Goal: Book appointment/travel/reservation: Book appointment/travel/reservation

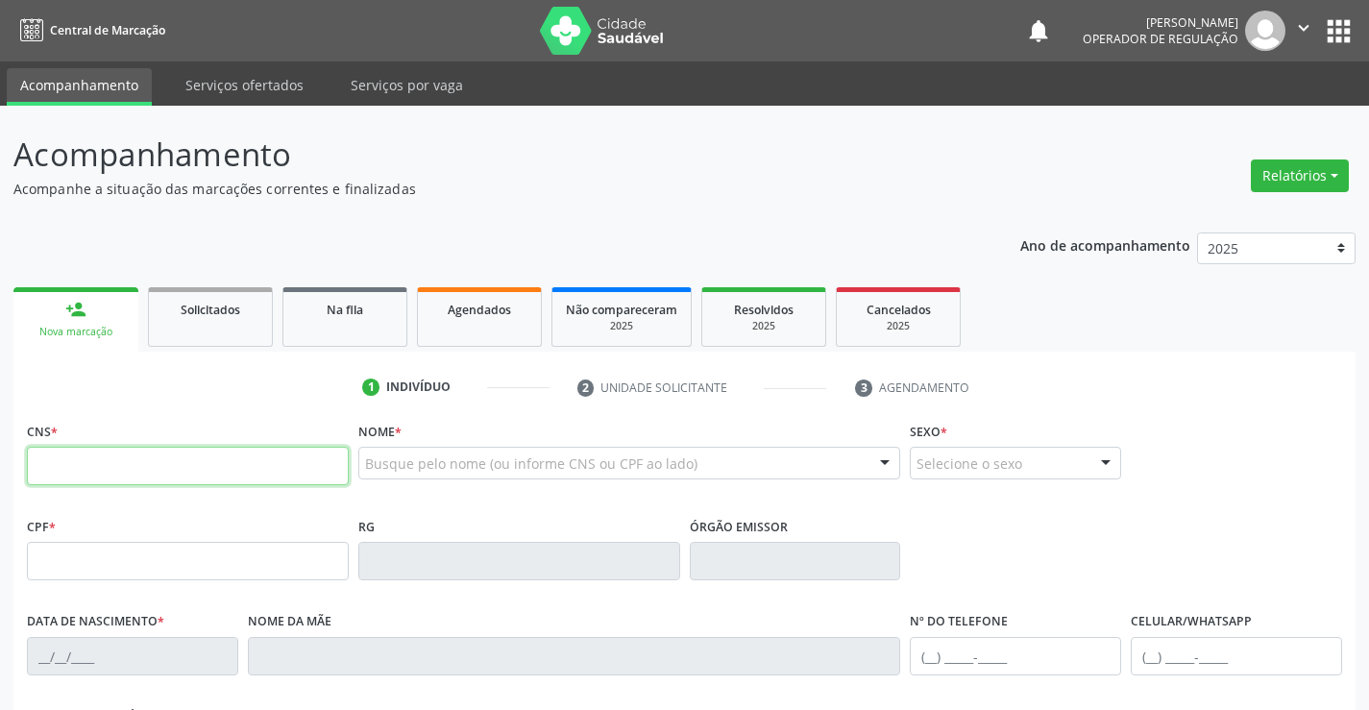
click at [208, 467] on input "text" at bounding box center [188, 466] width 322 height 38
type input "706 0043 5630 9948"
type input "0235178710"
type input "[DATE]"
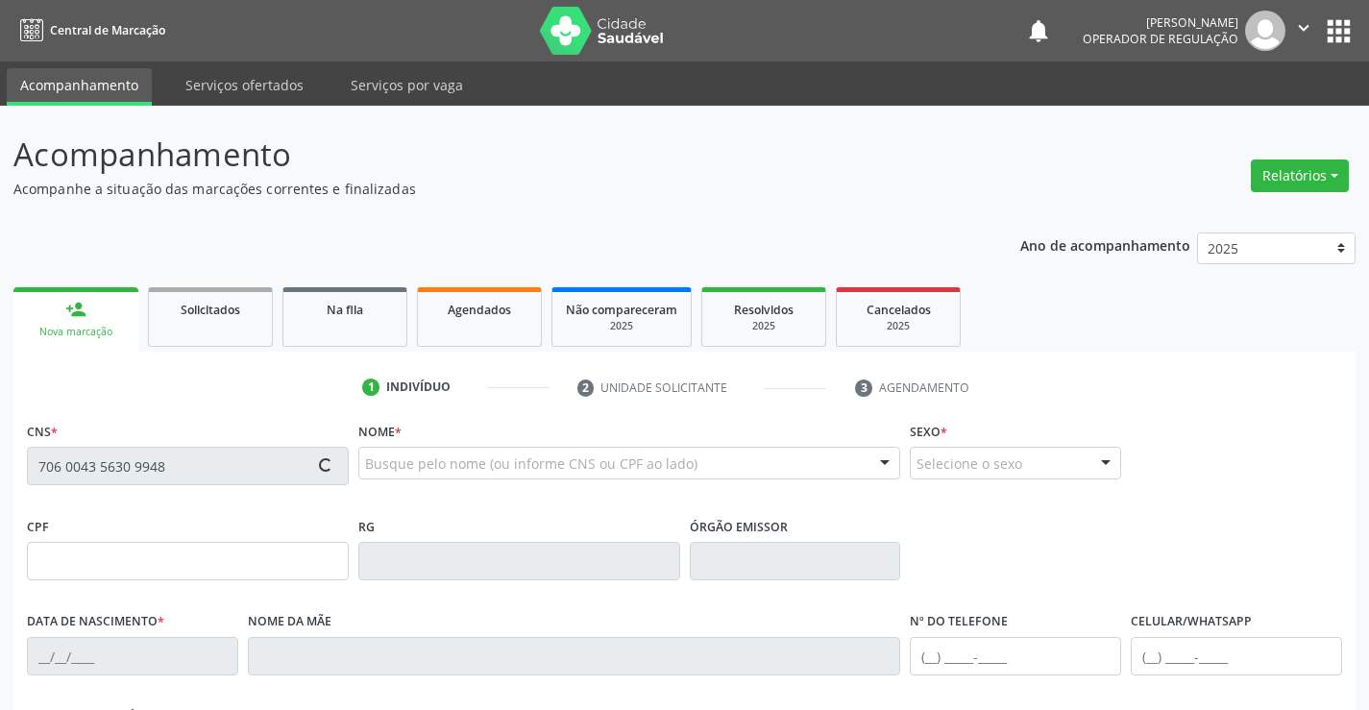
type input "[PHONE_NUMBER]"
type input "568.155.905-00"
type input "SN"
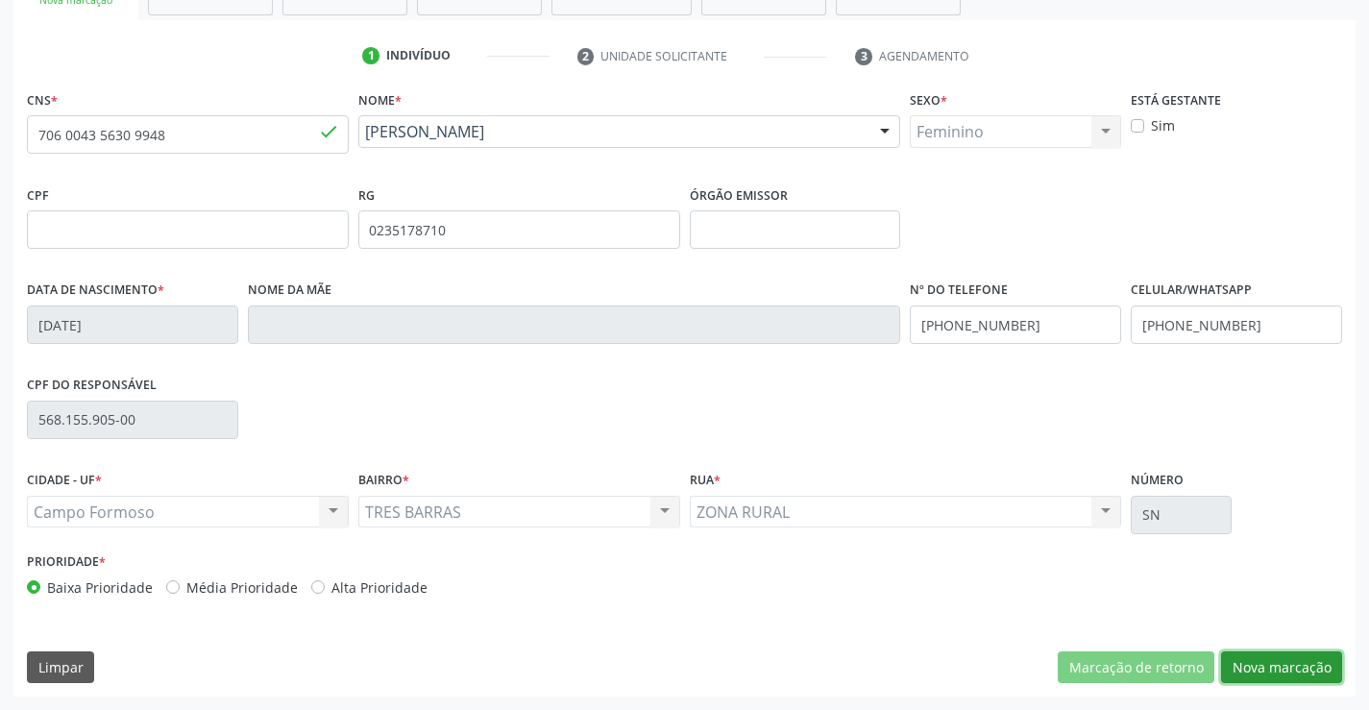
click at [1299, 672] on button "Nova marcação" at bounding box center [1281, 667] width 121 height 33
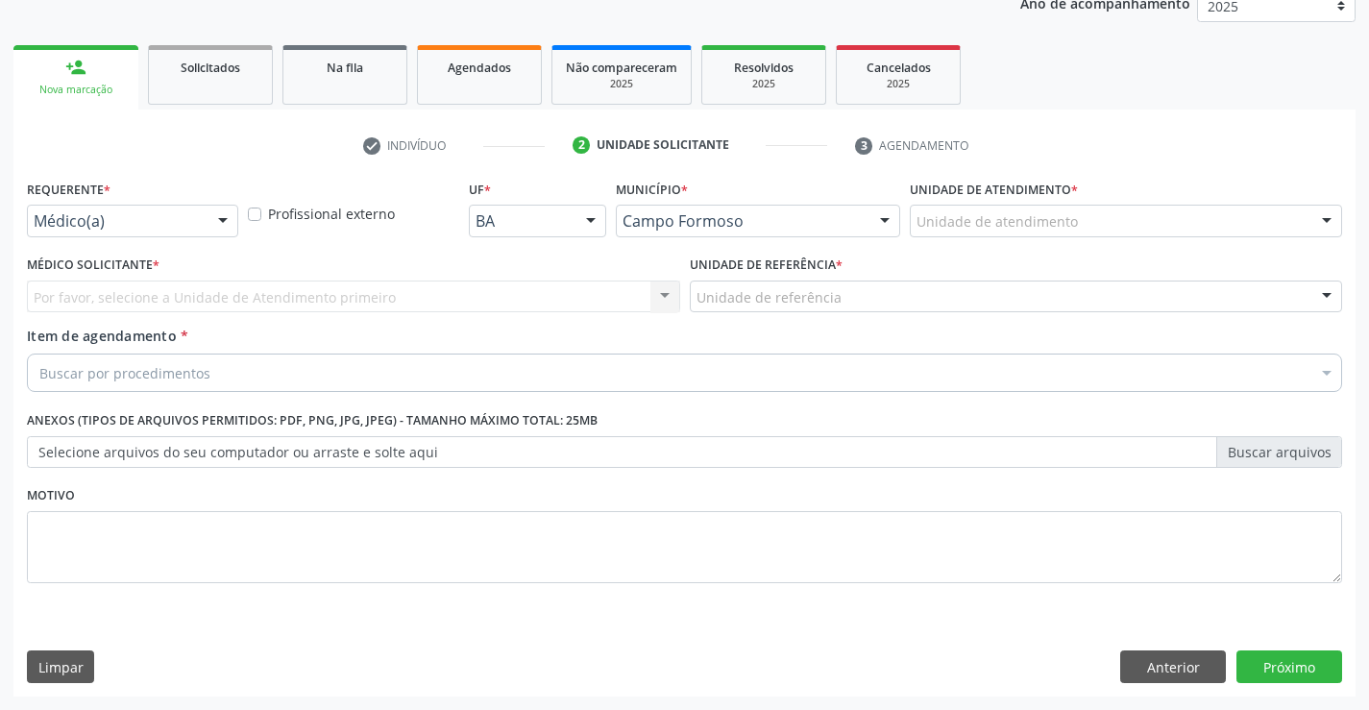
scroll to position [242, 0]
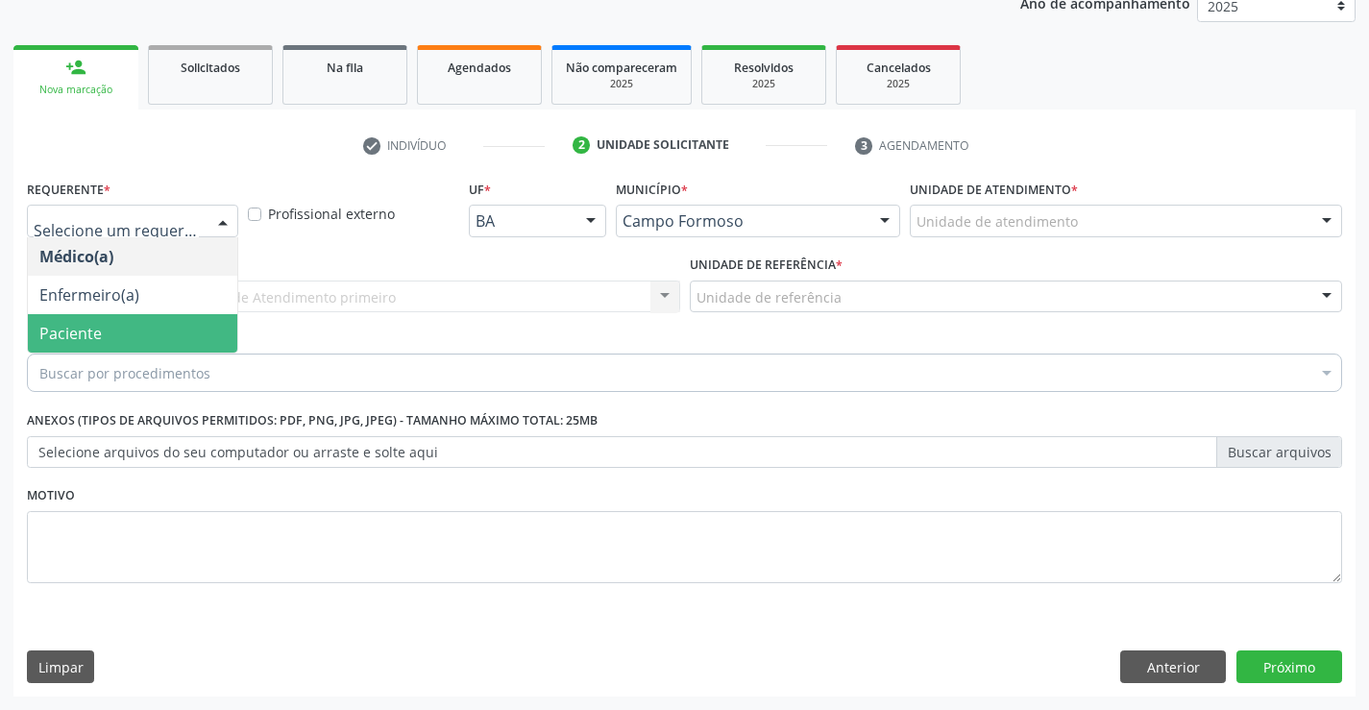
click at [40, 334] on span "Paciente" at bounding box center [70, 333] width 62 height 21
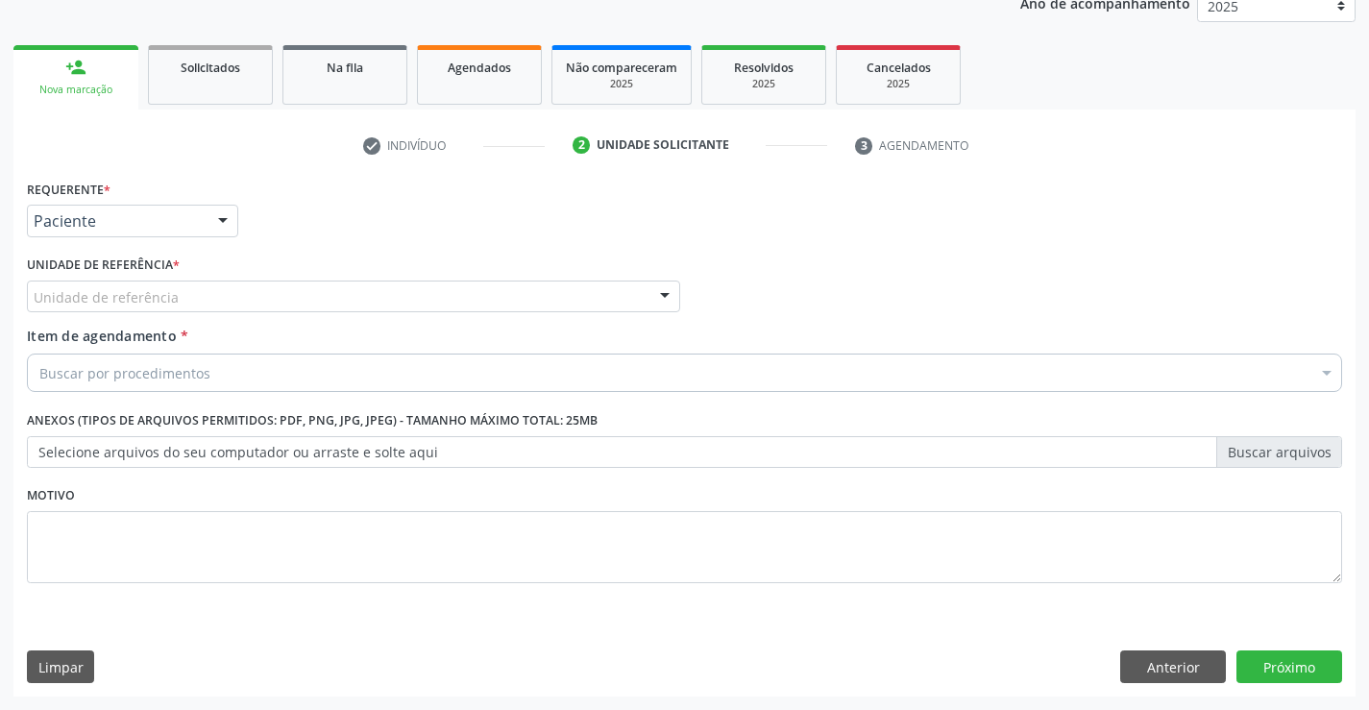
click at [250, 294] on div "Unidade de referência" at bounding box center [353, 297] width 653 height 33
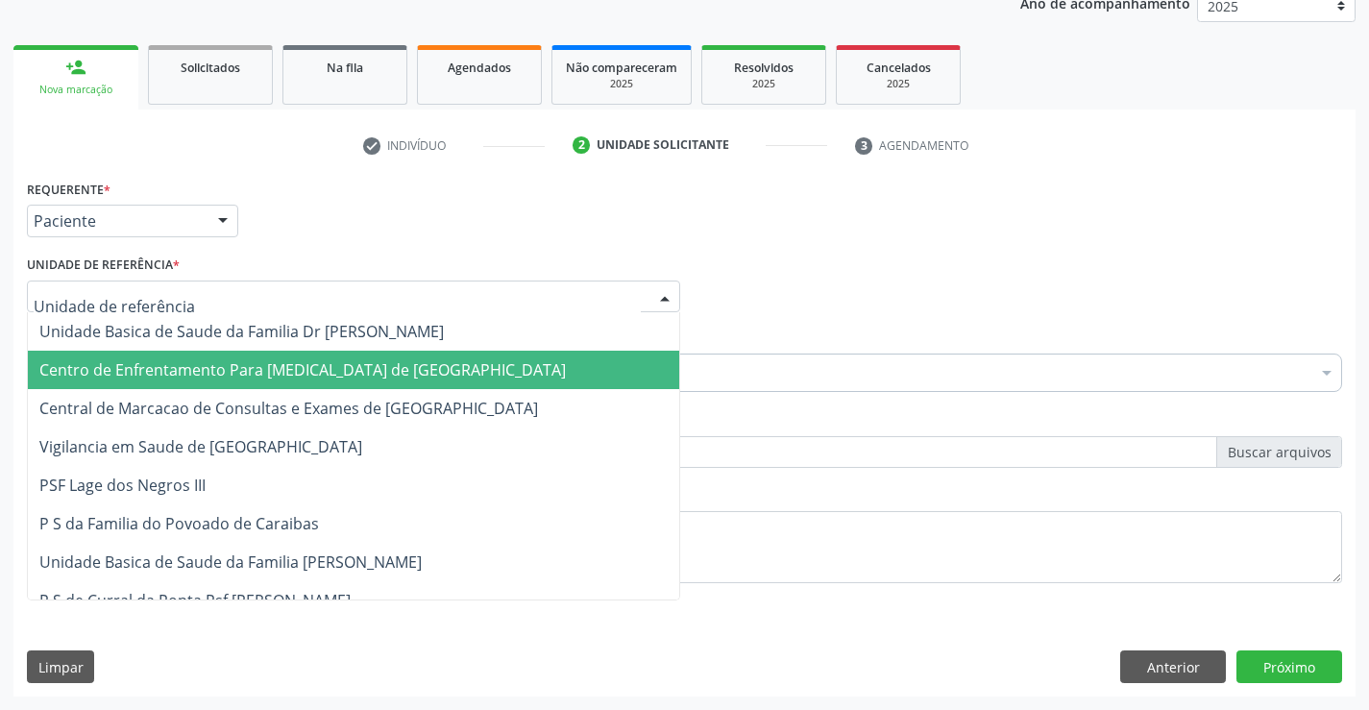
click at [221, 397] on span "Central de Marcacao de Consultas e Exames de [GEOGRAPHIC_DATA]" at bounding box center [353, 408] width 651 height 38
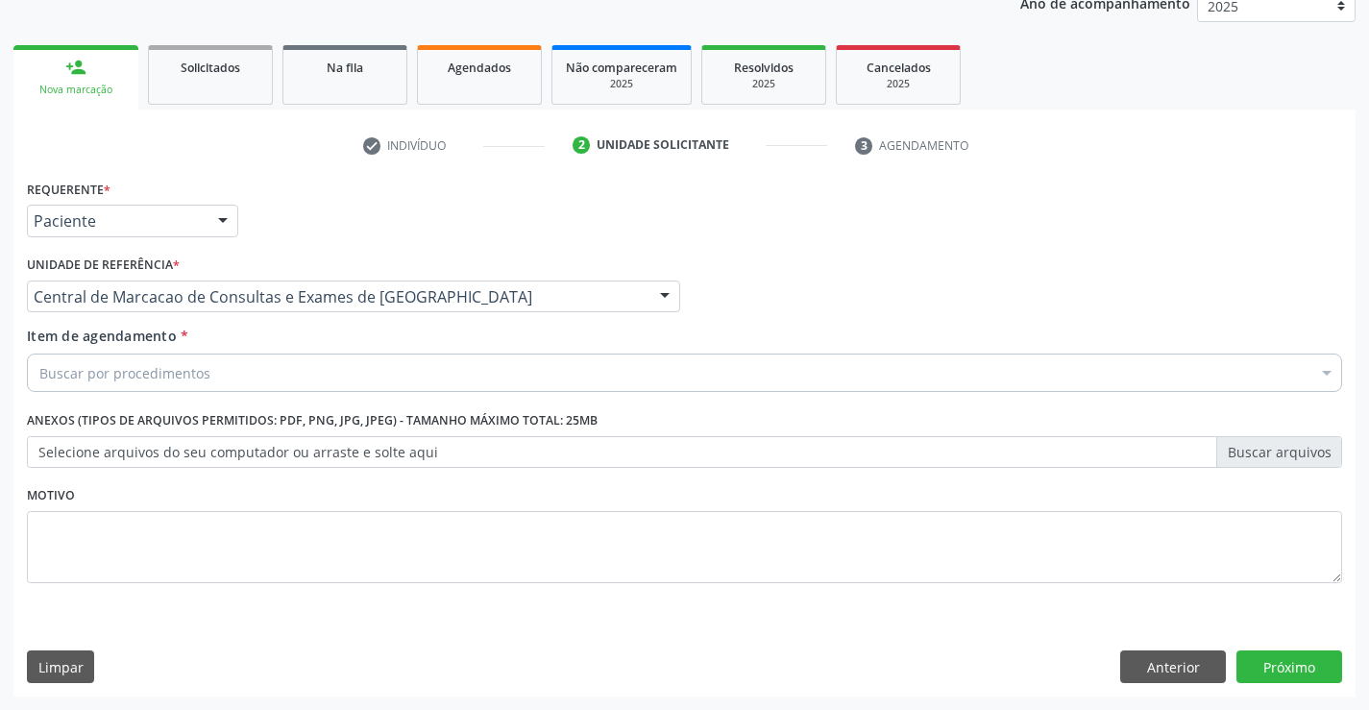
click at [135, 385] on div "Buscar por procedimentos" at bounding box center [684, 373] width 1315 height 38
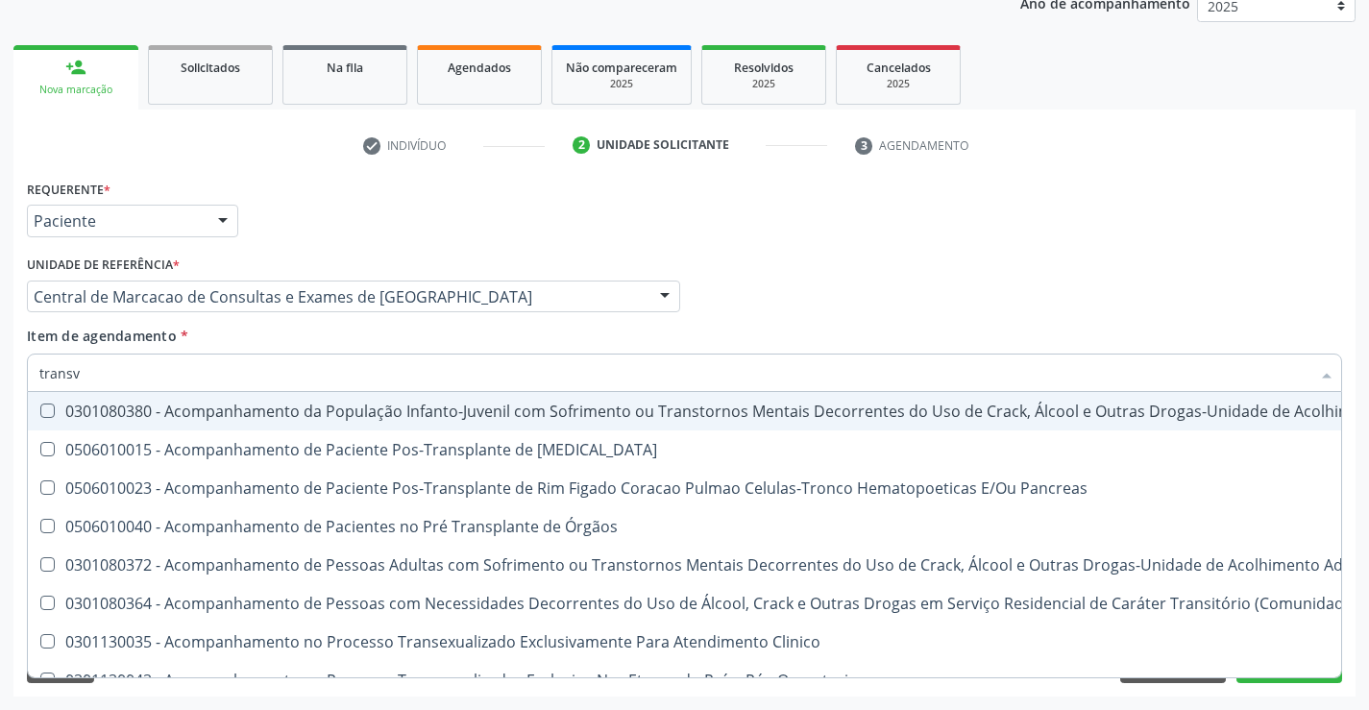
type input "transva"
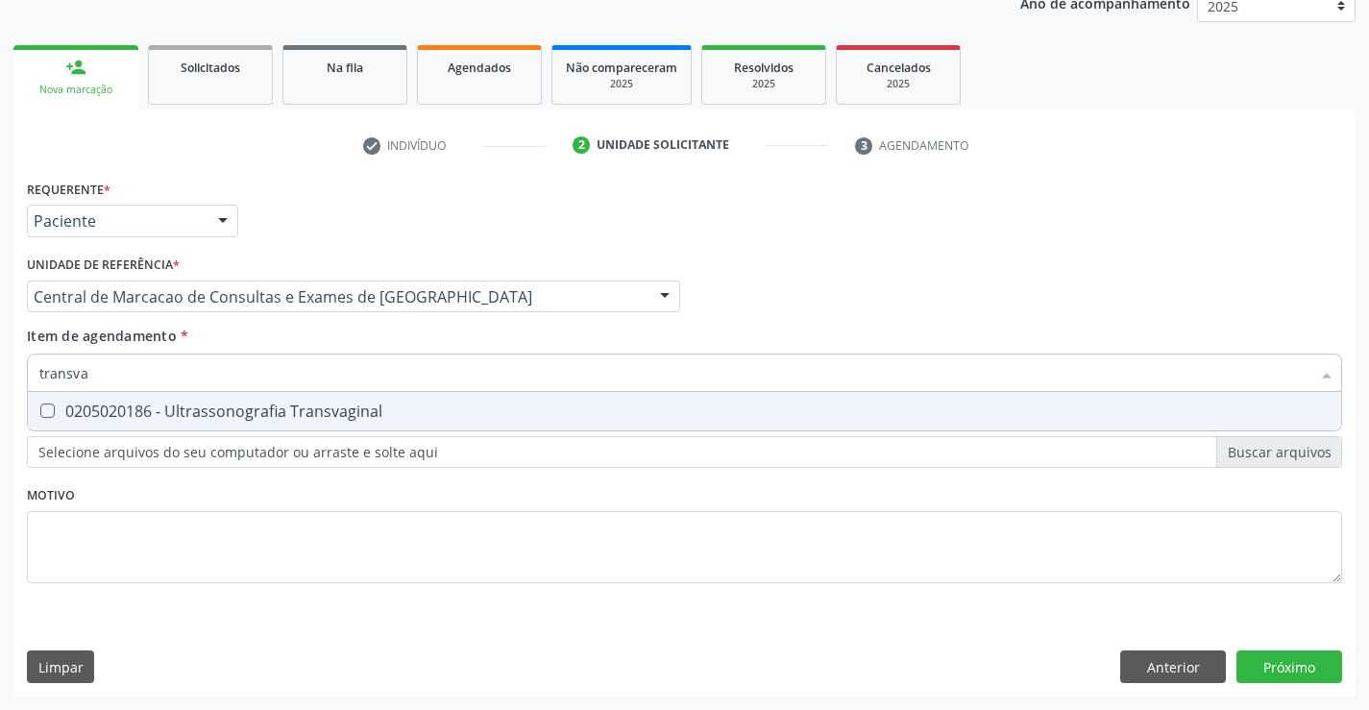
click at [203, 404] on div "0205020186 - Ultrassonografia Transvaginal" at bounding box center [684, 411] width 1290 height 15
checkbox Transvaginal "true"
click at [1285, 657] on div "Requerente * Paciente Médico(a) Enfermeiro(a) Paciente Nenhum resultado encontr…" at bounding box center [684, 436] width 1342 height 522
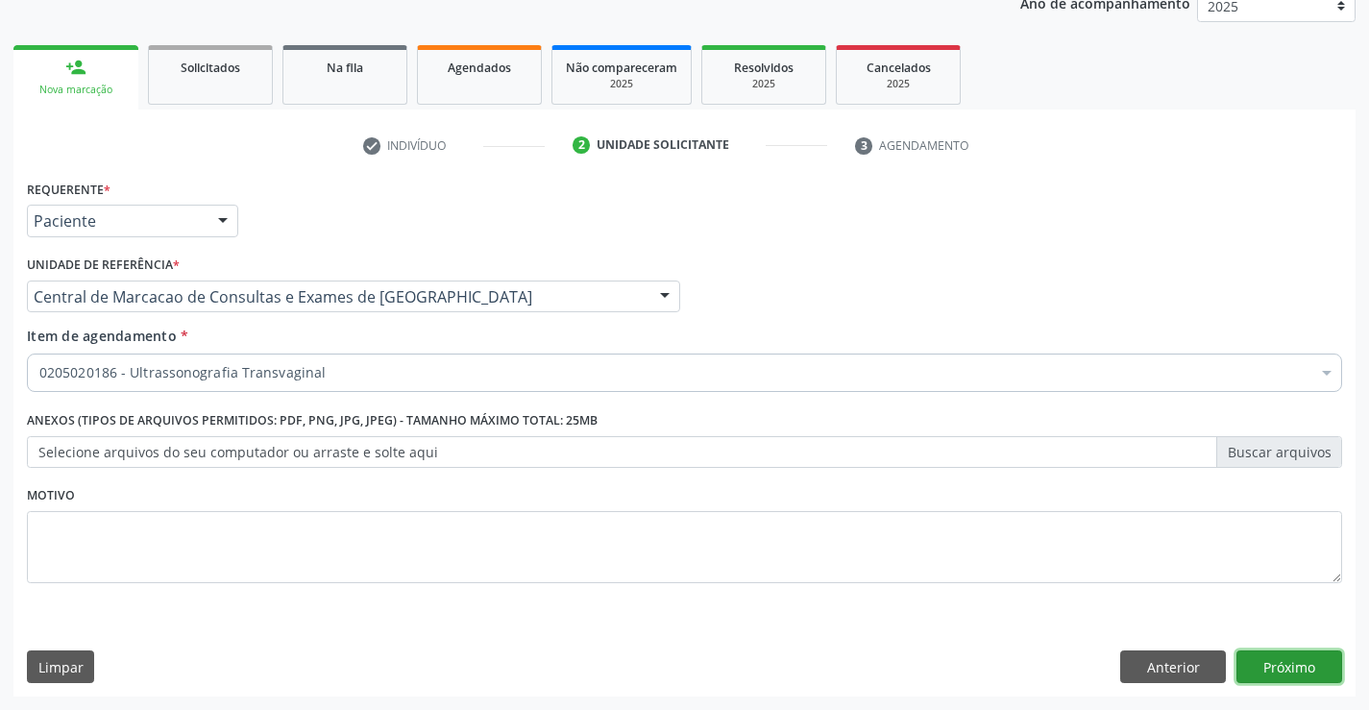
click at [1286, 661] on button "Próximo" at bounding box center [1290, 666] width 106 height 33
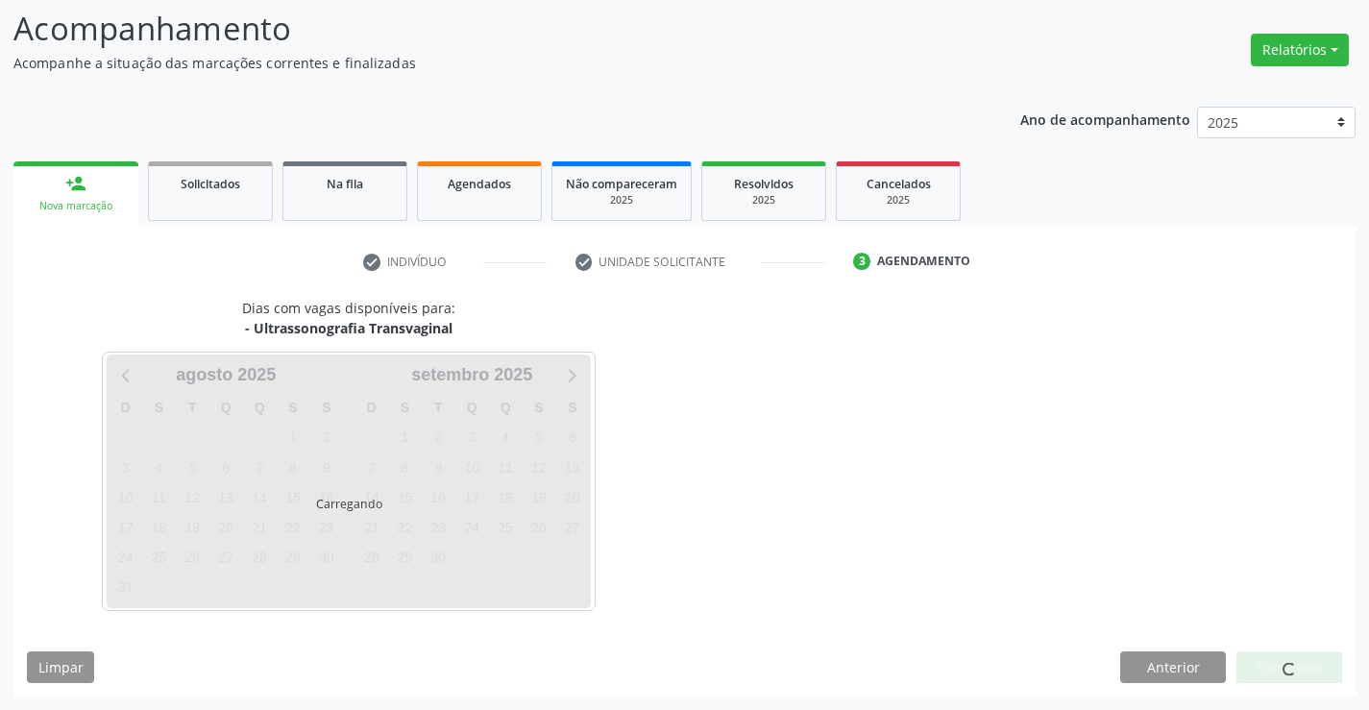
scroll to position [126, 0]
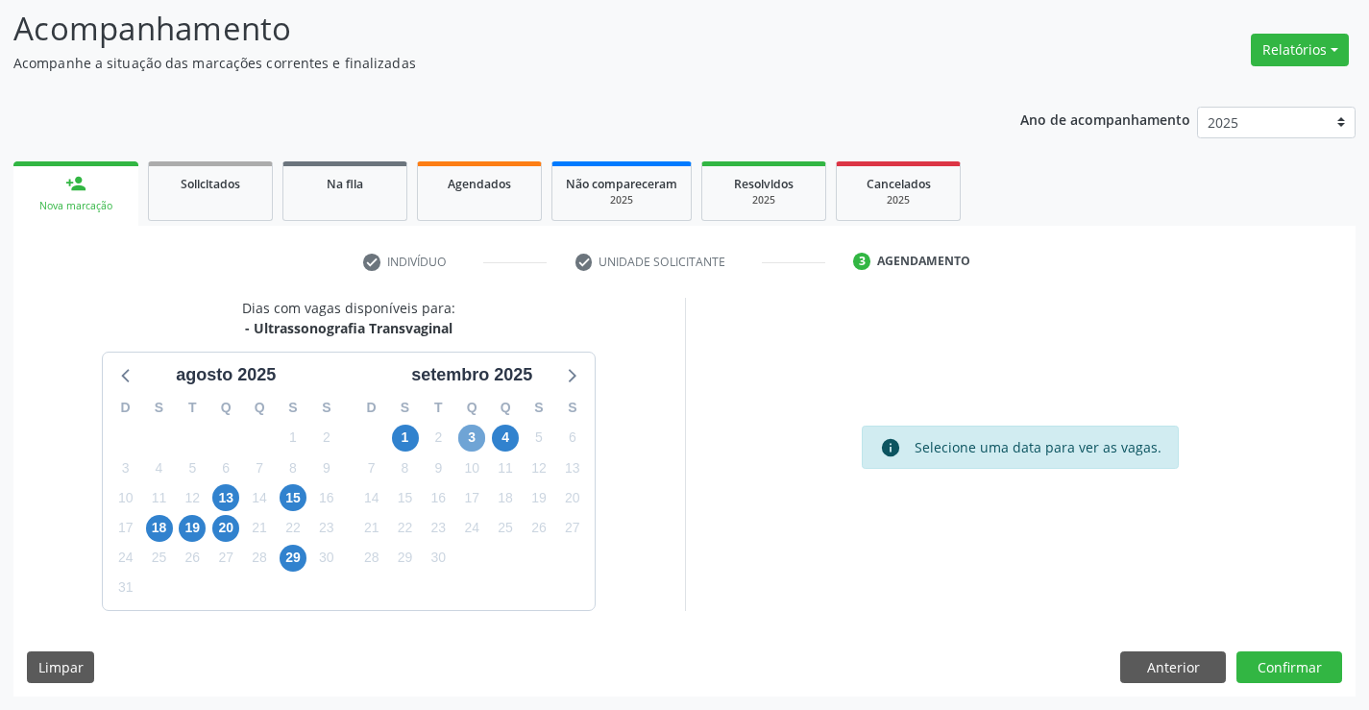
click at [464, 431] on span "3" at bounding box center [471, 438] width 27 height 27
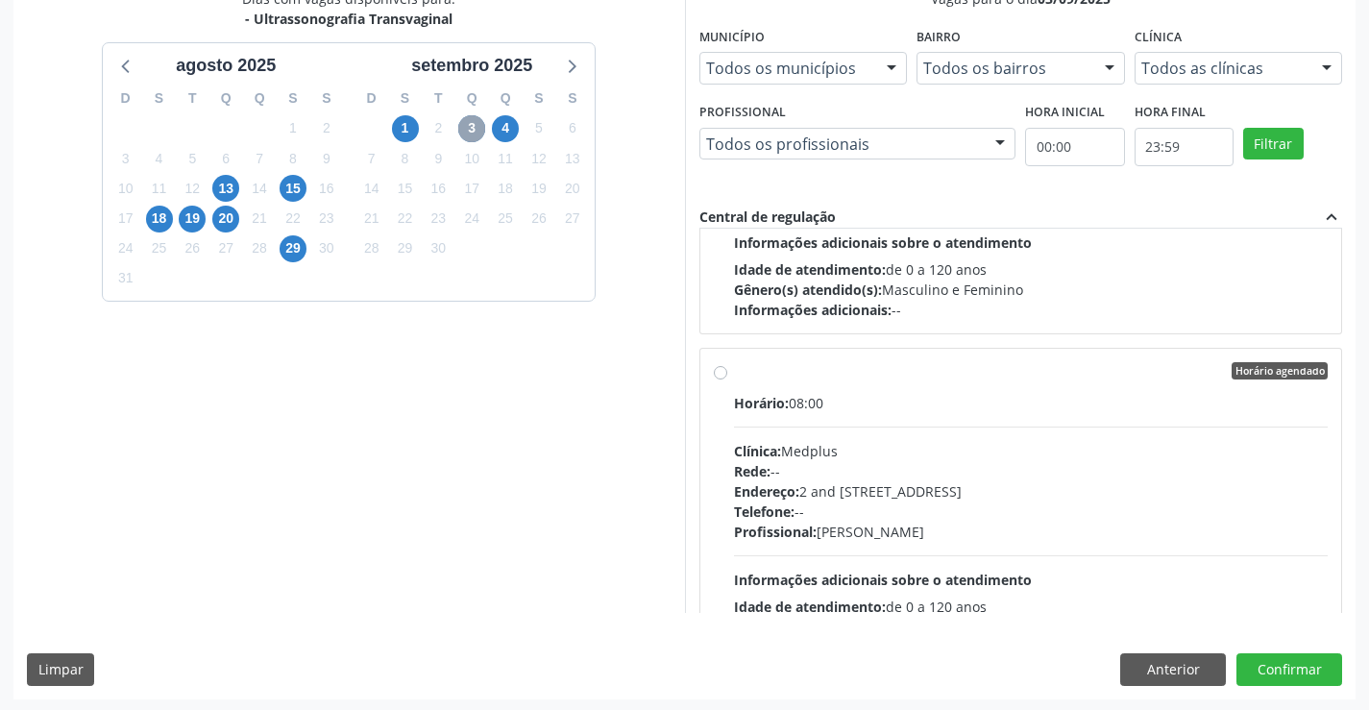
scroll to position [576, 0]
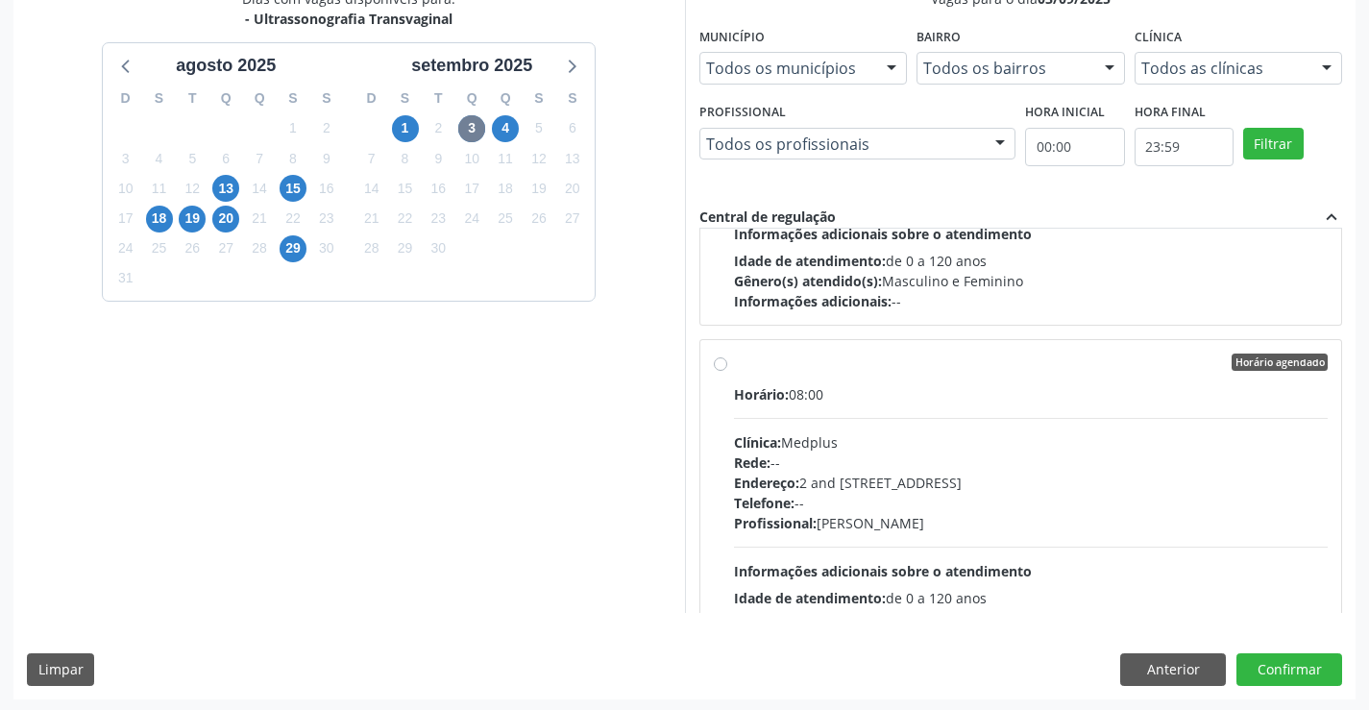
click at [983, 513] on div "Profissional: [PERSON_NAME]" at bounding box center [1031, 523] width 595 height 20
click at [727, 371] on input "Horário agendado Horário: 08:00 Clínica: Medplus Rede: -- Endereço: 2 and [STRE…" at bounding box center [720, 362] width 13 height 17
radio input "true"
click at [1246, 652] on div "Dias com vagas disponíveis para: - Ultrassonografia Transvaginal [DATE] D S T Q…" at bounding box center [684, 343] width 1342 height 710
click at [1275, 659] on button "Confirmar" at bounding box center [1290, 669] width 106 height 33
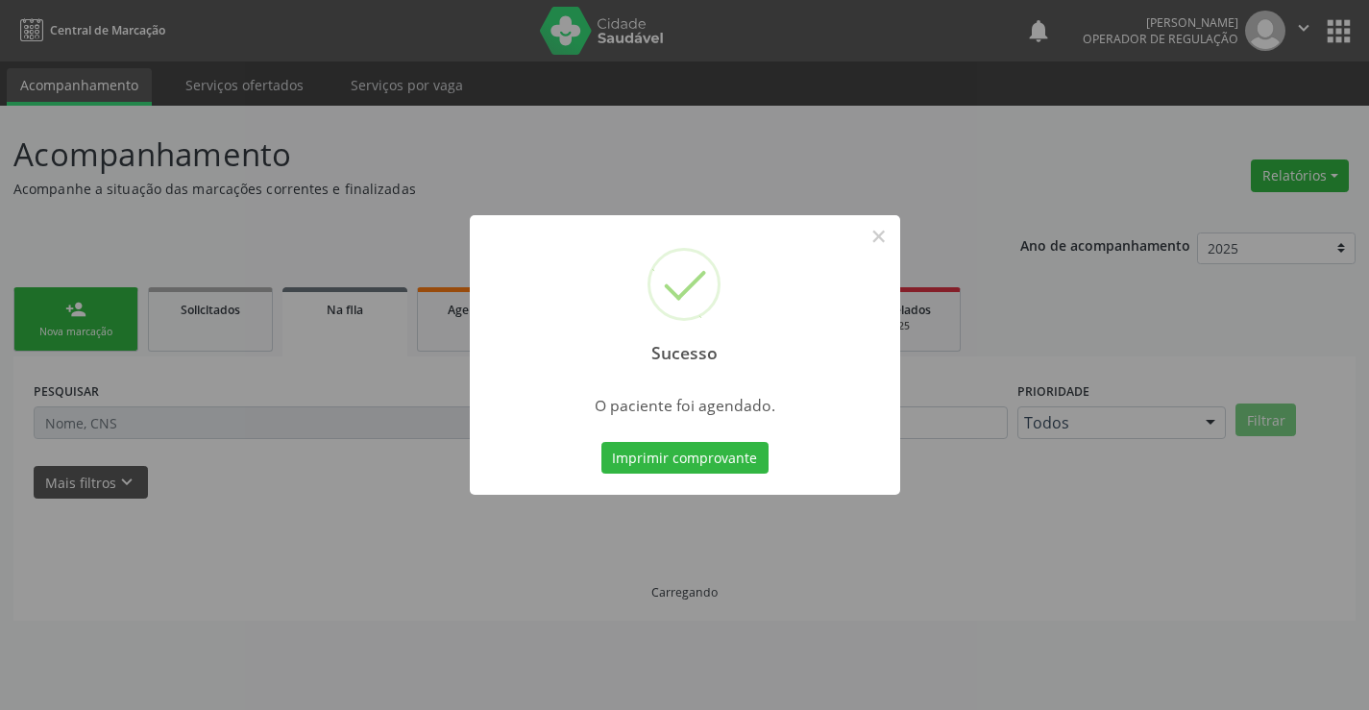
scroll to position [0, 0]
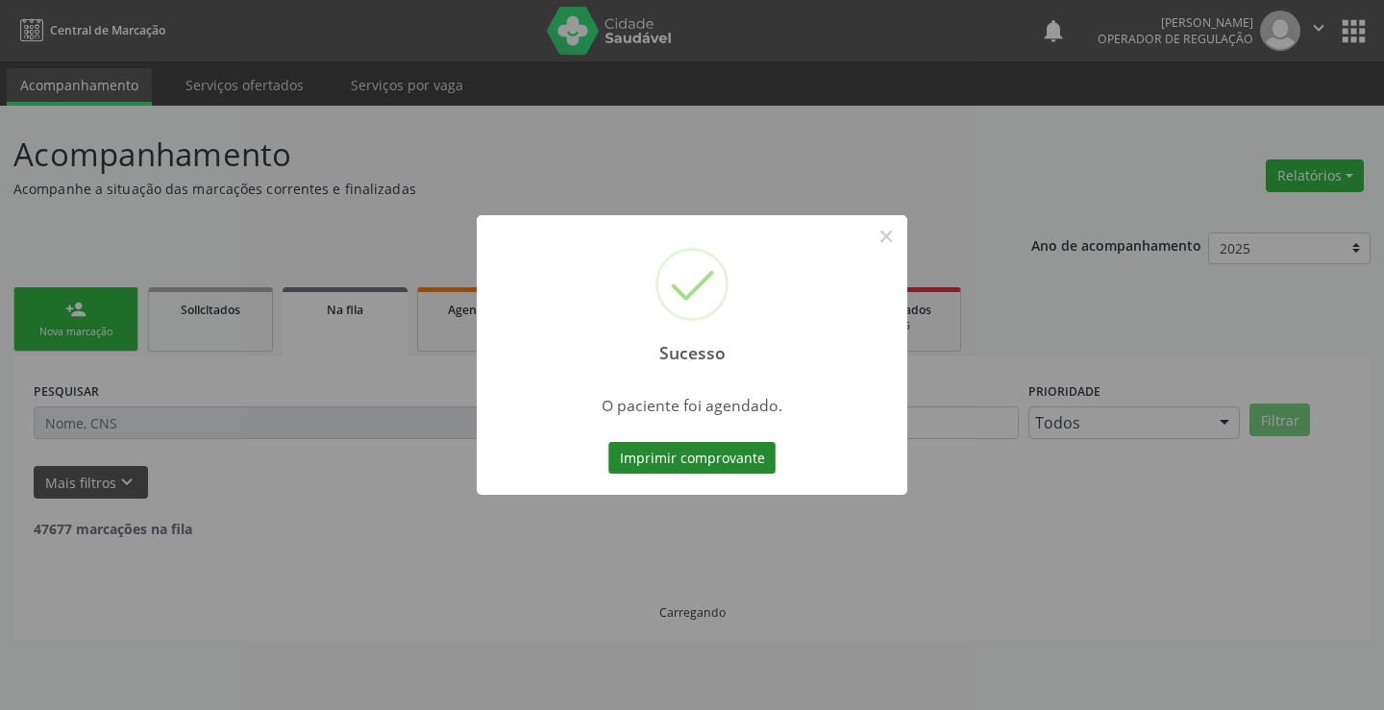
click at [766, 470] on button "Imprimir comprovante" at bounding box center [691, 458] width 167 height 33
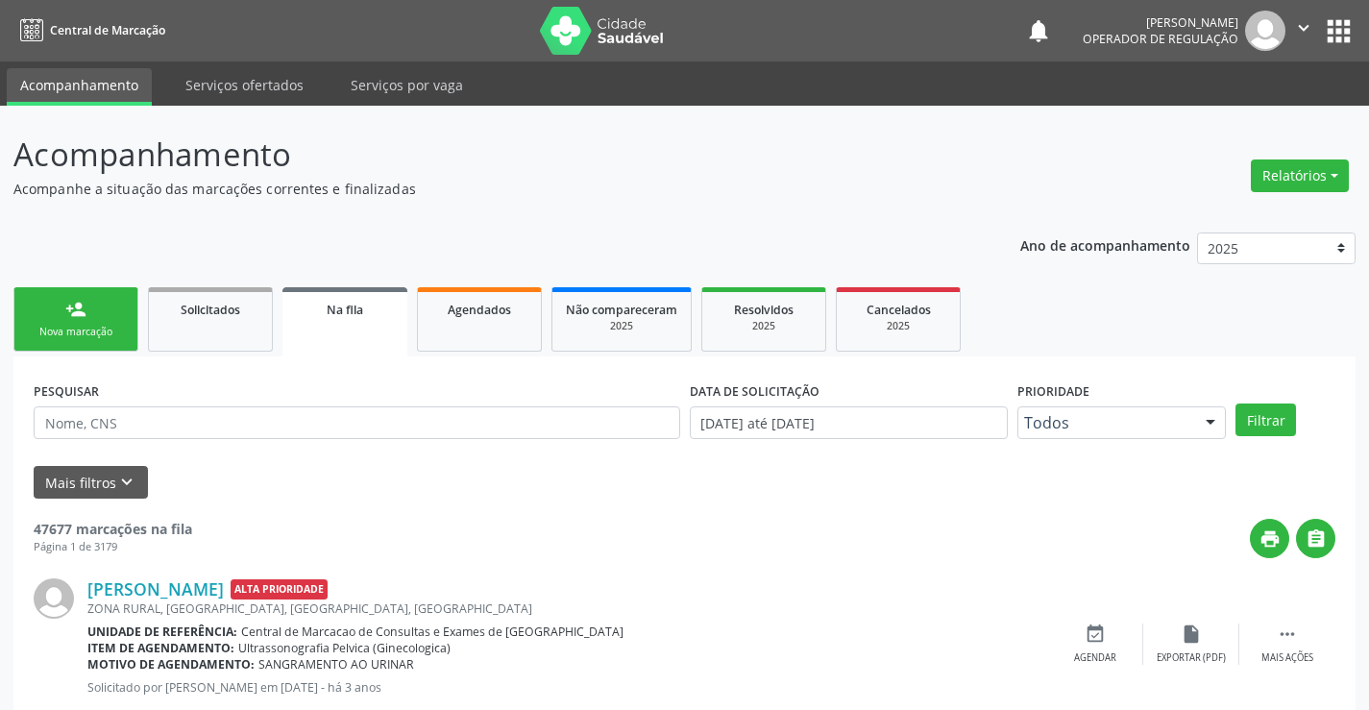
click at [48, 329] on div "Nova marcação" at bounding box center [76, 332] width 96 height 14
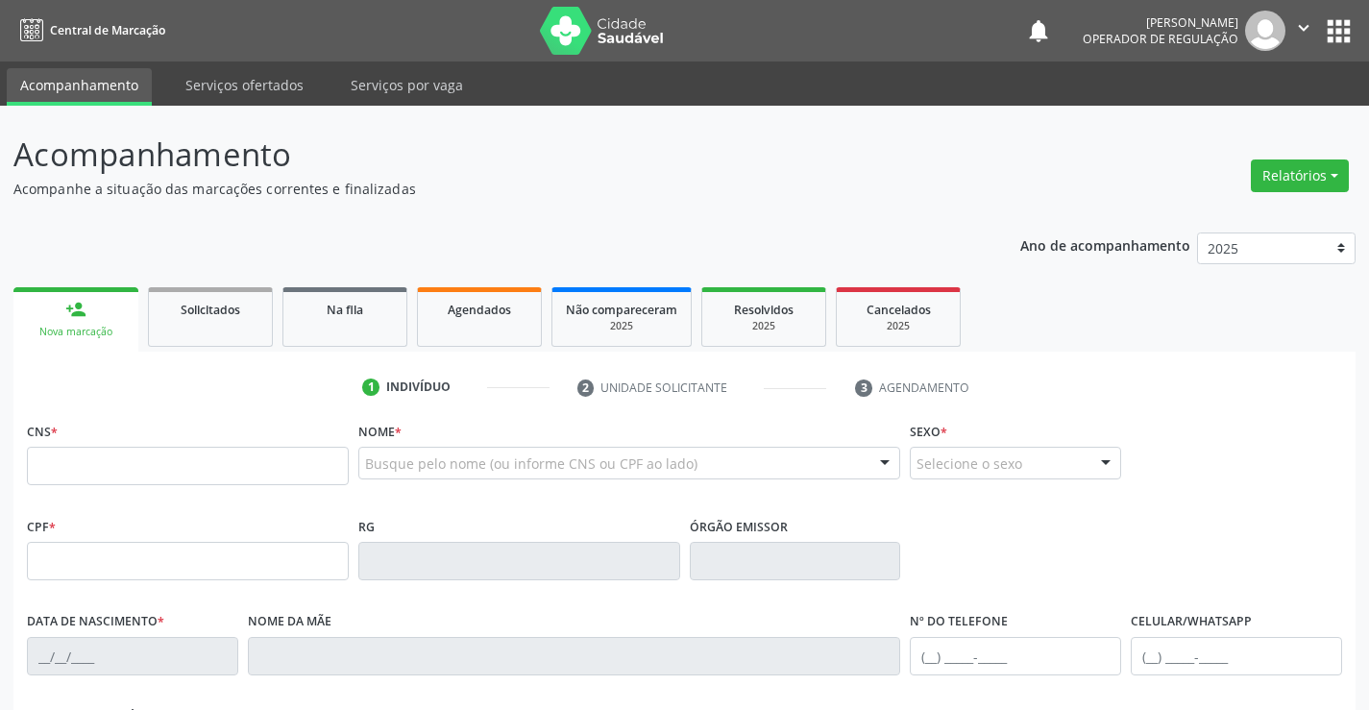
click at [52, 486] on fieldset "CNS *" at bounding box center [188, 458] width 322 height 82
click at [55, 473] on input "text" at bounding box center [188, 466] width 322 height 38
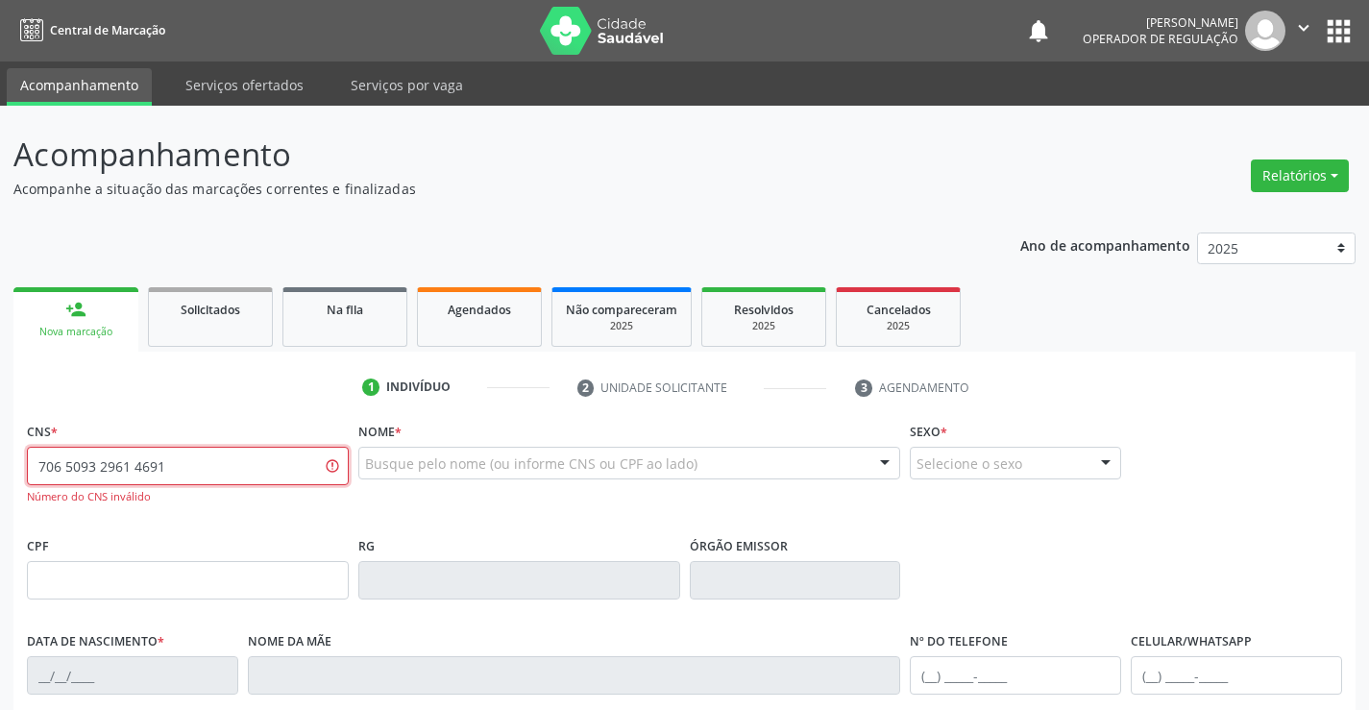
click at [174, 468] on input "706 5093 2961 4691" at bounding box center [188, 466] width 322 height 38
type input "706 5093 2961 4697"
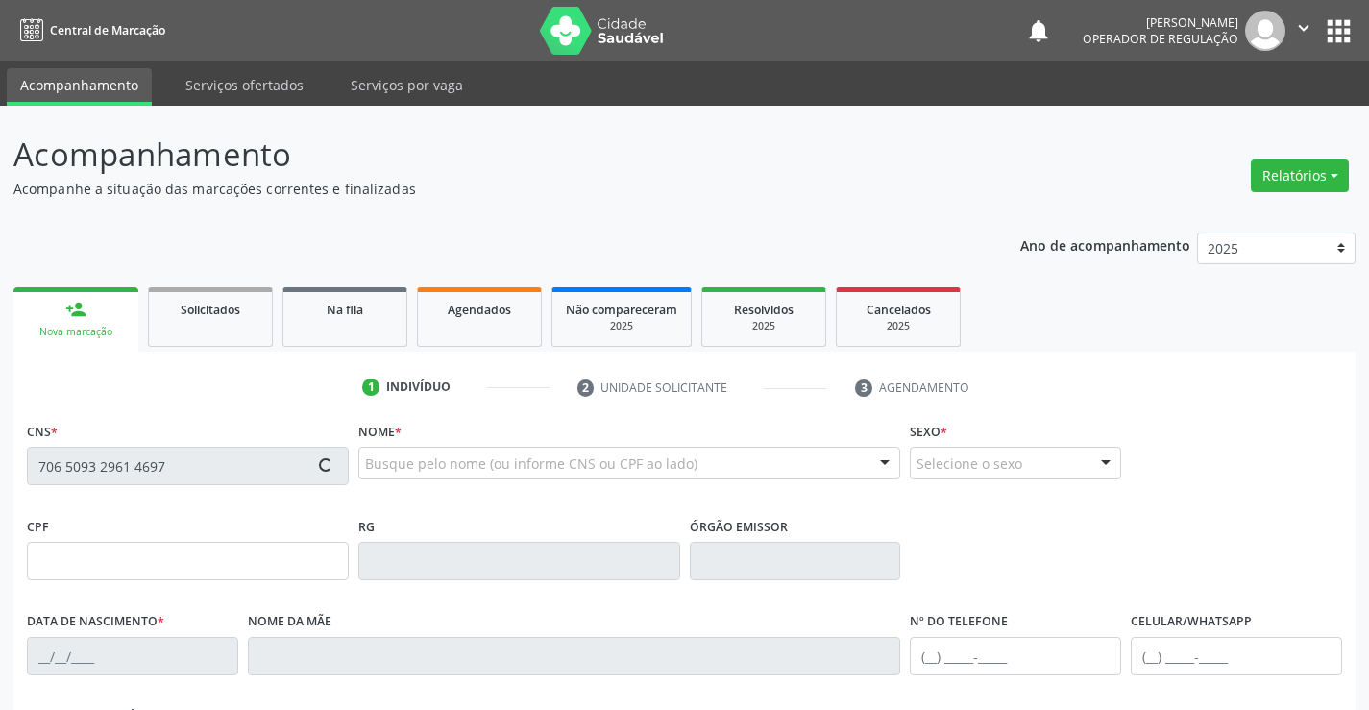
type input "089.937.925-77"
type input "[DATE]"
type input "[PERSON_NAME]"
type input "[PHONE_NUMBER]"
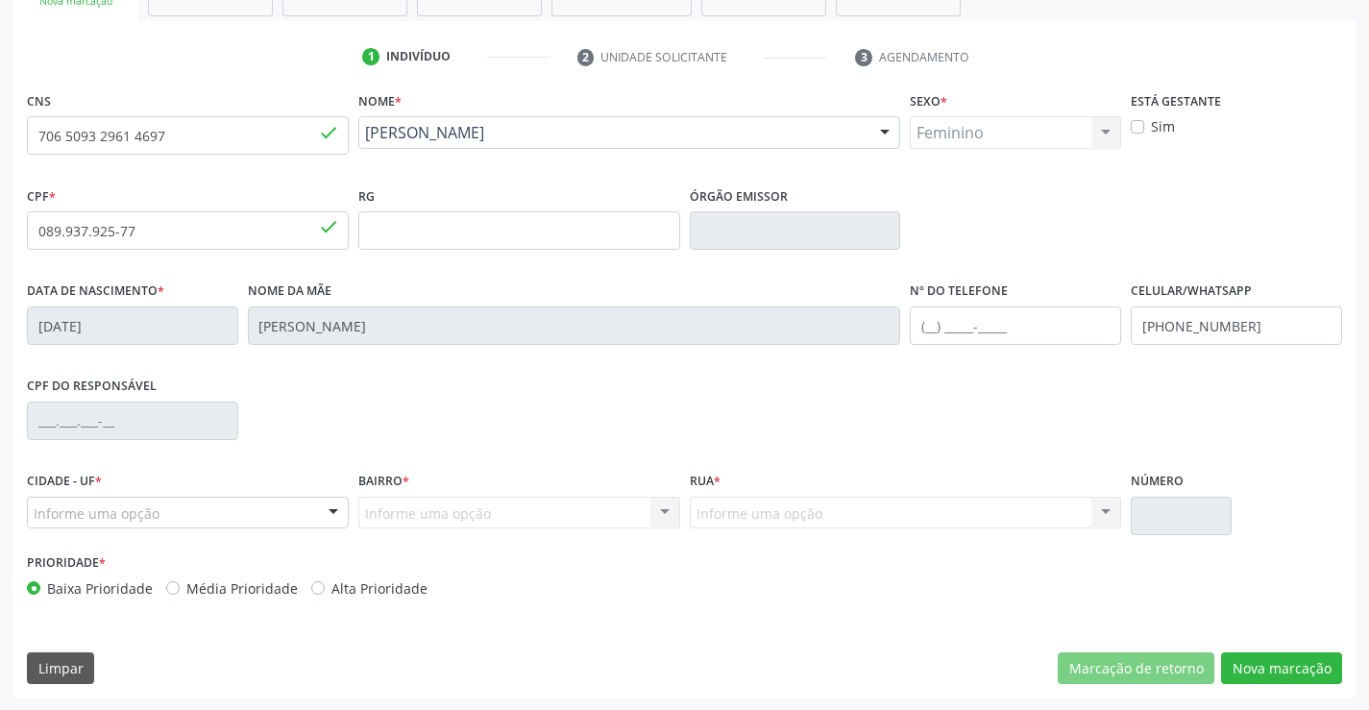
scroll to position [331, 0]
click at [1295, 671] on button "Nova marcação" at bounding box center [1281, 667] width 121 height 33
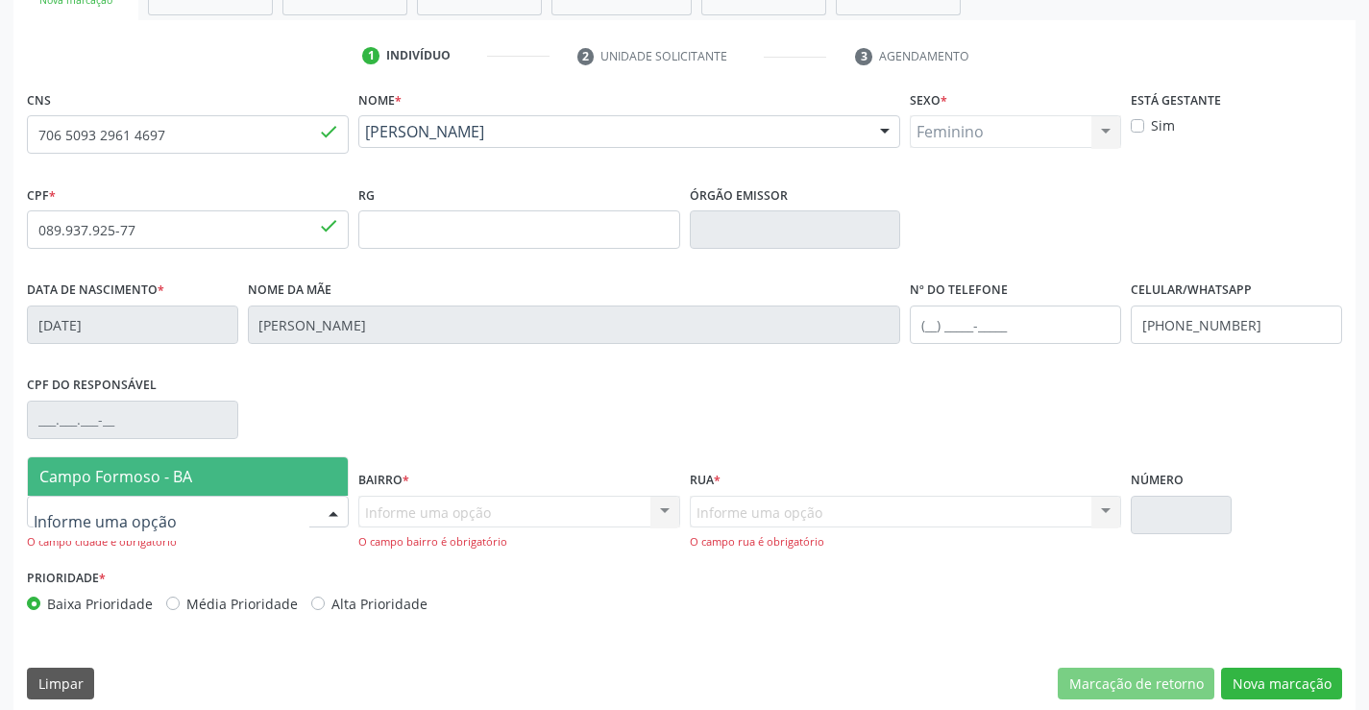
click at [325, 511] on div at bounding box center [333, 513] width 29 height 33
click at [155, 466] on span "Campo Formoso - BA" at bounding box center [115, 476] width 153 height 21
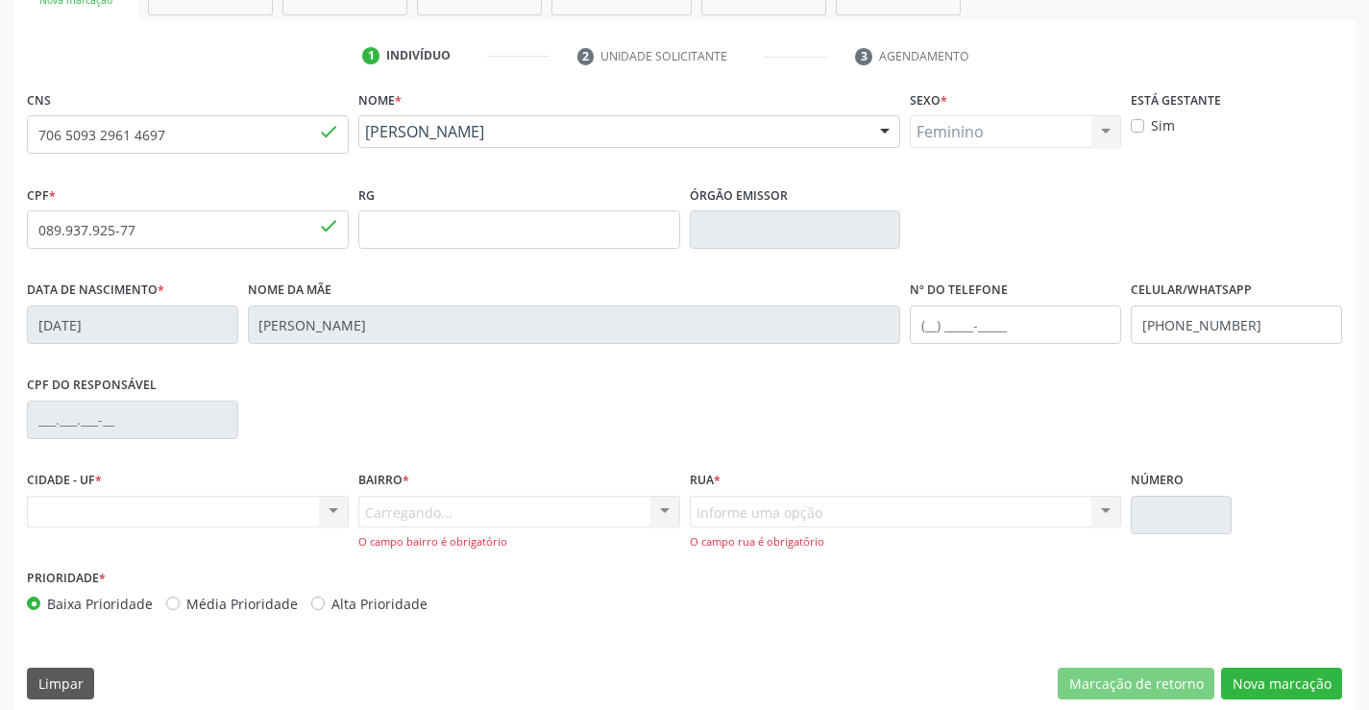
click at [652, 510] on div "Carregando... Nenhum resultado encontrado para: " " Nenhuma opção encontrada. D…" at bounding box center [519, 523] width 322 height 55
click at [663, 508] on div "Carregando... Nenhum resultado encontrado para: " " Nenhuma opção encontrada. D…" at bounding box center [519, 523] width 322 height 55
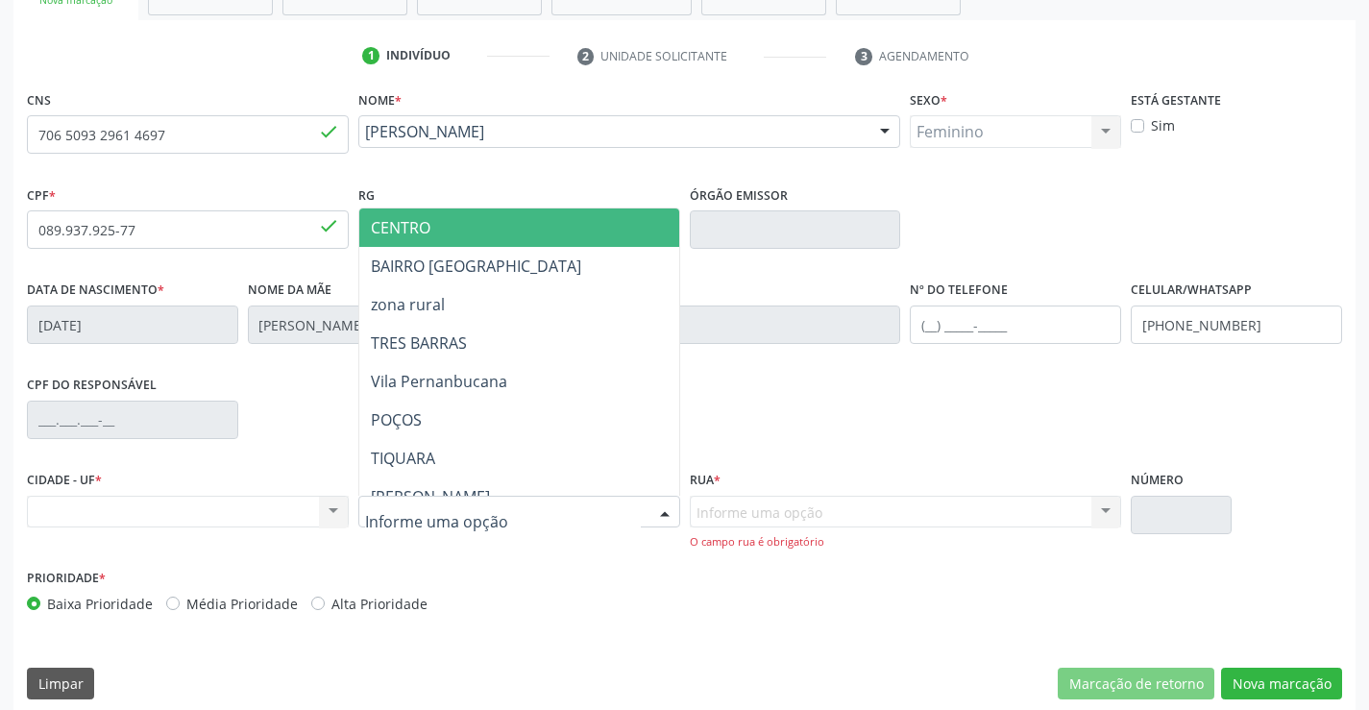
click at [663, 508] on div at bounding box center [664, 513] width 29 height 33
click at [413, 226] on span "CENTRO" at bounding box center [401, 227] width 60 height 21
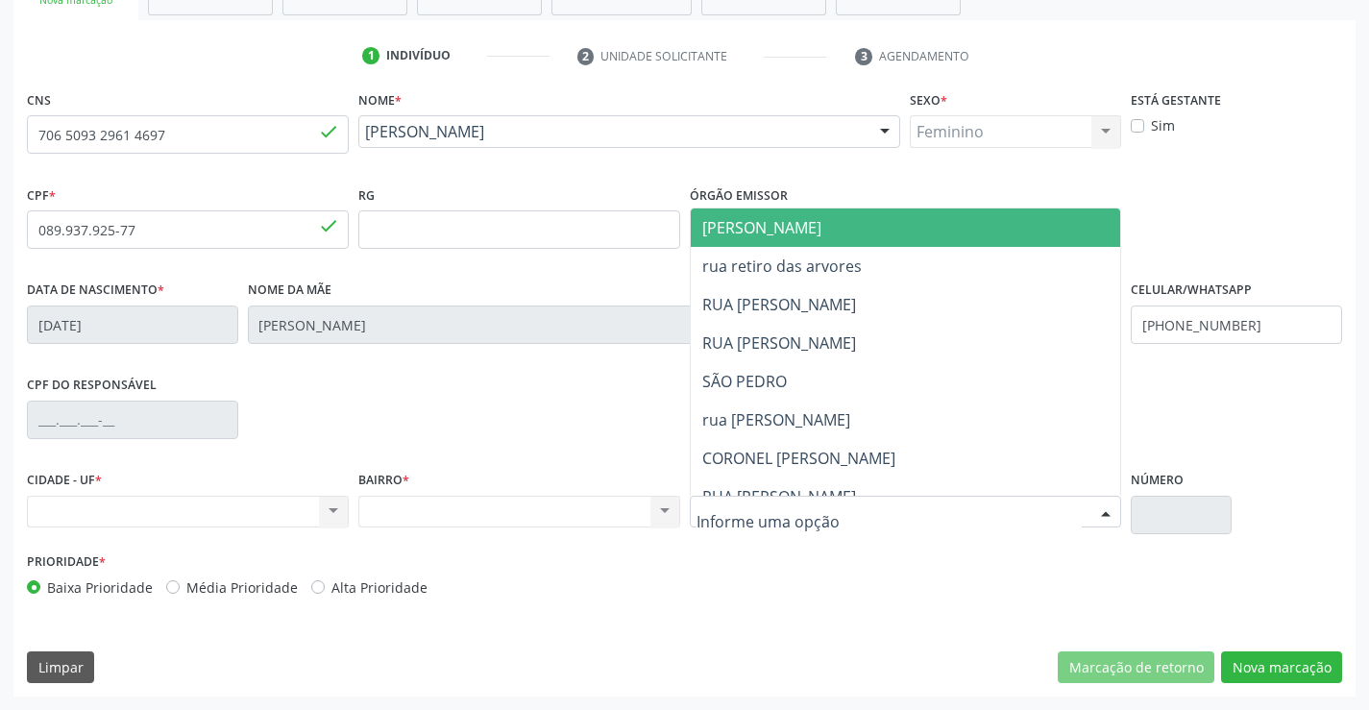
click at [1096, 508] on div at bounding box center [1105, 513] width 29 height 33
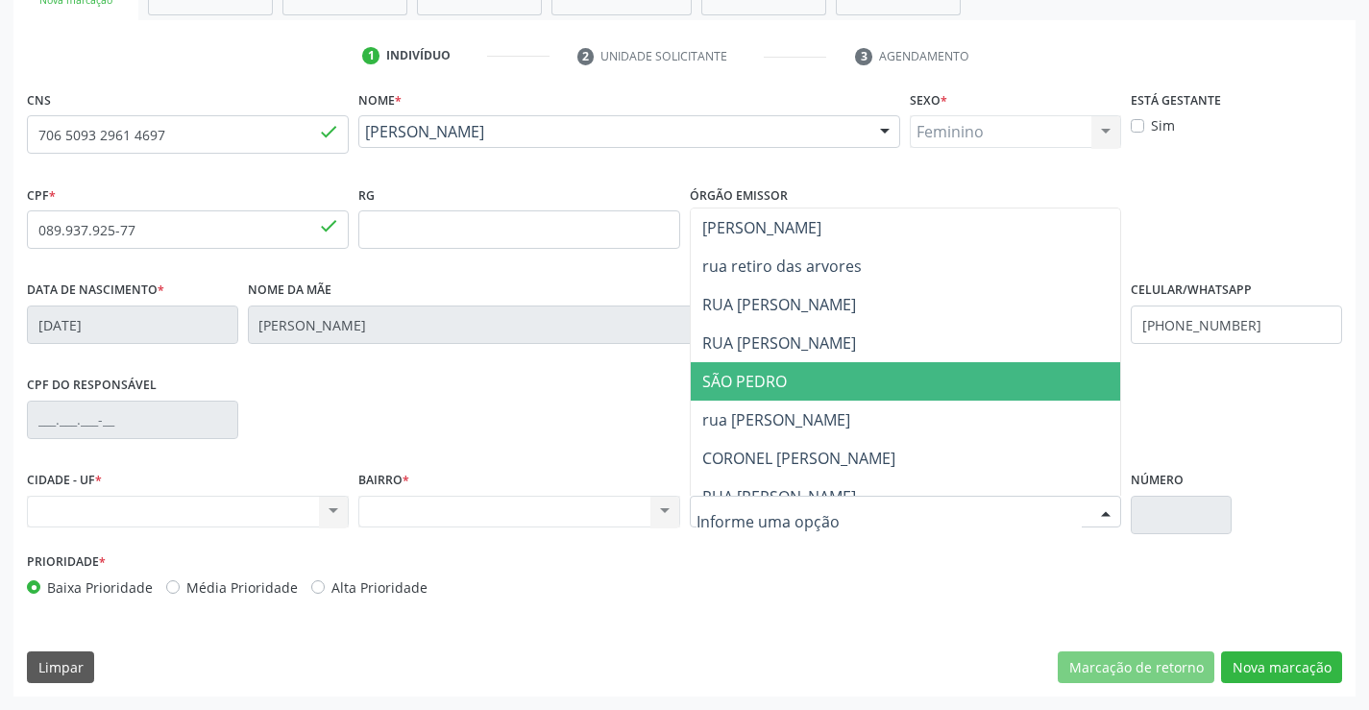
click at [823, 365] on span "SÃO PEDRO" at bounding box center [922, 381] width 463 height 38
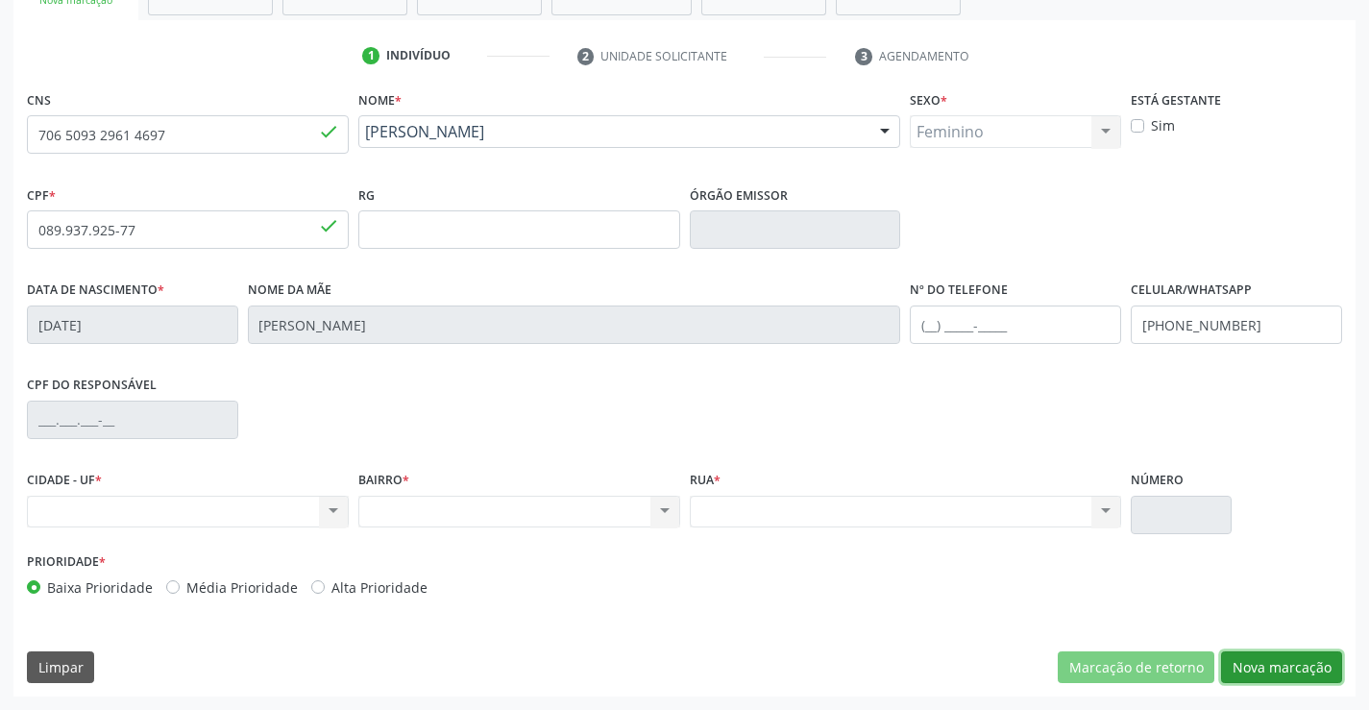
click at [1243, 666] on button "Nova marcação" at bounding box center [1281, 667] width 121 height 33
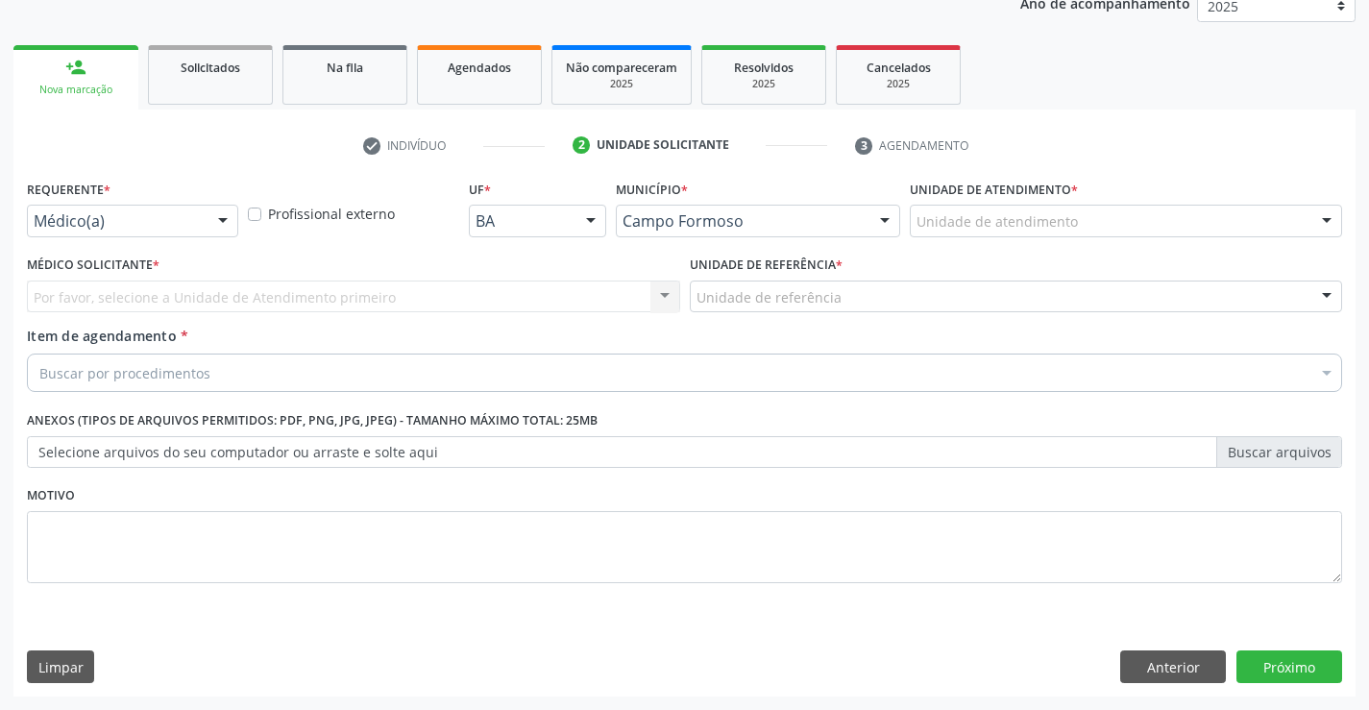
scroll to position [242, 0]
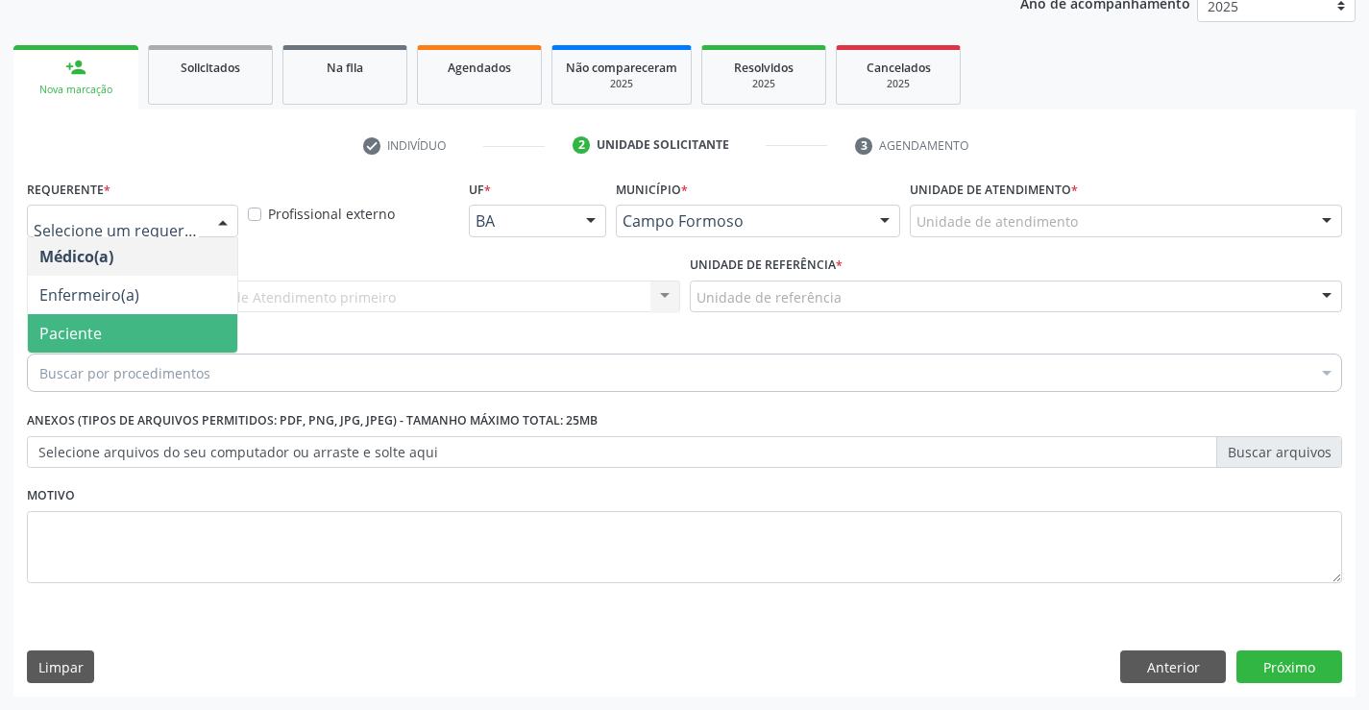
click at [86, 343] on span "Paciente" at bounding box center [70, 333] width 62 height 21
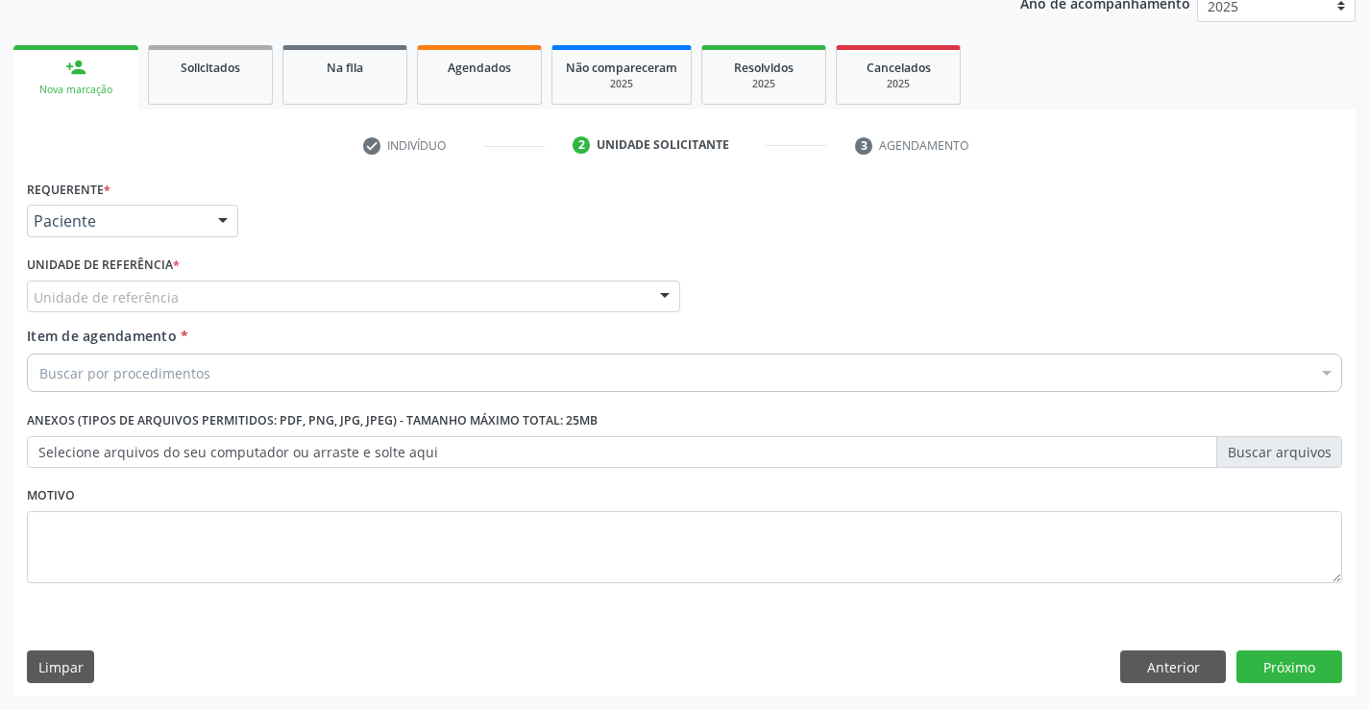
click at [269, 293] on div "Unidade de referência" at bounding box center [353, 297] width 653 height 33
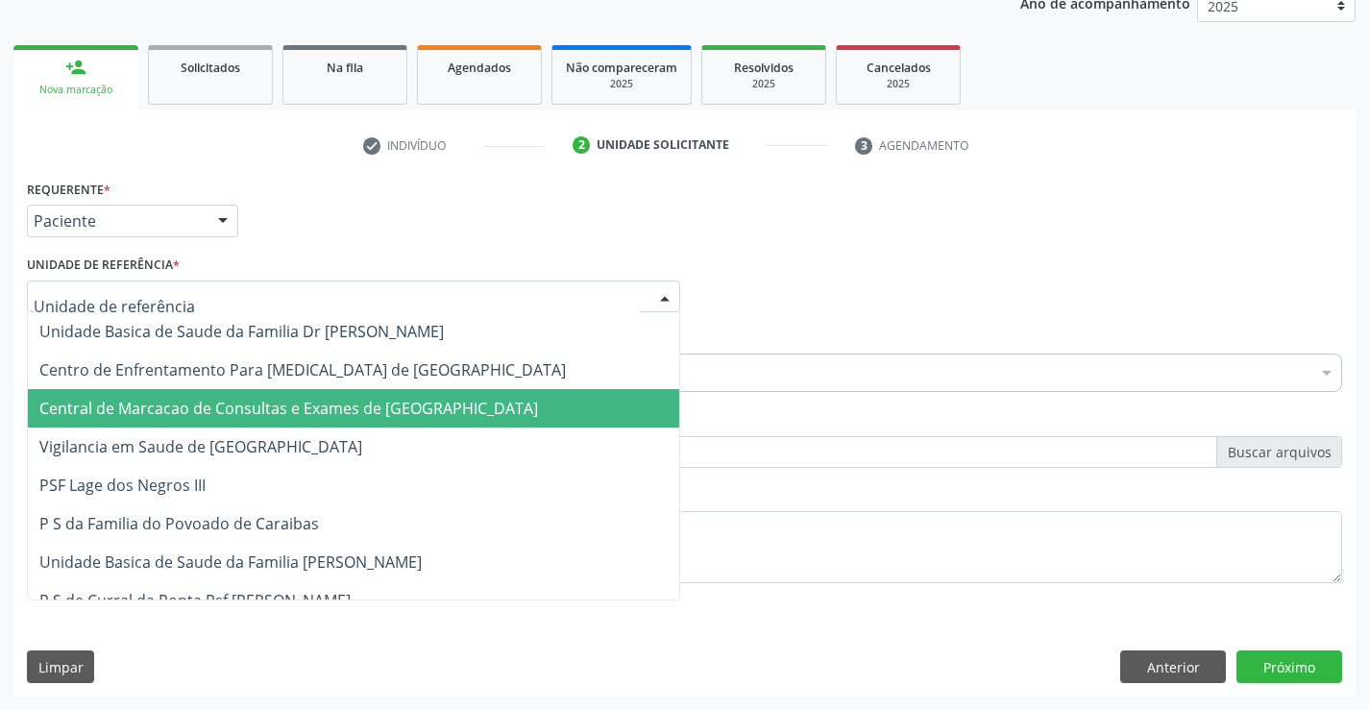
click at [273, 413] on span "Central de Marcacao de Consultas e Exames de [GEOGRAPHIC_DATA]" at bounding box center [288, 408] width 499 height 21
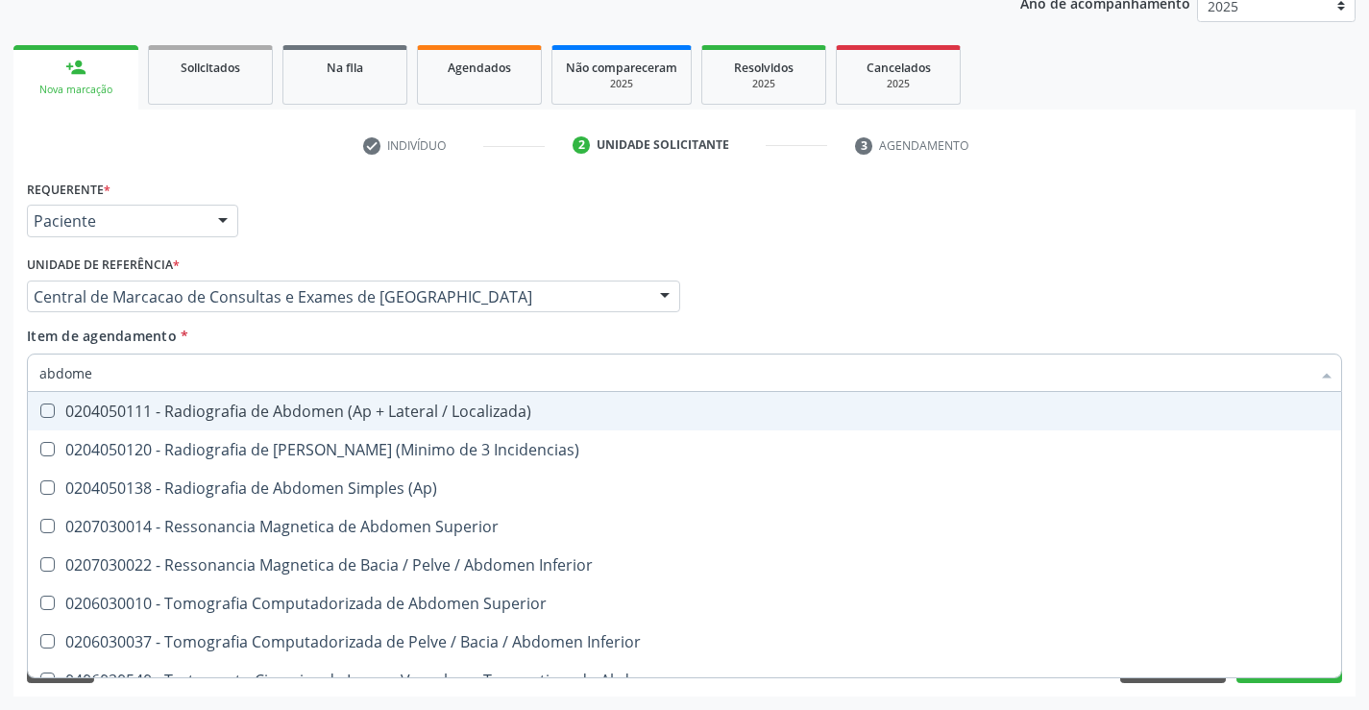
type input "abdomen"
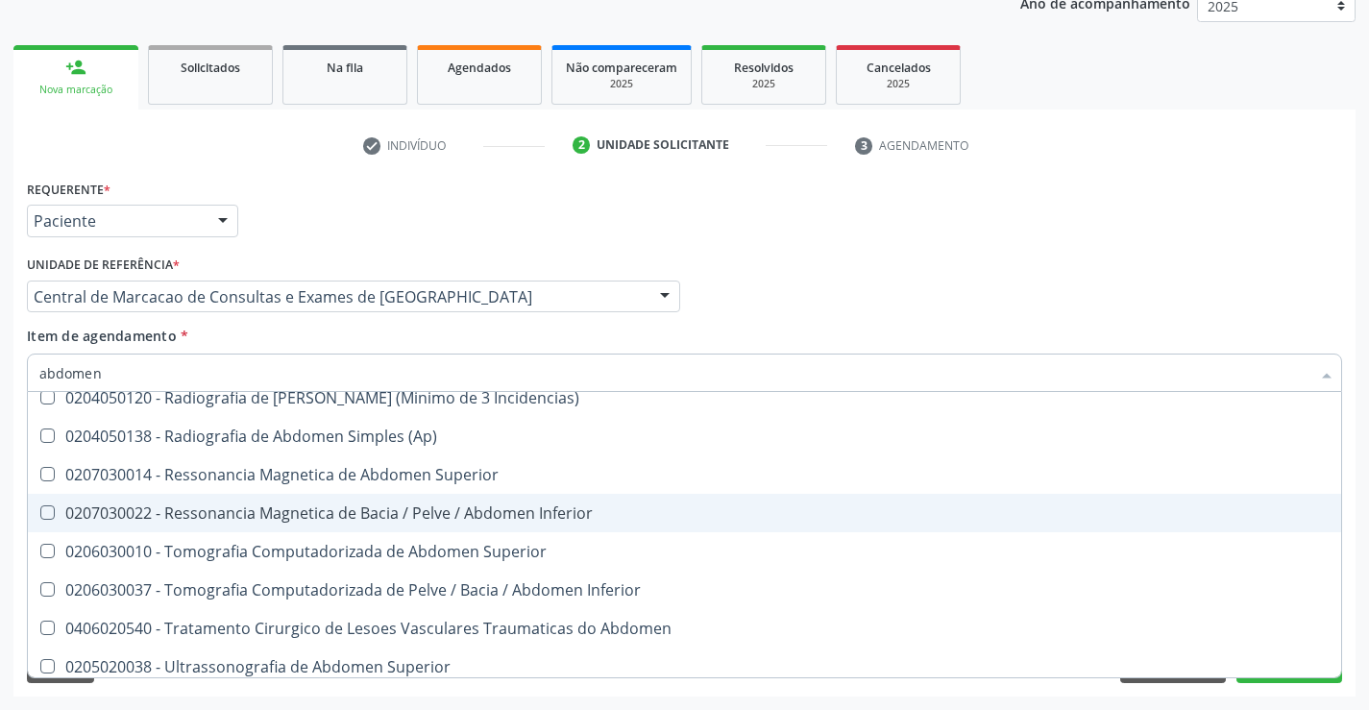
scroll to position [99, 0]
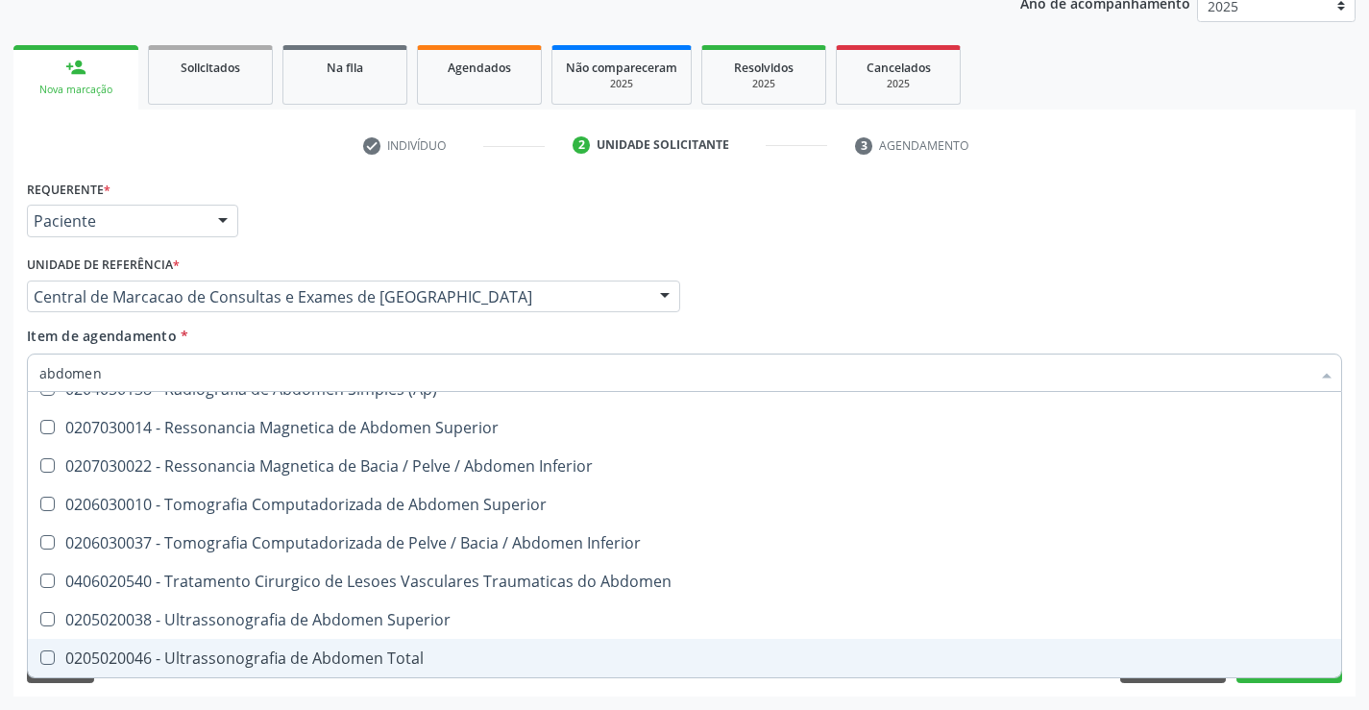
click at [400, 660] on div "0205020046 - Ultrassonografia de Abdomen Total" at bounding box center [684, 657] width 1290 height 15
checkbox Total "true"
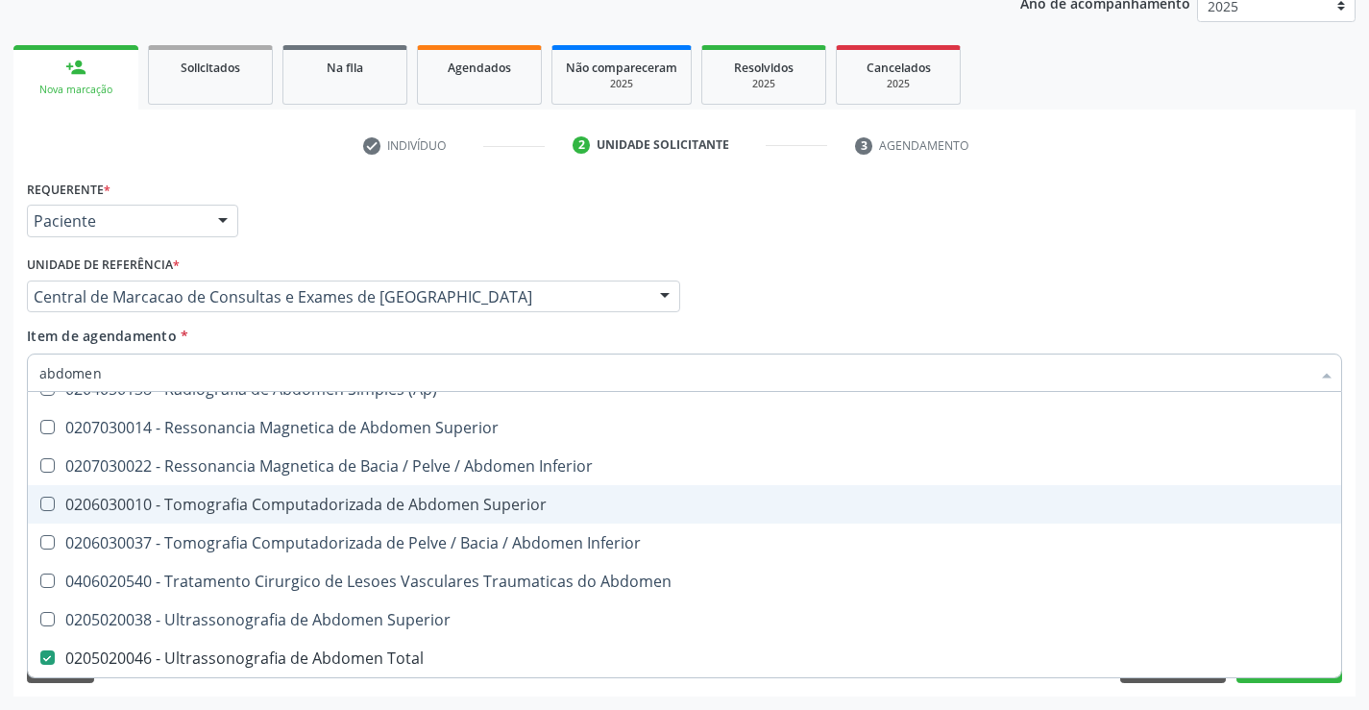
click at [1280, 296] on div "Médico Solicitante Por favor, selecione a Unidade de Atendimento primeiro Nenhu…" at bounding box center [684, 288] width 1325 height 75
checkbox Incidencias\) "true"
checkbox Total "false"
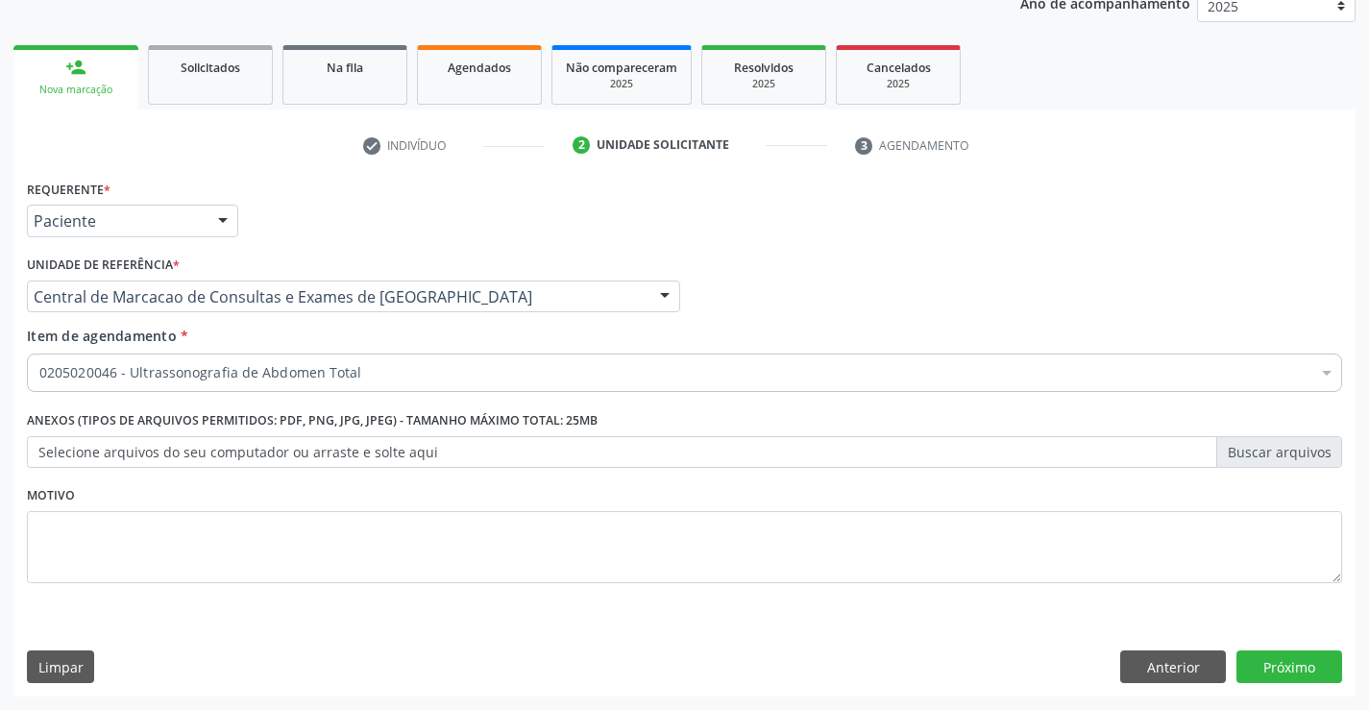
scroll to position [0, 0]
click at [300, 452] on label "Selecione arquivos do seu computador ou arraste e solte aqui" at bounding box center [684, 452] width 1315 height 33
click at [300, 452] on input "Selecione arquivos do seu computador ou arraste e solte aqui" at bounding box center [684, 452] width 1315 height 33
click at [1323, 664] on button "Próximo" at bounding box center [1290, 666] width 106 height 33
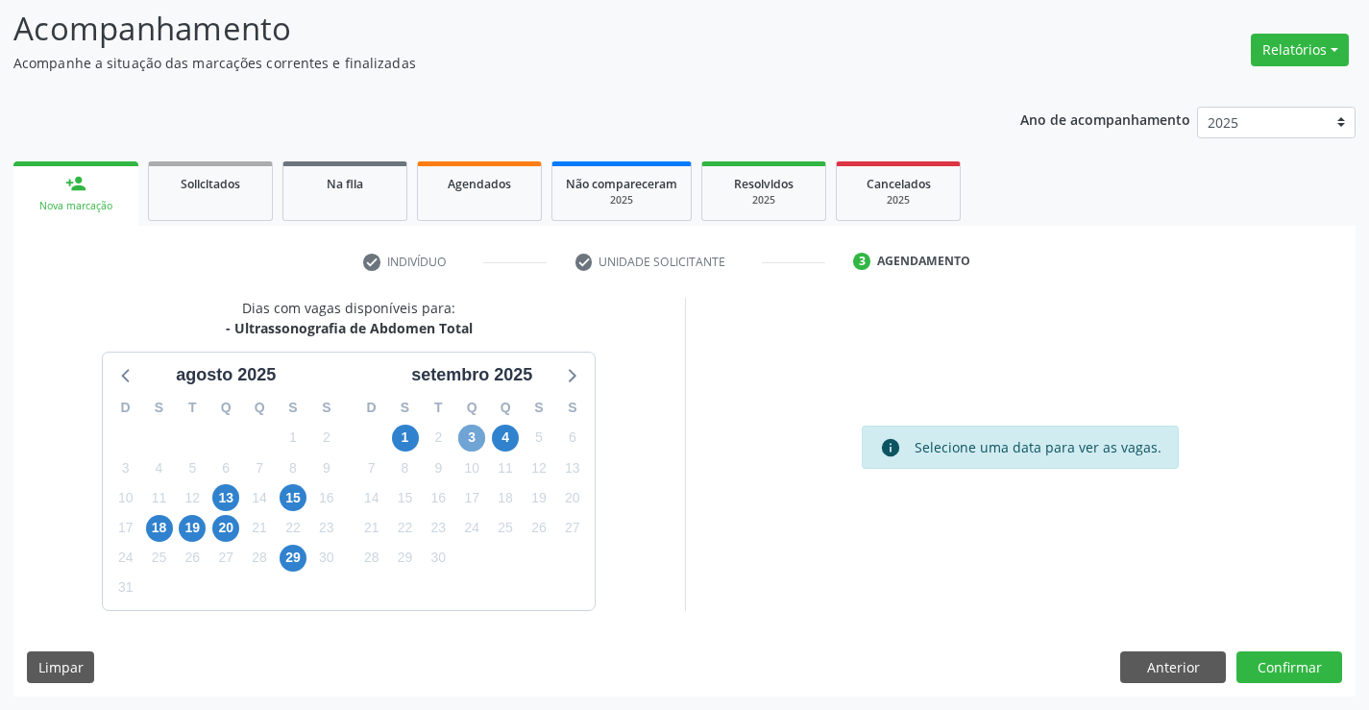
click at [474, 436] on span "3" at bounding box center [471, 438] width 27 height 27
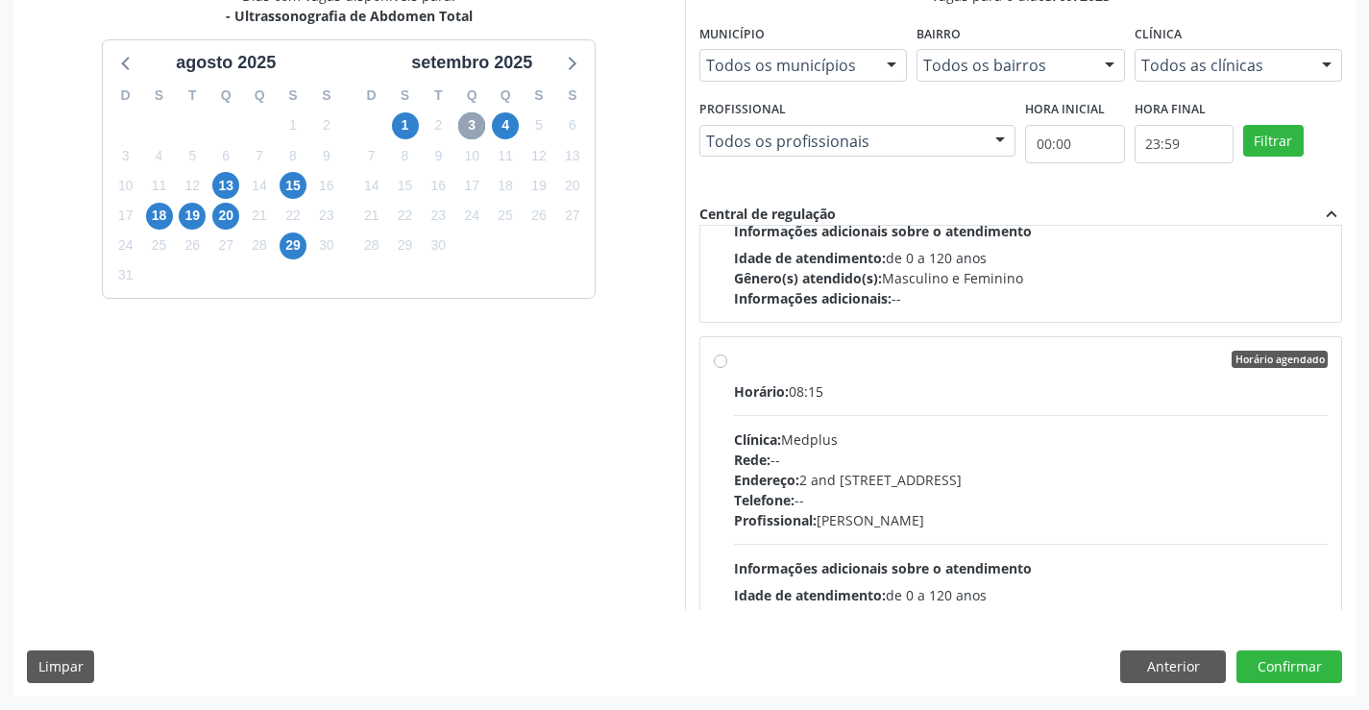
scroll to position [673, 0]
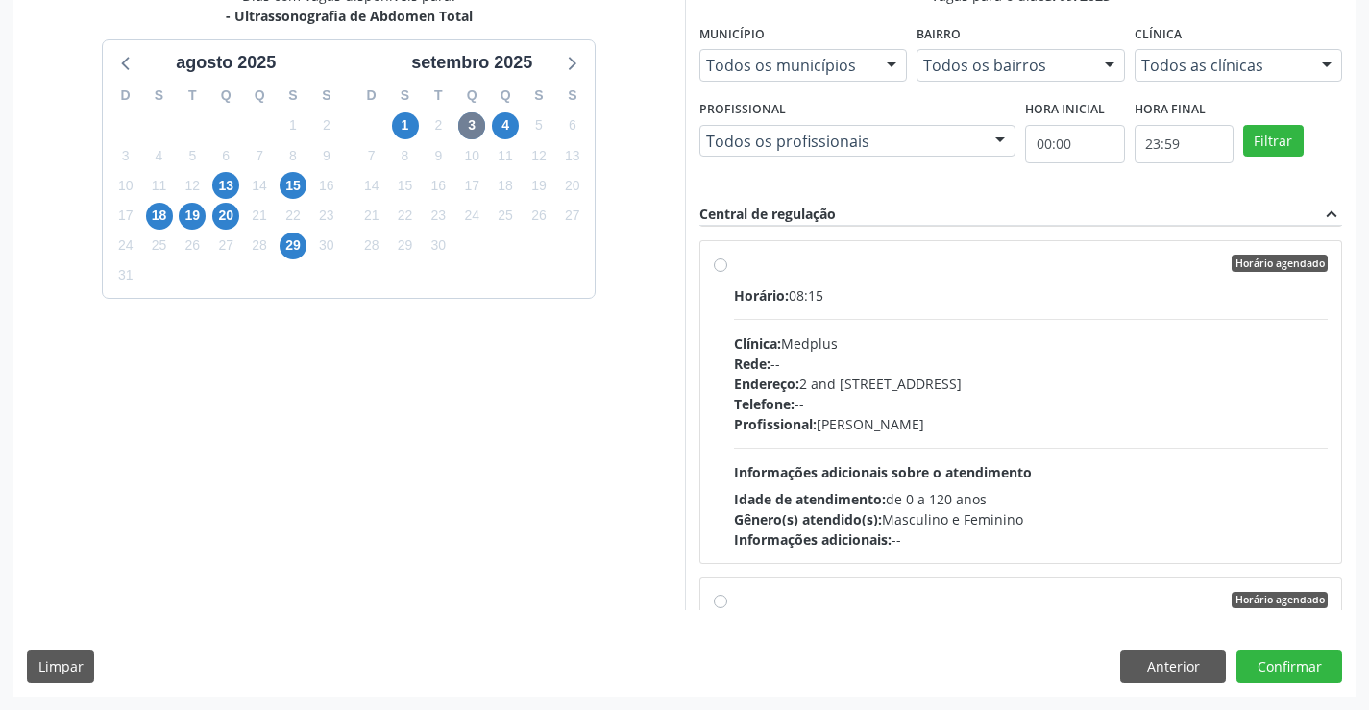
click at [747, 285] on div "Horário: 08:15" at bounding box center [1031, 295] width 595 height 20
click at [727, 272] on input "Horário agendado Horário: 08:15 Clínica: Medplus Rede: -- Endereço: 2 and [STRE…" at bounding box center [720, 263] width 13 height 17
radio input "true"
click at [1283, 649] on div "Dias com vagas disponíveis para: - Ultrassonografia de Abdomen Total [DATE] D S…" at bounding box center [684, 341] width 1342 height 710
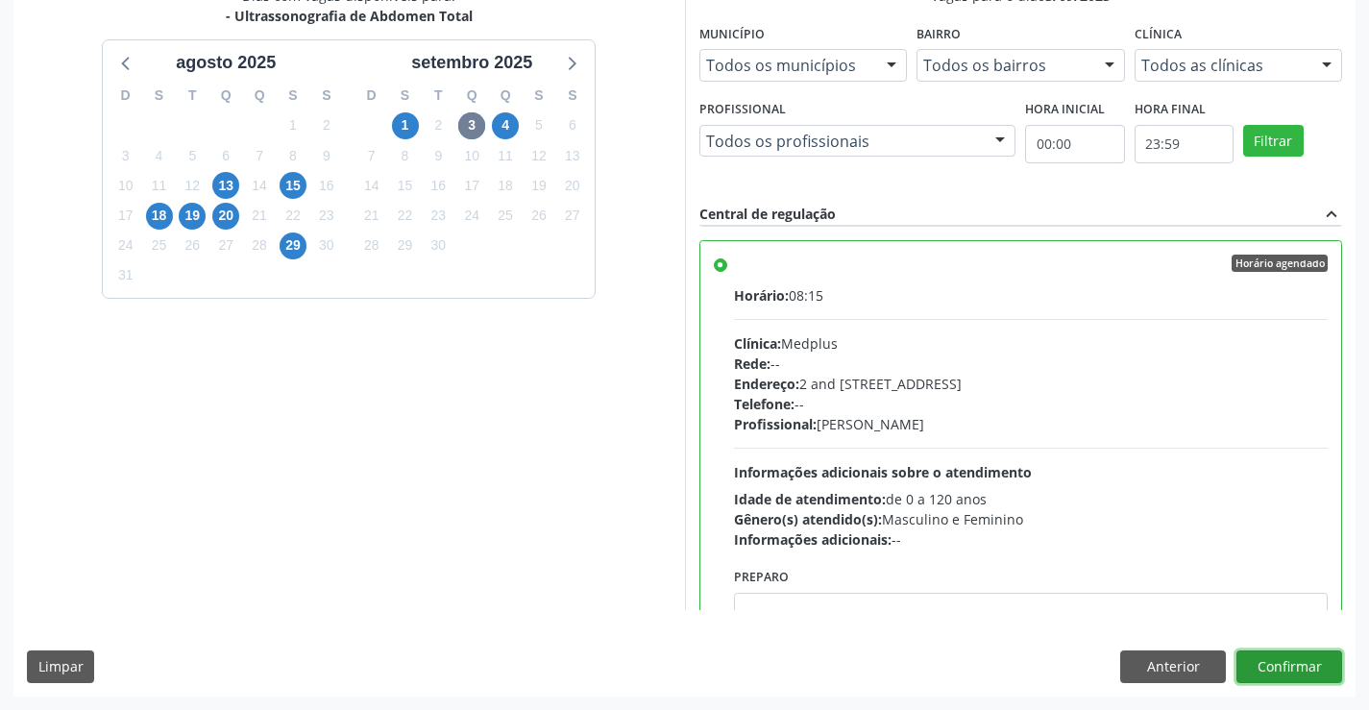
click at [1283, 661] on button "Confirmar" at bounding box center [1290, 666] width 106 height 33
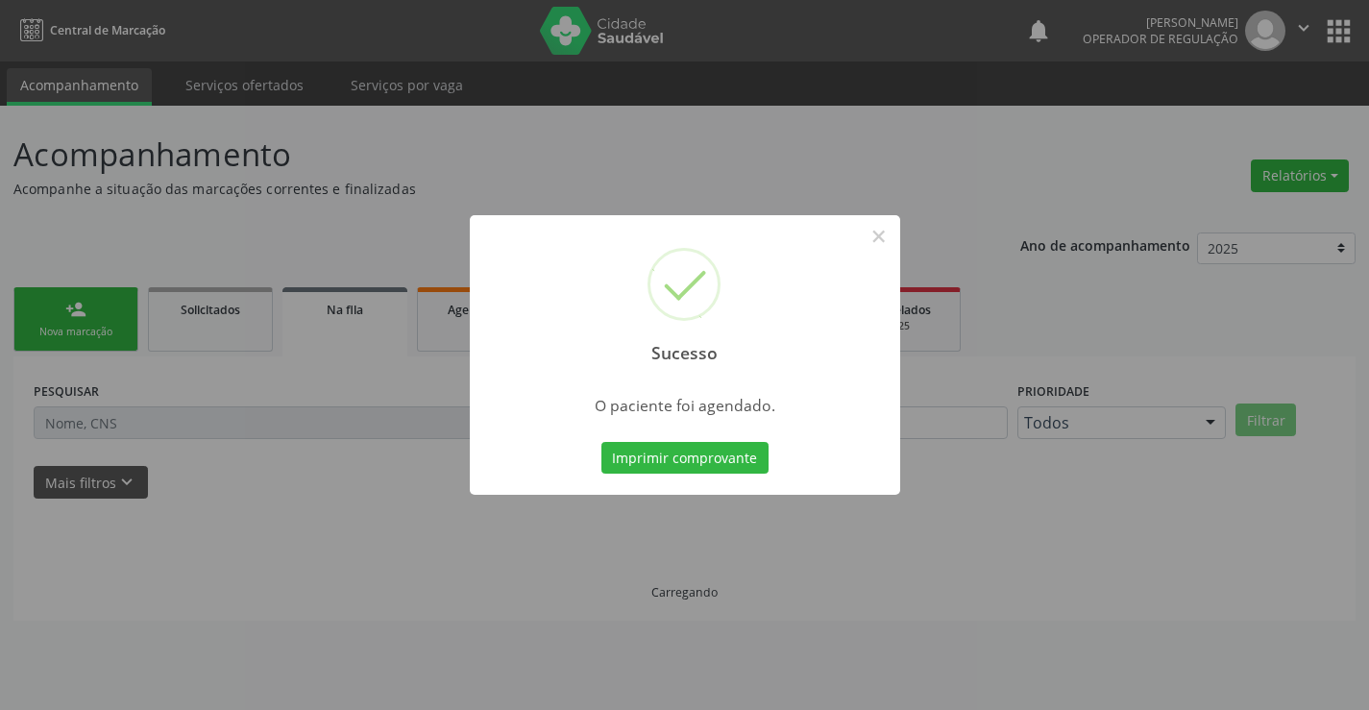
scroll to position [0, 0]
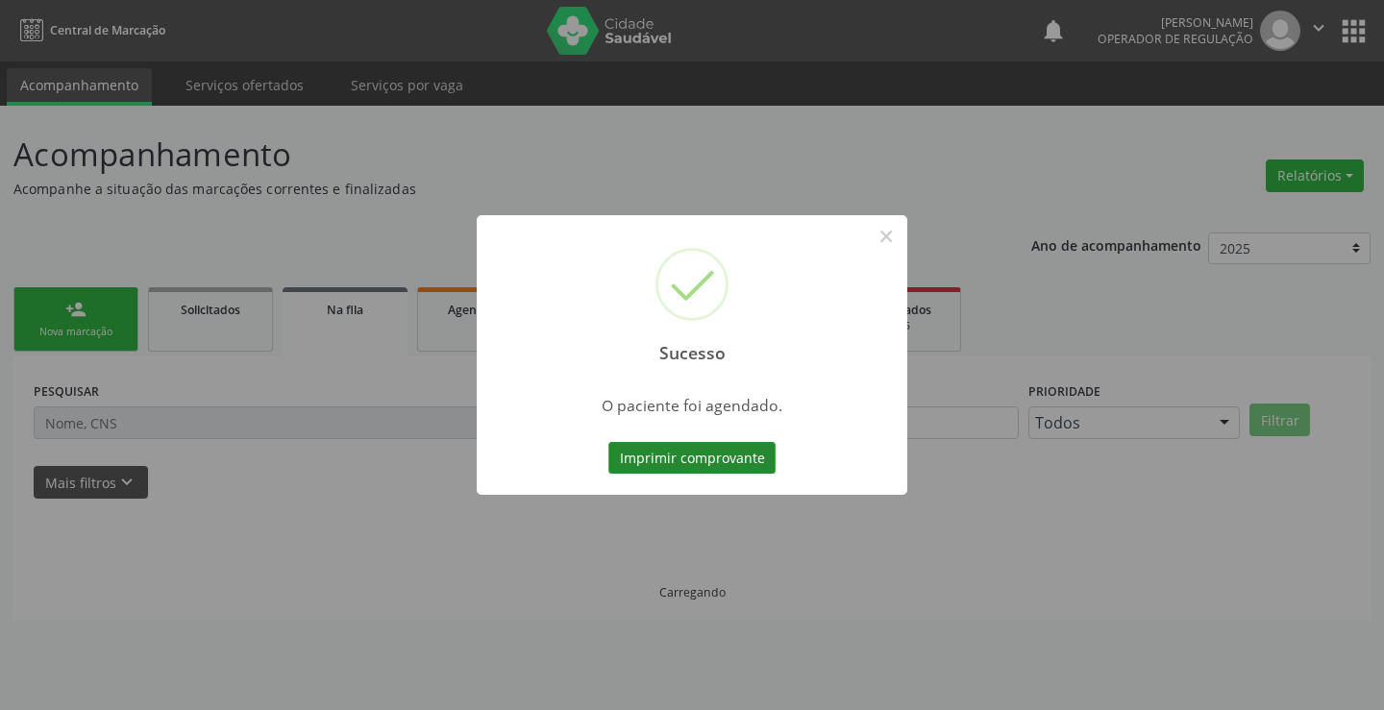
click at [708, 457] on button "Imprimir comprovante" at bounding box center [691, 458] width 167 height 33
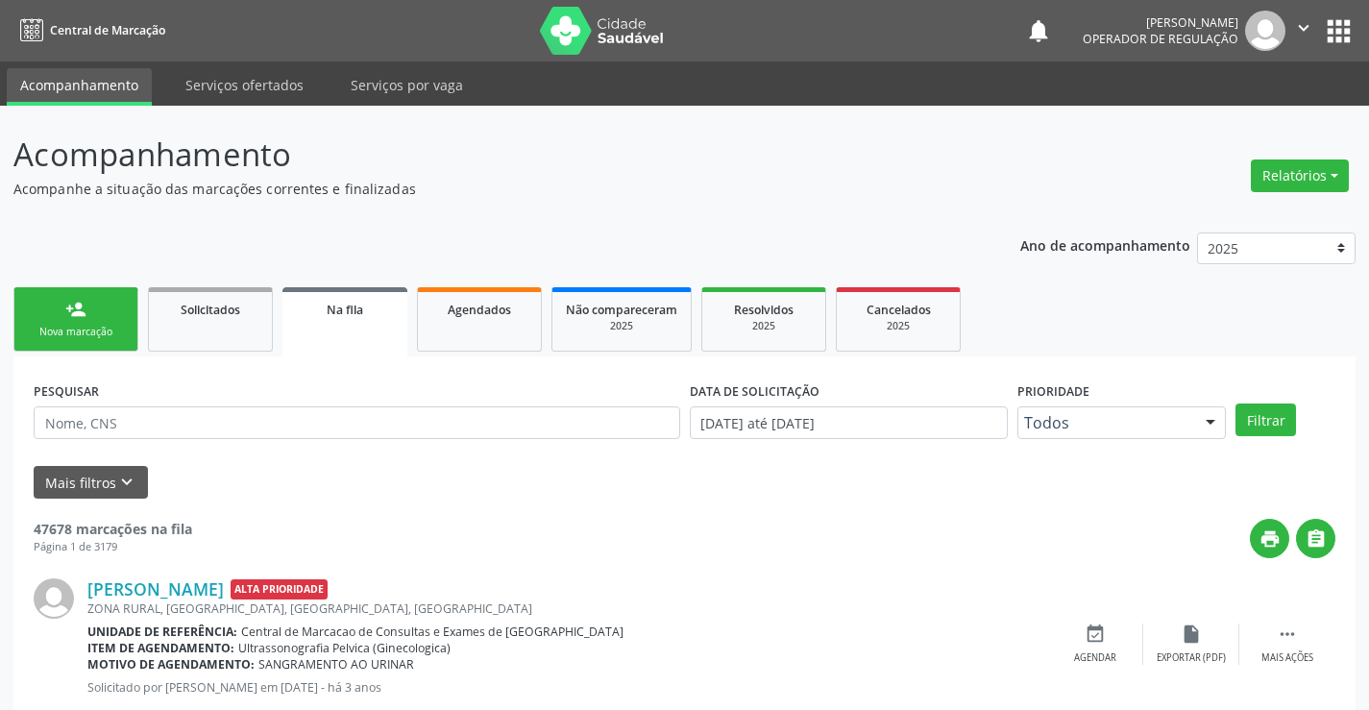
click at [61, 322] on link "person_add Nova marcação" at bounding box center [75, 319] width 125 height 64
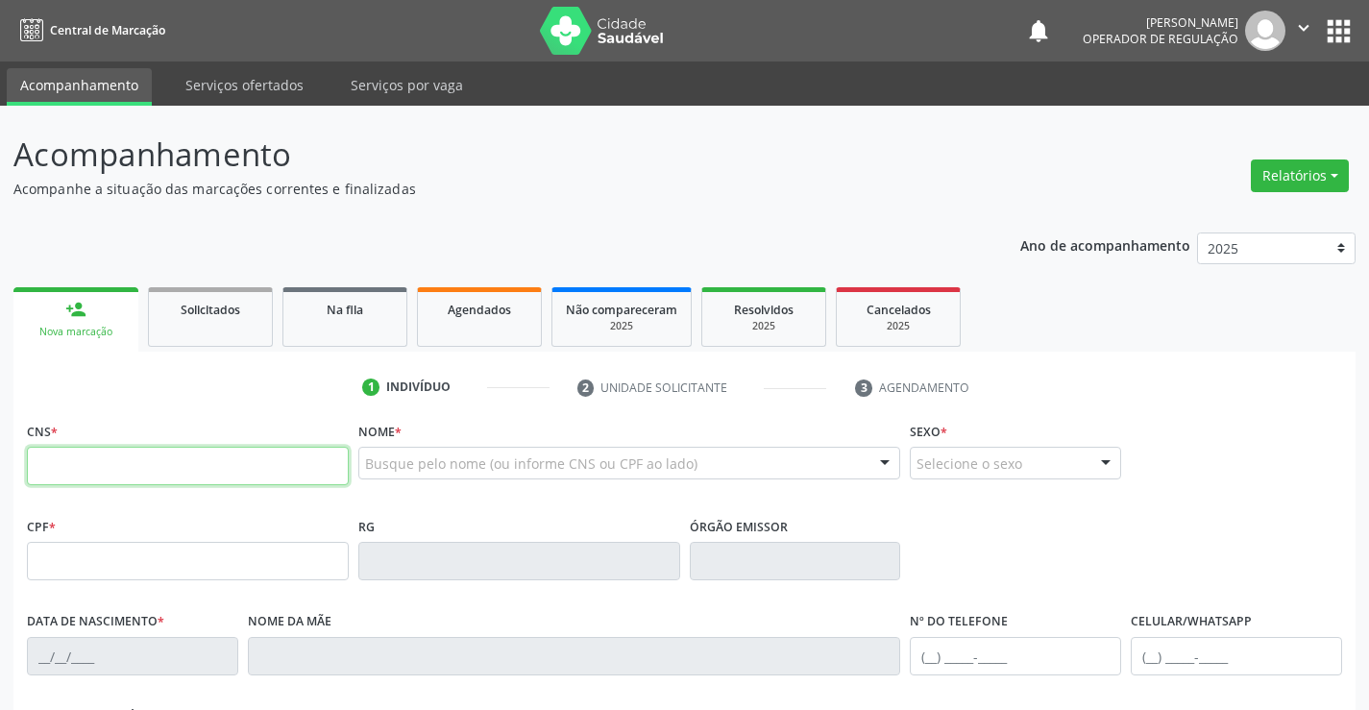
click at [90, 469] on input "text" at bounding box center [188, 466] width 322 height 38
type input "708 6061 4415 5990"
type input "115366131"
type input "[DATE]"
type input "[PHONE_NUMBER]"
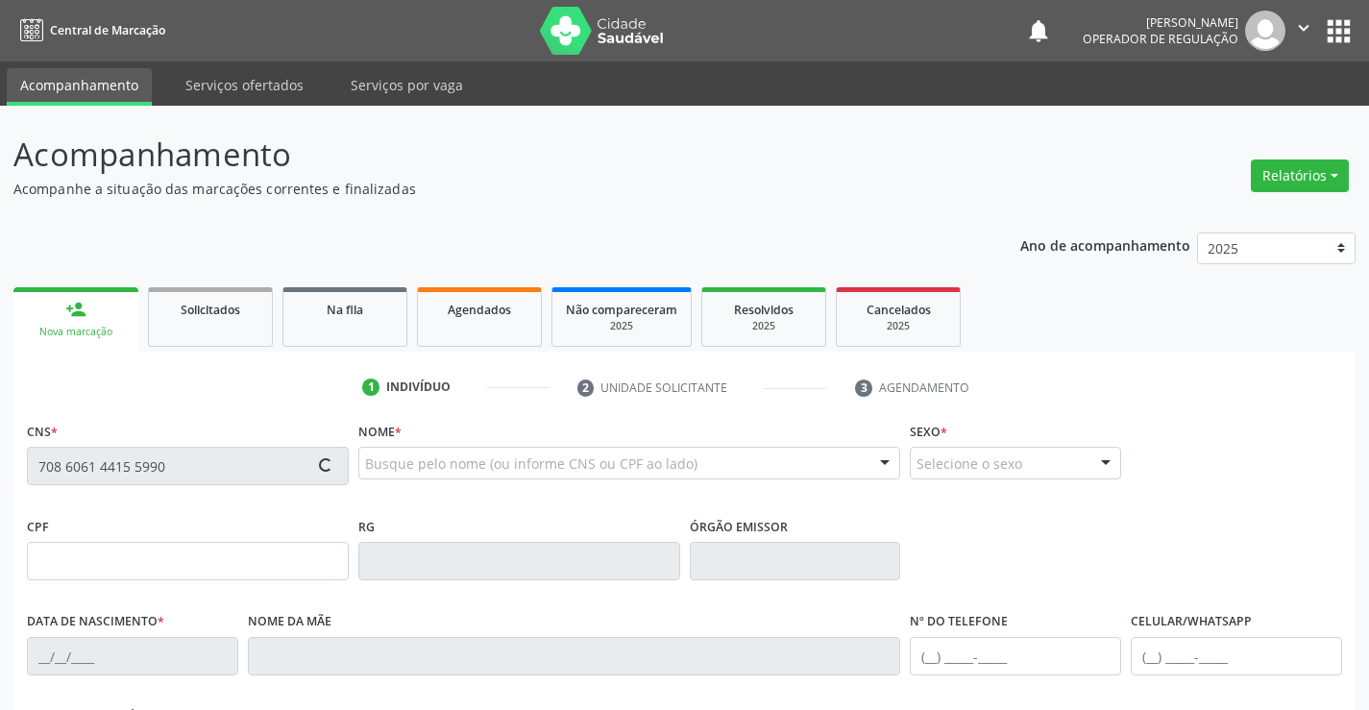
type input "[PHONE_NUMBER]"
type input "s/n"
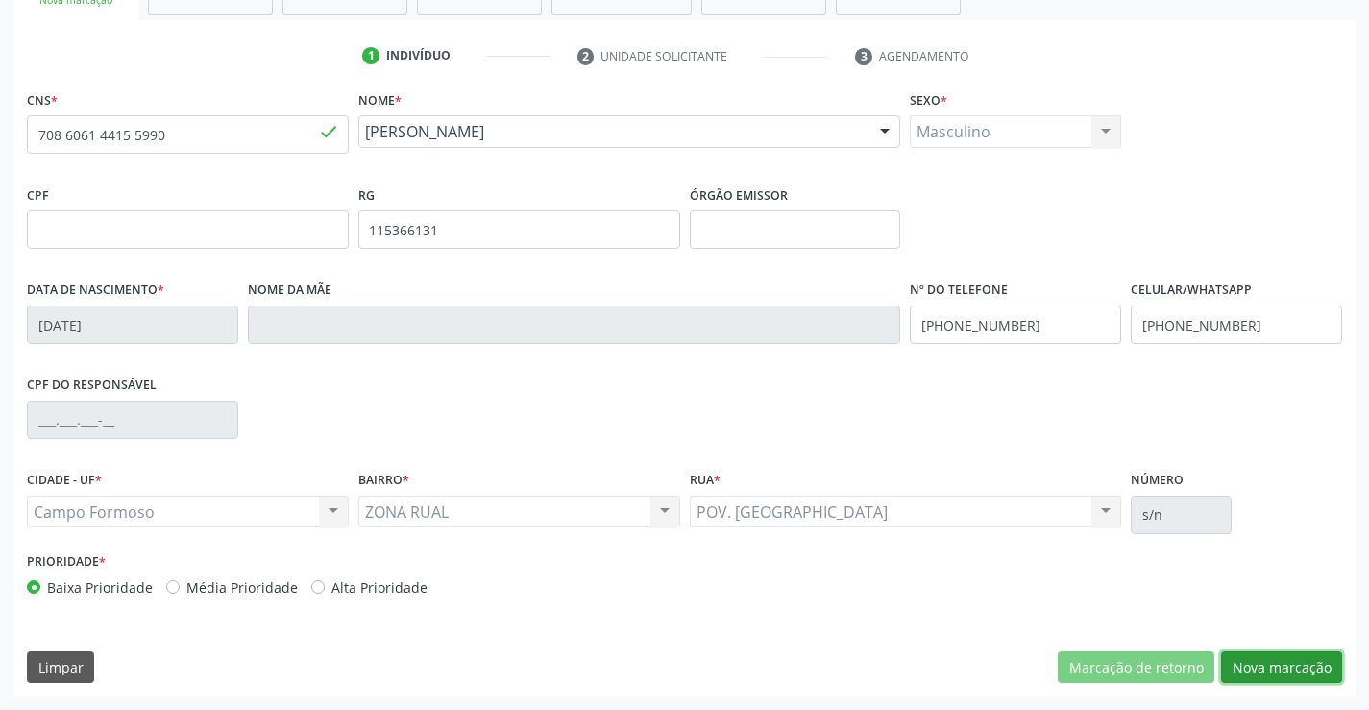
click at [1302, 673] on button "Nova marcação" at bounding box center [1281, 667] width 121 height 33
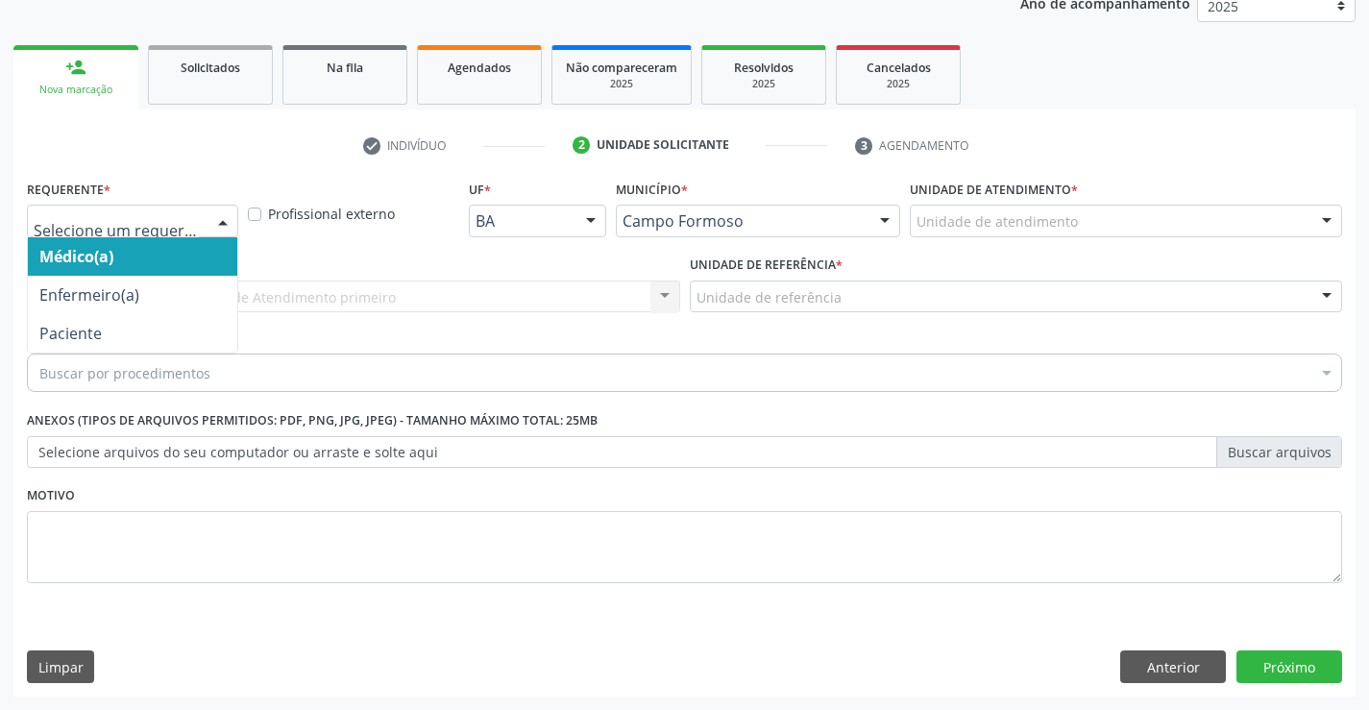
click at [214, 218] on div at bounding box center [222, 222] width 29 height 33
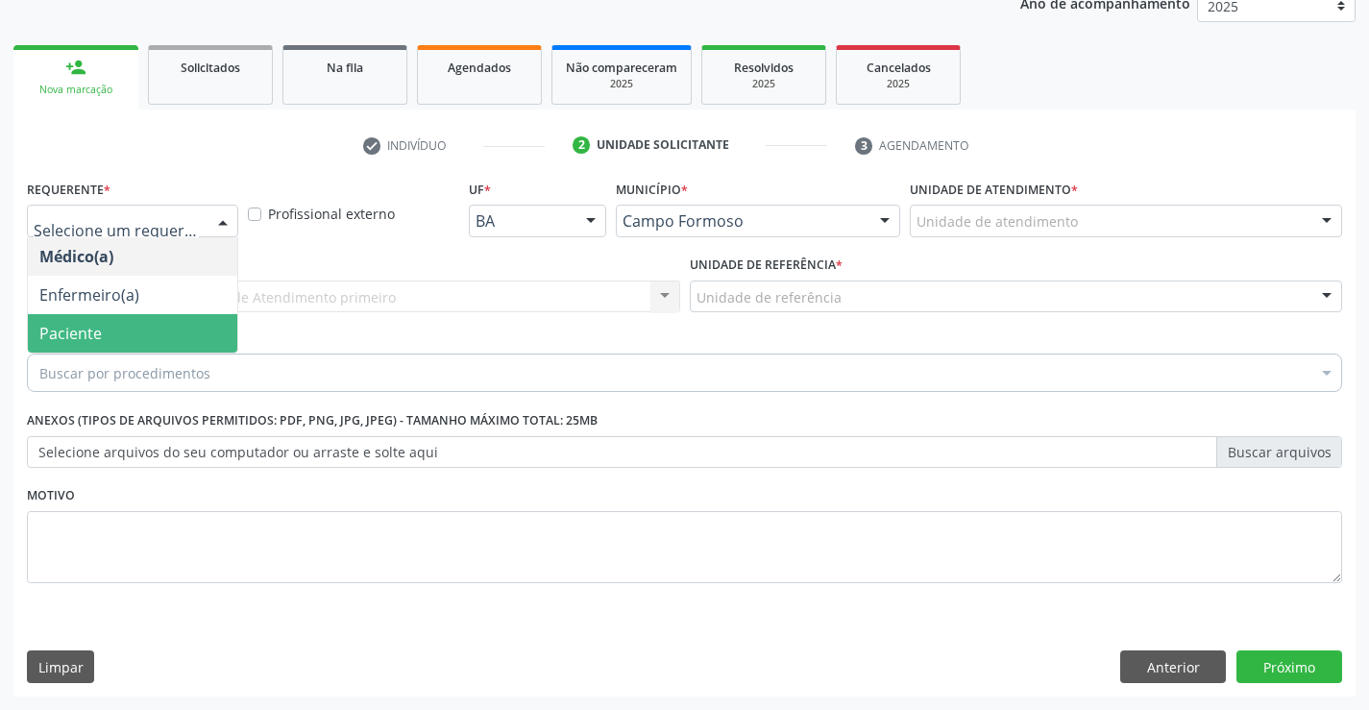
click at [103, 333] on span "Paciente" at bounding box center [132, 333] width 209 height 38
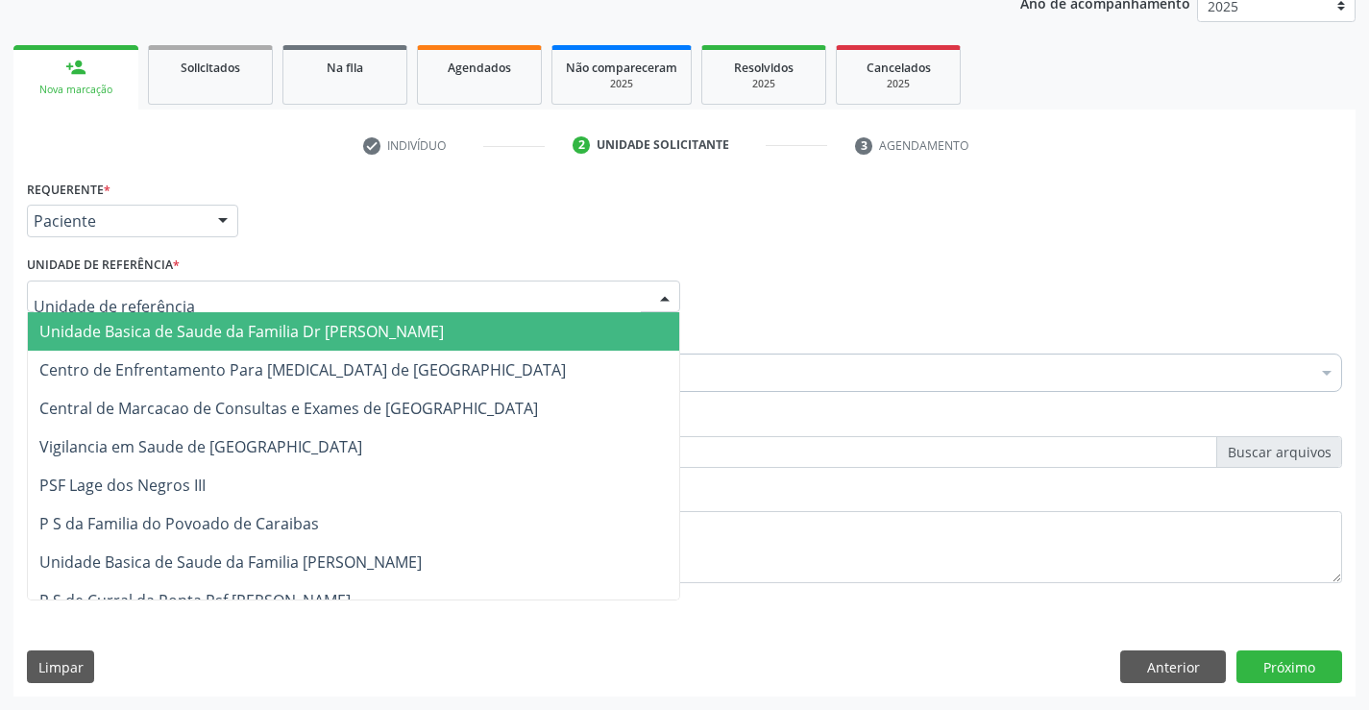
click at [498, 294] on div at bounding box center [353, 297] width 653 height 33
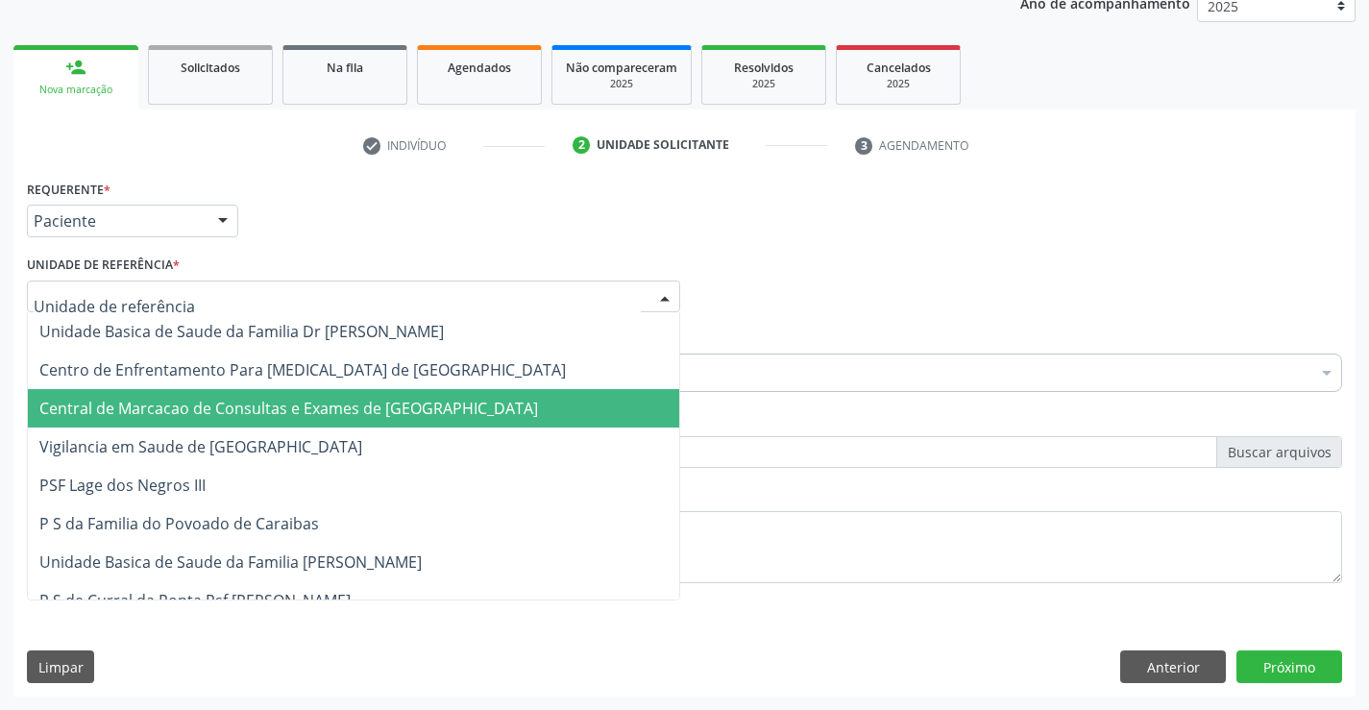
click at [436, 402] on span "Central de Marcacao de Consultas e Exames de [GEOGRAPHIC_DATA]" at bounding box center [288, 408] width 499 height 21
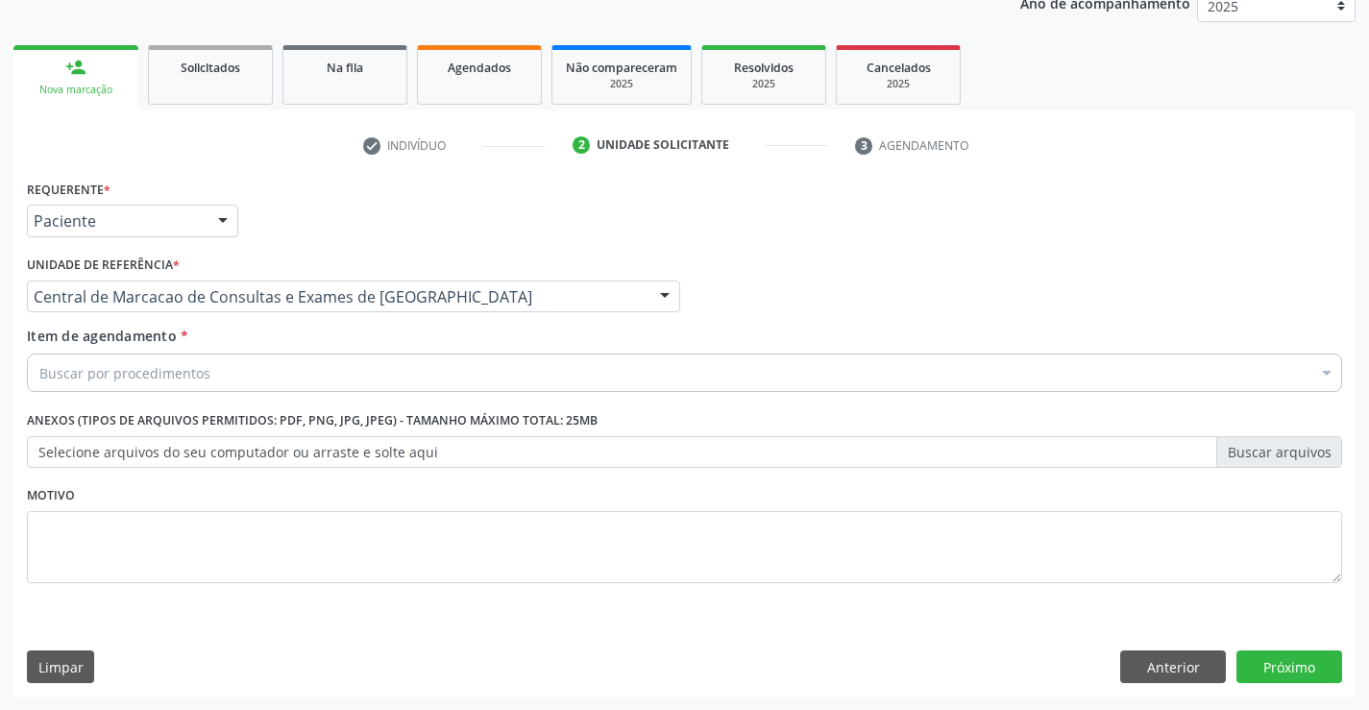
click at [236, 378] on div "Buscar por procedimentos" at bounding box center [684, 373] width 1315 height 38
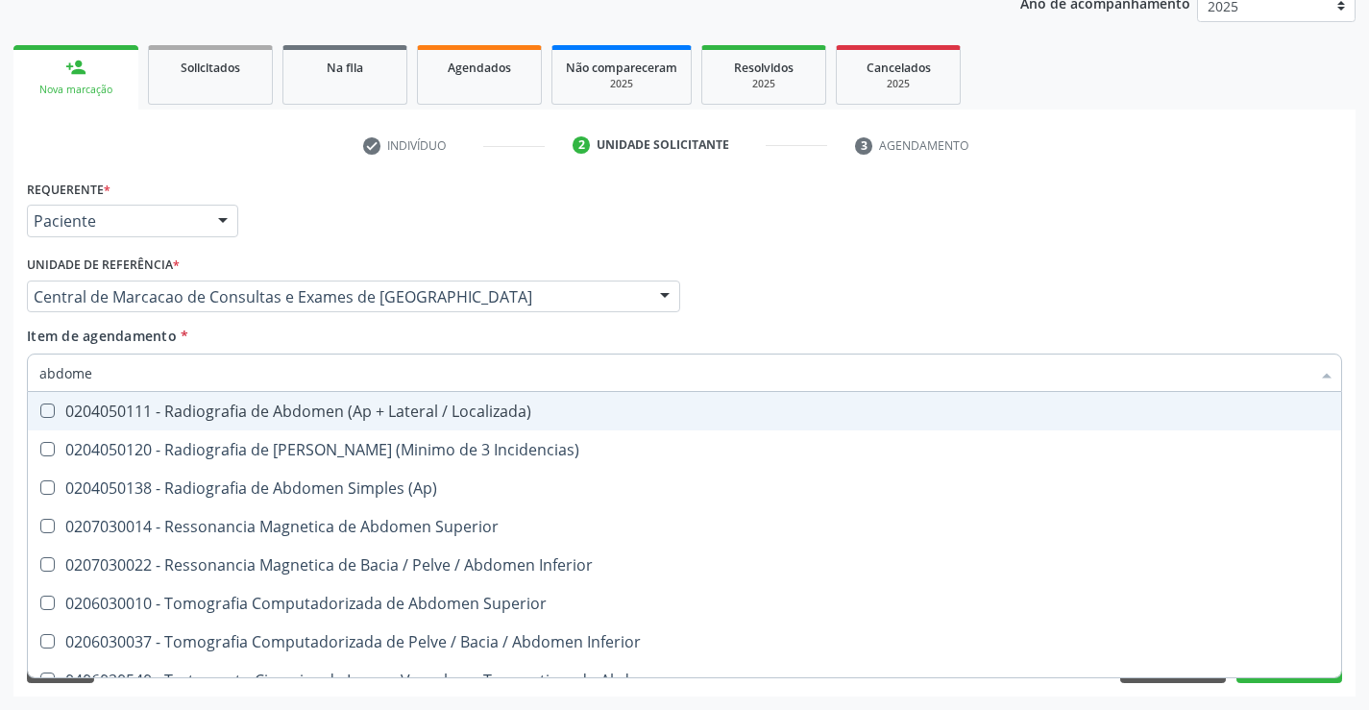
type input "abdomen"
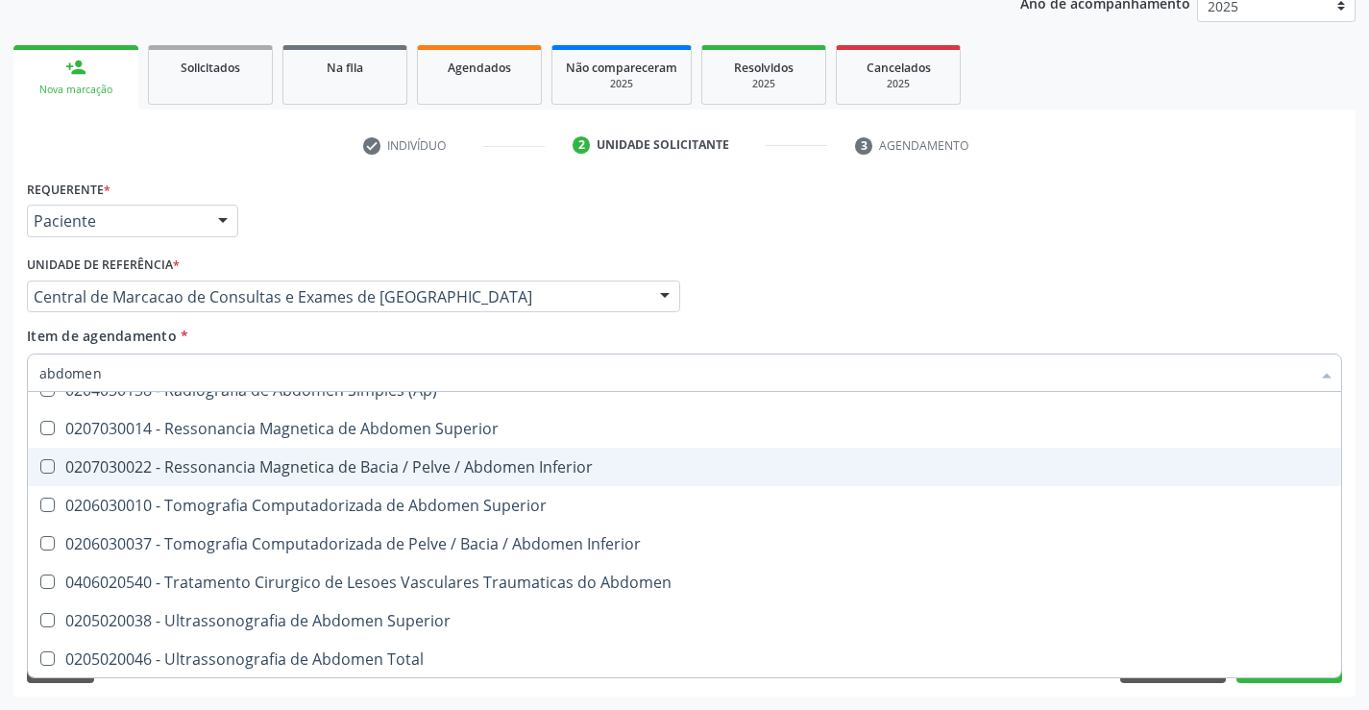
scroll to position [99, 0]
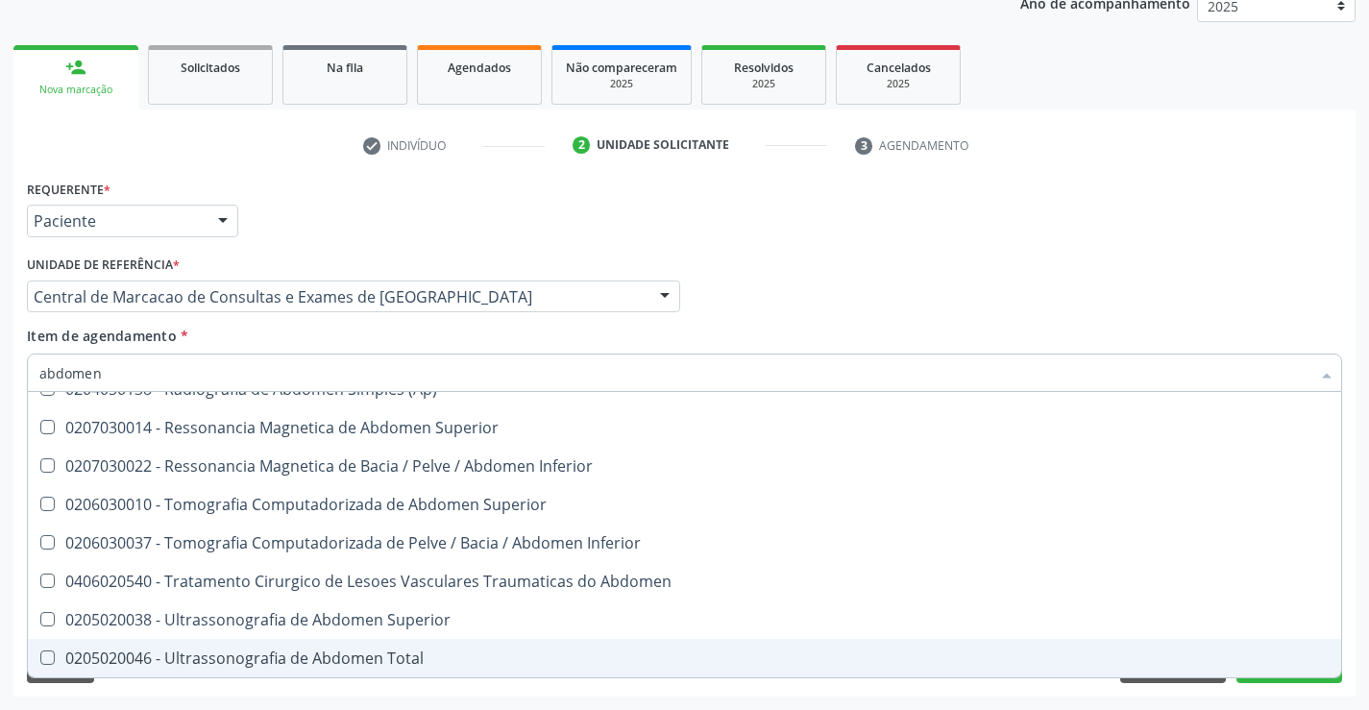
click at [386, 656] on div "0205020046 - Ultrassonografia de Abdomen Total" at bounding box center [684, 657] width 1290 height 15
checkbox Total "true"
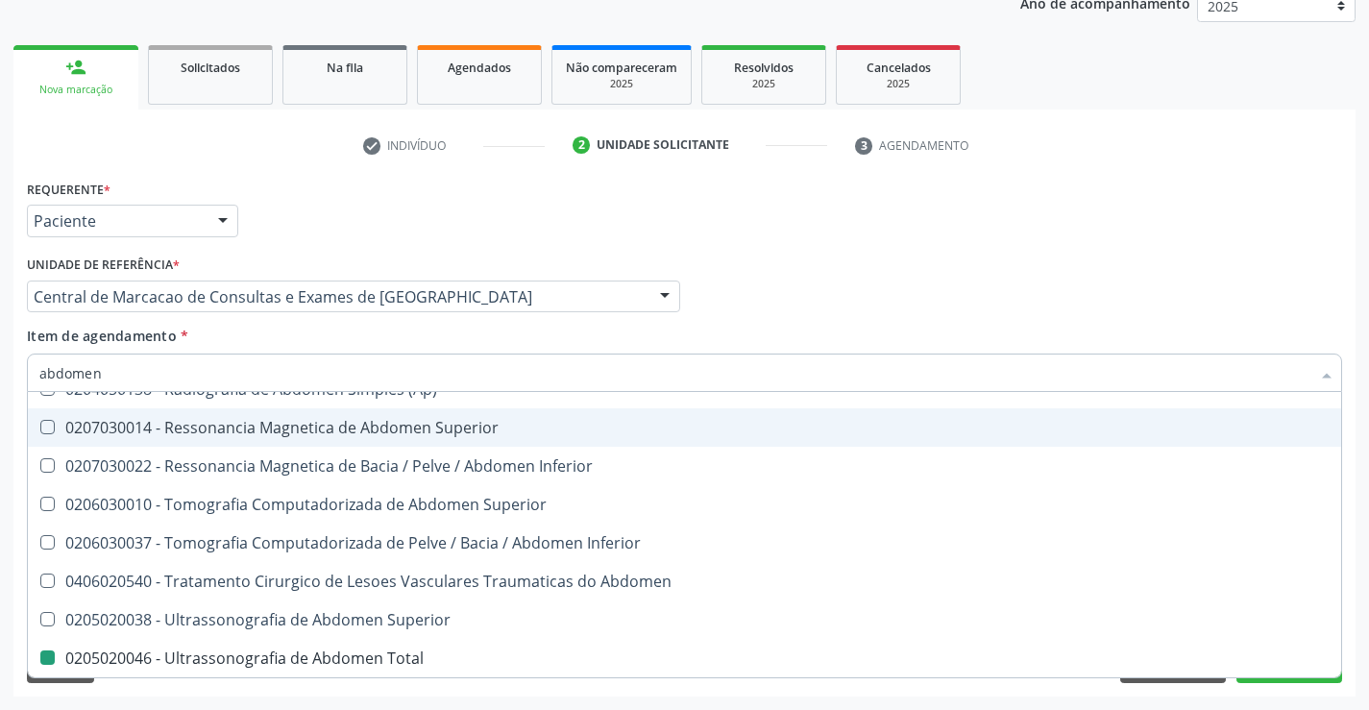
click at [1226, 224] on div "Requerente * Paciente Médico(a) Enfermeiro(a) Paciente Nenhum resultado encontr…" at bounding box center [684, 212] width 1325 height 75
checkbox Incidencias\) "true"
checkbox Total "false"
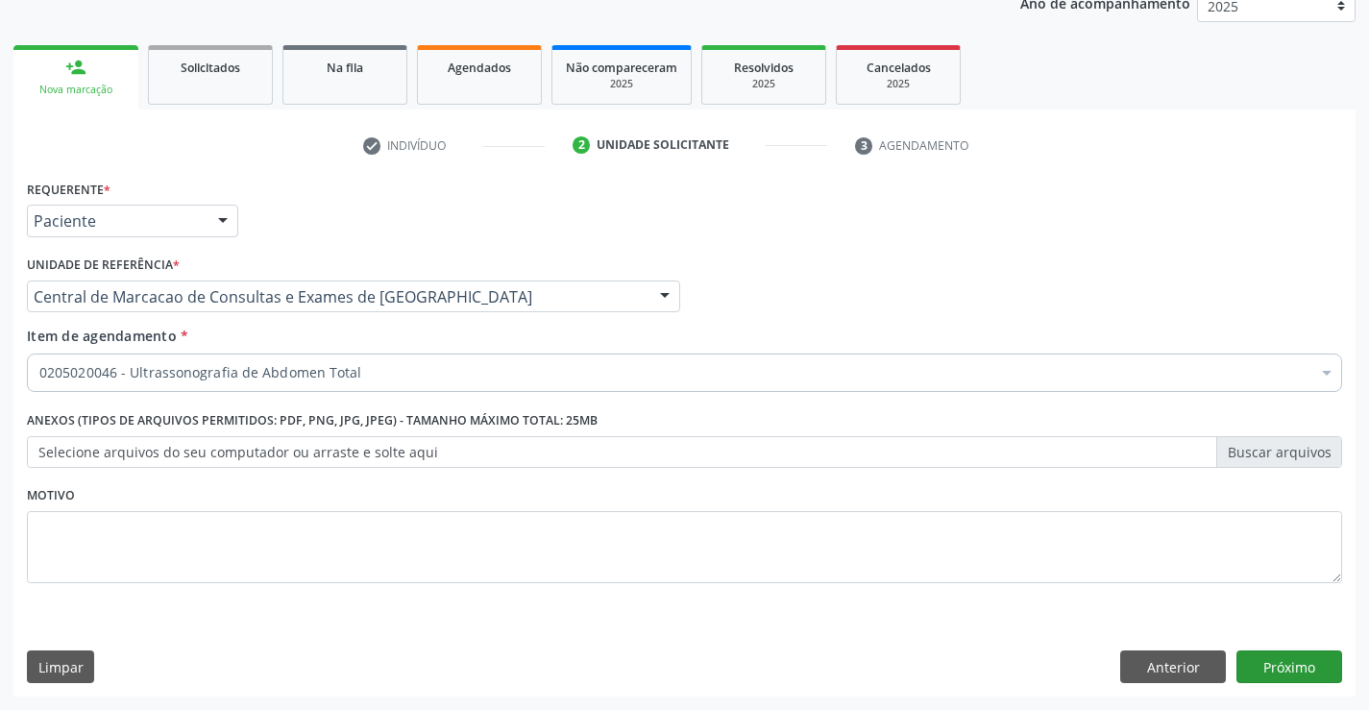
scroll to position [0, 0]
click at [1284, 663] on button "Próximo" at bounding box center [1290, 666] width 106 height 33
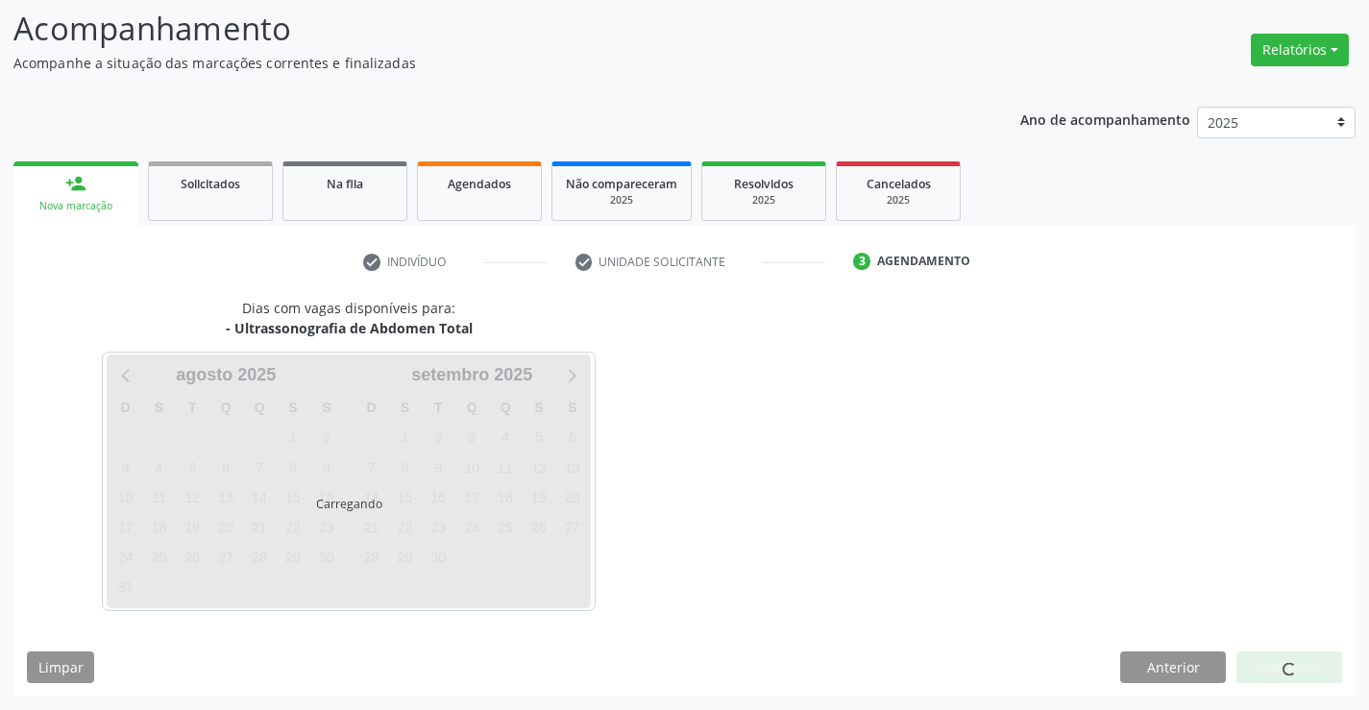
scroll to position [126, 0]
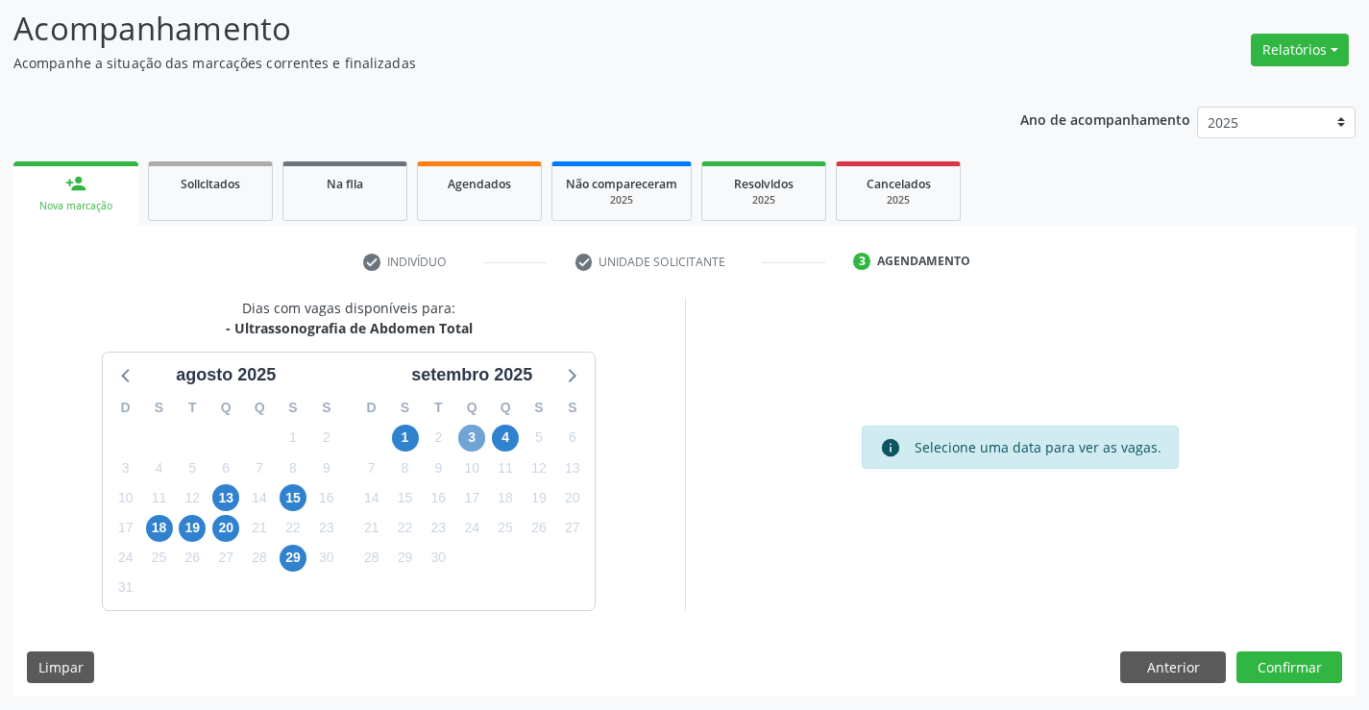
click at [470, 430] on span "3" at bounding box center [471, 438] width 27 height 27
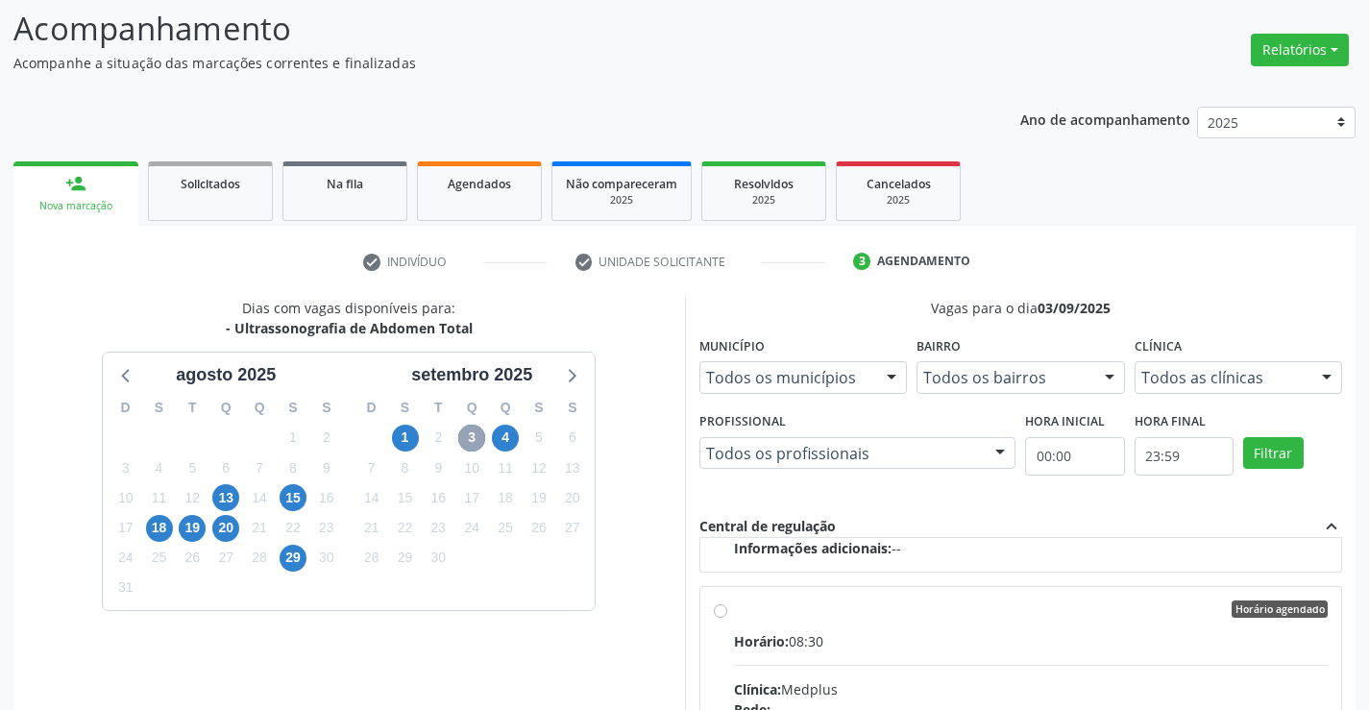
scroll to position [673, 0]
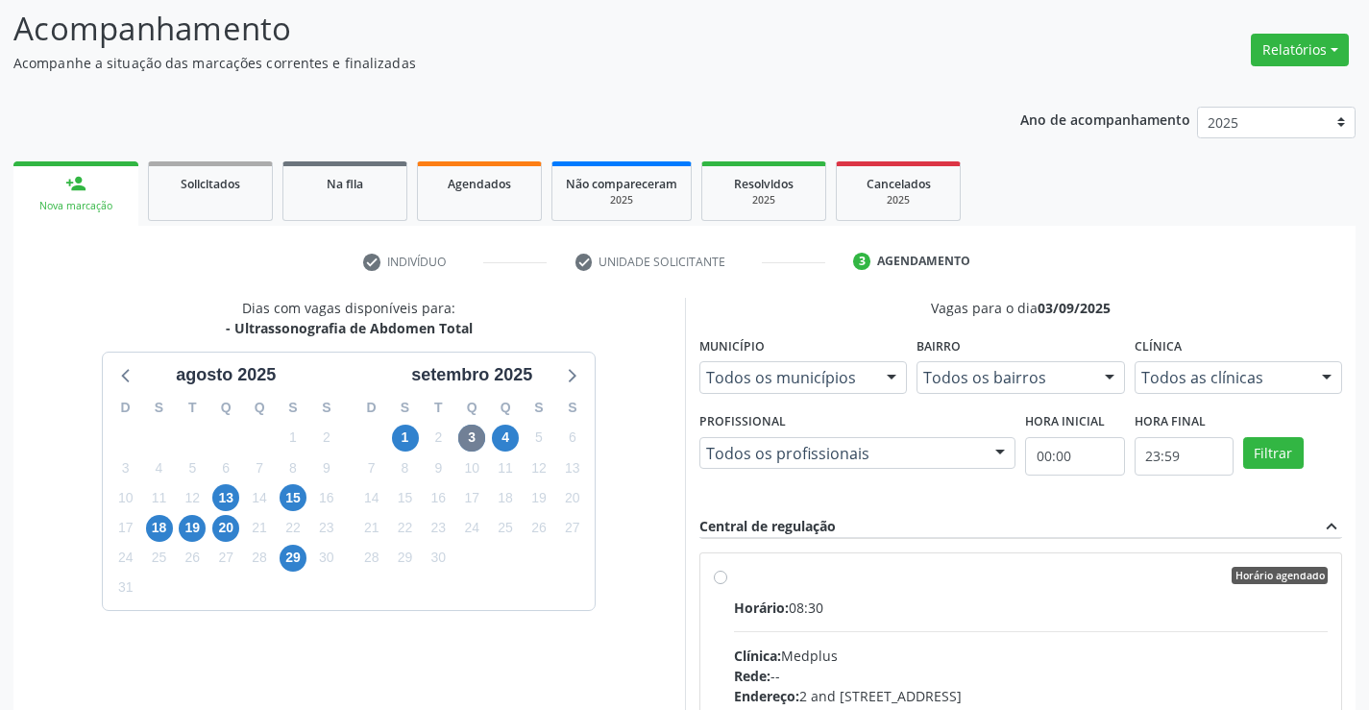
click at [985, 631] on hr at bounding box center [1031, 631] width 595 height 1
click at [727, 584] on input "Horário agendado Horário: 08:30 Clínica: Medplus Rede: -- Endereço: 2 and [STRE…" at bounding box center [720, 575] width 13 height 17
radio input "true"
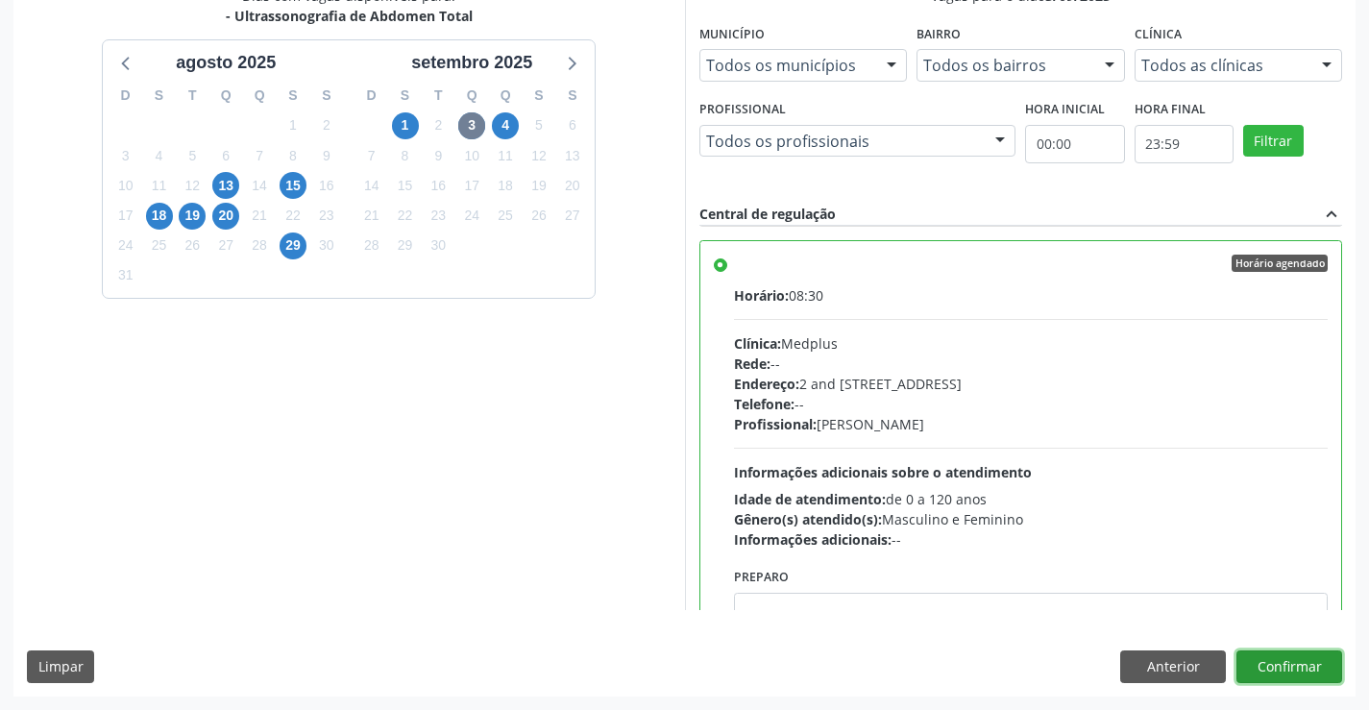
click at [1311, 666] on button "Confirmar" at bounding box center [1290, 666] width 106 height 33
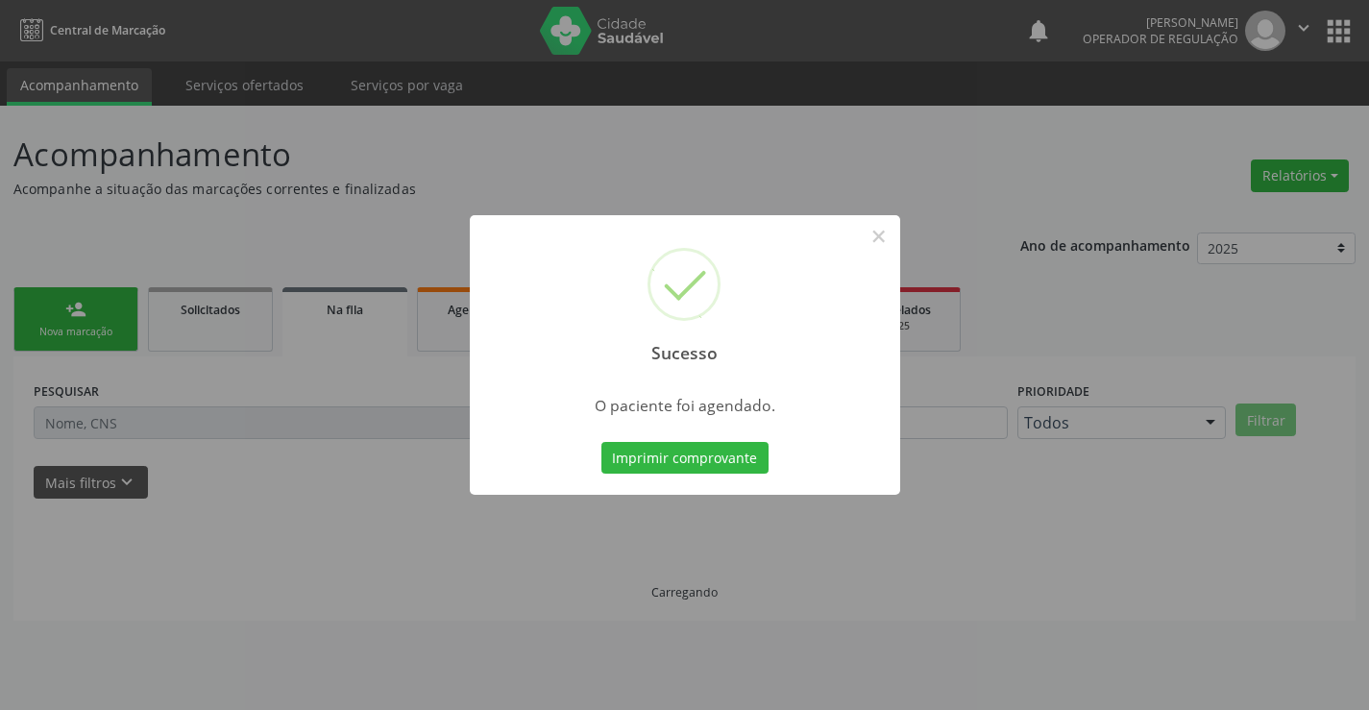
scroll to position [0, 0]
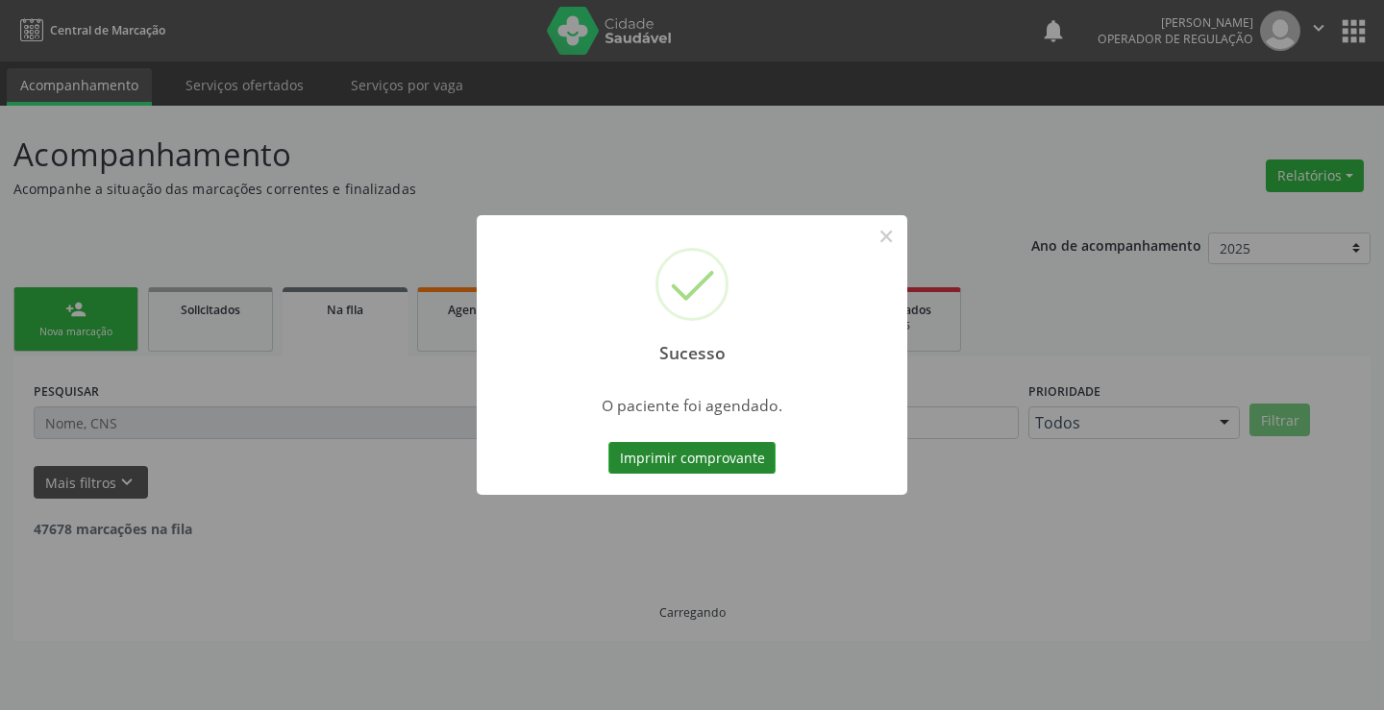
click at [736, 448] on button "Imprimir comprovante" at bounding box center [691, 458] width 167 height 33
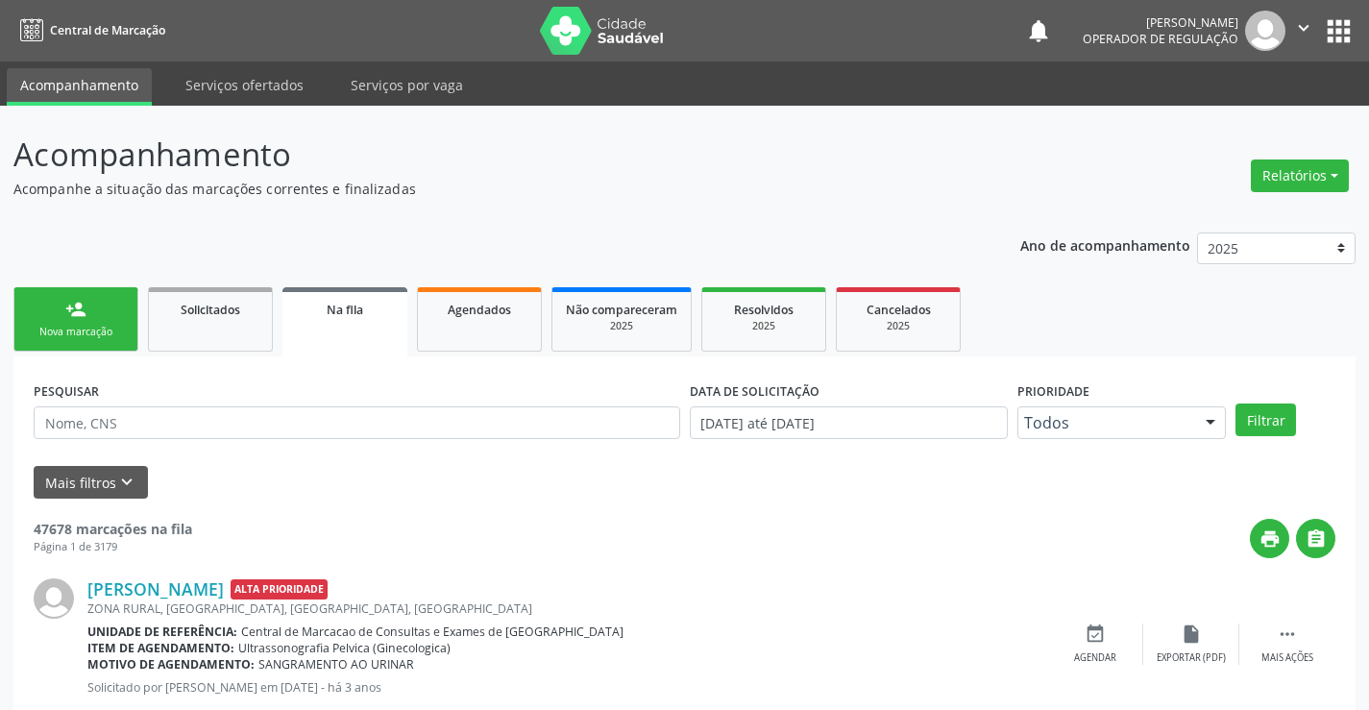
click at [121, 325] on div "Nova marcação" at bounding box center [76, 332] width 96 height 14
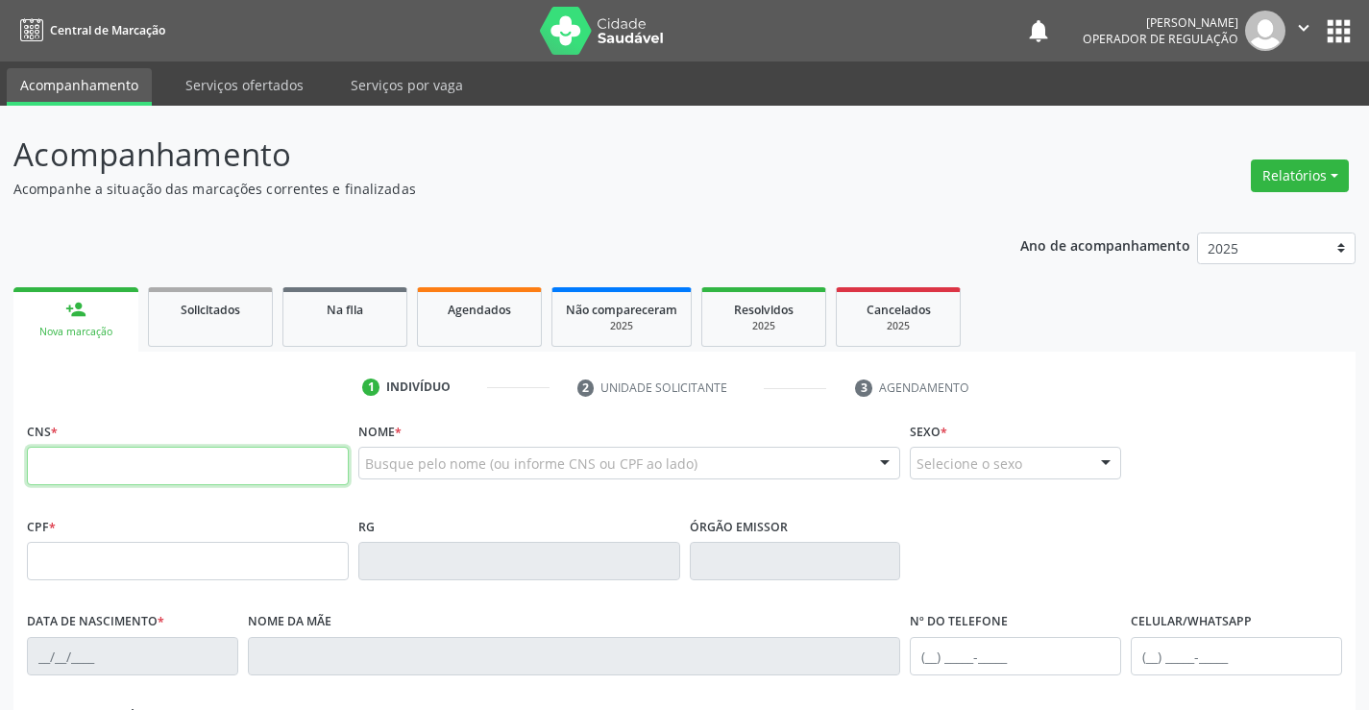
click at [59, 461] on input "text" at bounding box center [188, 466] width 322 height 38
type input "704 8080 1278 4742"
type input "048.963.175-48"
type input "2247610710722"
type input "[DATE]"
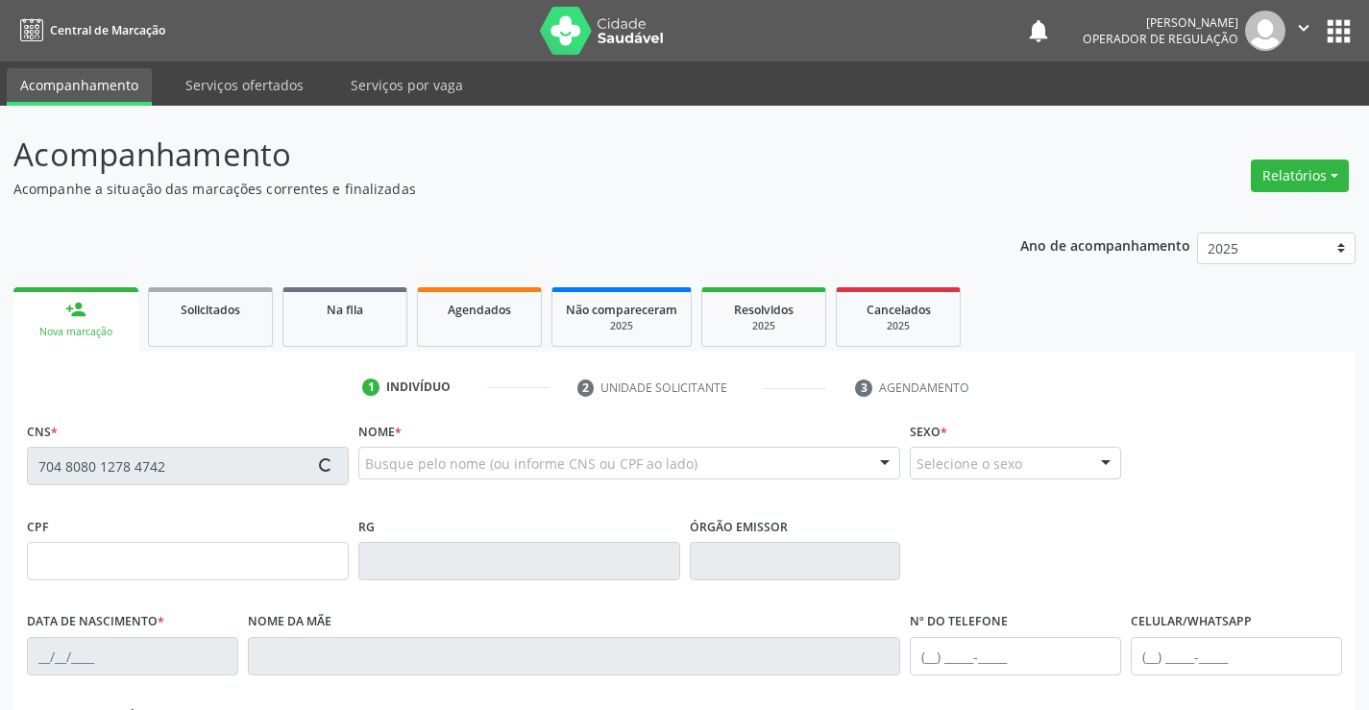
type input "[PHONE_NUMBER]"
type input "048.963.175-48"
type input "S/N"
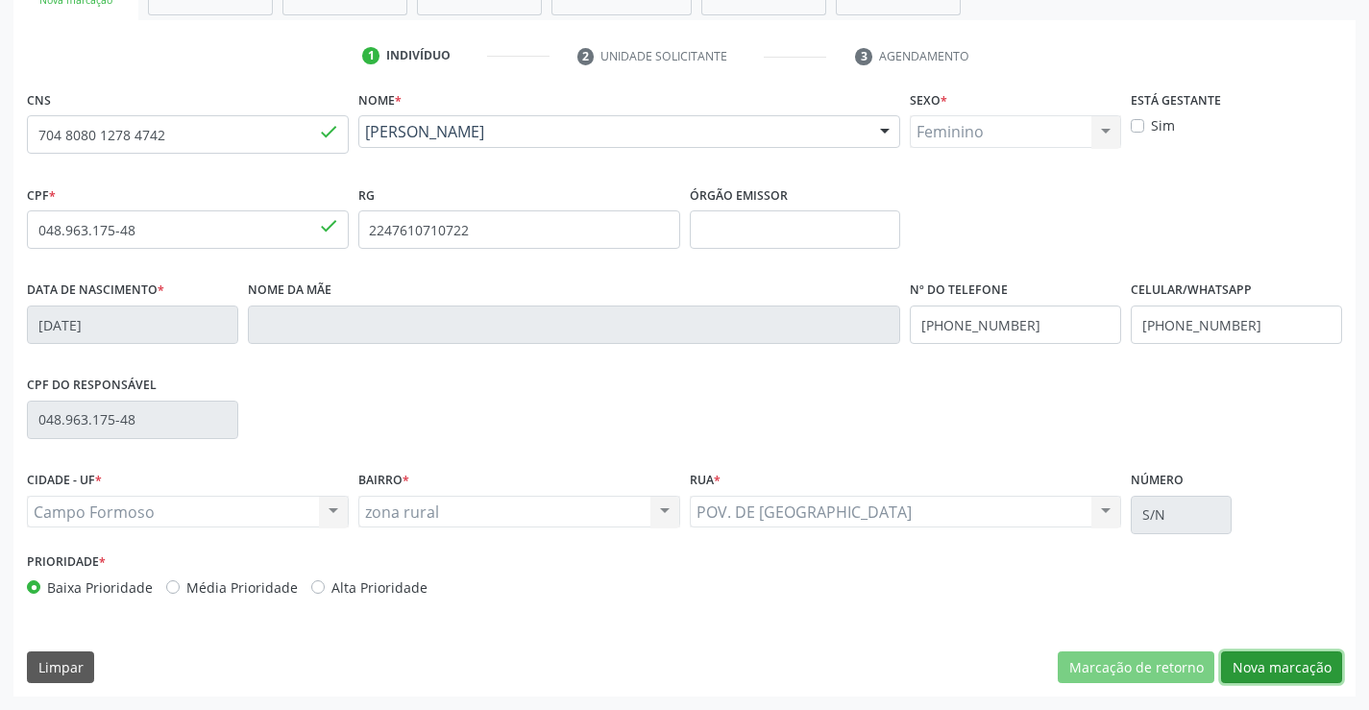
click at [1313, 654] on button "Nova marcação" at bounding box center [1281, 667] width 121 height 33
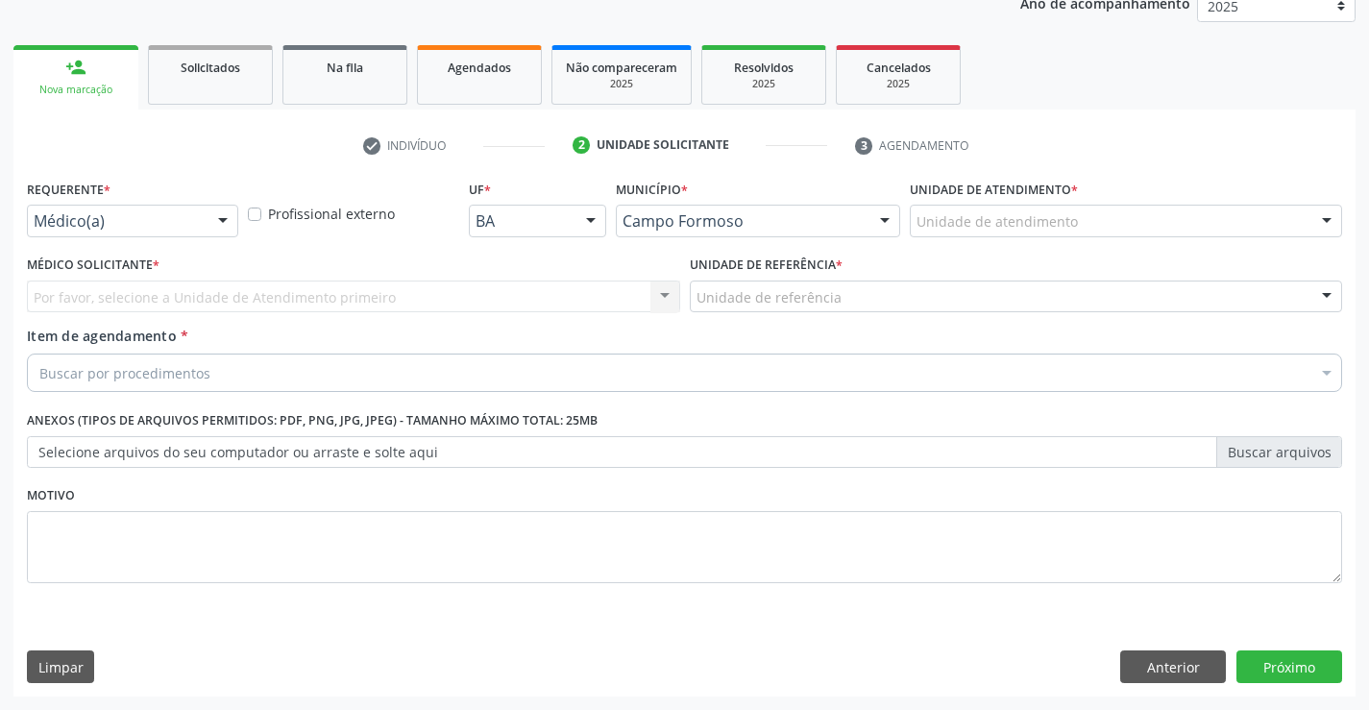
click at [208, 213] on div at bounding box center [222, 222] width 29 height 33
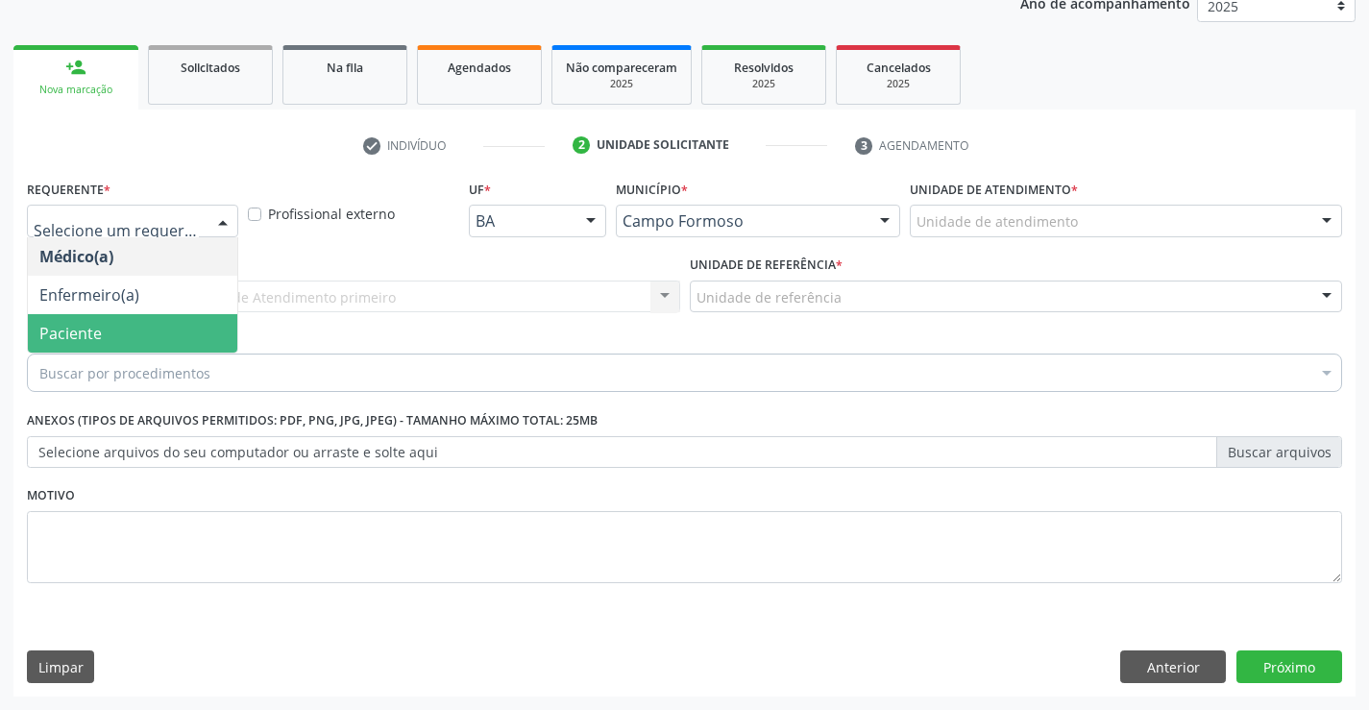
click at [64, 347] on span "Paciente" at bounding box center [132, 333] width 209 height 38
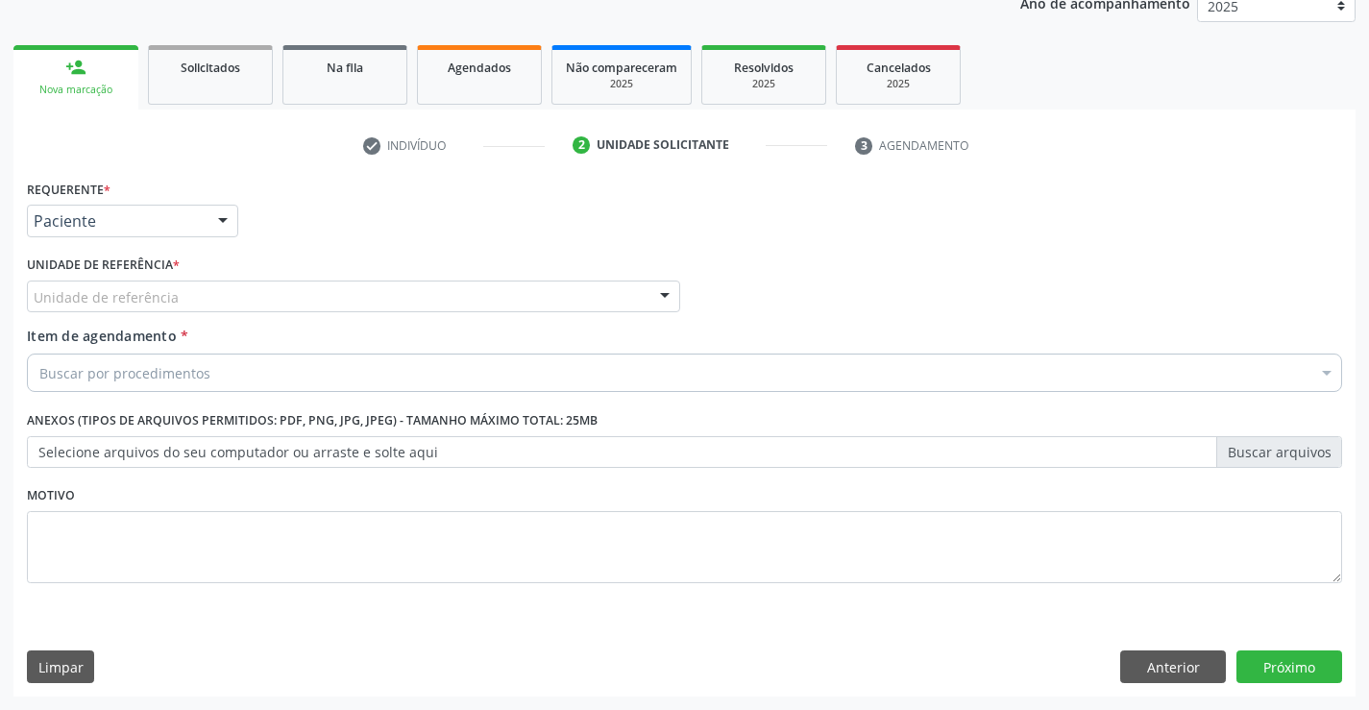
click at [234, 290] on div "Unidade de referência" at bounding box center [353, 297] width 653 height 33
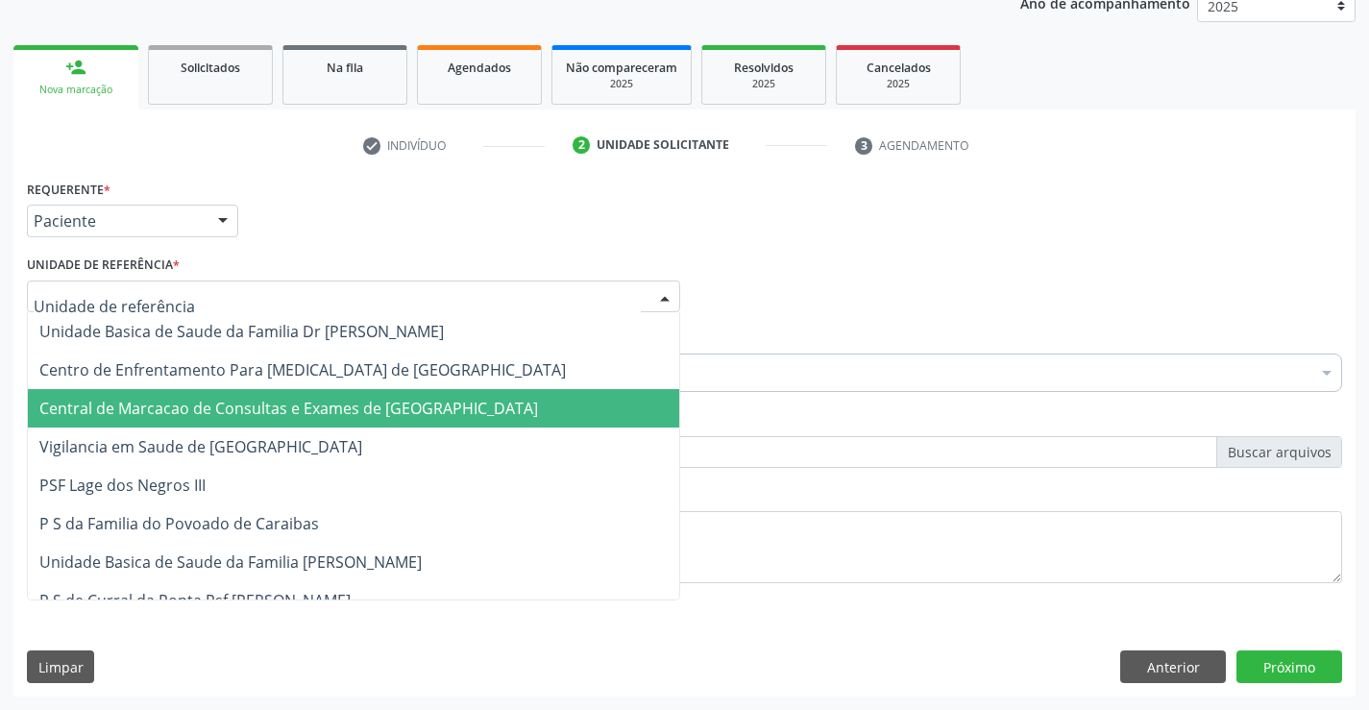
click at [262, 407] on span "Central de Marcacao de Consultas e Exames de [GEOGRAPHIC_DATA]" at bounding box center [288, 408] width 499 height 21
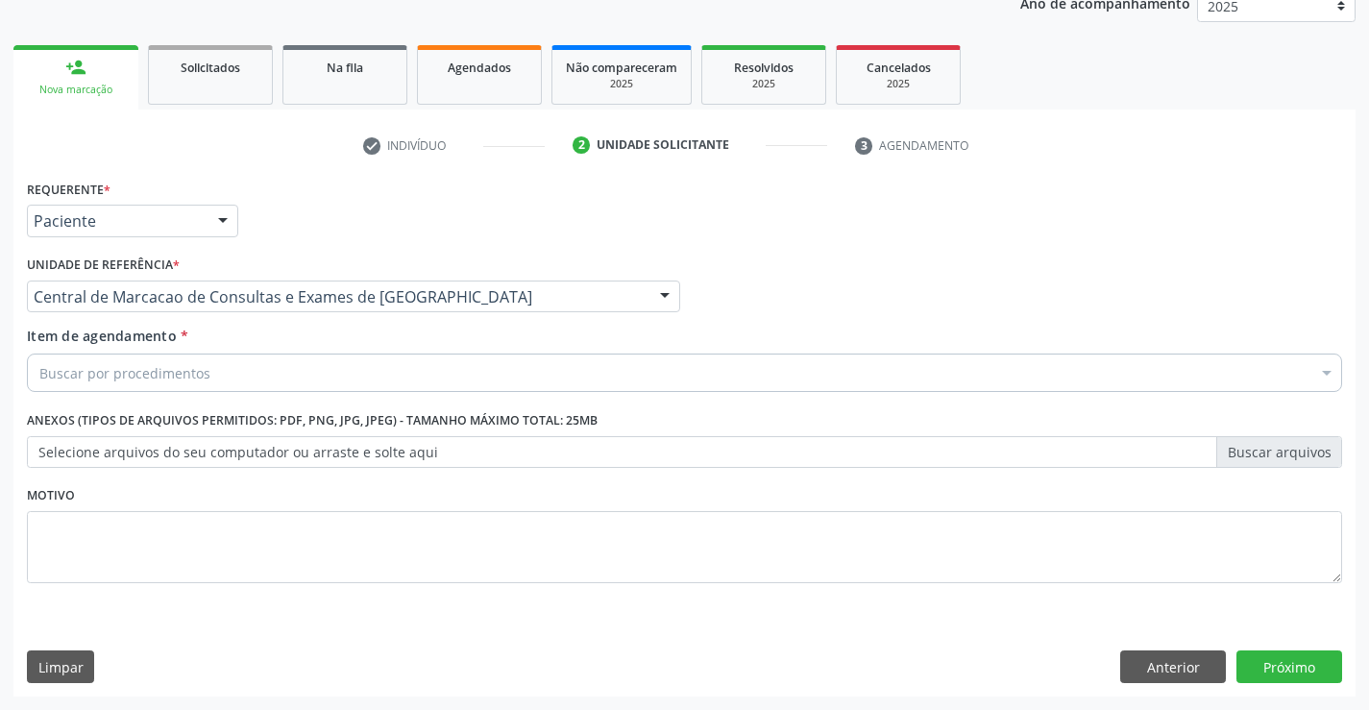
click at [225, 365] on div "Buscar por procedimentos" at bounding box center [684, 373] width 1315 height 38
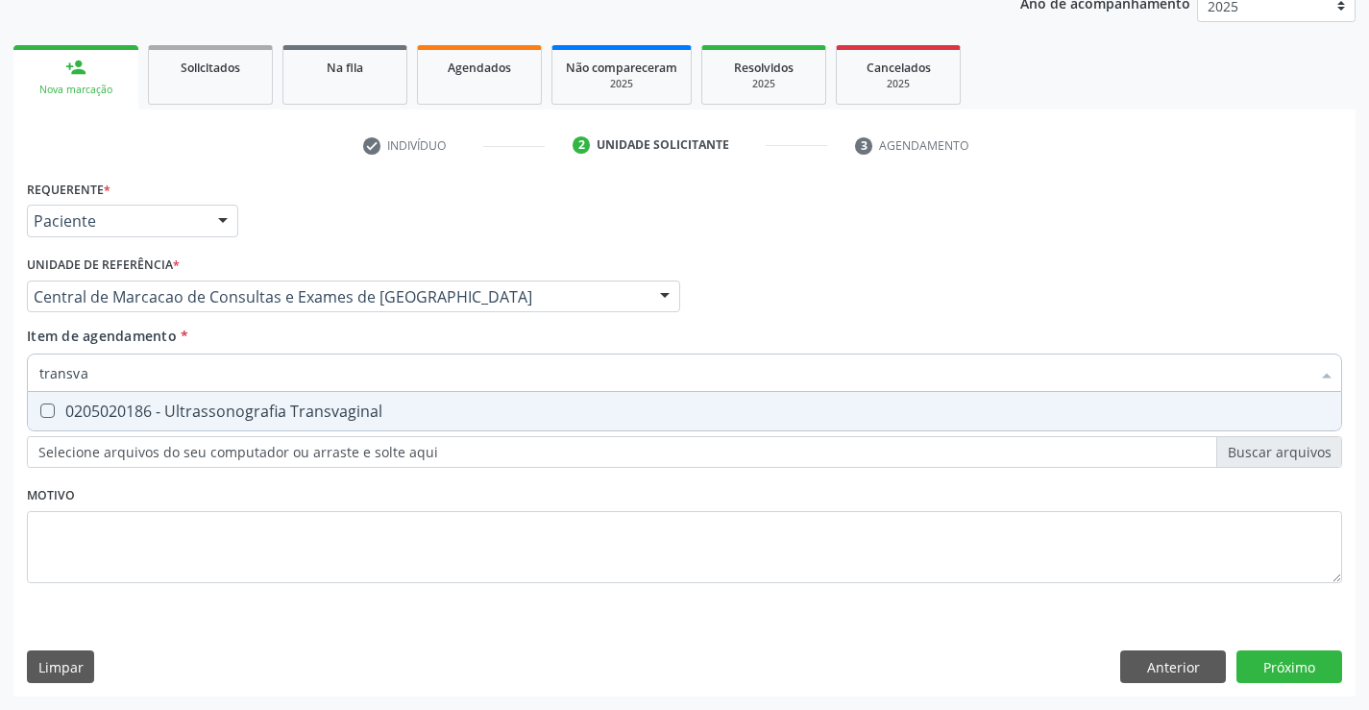
type input "transvag"
click at [214, 410] on div "0205020186 - Ultrassonografia Transvaginal" at bounding box center [684, 411] width 1290 height 15
checkbox Transvaginal "true"
click at [1296, 667] on div "Requerente * Paciente Médico(a) Enfermeiro(a) Paciente Nenhum resultado encontr…" at bounding box center [684, 436] width 1342 height 522
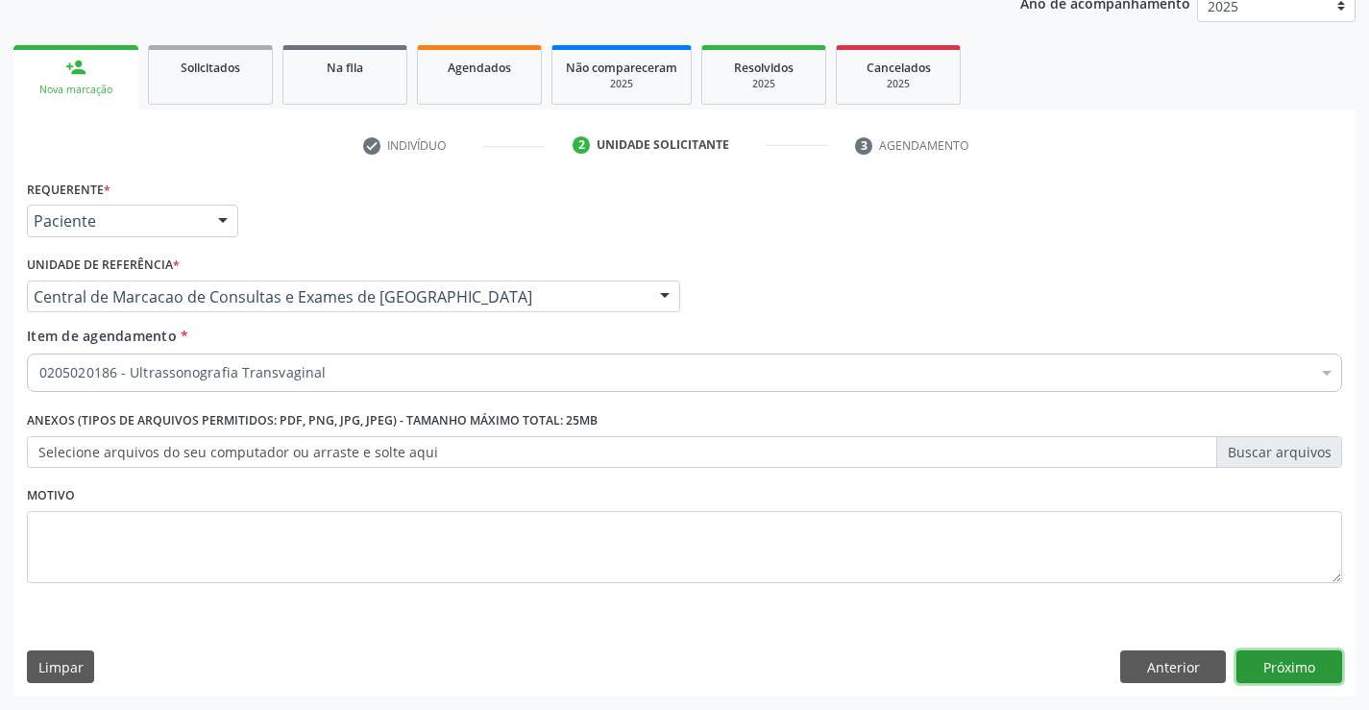
click at [1314, 659] on button "Próximo" at bounding box center [1290, 666] width 106 height 33
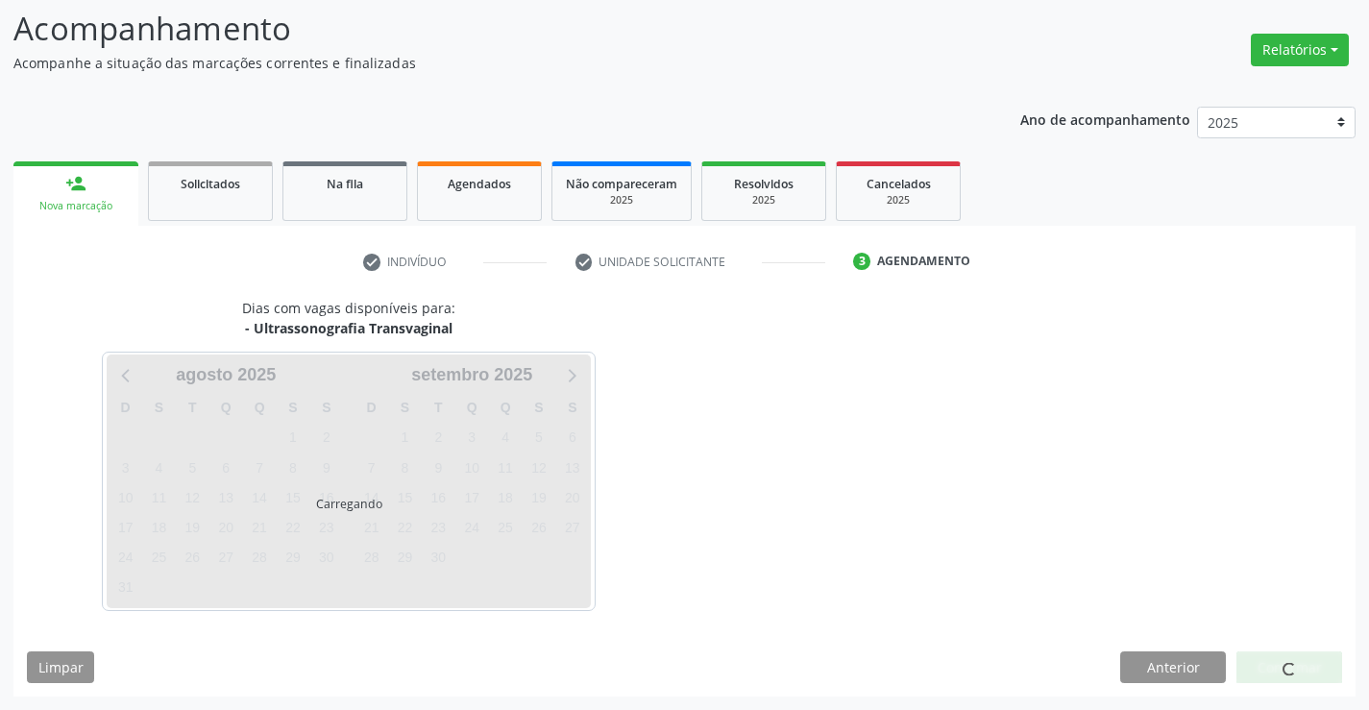
scroll to position [126, 0]
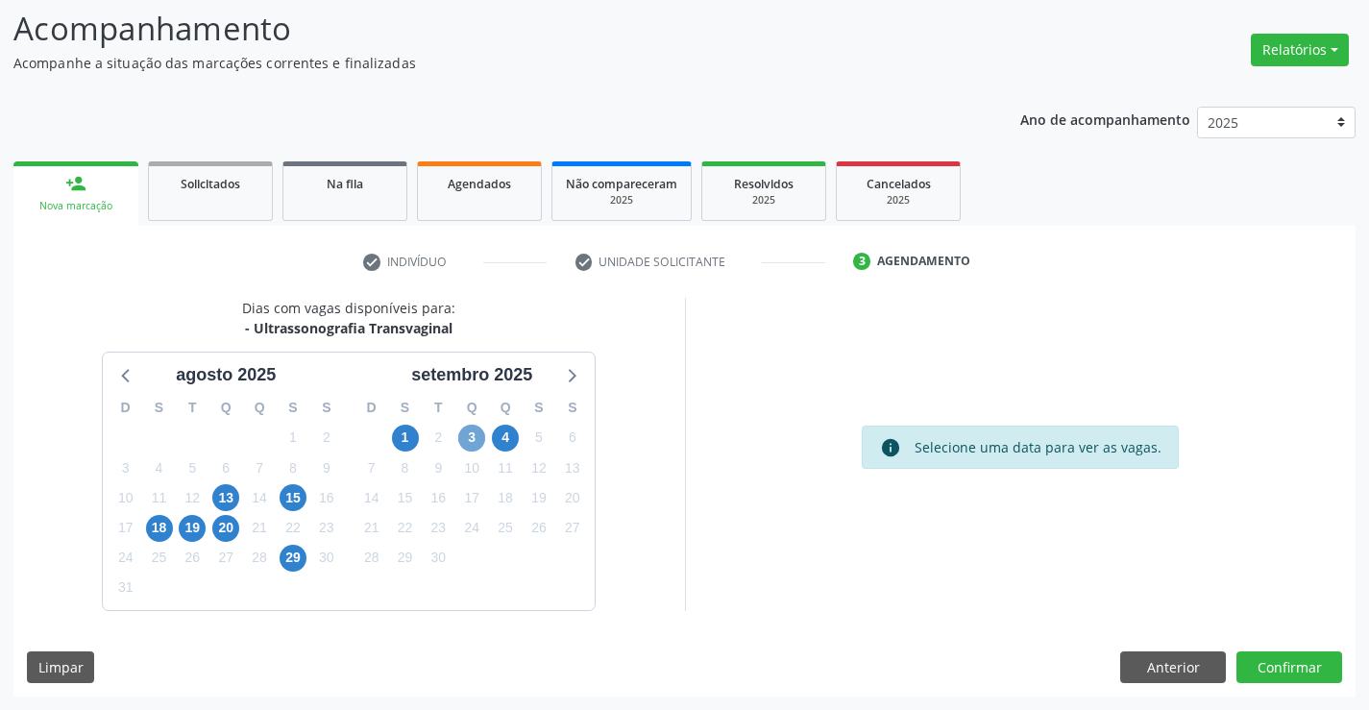
click at [472, 439] on span "3" at bounding box center [471, 438] width 27 height 27
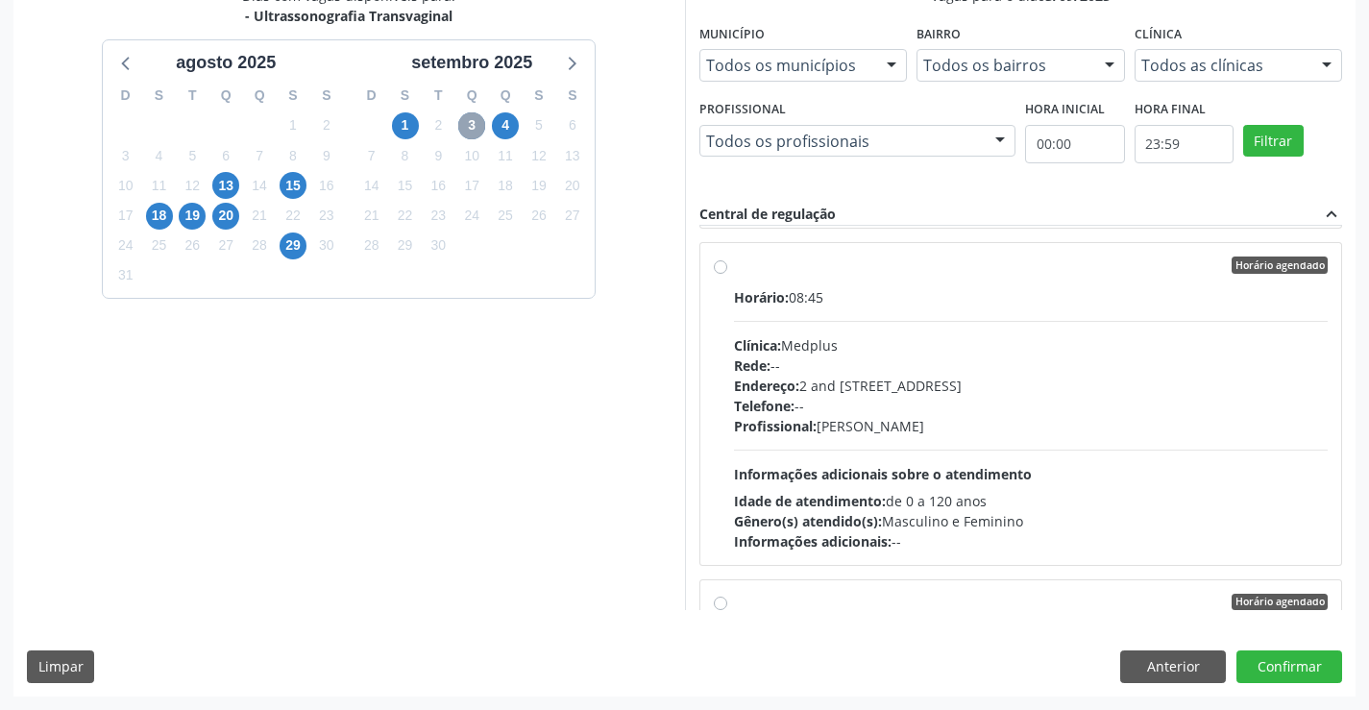
scroll to position [673, 0]
click at [962, 435] on div "Horário: 08:45 Clínica: Medplus Rede: -- Endereço: 2 and [STREET_ADDRESS] Telef…" at bounding box center [1031, 417] width 595 height 264
click at [727, 272] on input "Horário agendado Horário: 08:45 Clínica: Medplus Rede: -- Endereço: 2 and [STRE…" at bounding box center [720, 263] width 13 height 17
radio input "true"
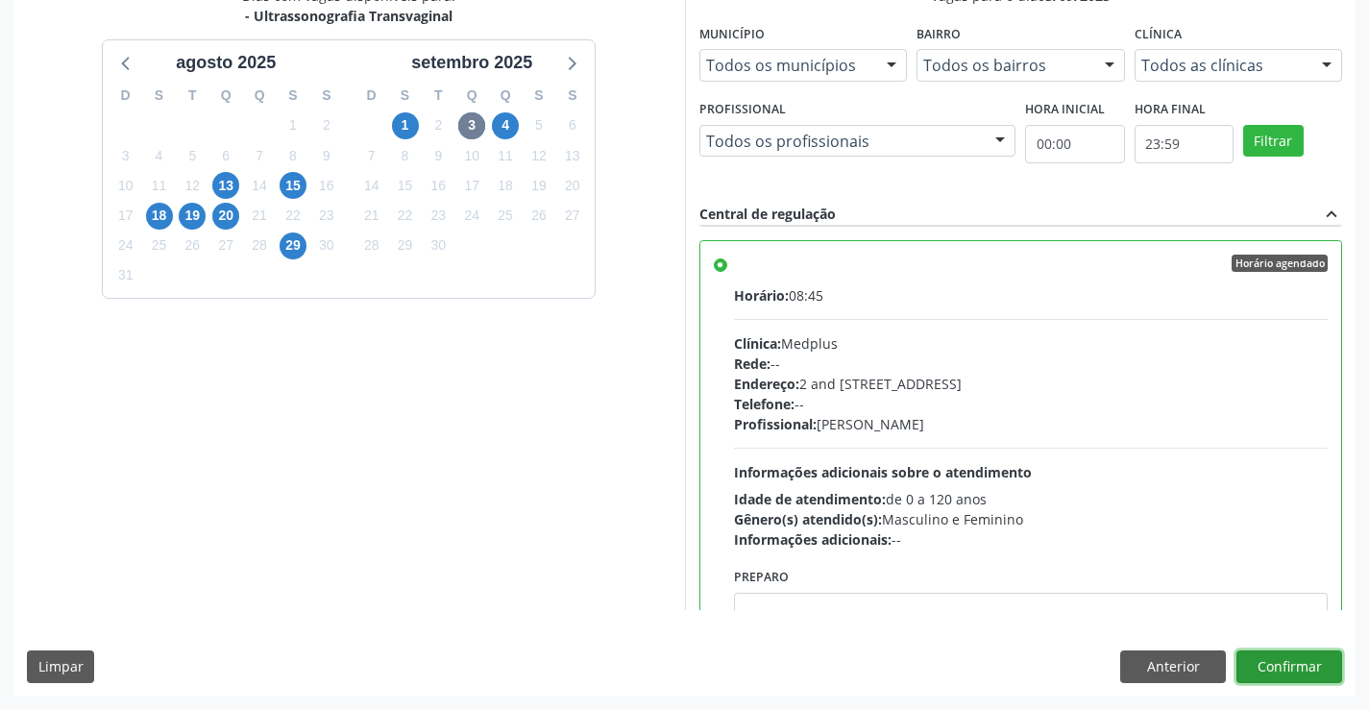
click at [1296, 660] on button "Confirmar" at bounding box center [1290, 666] width 106 height 33
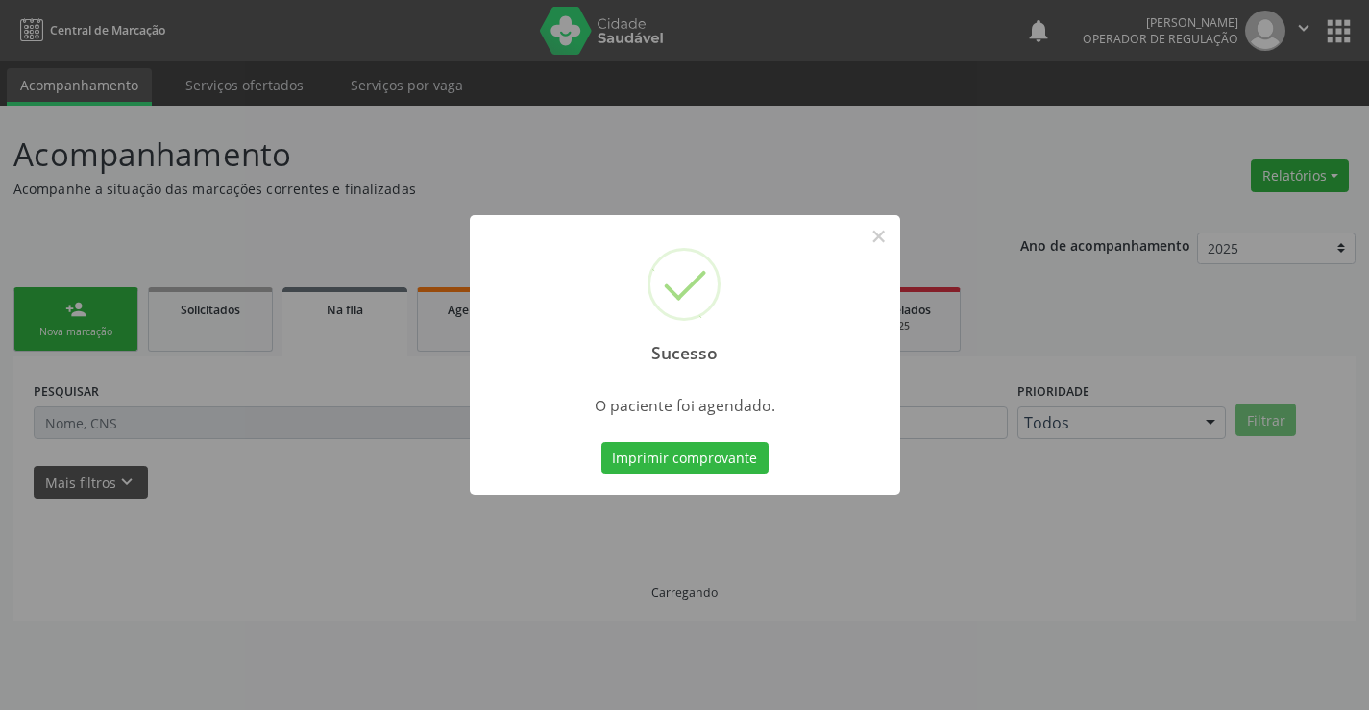
scroll to position [0, 0]
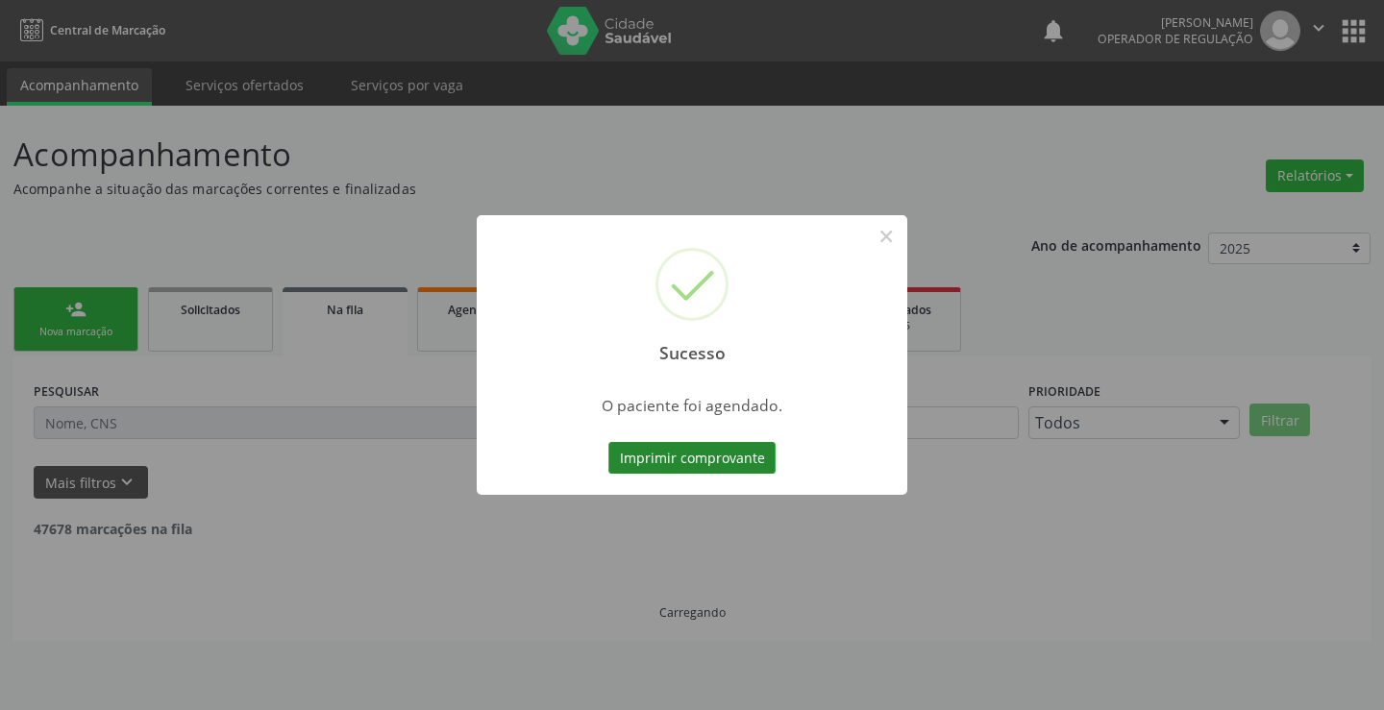
click at [711, 451] on button "Imprimir comprovante" at bounding box center [691, 458] width 167 height 33
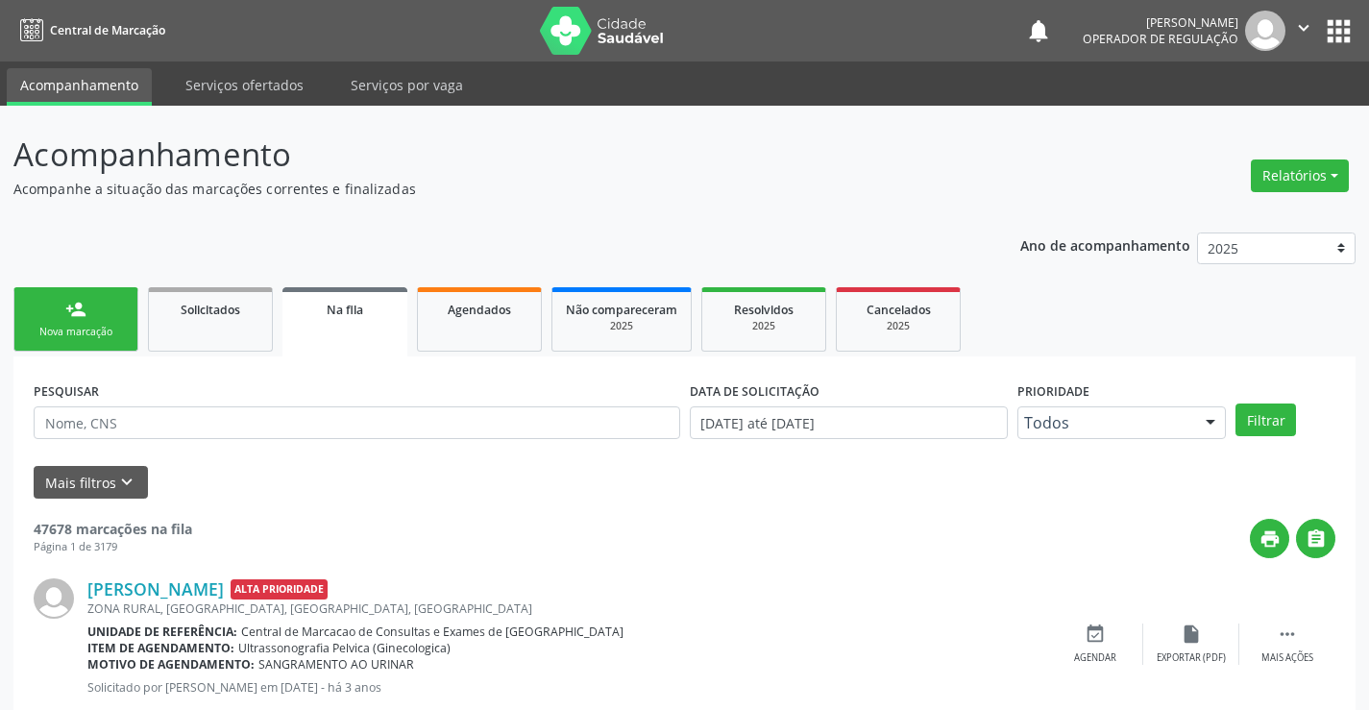
click at [85, 316] on div "person_add" at bounding box center [75, 309] width 21 height 21
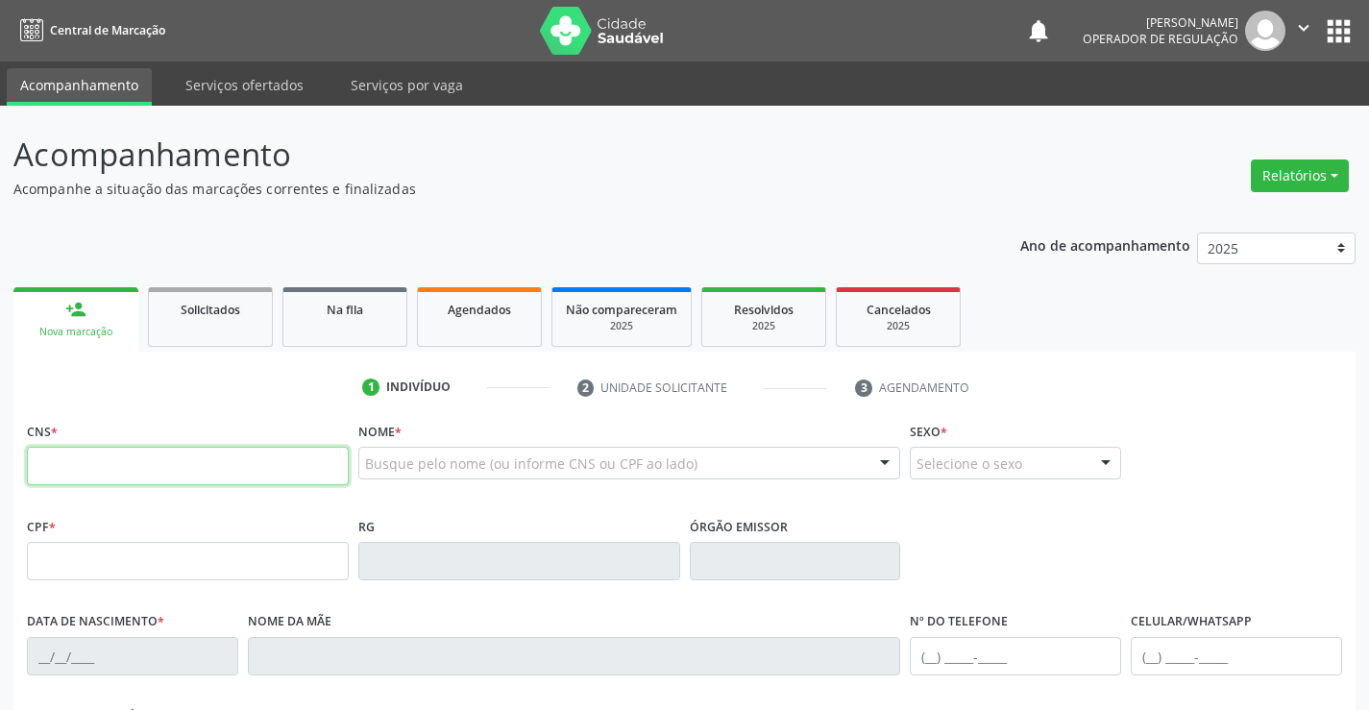
click at [89, 468] on input "text" at bounding box center [188, 466] width 322 height 38
type input "700 0033 6582 0609"
type input "019.372.685-86"
type input "[DATE]"
type input "Edinalva [PERSON_NAME]"
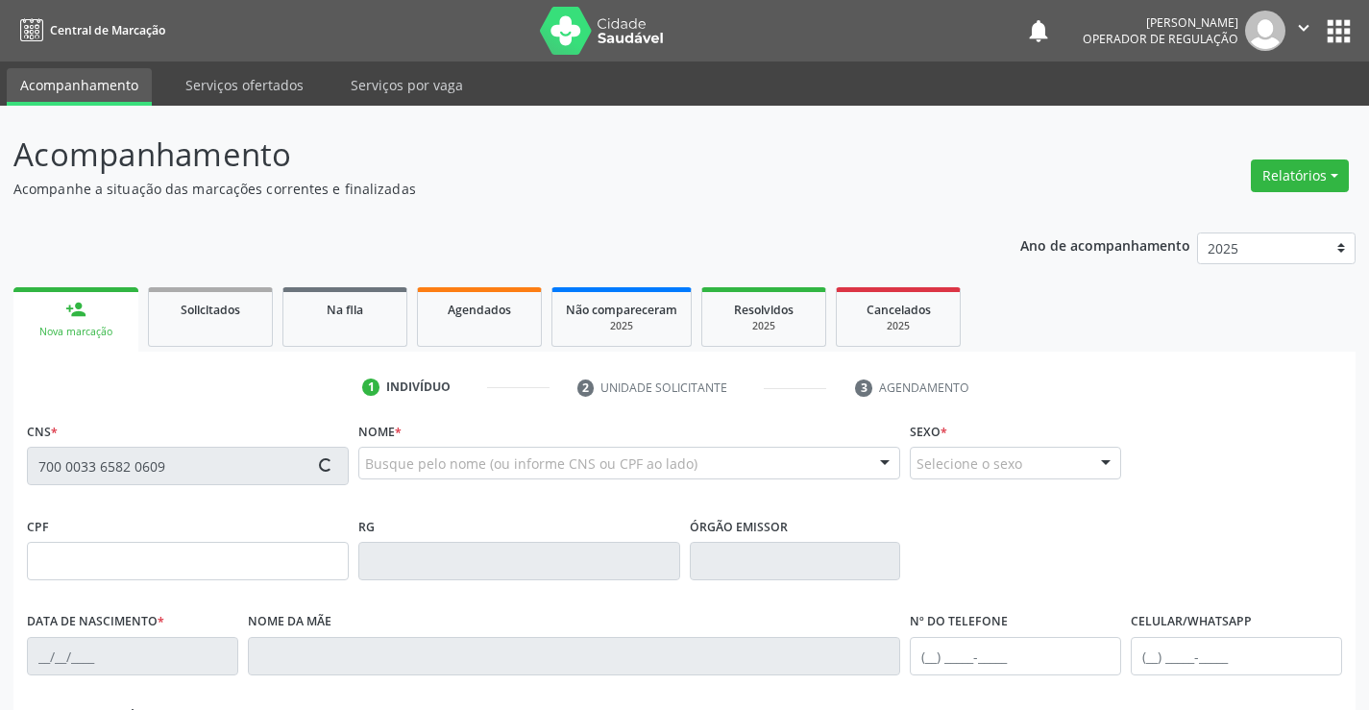
type input "[PHONE_NUMBER]"
type input "S/N"
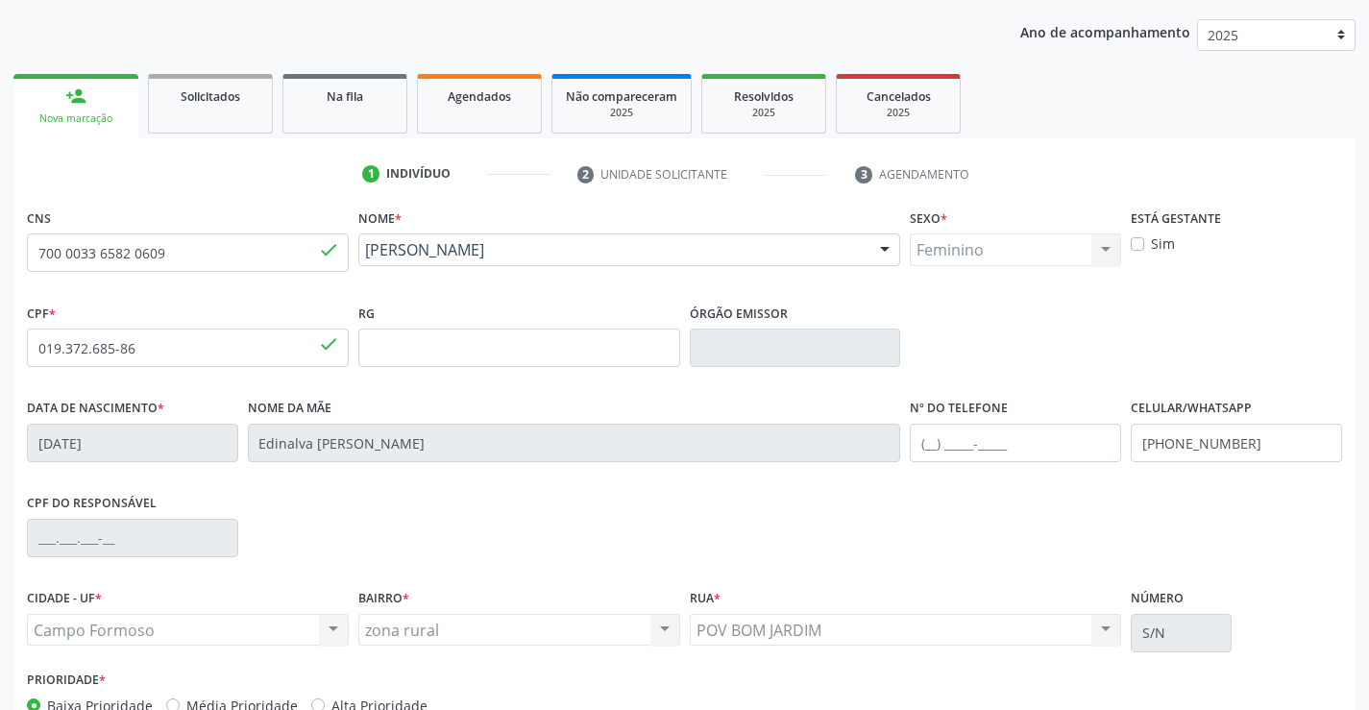
scroll to position [331, 0]
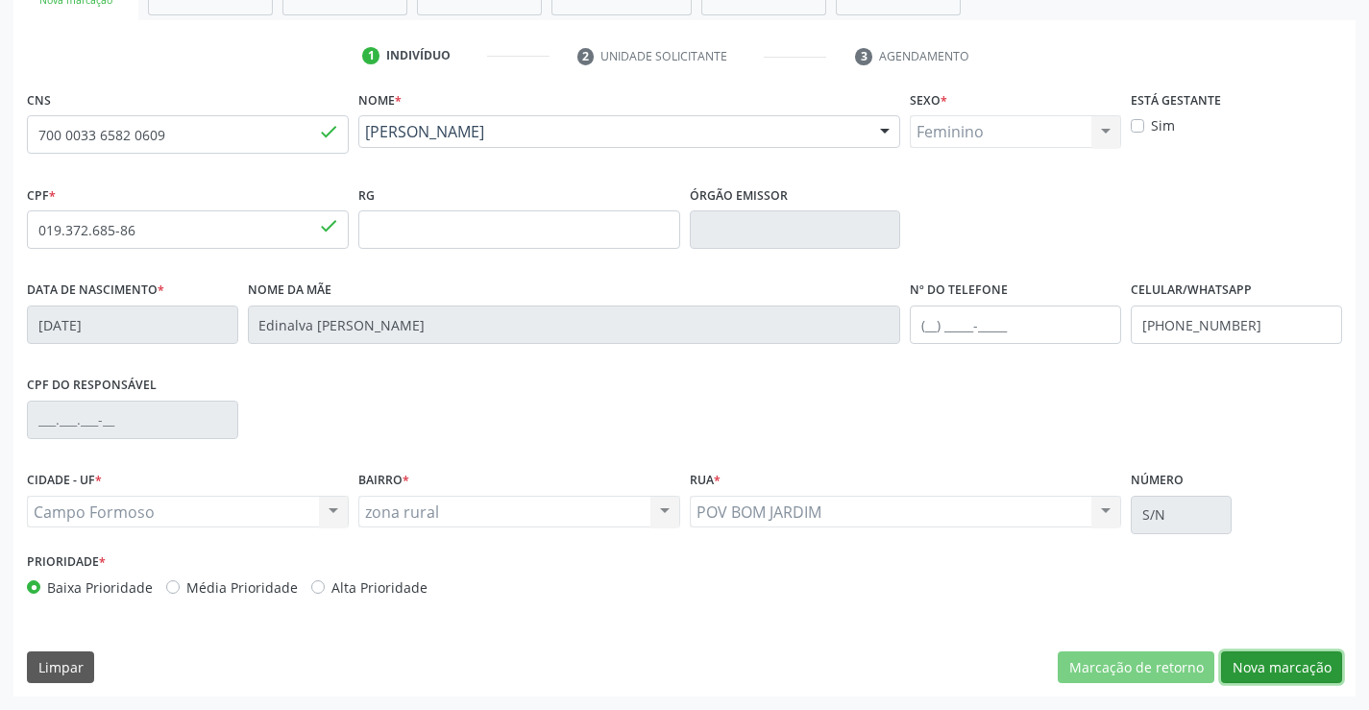
click at [1326, 669] on button "Nova marcação" at bounding box center [1281, 667] width 121 height 33
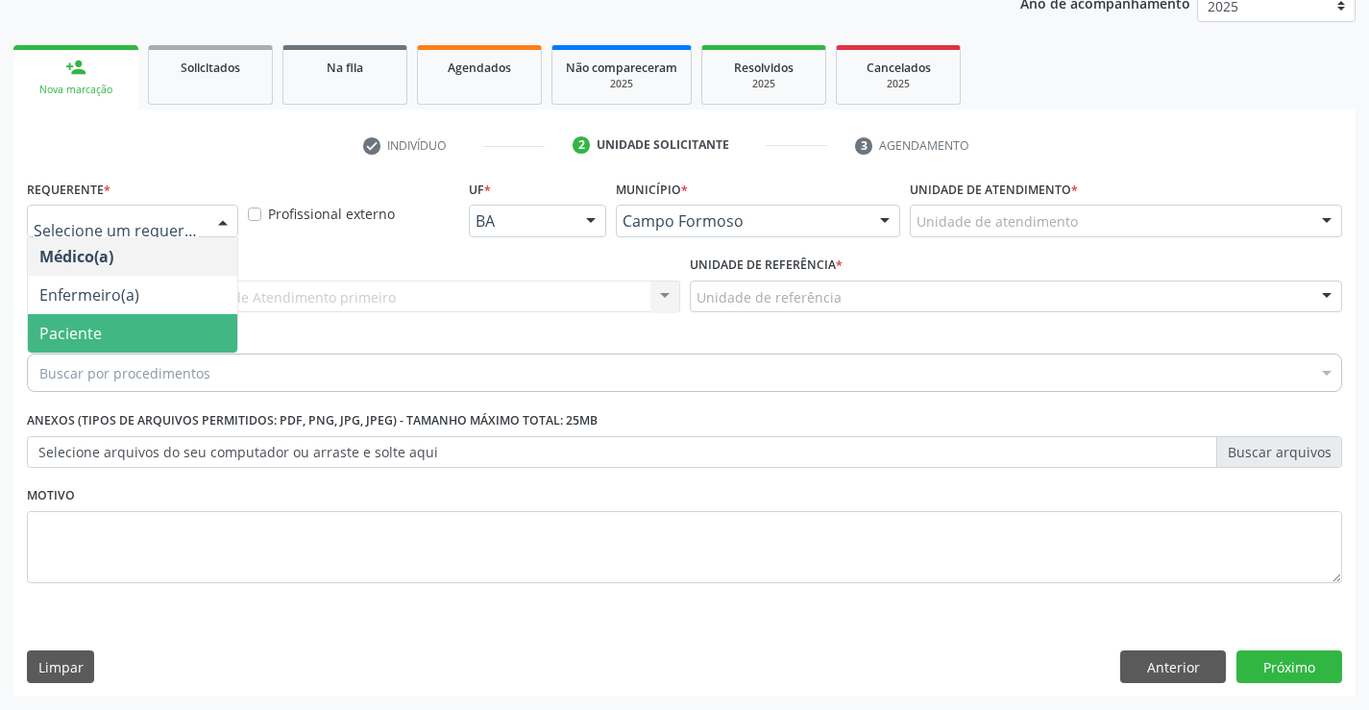
click at [59, 339] on span "Paciente" at bounding box center [70, 333] width 62 height 21
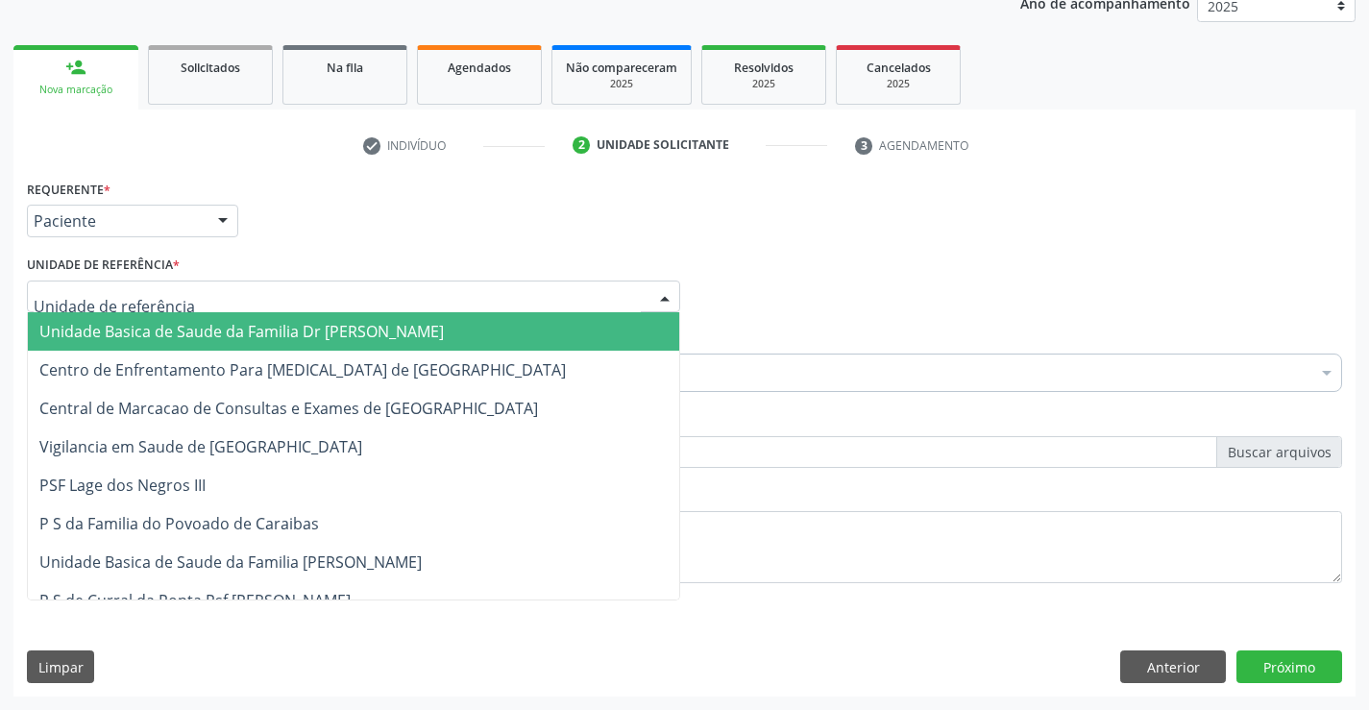
click at [376, 298] on div at bounding box center [353, 297] width 653 height 33
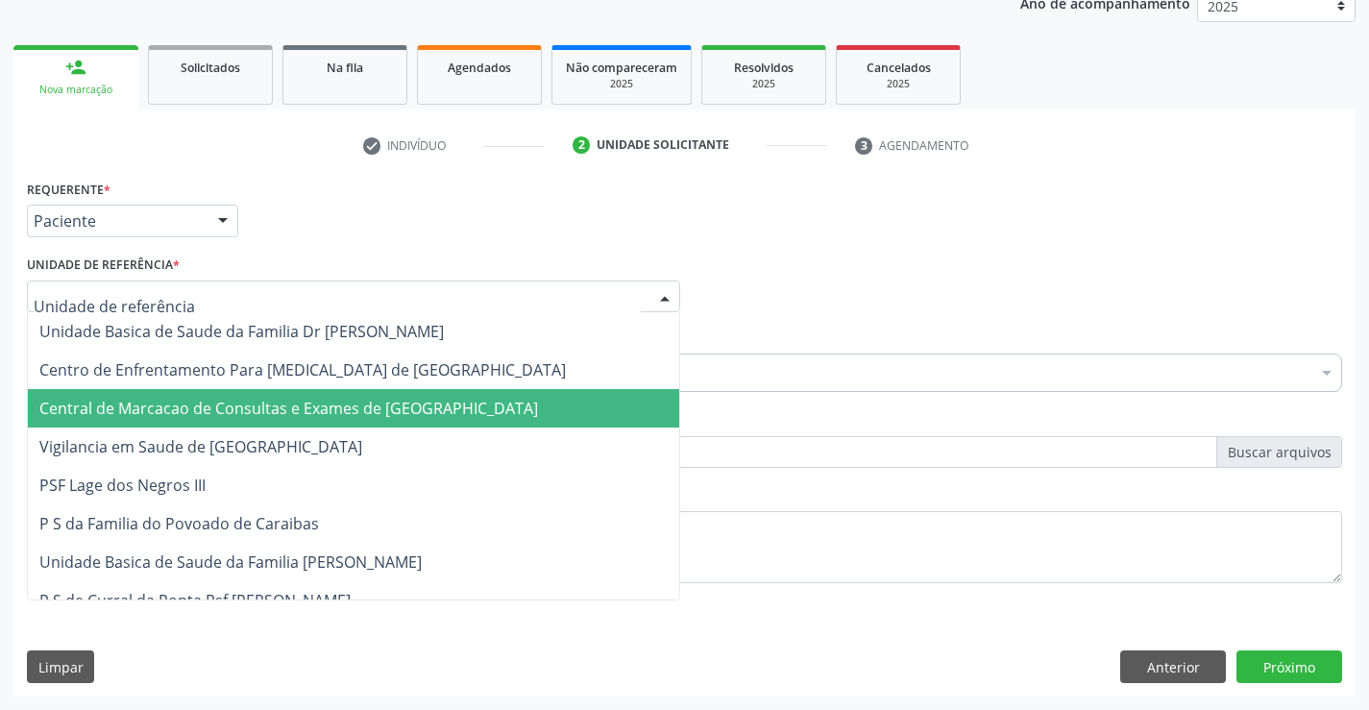
click at [358, 399] on span "Central de Marcacao de Consultas e Exames de [GEOGRAPHIC_DATA]" at bounding box center [288, 408] width 499 height 21
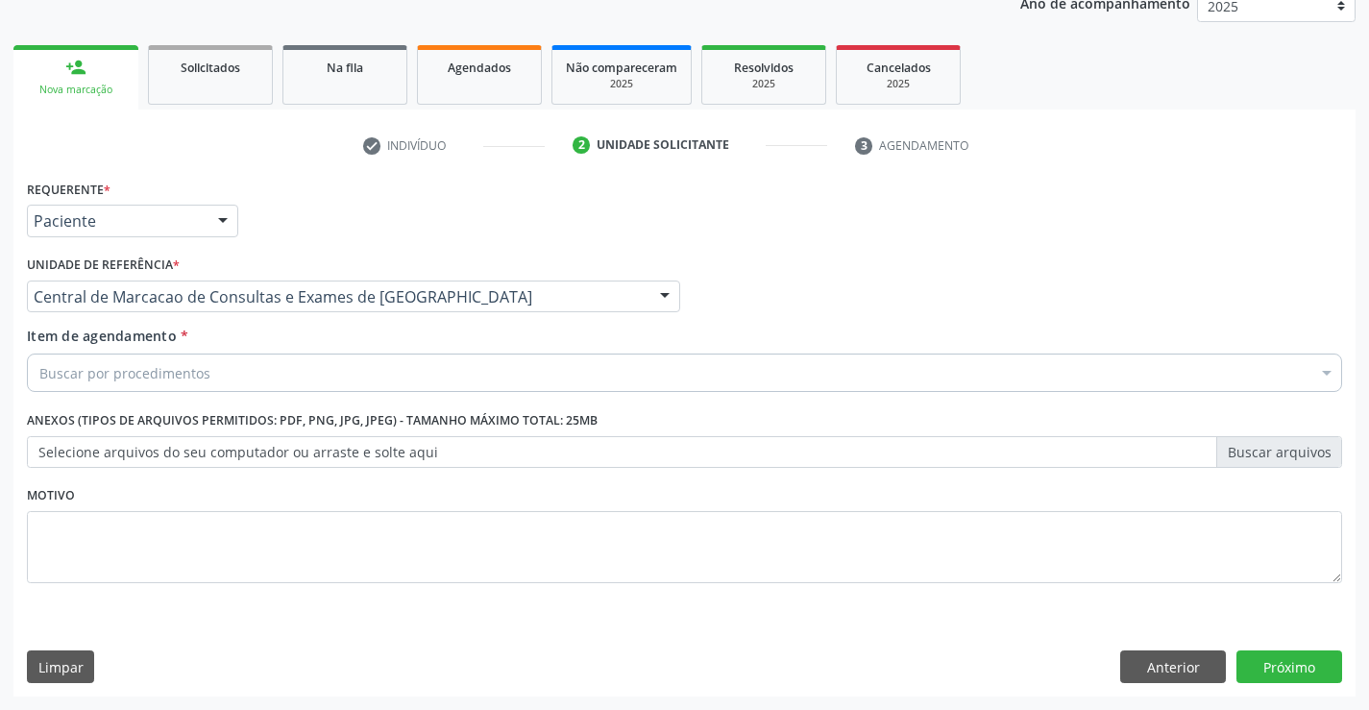
click at [286, 380] on div "Buscar por procedimentos" at bounding box center [684, 373] width 1315 height 38
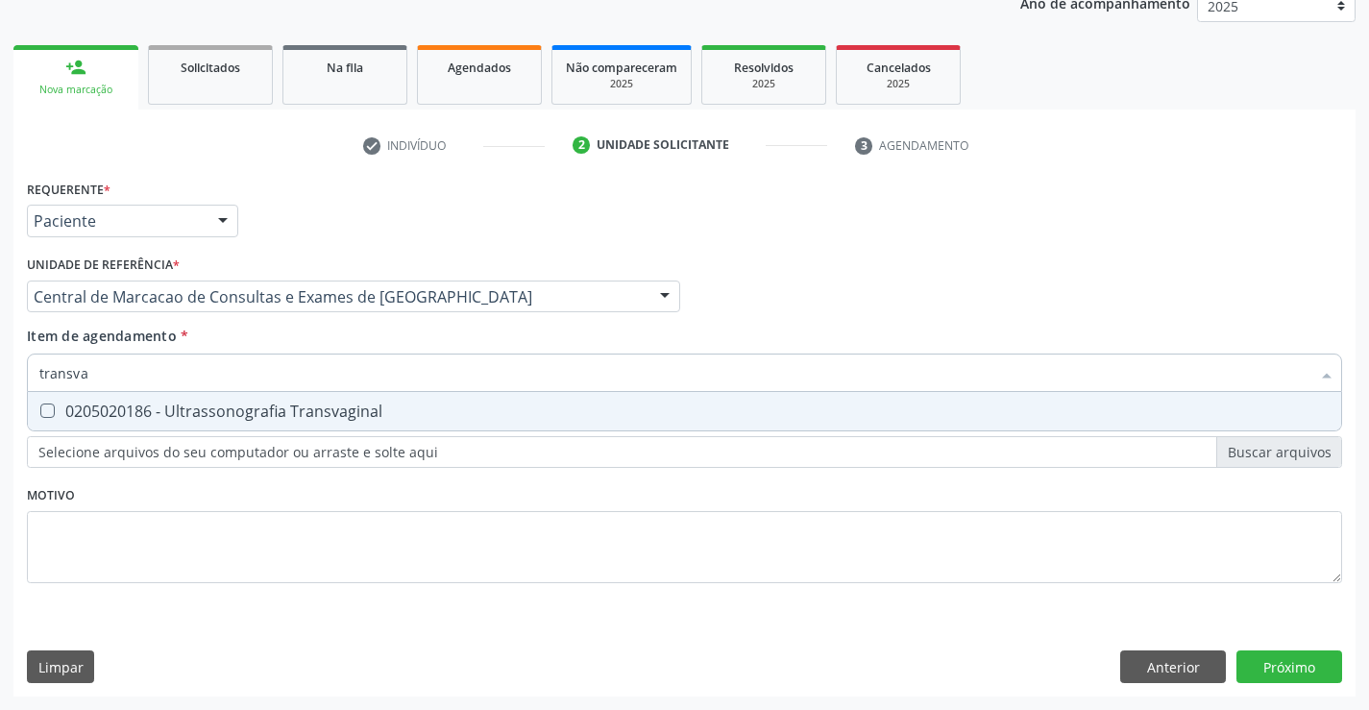
type input "transvag"
click at [273, 404] on div "0205020186 - Ultrassonografia Transvaginal" at bounding box center [684, 411] width 1290 height 15
checkbox Transvaginal "true"
click at [1262, 652] on div "Requerente * Paciente Médico(a) Enfermeiro(a) Paciente Nenhum resultado encontr…" at bounding box center [684, 436] width 1342 height 522
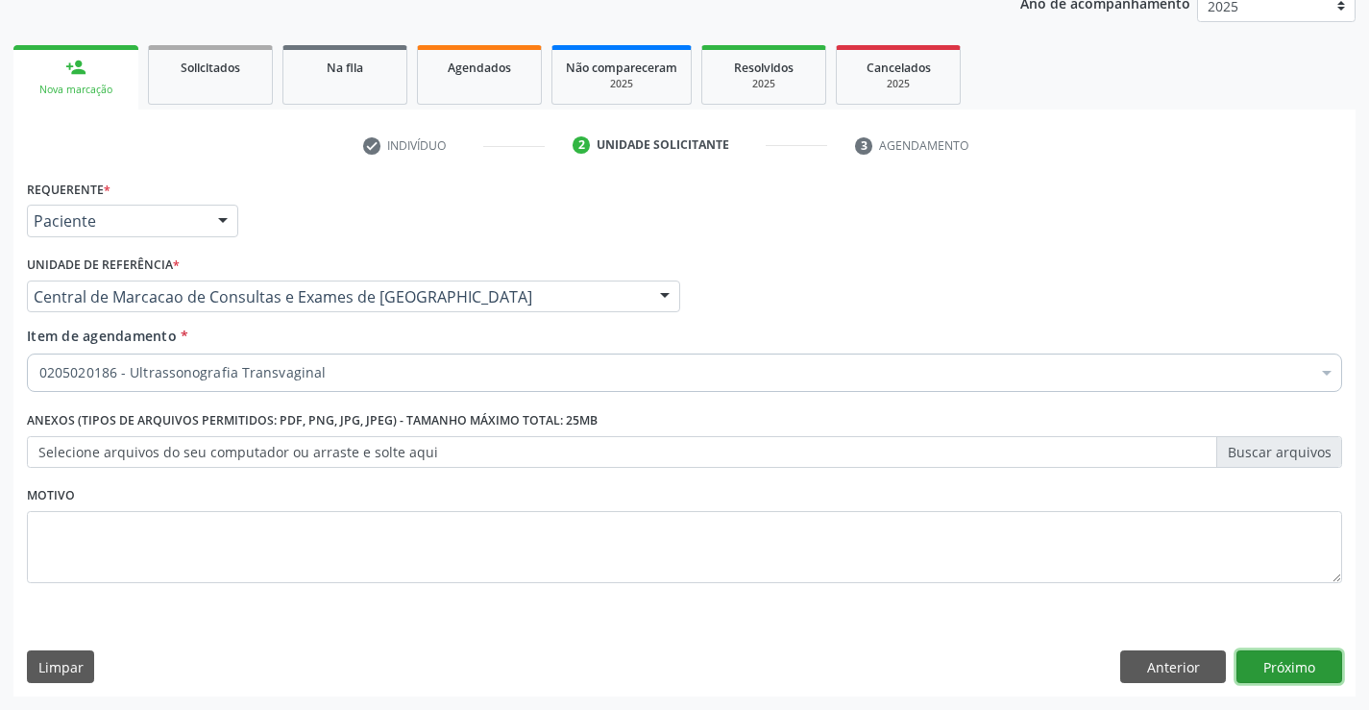
click at [1306, 650] on button "Próximo" at bounding box center [1290, 666] width 106 height 33
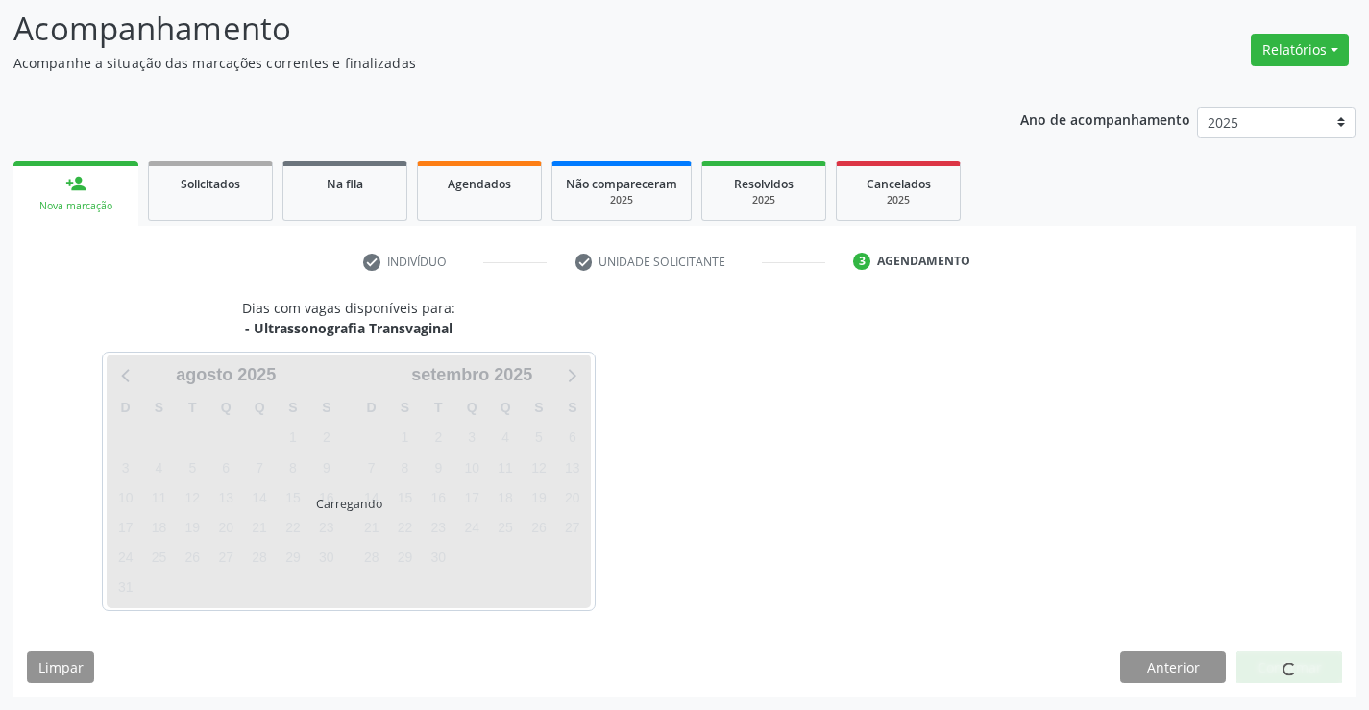
scroll to position [126, 0]
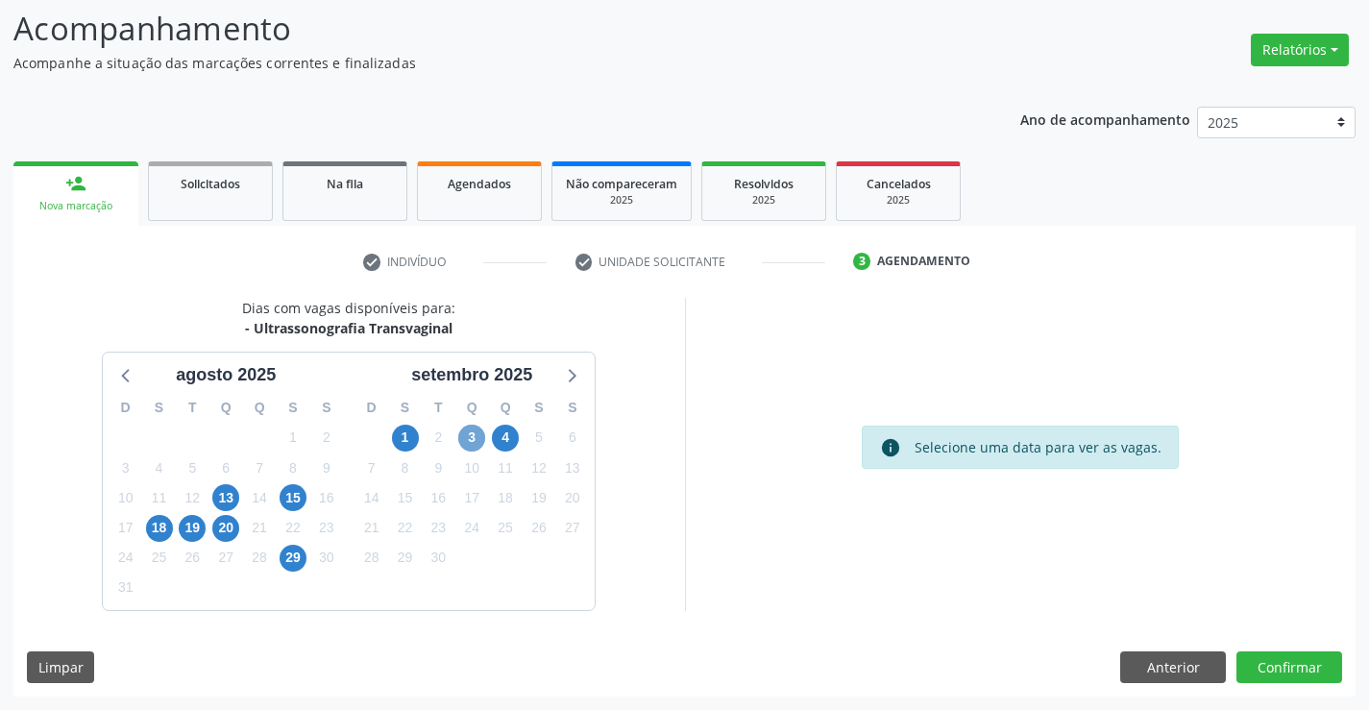
click at [474, 442] on span "3" at bounding box center [471, 438] width 27 height 27
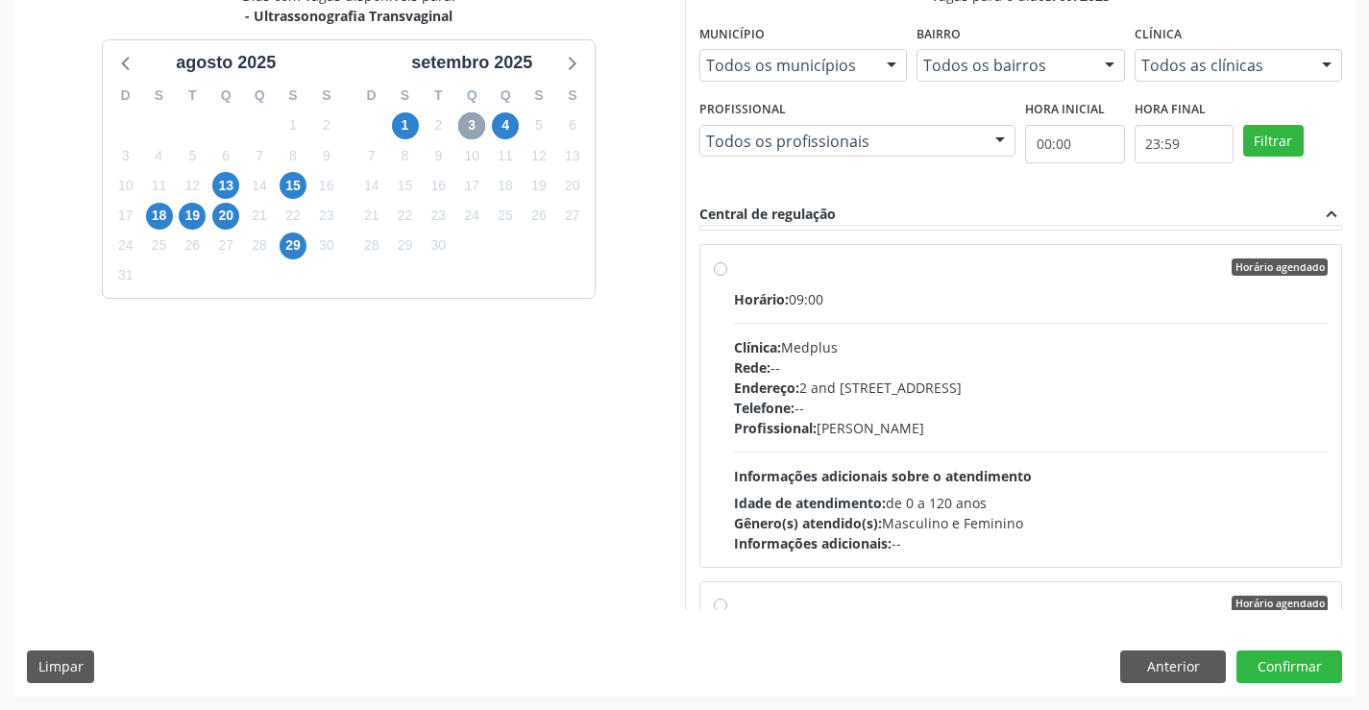
scroll to position [673, 0]
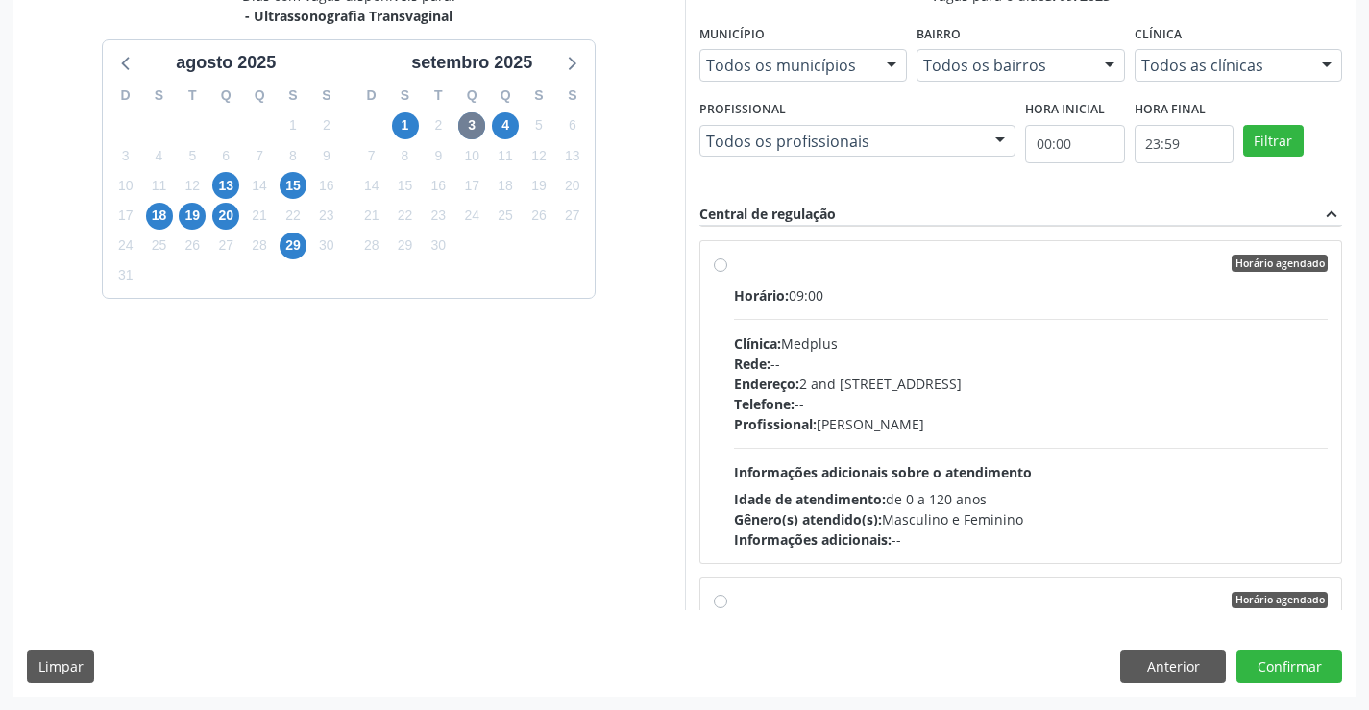
click at [998, 395] on div "Telefone: --" at bounding box center [1031, 404] width 595 height 20
click at [727, 272] on input "Horário agendado Horário: 09:00 Clínica: Medplus Rede: -- Endereço: 2 and [STRE…" at bounding box center [720, 263] width 13 height 17
radio input "true"
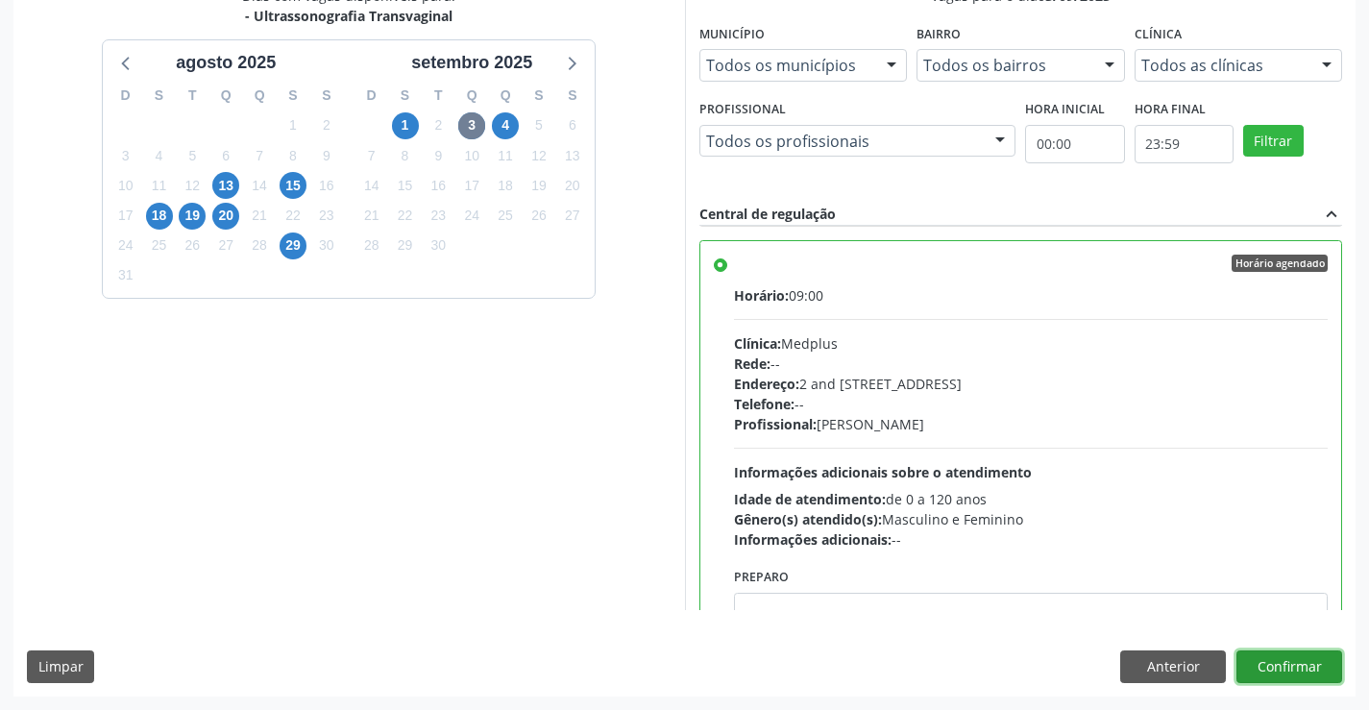
click at [1280, 671] on button "Confirmar" at bounding box center [1290, 666] width 106 height 33
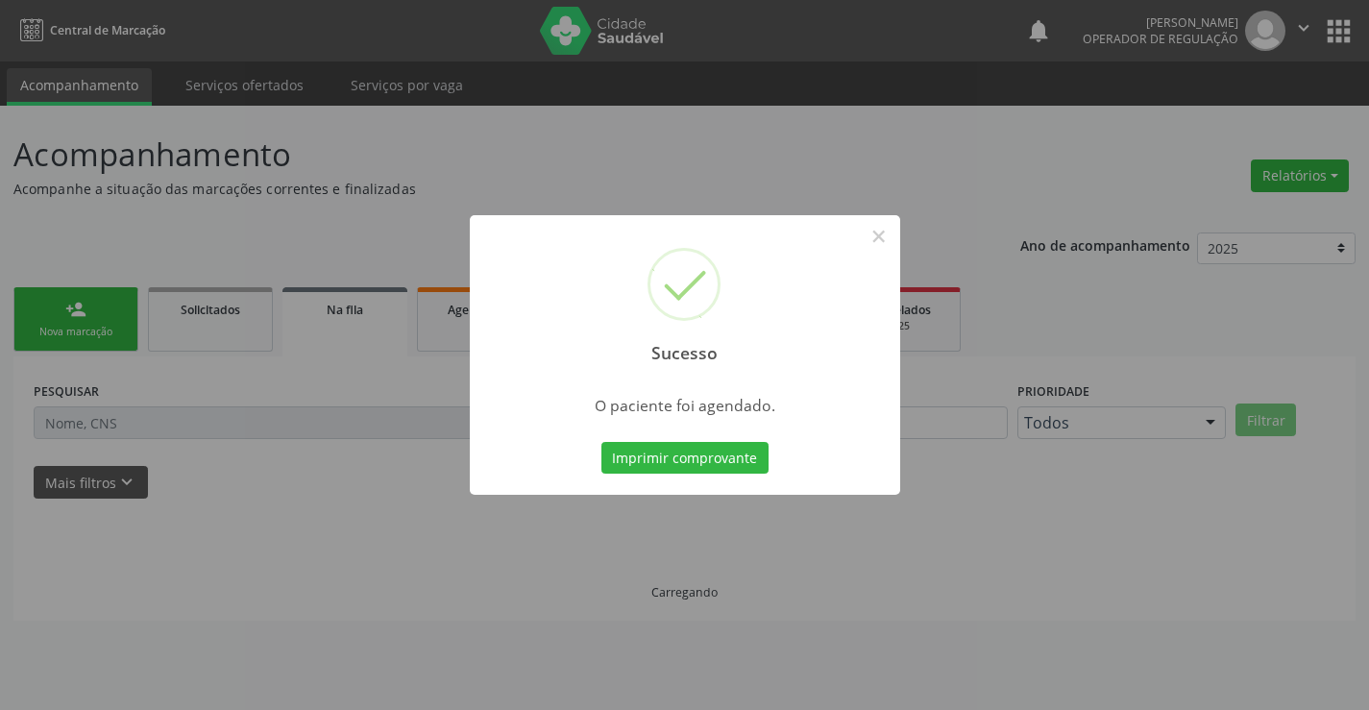
scroll to position [0, 0]
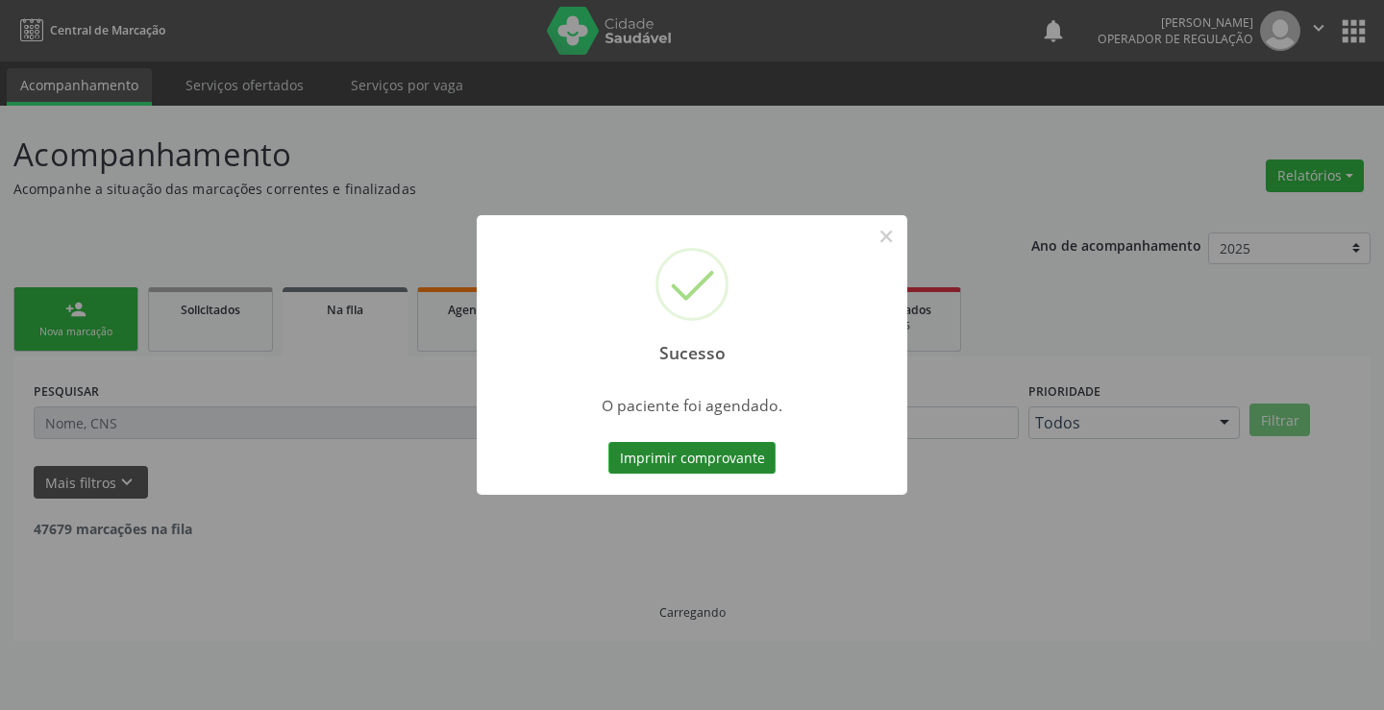
click at [731, 463] on button "Imprimir comprovante" at bounding box center [691, 458] width 167 height 33
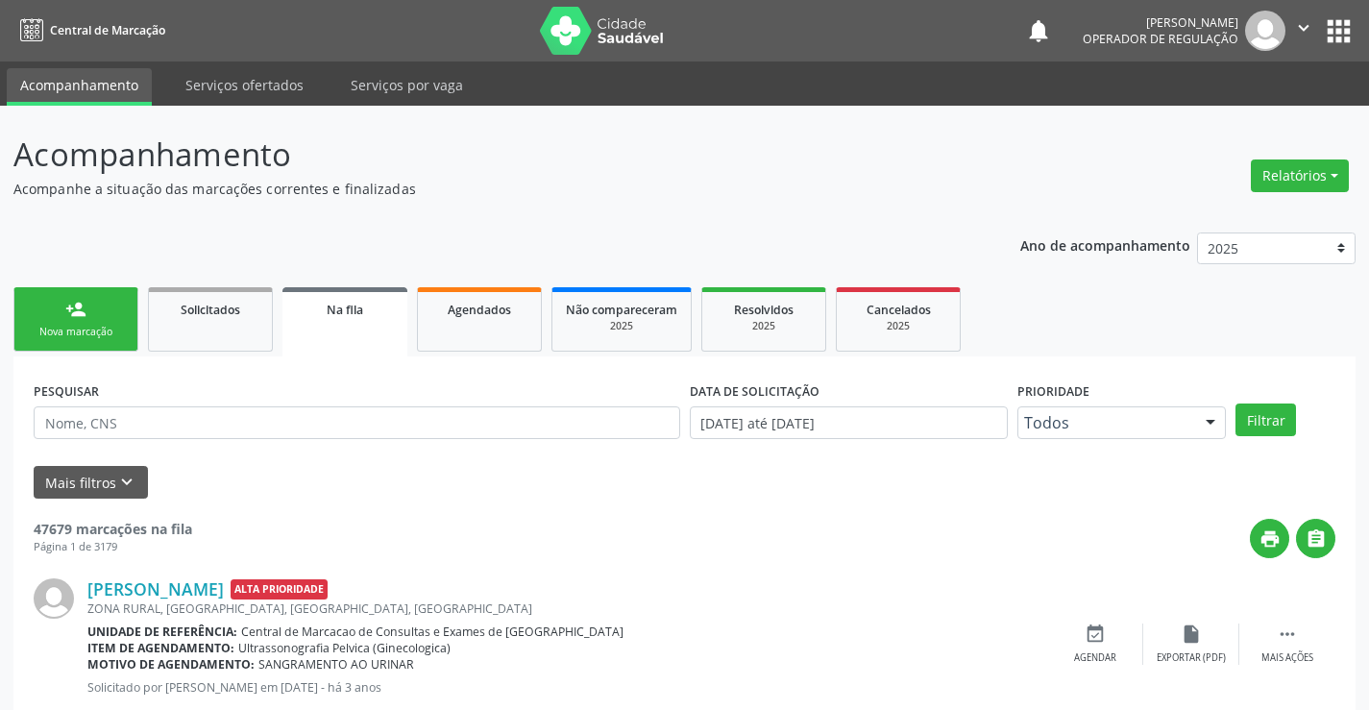
click at [58, 346] on link "person_add Nova marcação" at bounding box center [75, 319] width 125 height 64
click at [71, 325] on div "Nova marcação" at bounding box center [76, 332] width 96 height 14
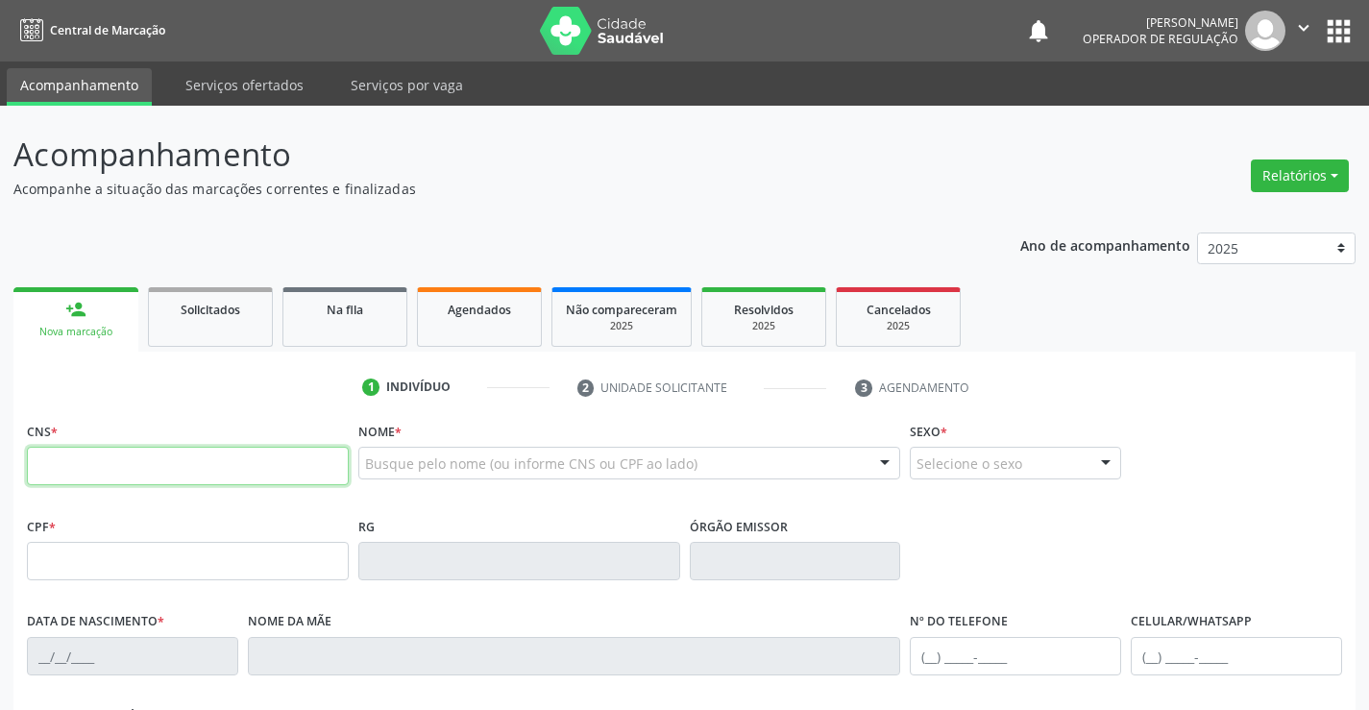
click at [78, 466] on input "text" at bounding box center [188, 466] width 322 height 38
type input "708 2091 7132 3447"
type input "000.388.275-65"
type input "0777889404"
type input "[DATE]"
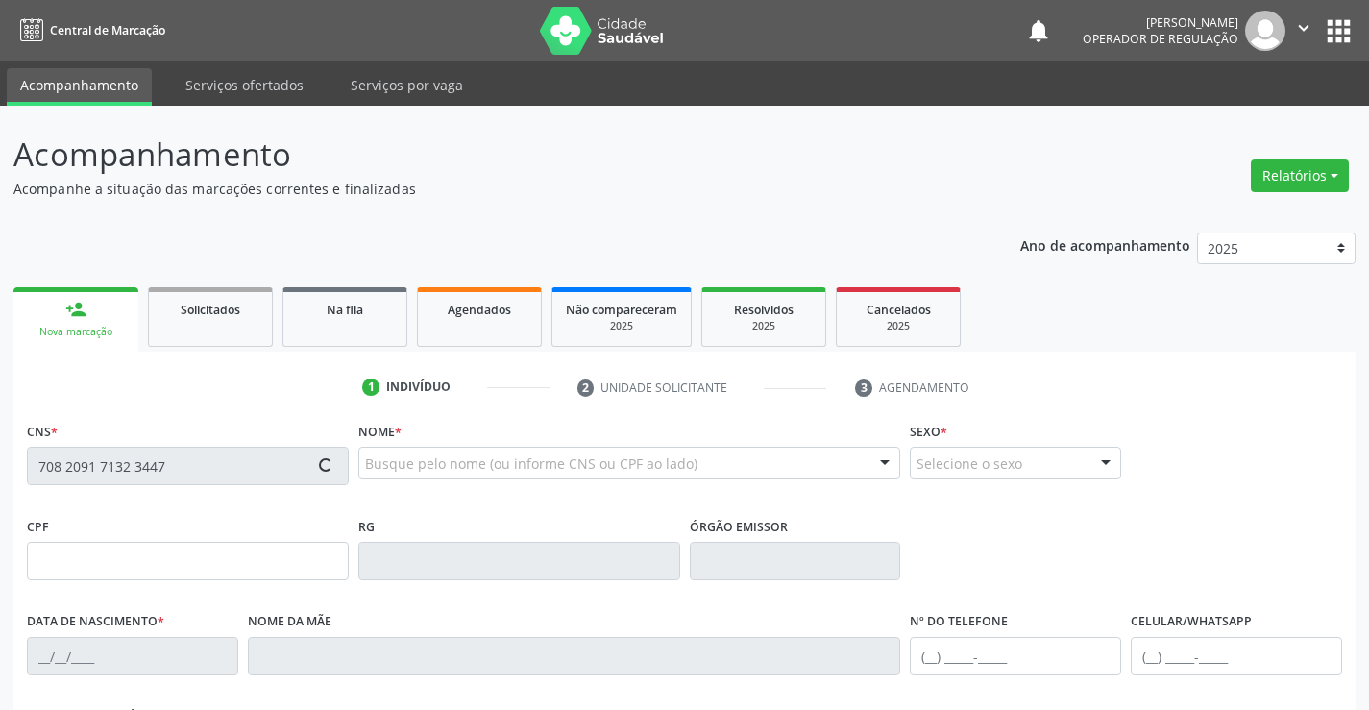
type input "000.388.275-65"
type input "S/N"
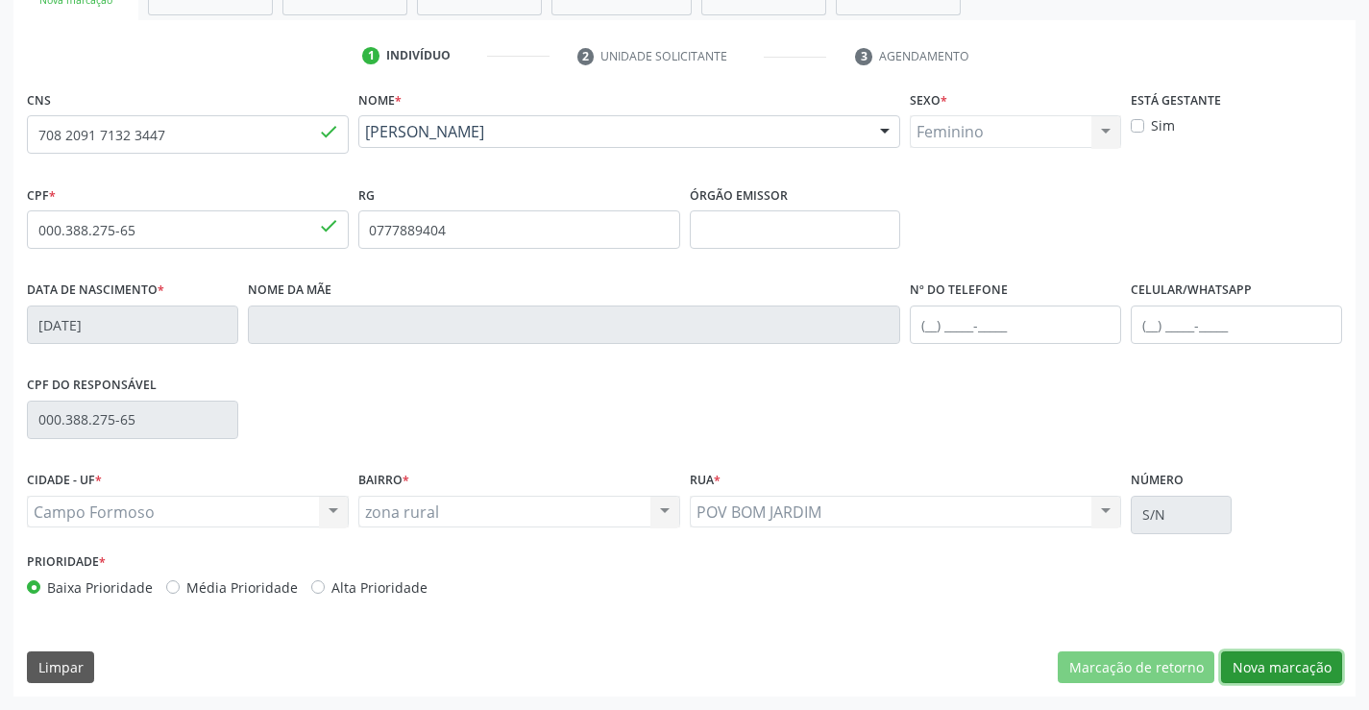
click at [1309, 668] on button "Nova marcação" at bounding box center [1281, 667] width 121 height 33
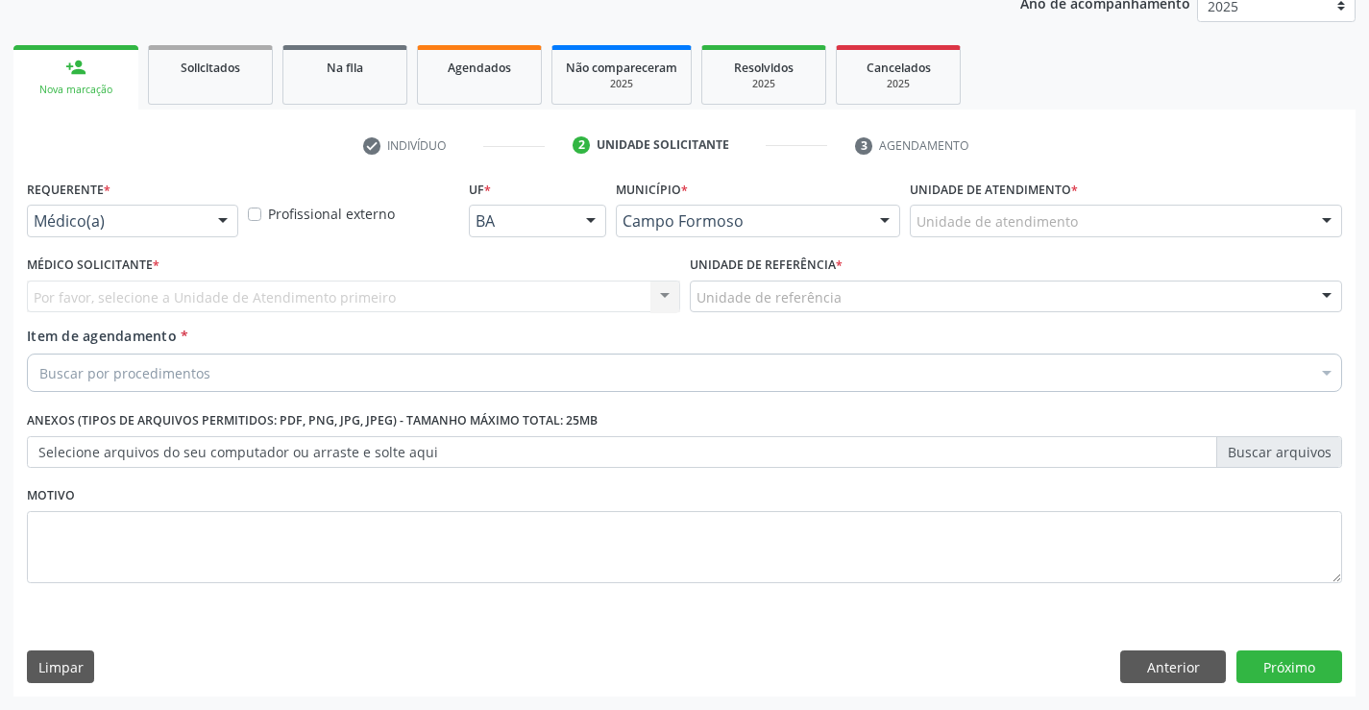
scroll to position [242, 0]
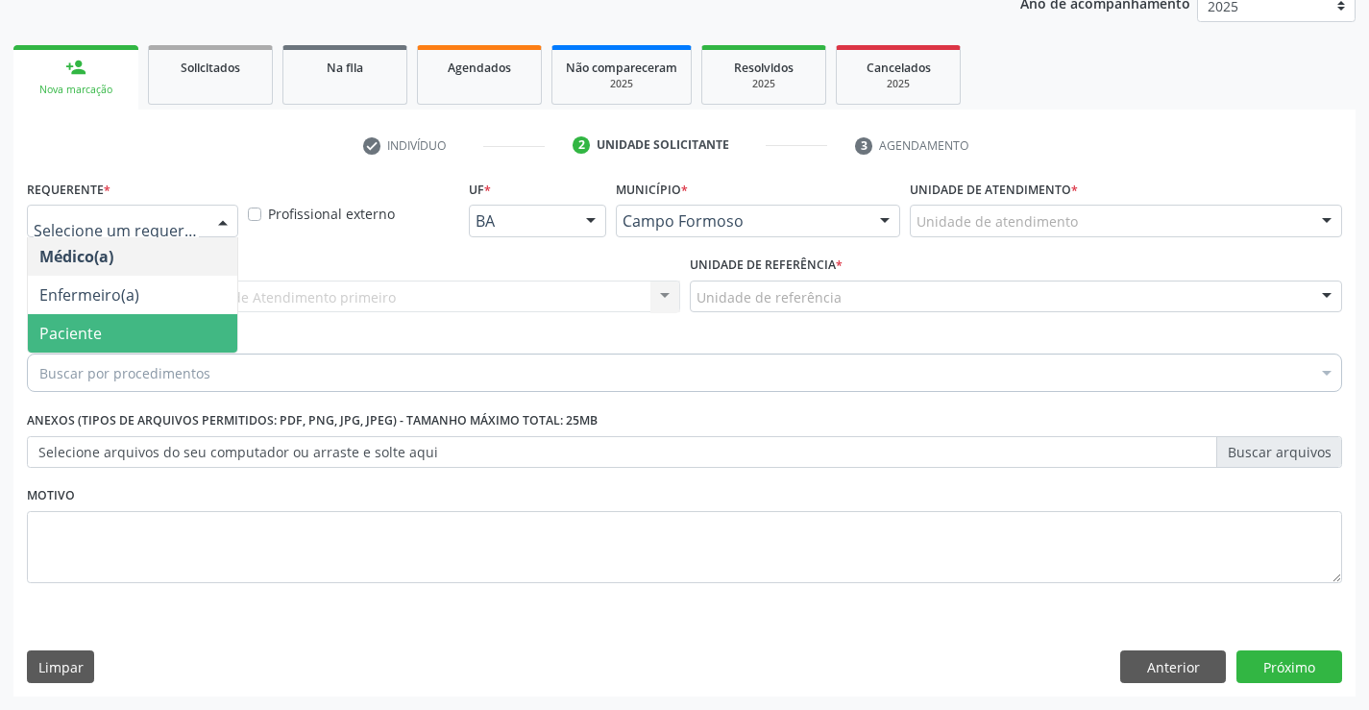
click at [106, 327] on span "Paciente" at bounding box center [132, 333] width 209 height 38
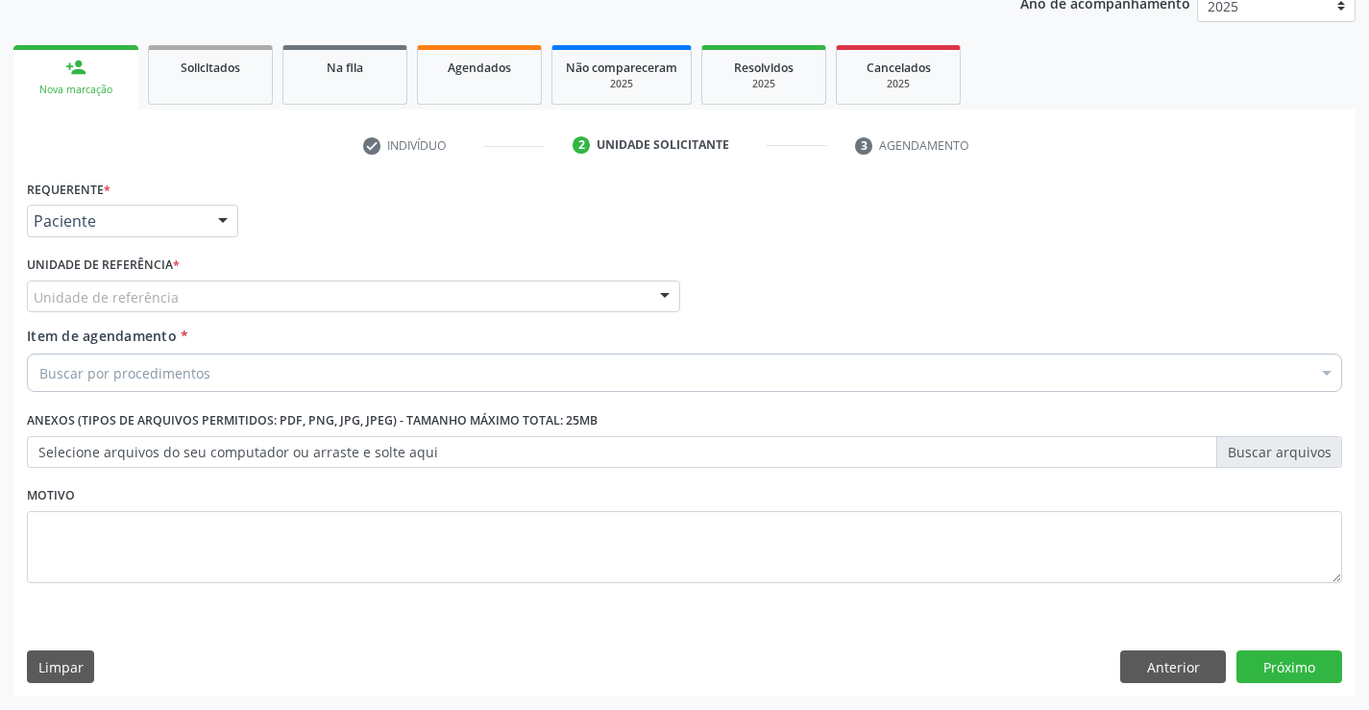
click at [399, 293] on div "Unidade de referência" at bounding box center [353, 297] width 653 height 33
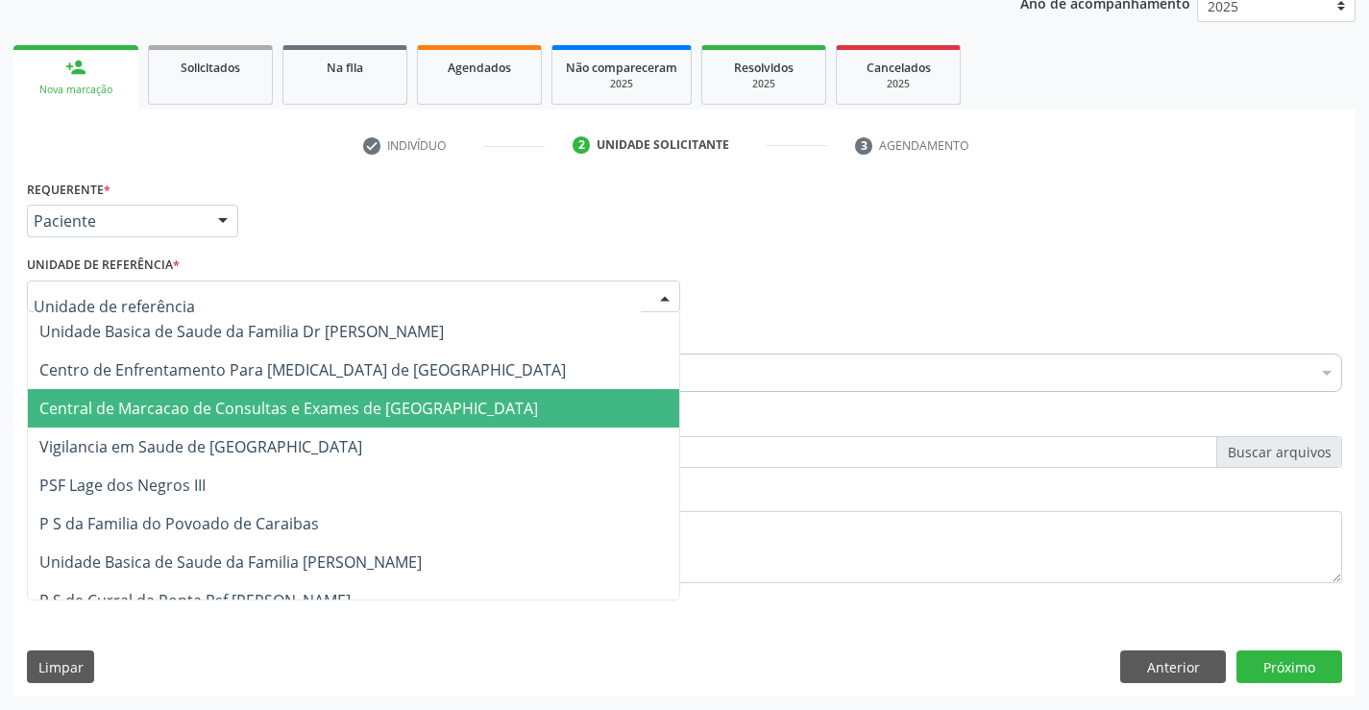
click at [440, 401] on span "Central de Marcacao de Consultas e Exames de [GEOGRAPHIC_DATA]" at bounding box center [288, 408] width 499 height 21
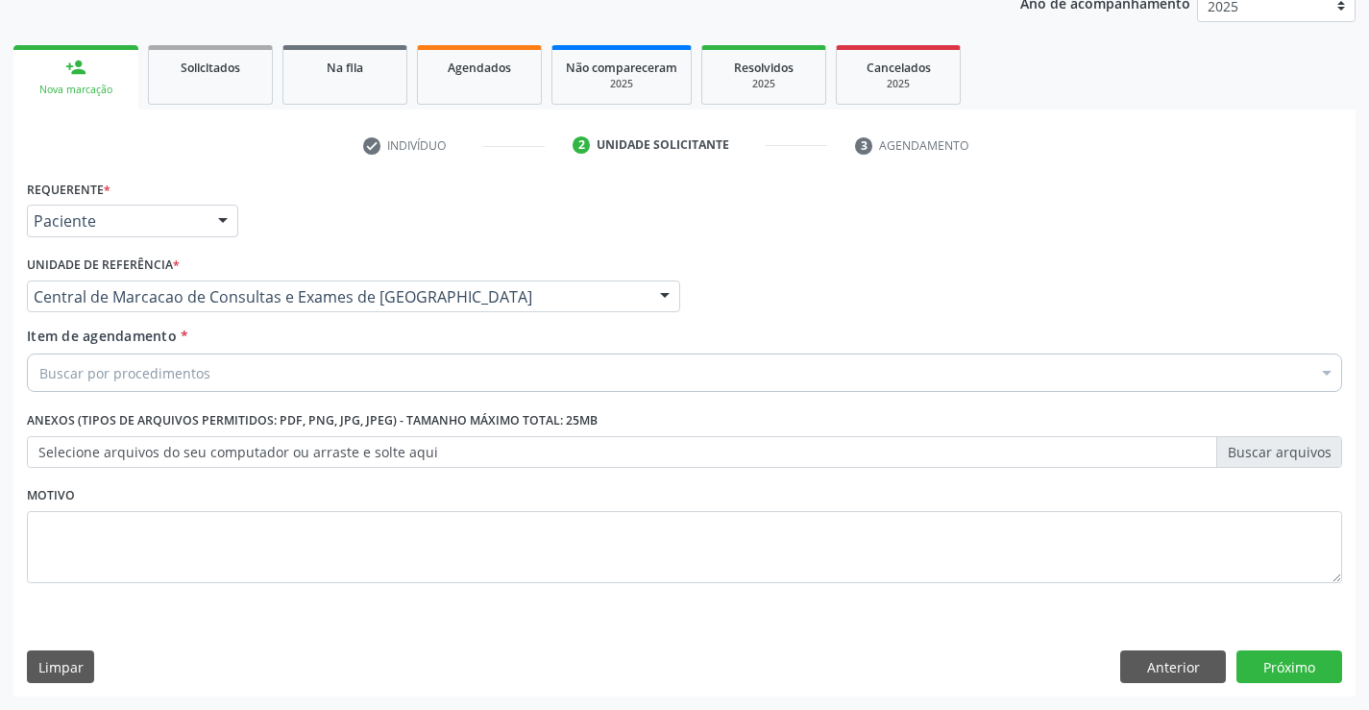
click at [267, 382] on div "Buscar por procedimentos" at bounding box center [684, 373] width 1315 height 38
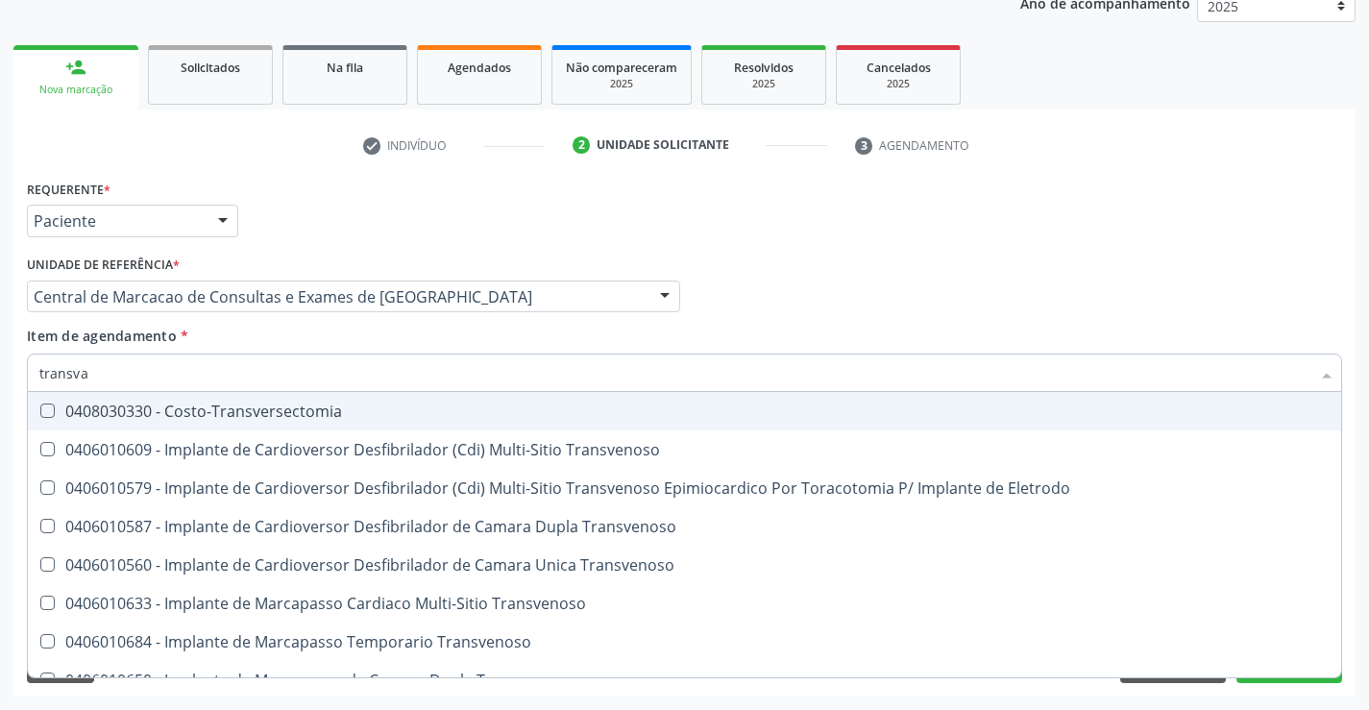
type input "transvag"
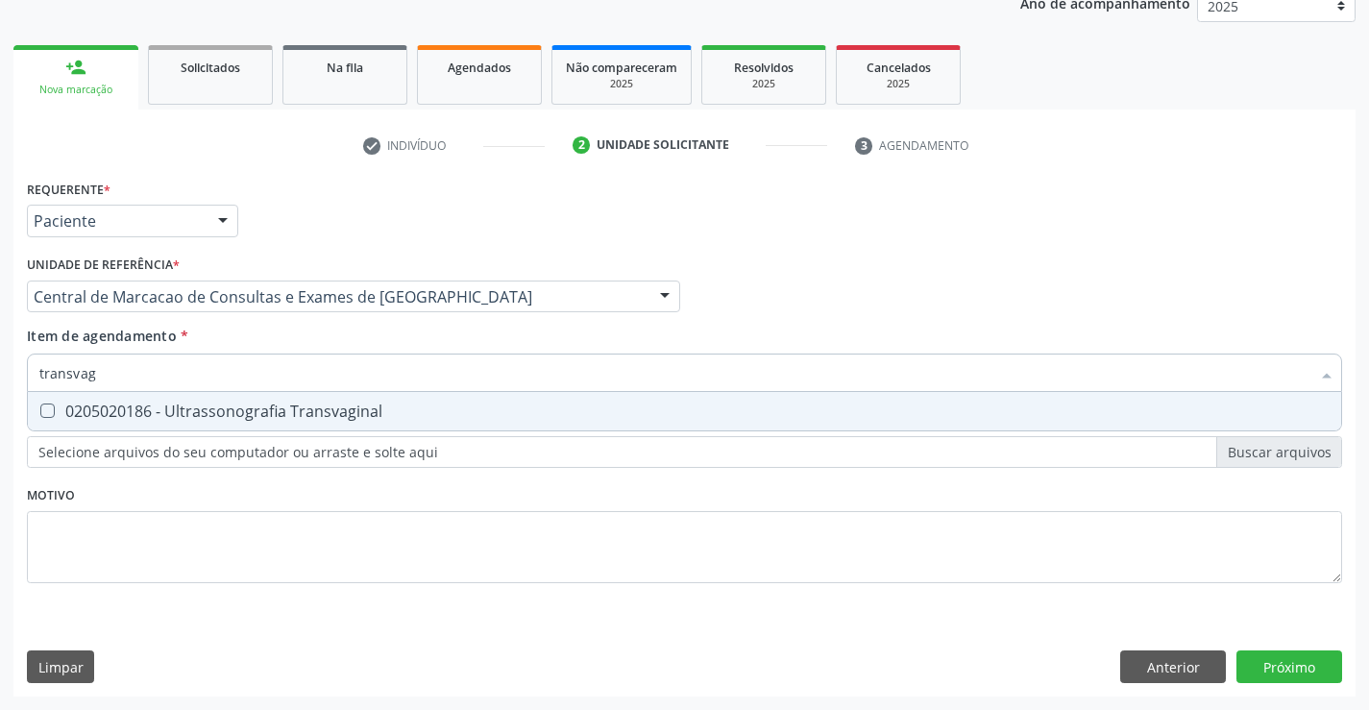
click at [252, 408] on div "0205020186 - Ultrassonografia Transvaginal" at bounding box center [684, 411] width 1290 height 15
checkbox Transvaginal "true"
click at [1305, 662] on div "Requerente * Paciente Médico(a) Enfermeiro(a) Paciente Nenhum resultado encontr…" at bounding box center [684, 436] width 1342 height 522
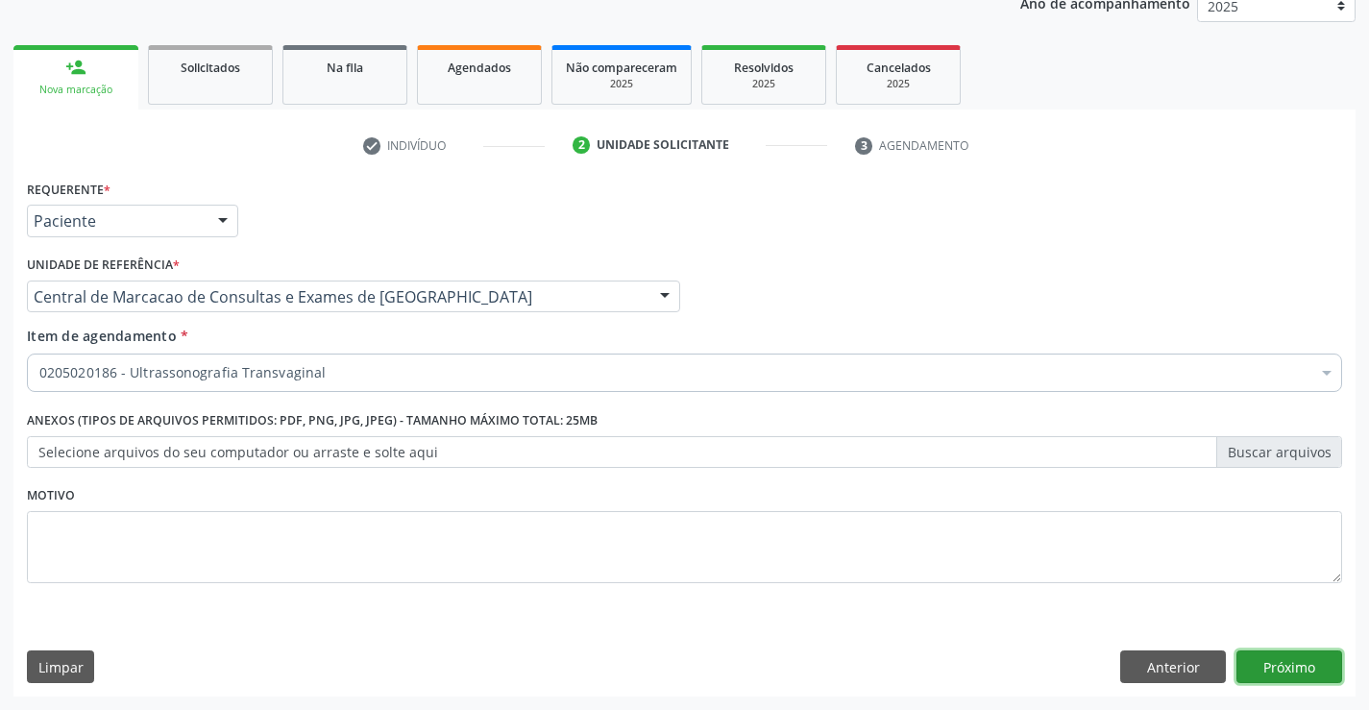
click at [1247, 654] on button "Próximo" at bounding box center [1290, 666] width 106 height 33
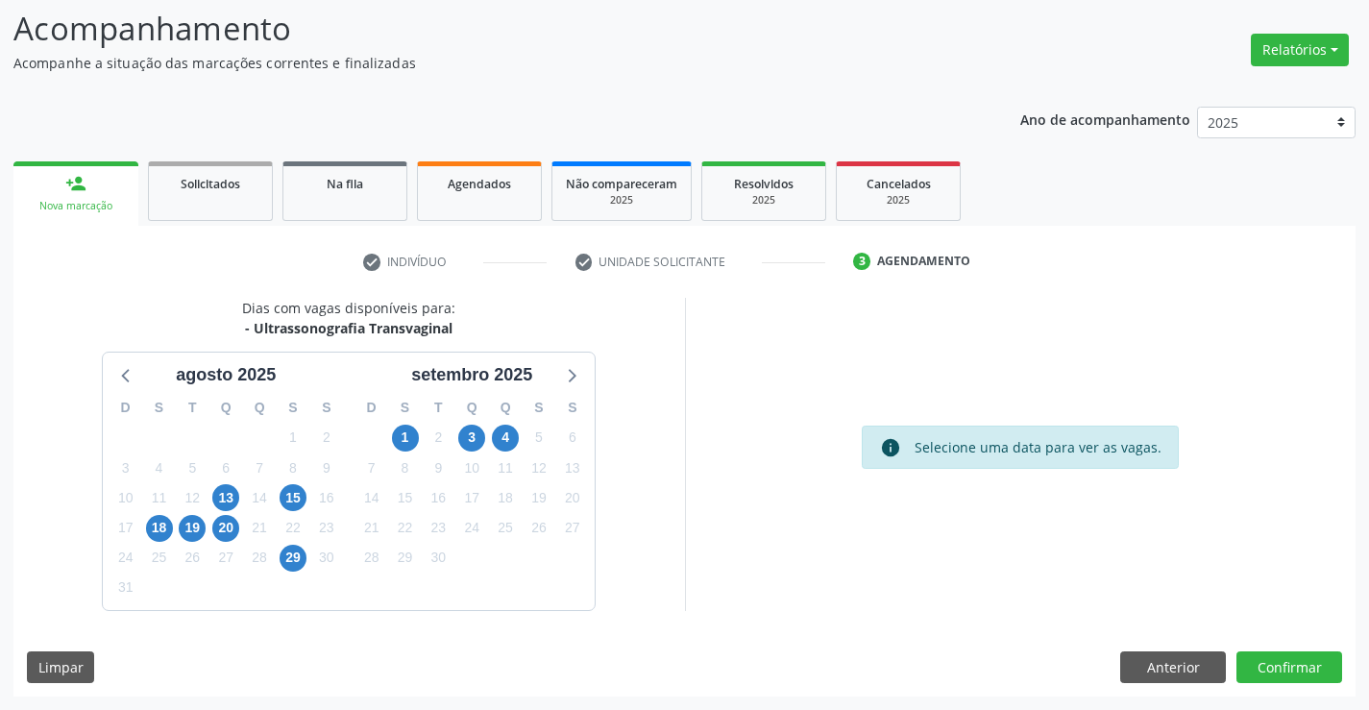
click at [461, 424] on div "3" at bounding box center [471, 438] width 27 height 30
click at [467, 433] on span "3" at bounding box center [471, 438] width 27 height 27
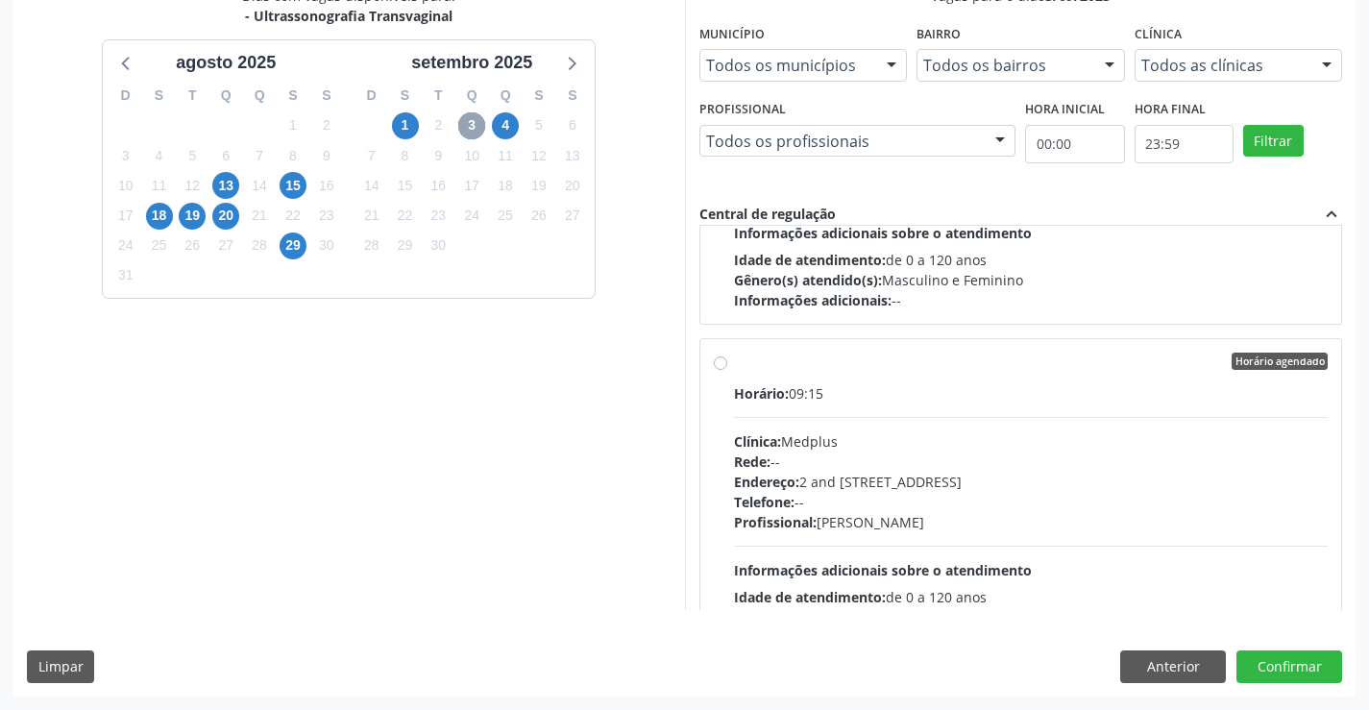
scroll to position [576, 0]
click at [912, 479] on div "Endereço: 2 and [STREET_ADDRESS]" at bounding box center [1031, 480] width 595 height 20
click at [727, 368] on input "Horário agendado Horário: 09:15 Clínica: Medplus Rede: -- Endereço: 2 and [STRE…" at bounding box center [720, 359] width 13 height 17
radio input "true"
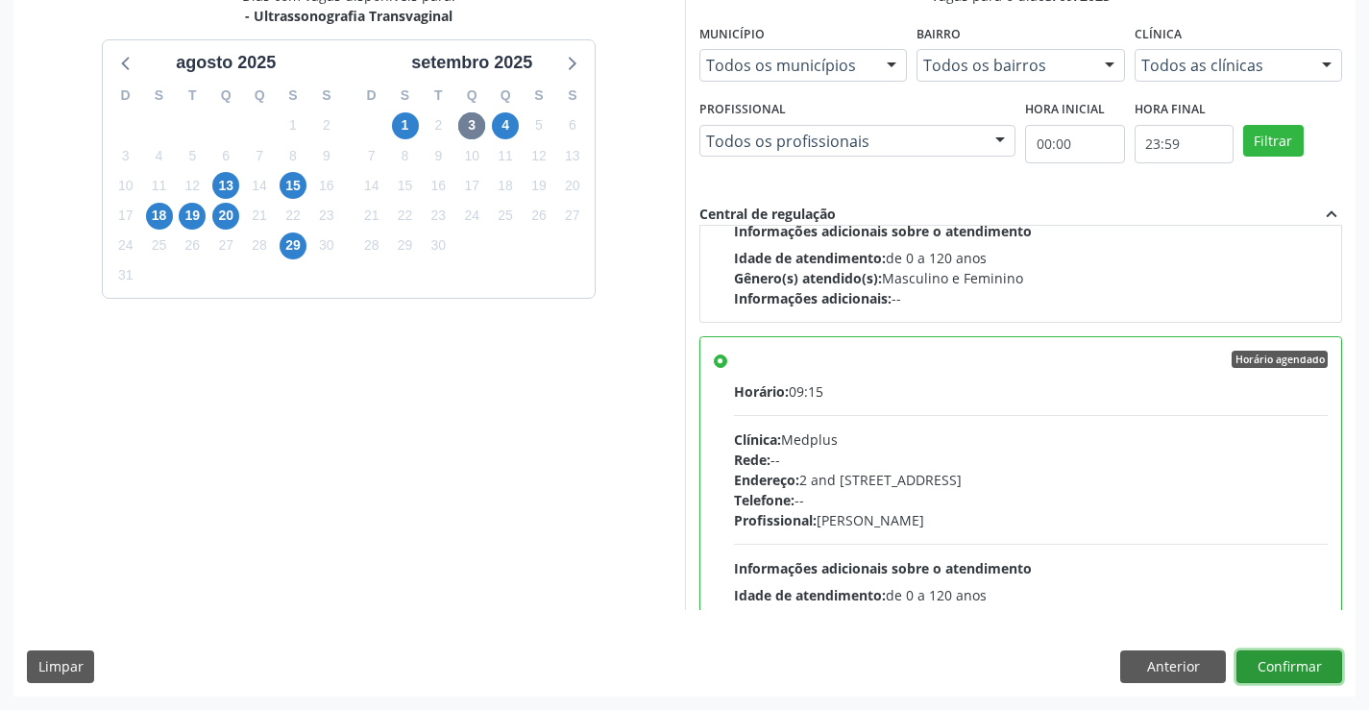
click at [1275, 662] on button "Confirmar" at bounding box center [1290, 666] width 106 height 33
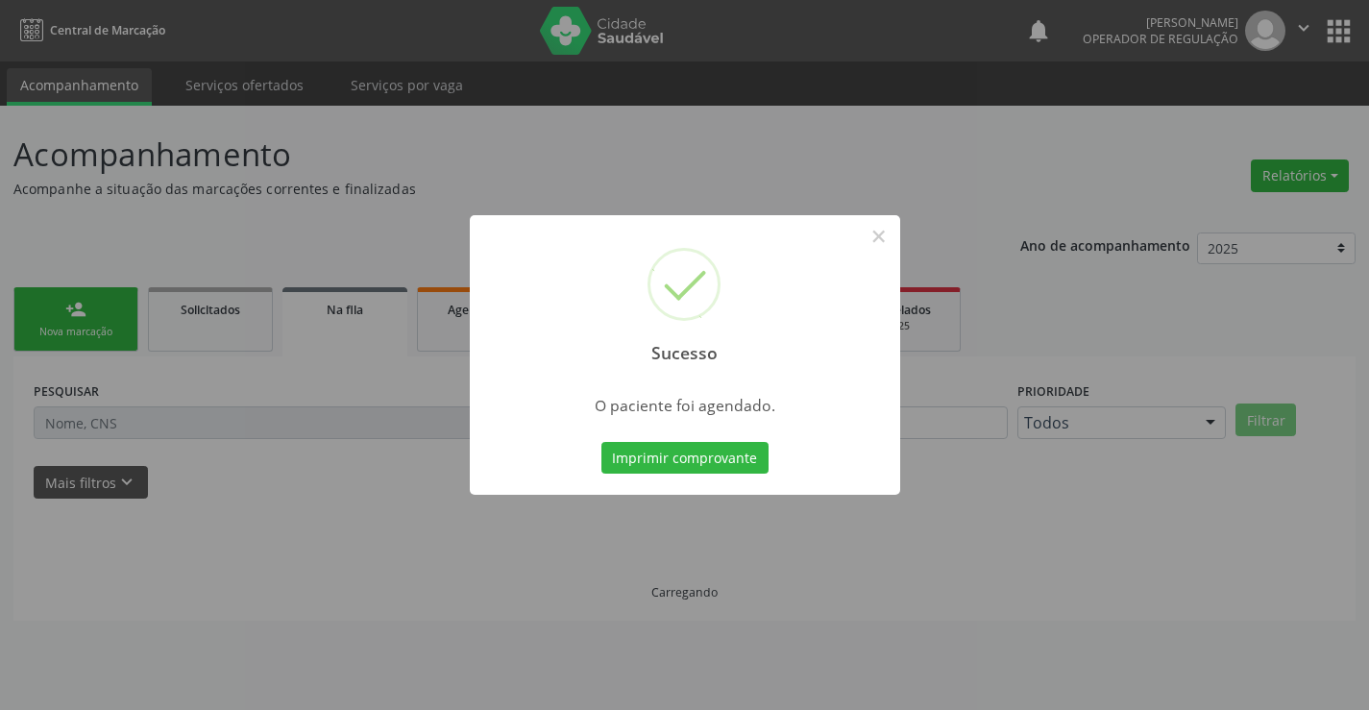
scroll to position [0, 0]
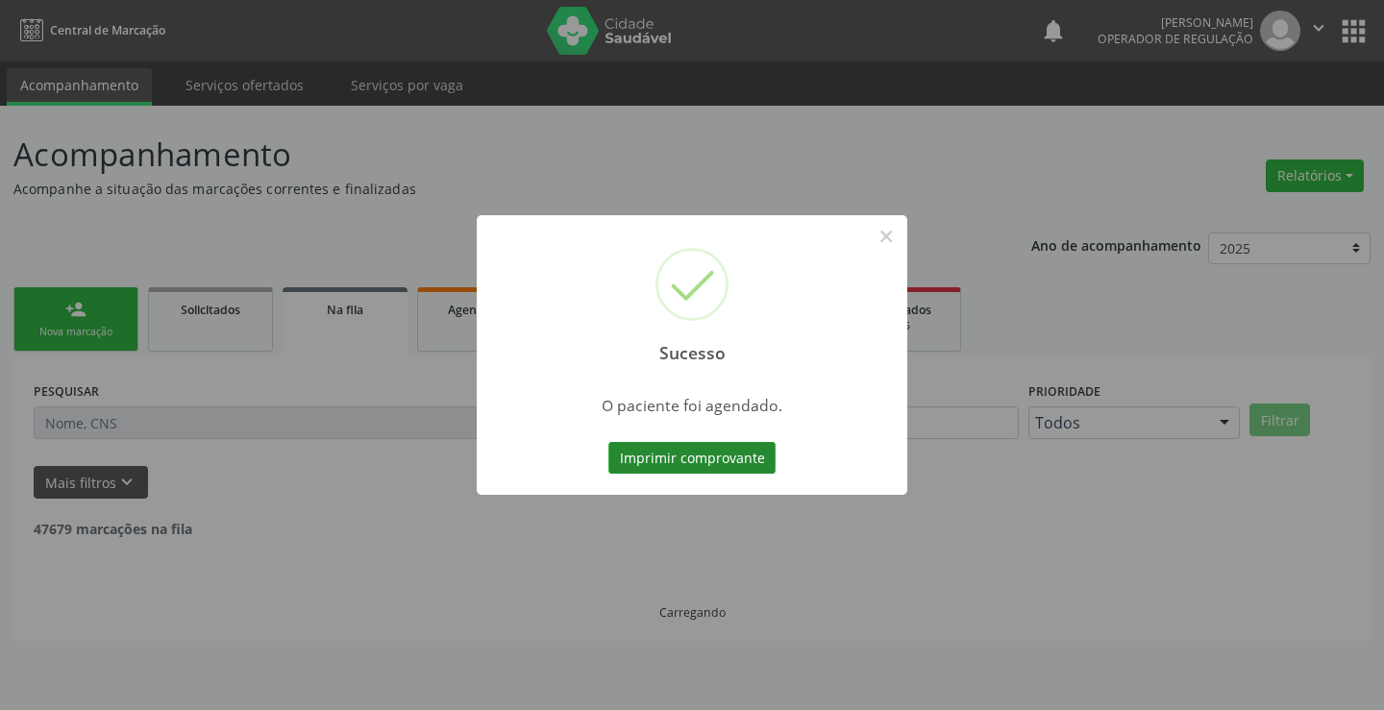
click at [721, 442] on button "Imprimir comprovante" at bounding box center [691, 458] width 167 height 33
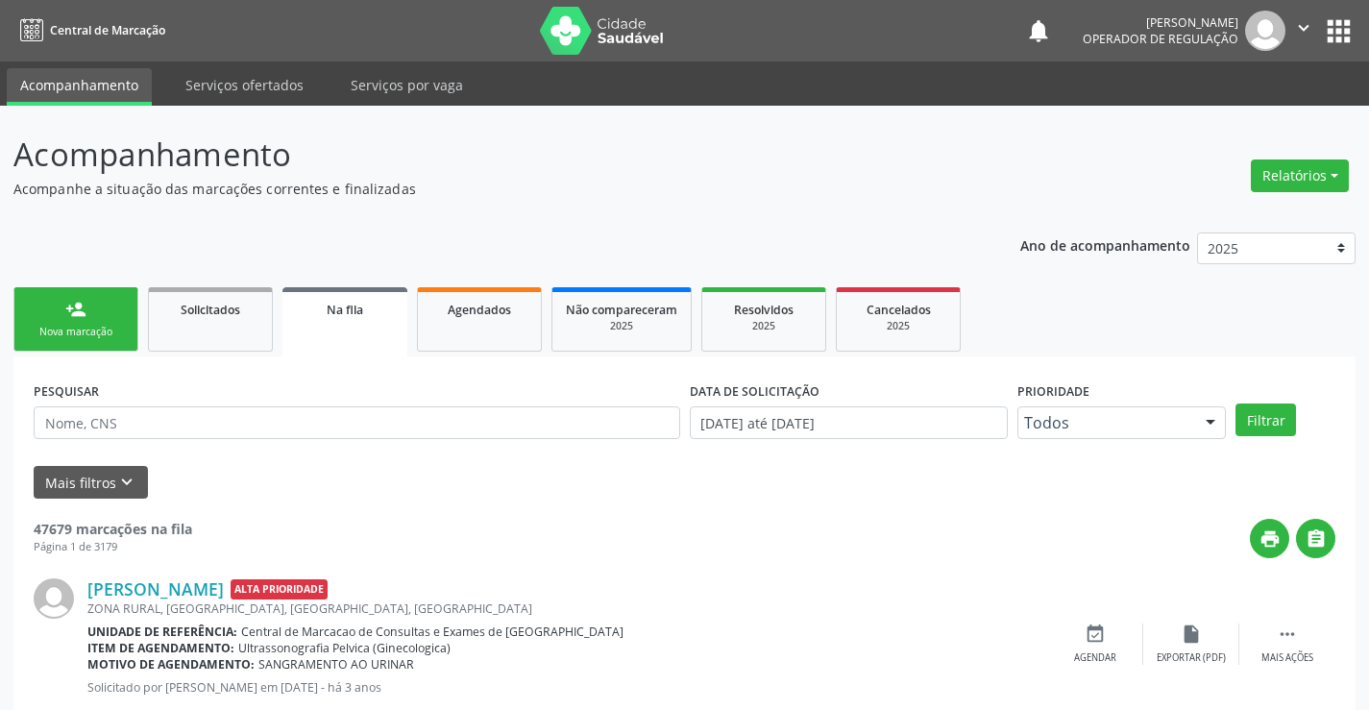
click at [91, 336] on div "Nova marcação" at bounding box center [76, 332] width 96 height 14
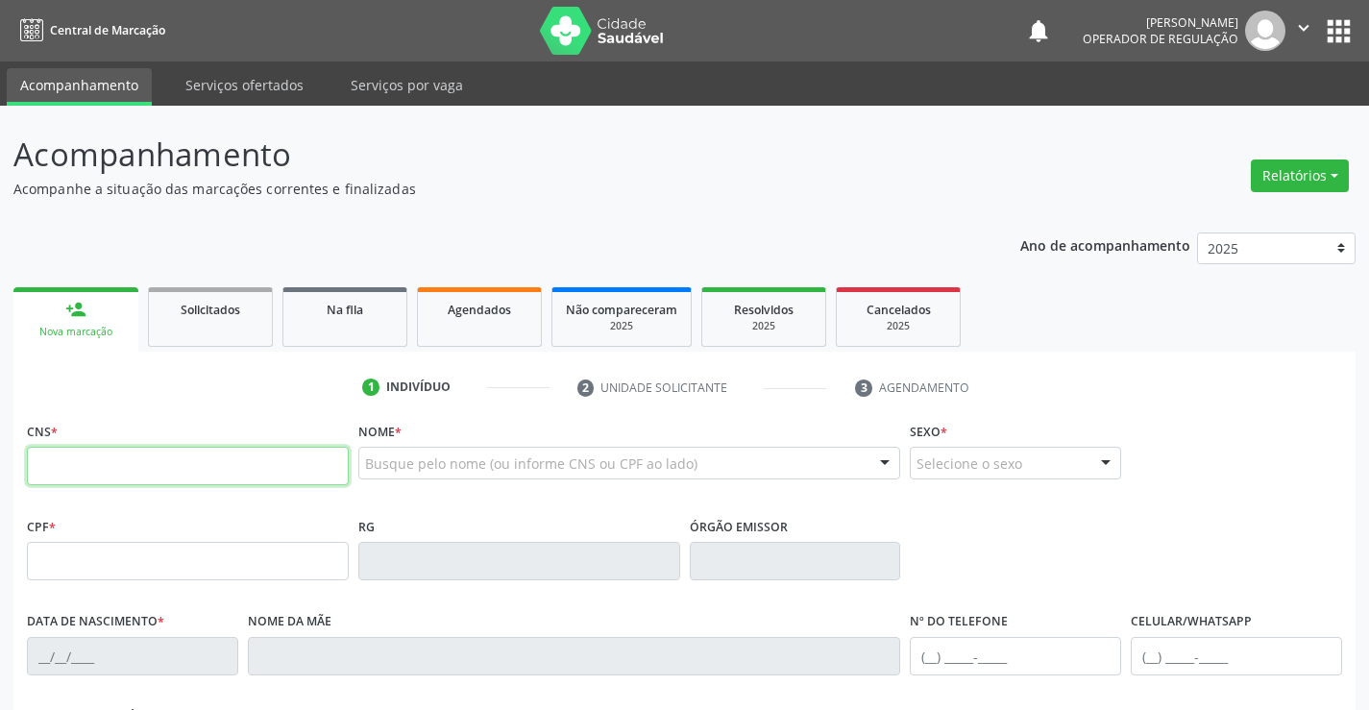
click at [93, 478] on input "text" at bounding box center [188, 466] width 322 height 38
type input "700 1029 4810 9217"
type input "[DATE]"
type input "[PHONE_NUMBER]"
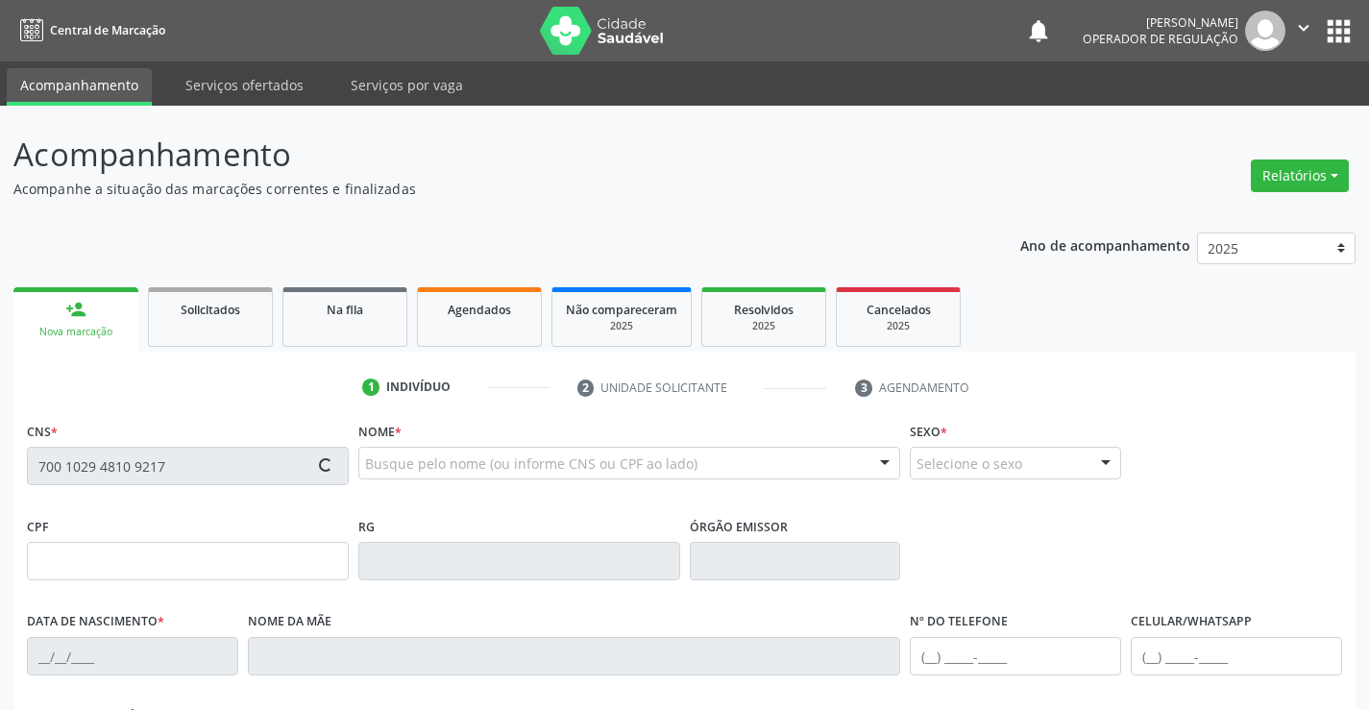
type input "008.084.165-10"
type input "S/N"
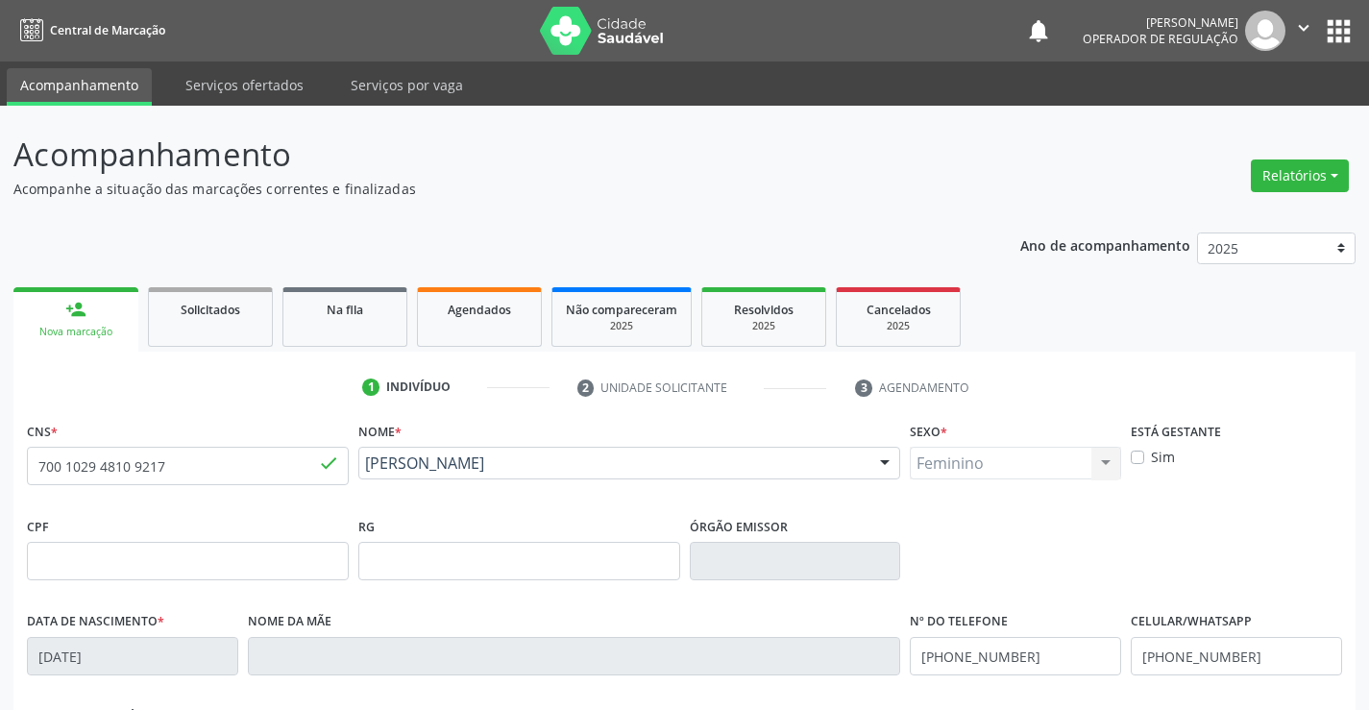
scroll to position [331, 0]
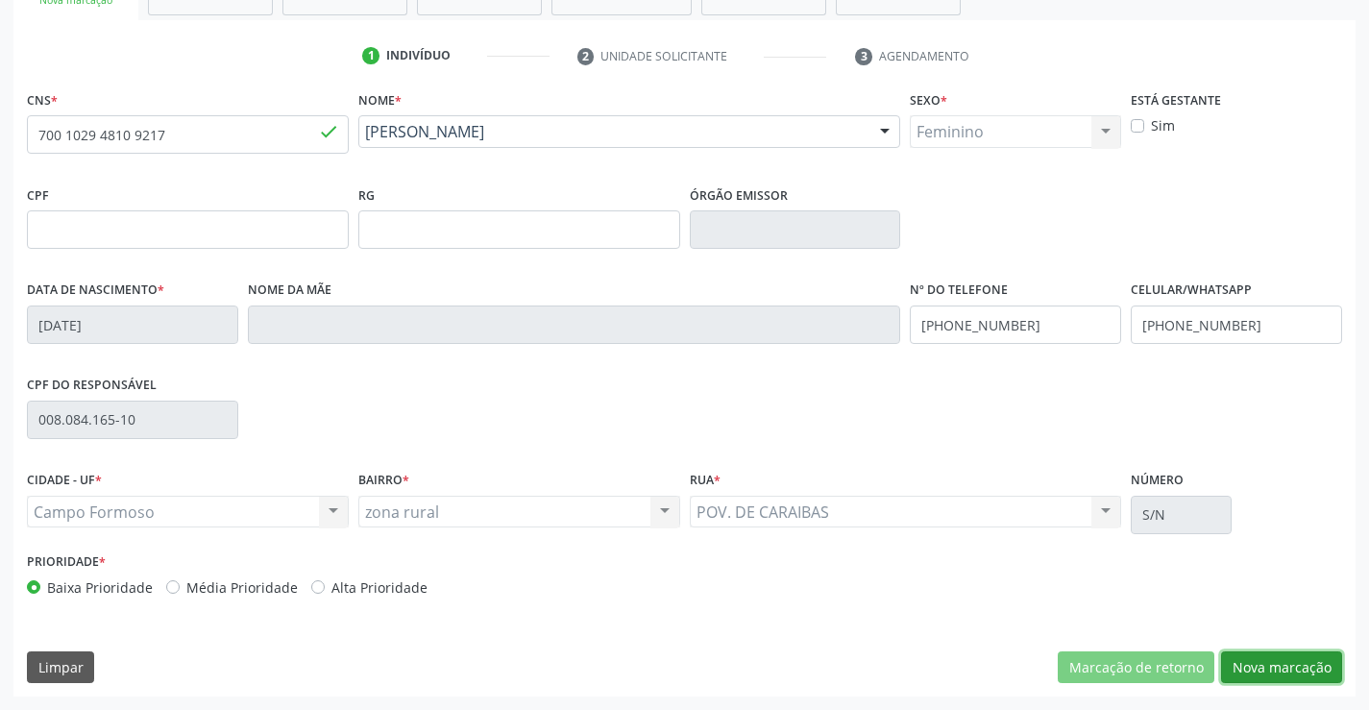
click at [1306, 659] on button "Nova marcação" at bounding box center [1281, 667] width 121 height 33
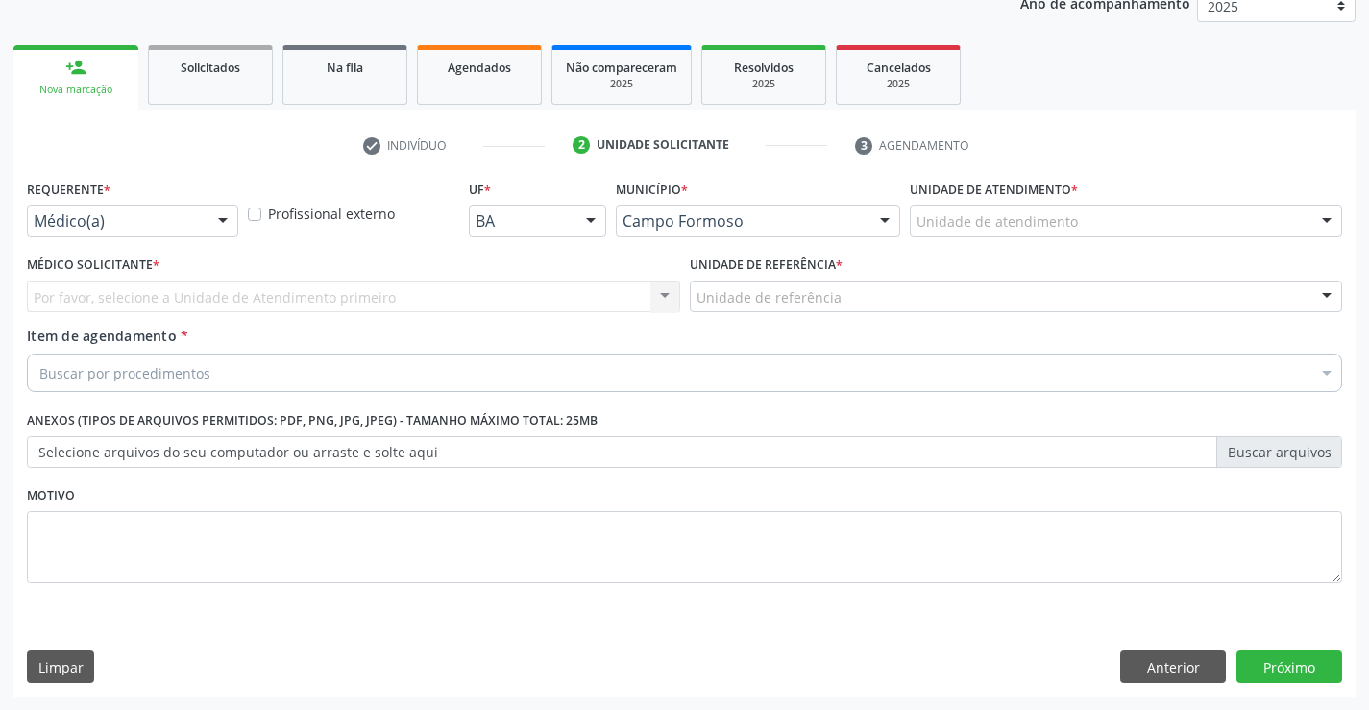
scroll to position [242, 0]
click at [218, 220] on div at bounding box center [222, 222] width 29 height 33
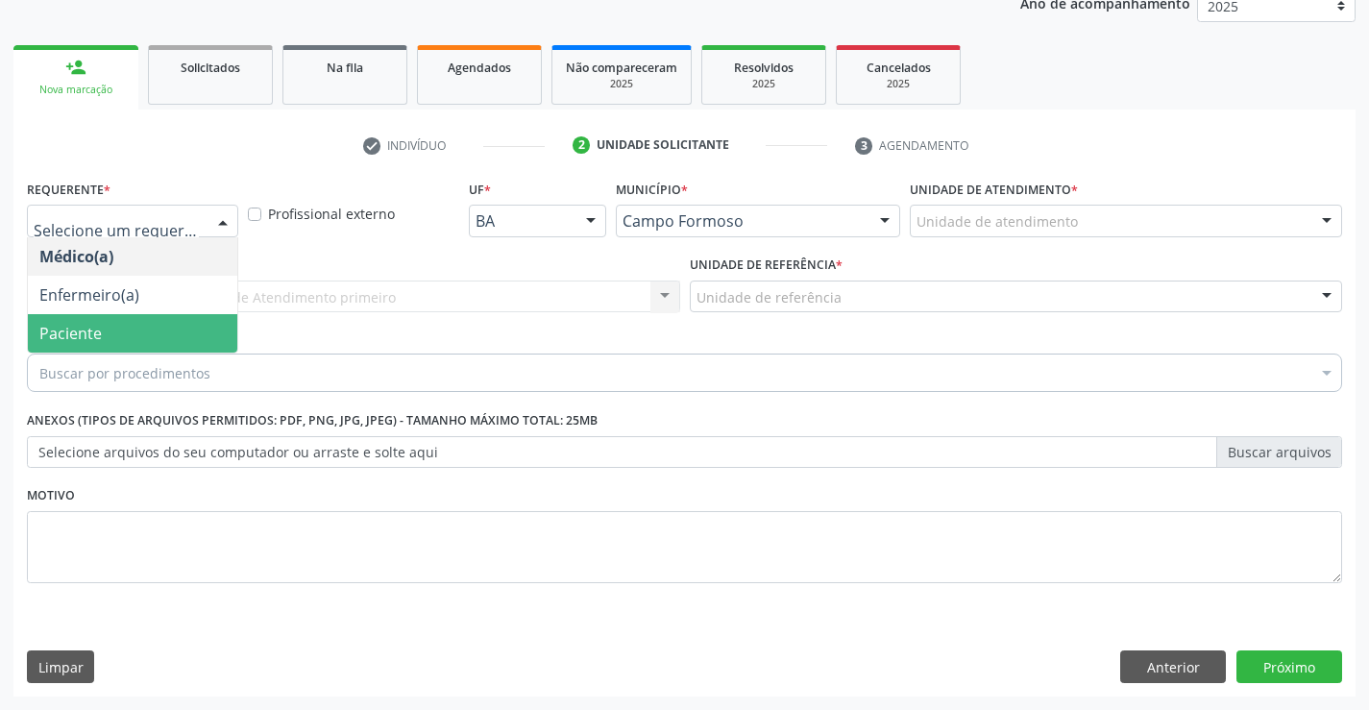
click at [49, 342] on span "Paciente" at bounding box center [70, 333] width 62 height 21
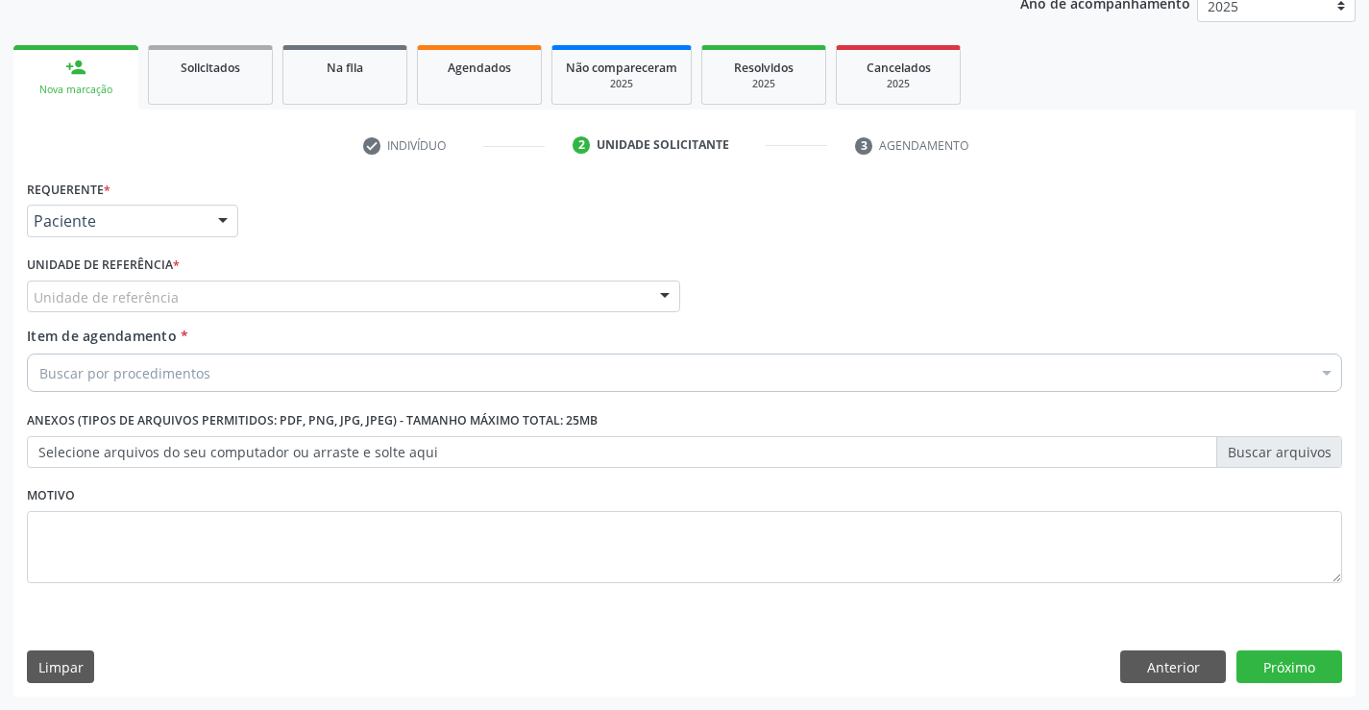
click at [306, 277] on div "Unidade de referência * Unidade de referência Unidade Basica de Saude da Famili…" at bounding box center [353, 281] width 653 height 61
click at [284, 301] on div "Unidade de referência" at bounding box center [353, 297] width 653 height 33
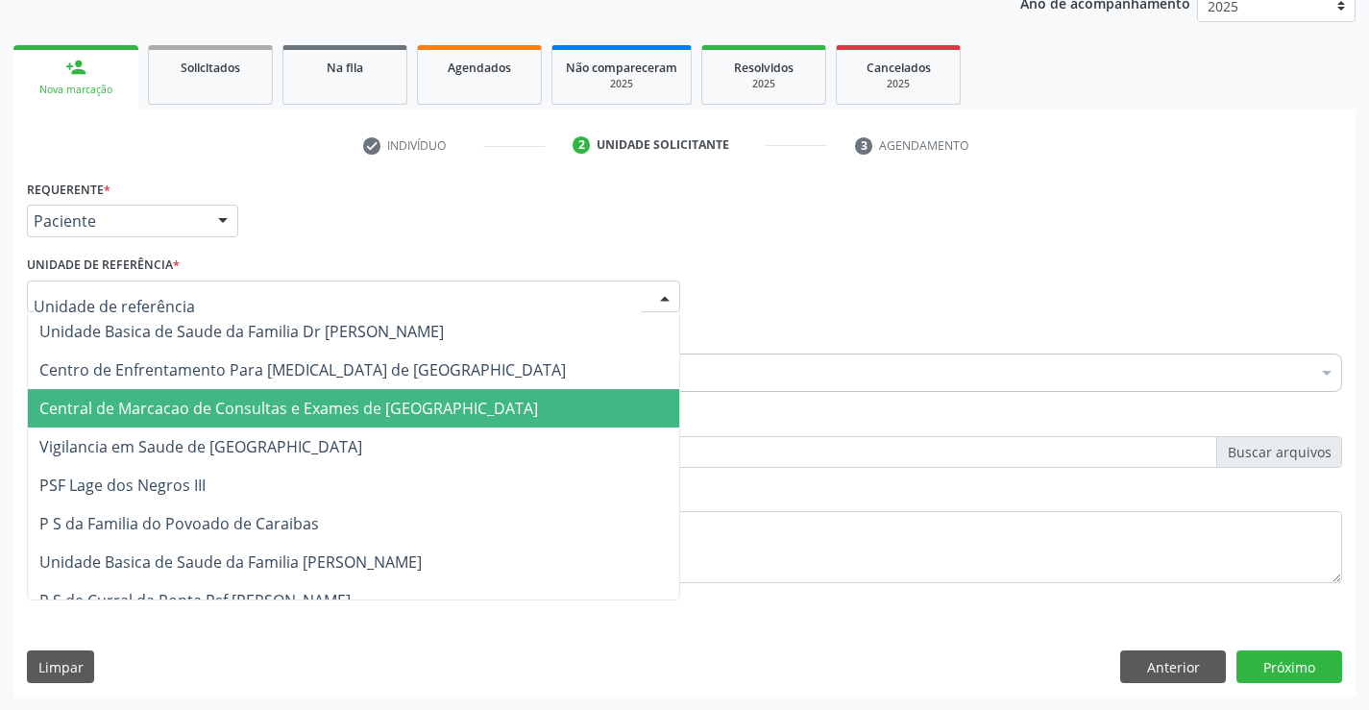
click at [270, 392] on span "Central de Marcacao de Consultas e Exames de [GEOGRAPHIC_DATA]" at bounding box center [353, 408] width 651 height 38
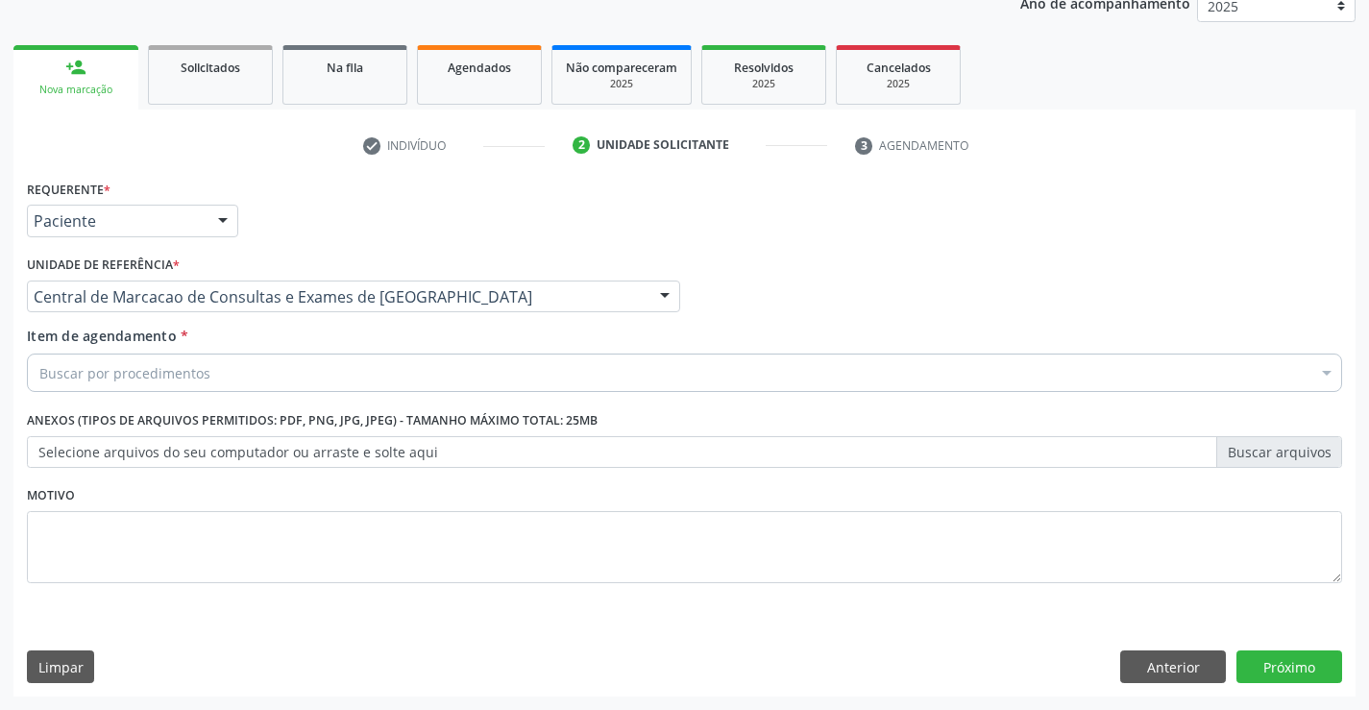
click at [214, 386] on div "Buscar por procedimentos" at bounding box center [684, 373] width 1315 height 38
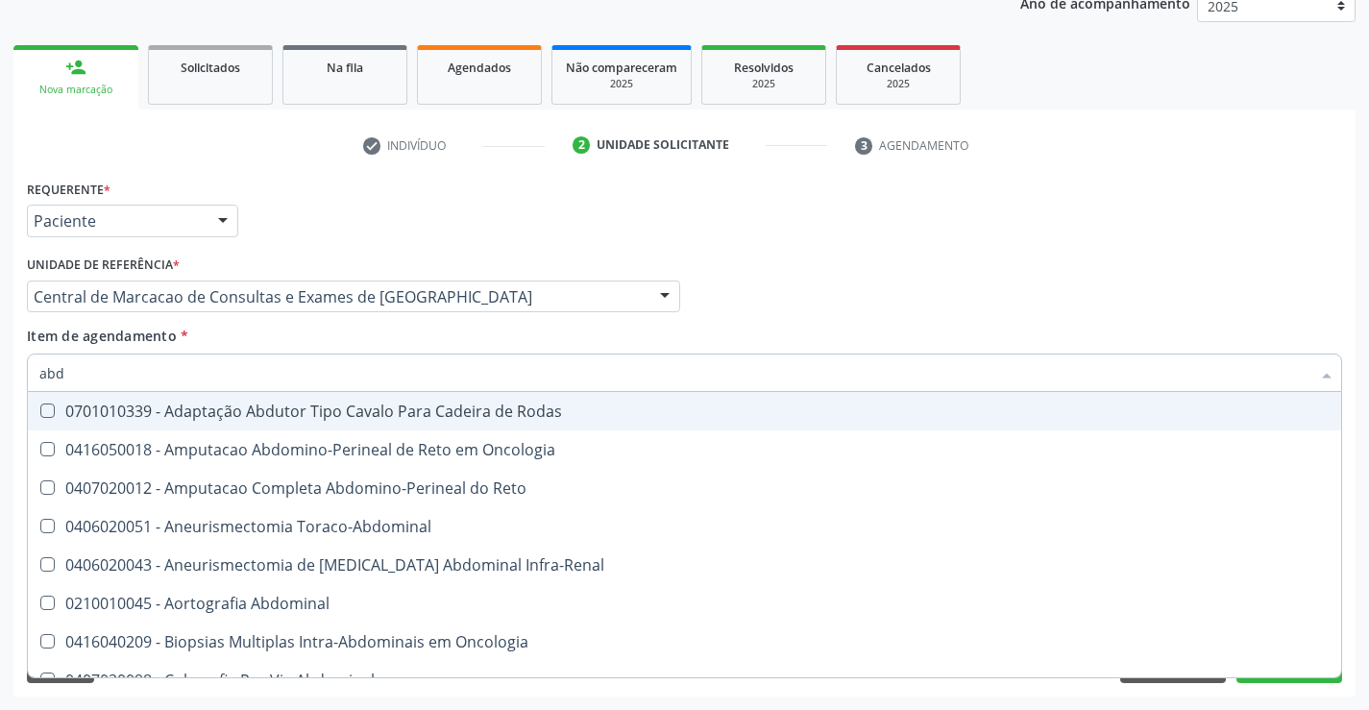
type input "abdo"
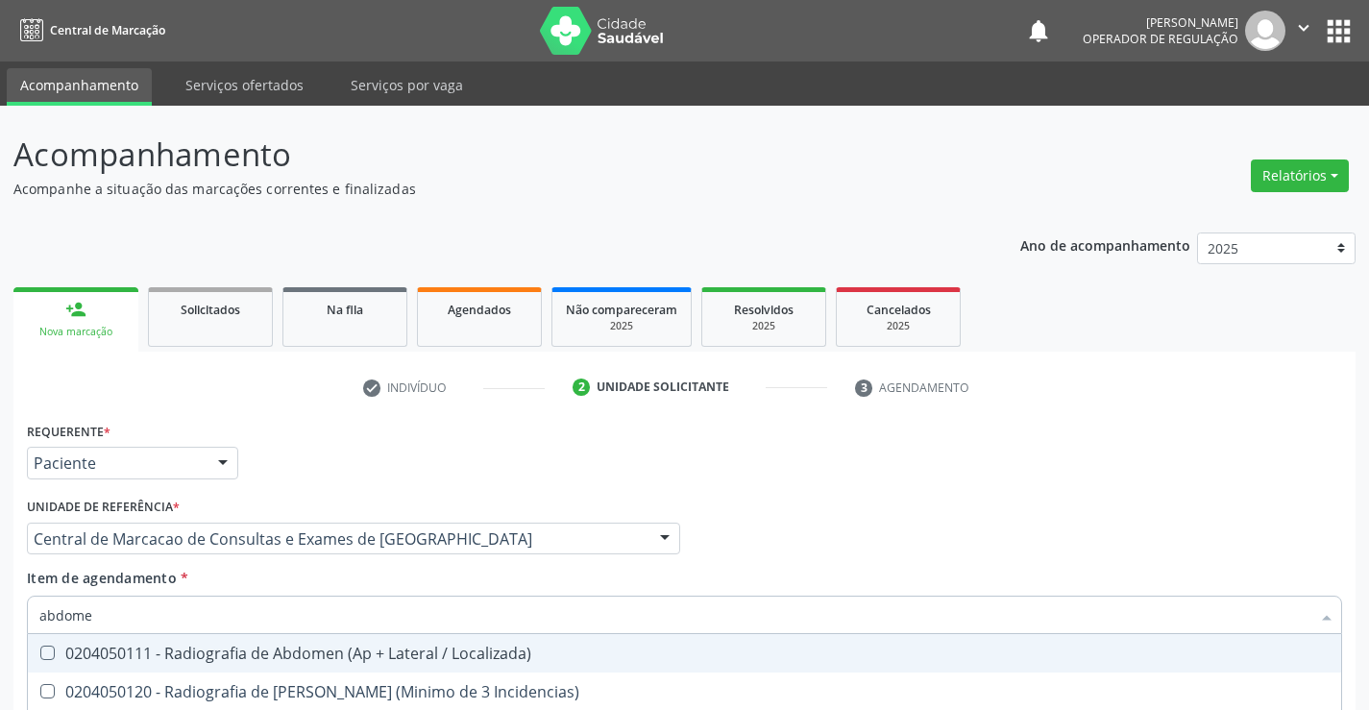
scroll to position [242, 0]
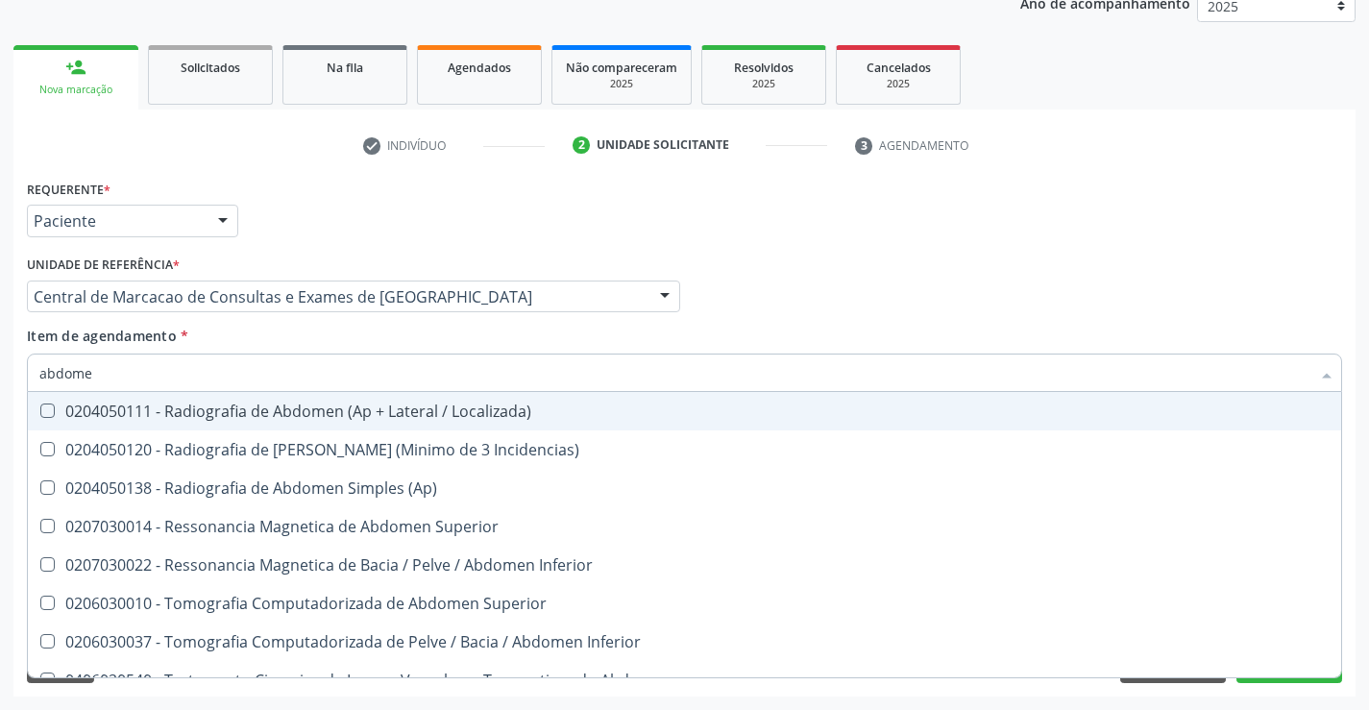
type input "abdomen"
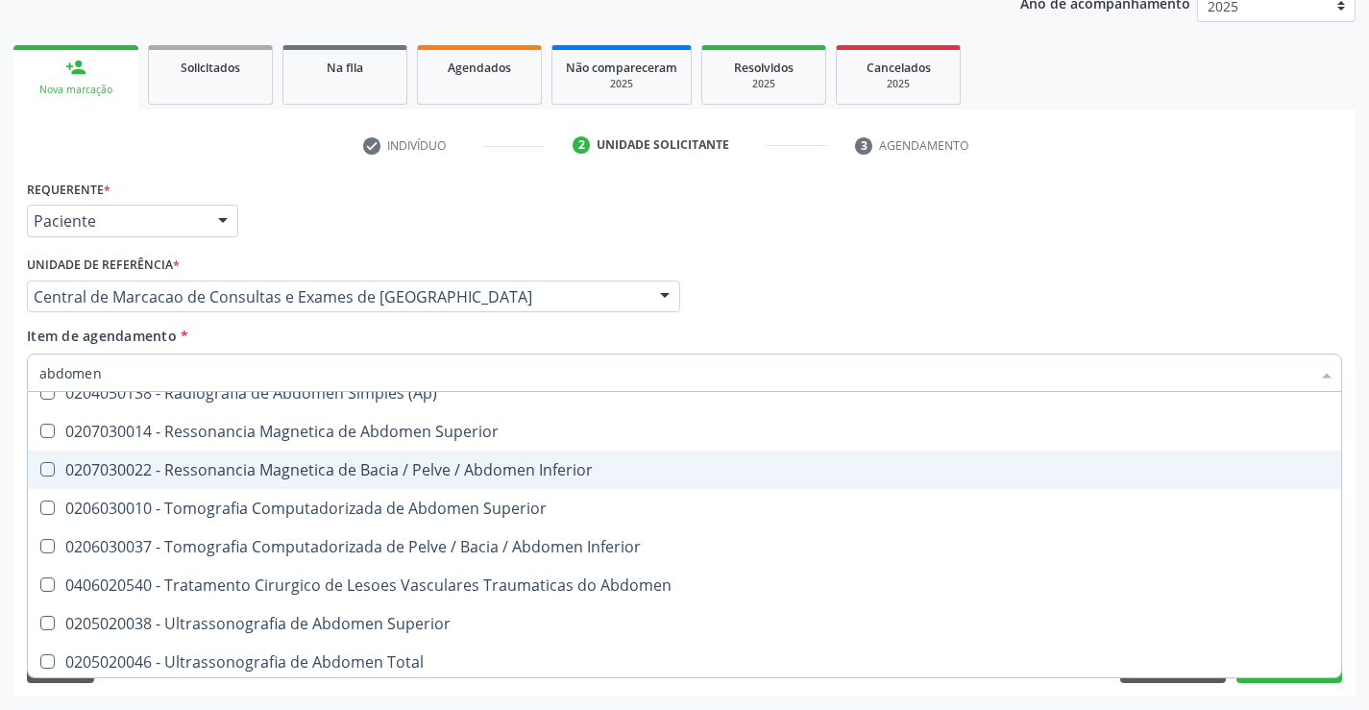
scroll to position [99, 0]
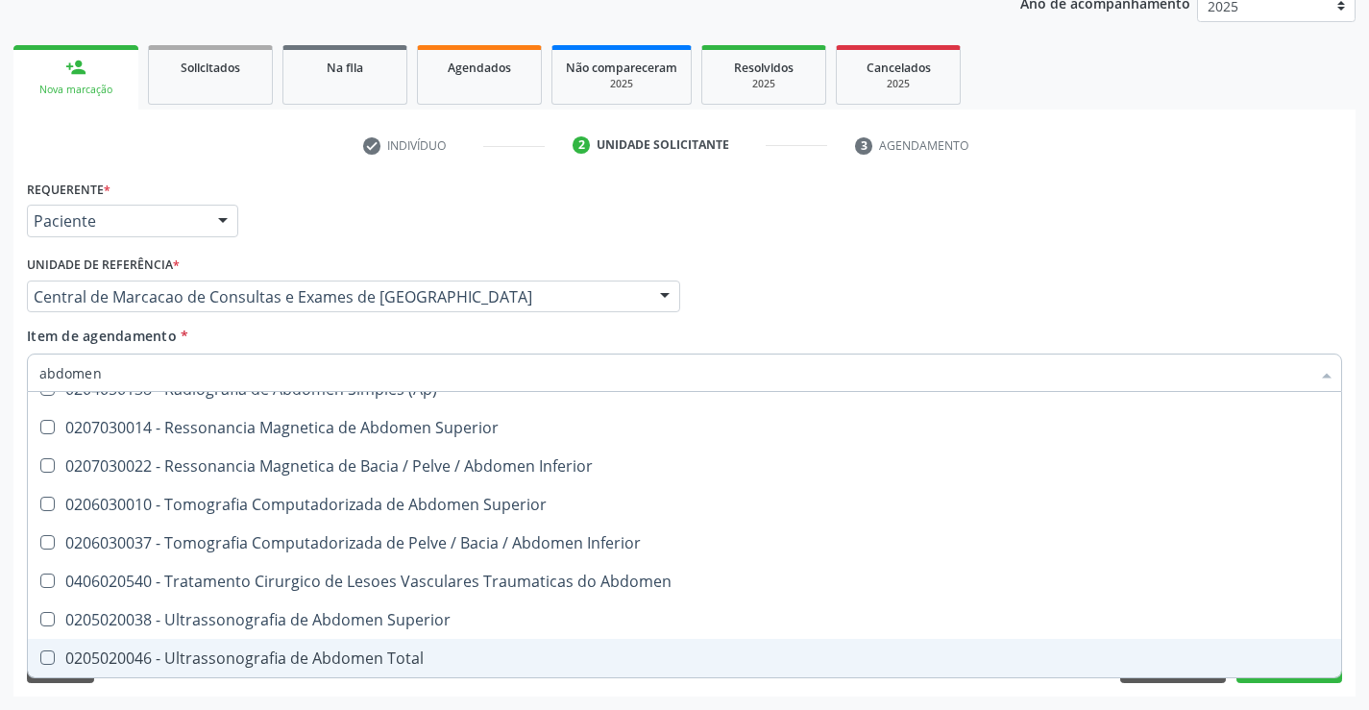
click at [365, 660] on div "0205020046 - Ultrassonografia de Abdomen Total" at bounding box center [684, 657] width 1290 height 15
checkbox Total "true"
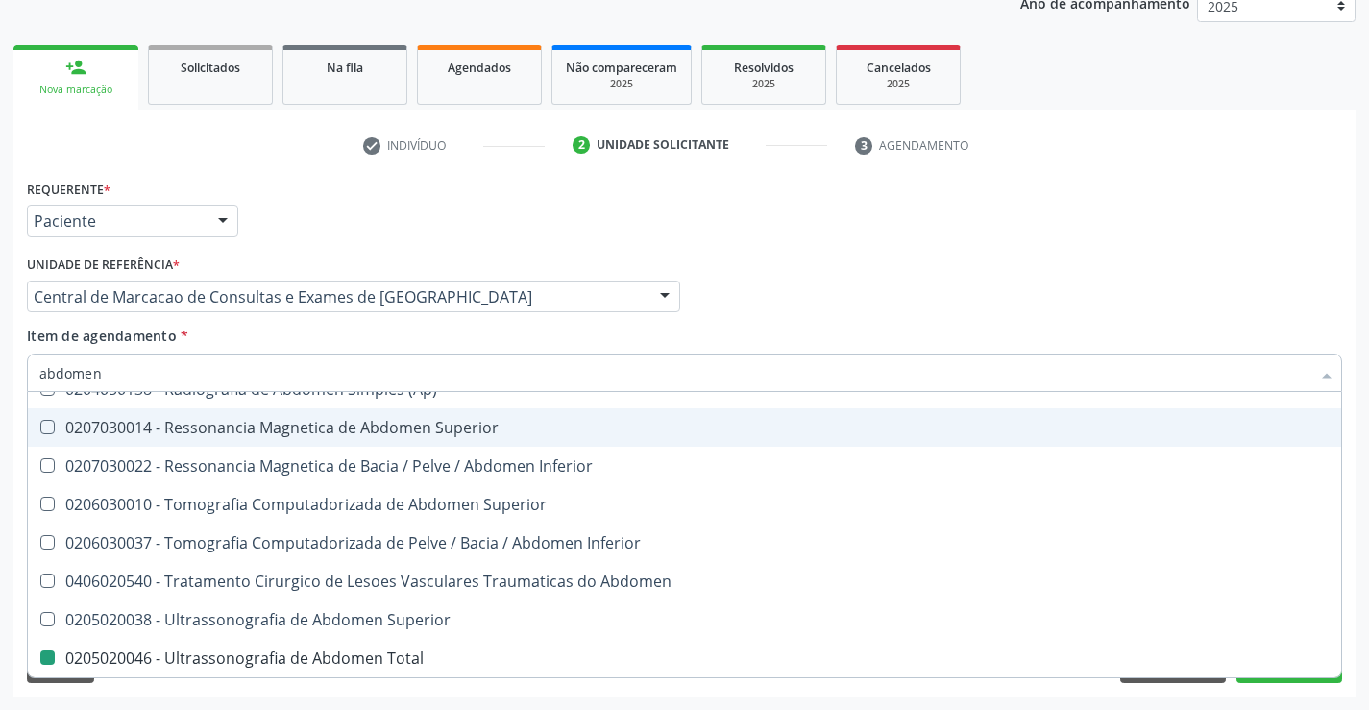
click at [1306, 271] on div "Médico Solicitante Por favor, selecione a Unidade de Atendimento primeiro Nenhu…" at bounding box center [684, 288] width 1325 height 75
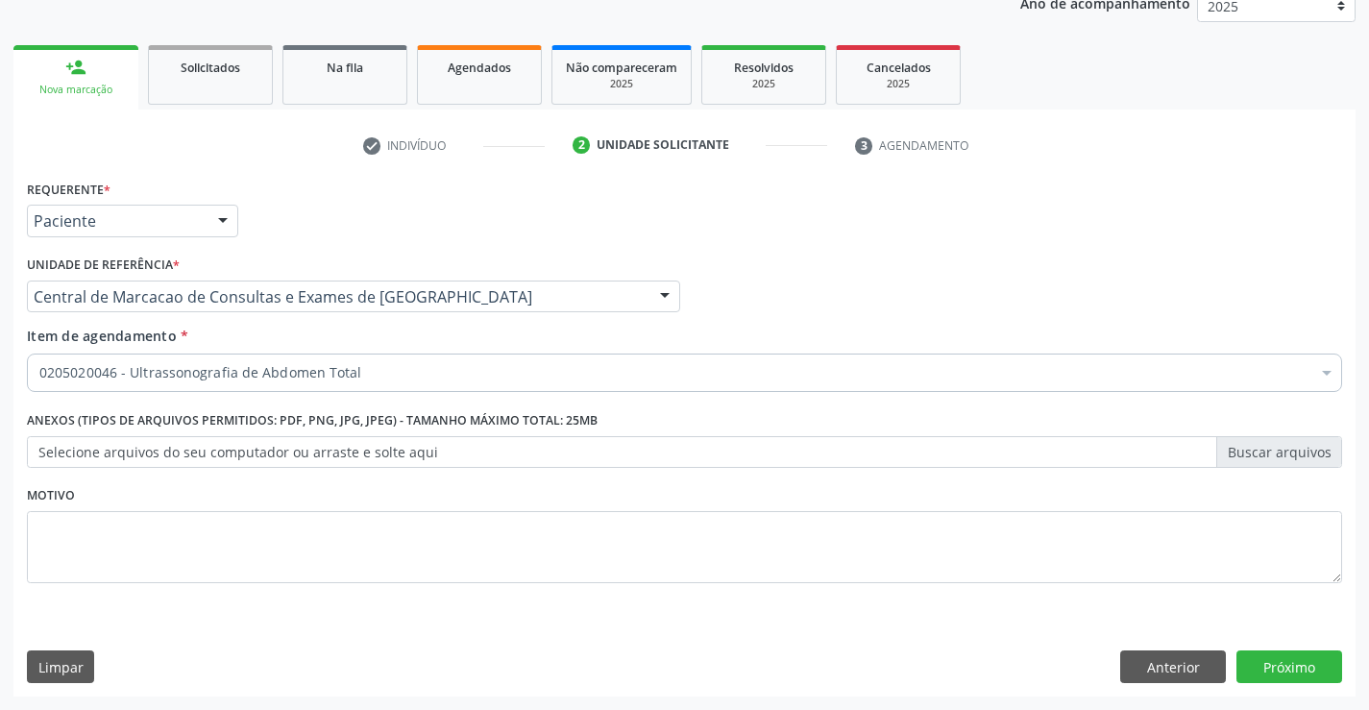
scroll to position [0, 0]
click at [1260, 664] on button "Próximo" at bounding box center [1290, 666] width 106 height 33
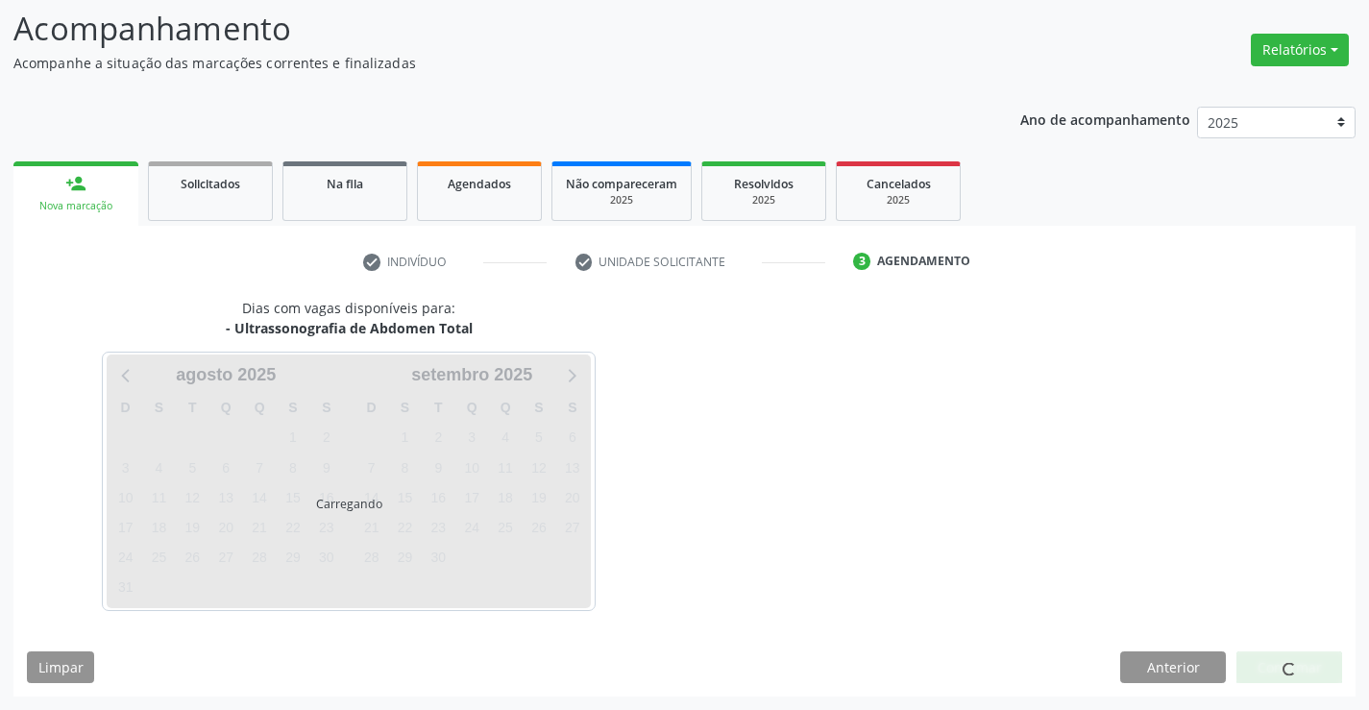
scroll to position [126, 0]
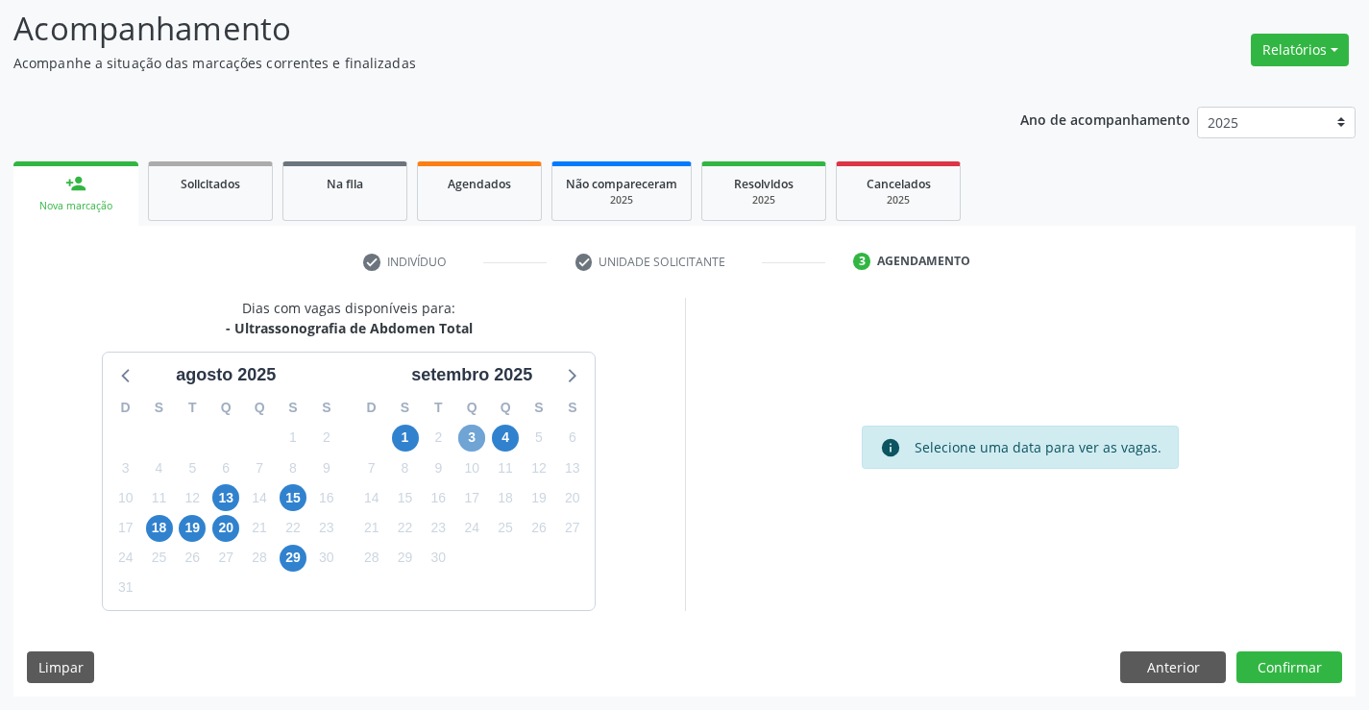
click at [474, 432] on span "3" at bounding box center [471, 438] width 27 height 27
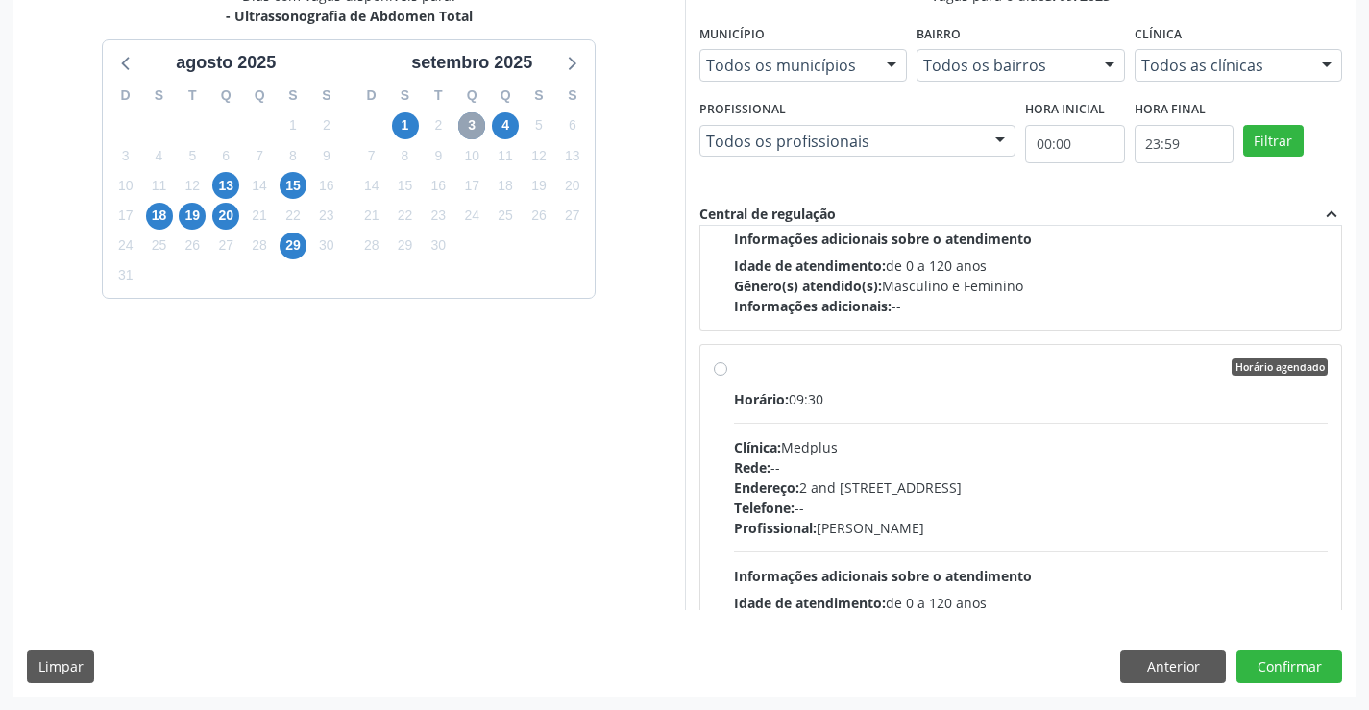
scroll to position [576, 0]
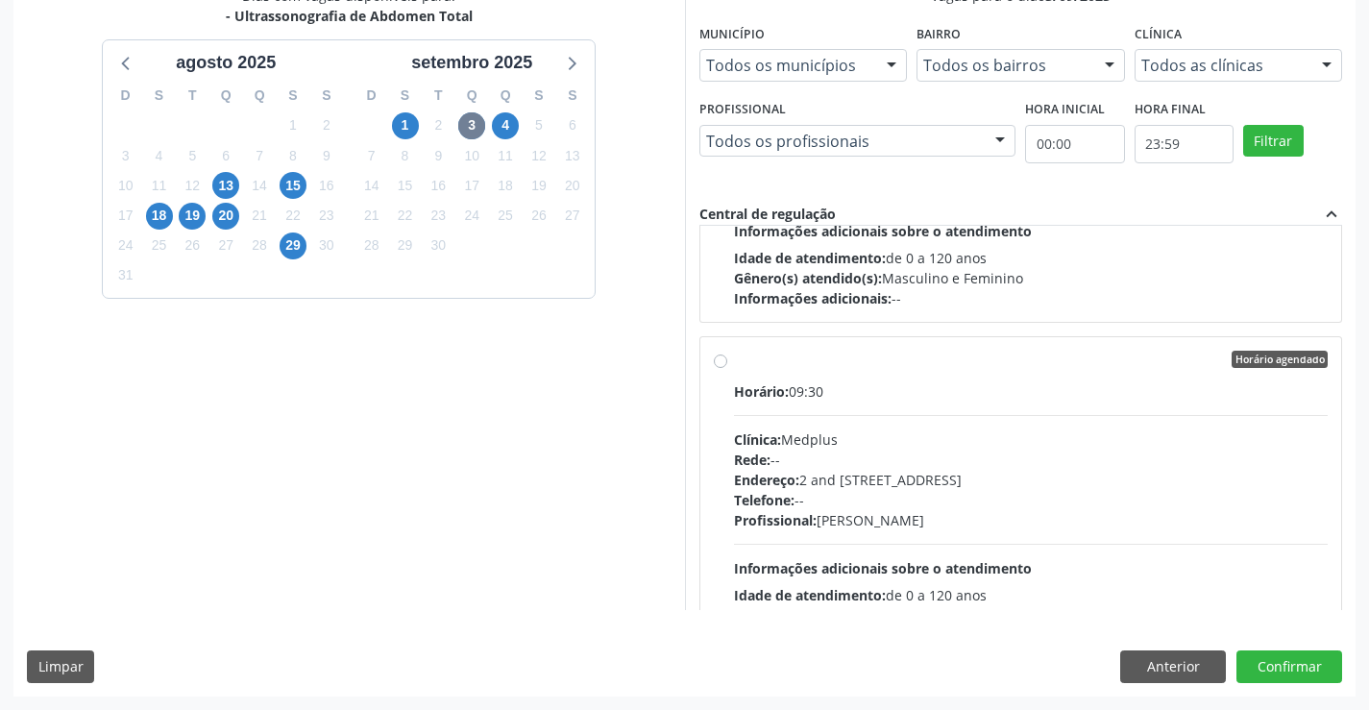
click at [973, 489] on div "Endereço: 2 and [STREET_ADDRESS]" at bounding box center [1031, 480] width 595 height 20
click at [727, 368] on input "Horário agendado Horário: 09:30 Clínica: Medplus Rede: -- Endereço: 2 and S 204…" at bounding box center [720, 359] width 13 height 17
radio input "true"
click at [1320, 662] on button "Confirmar" at bounding box center [1290, 666] width 106 height 33
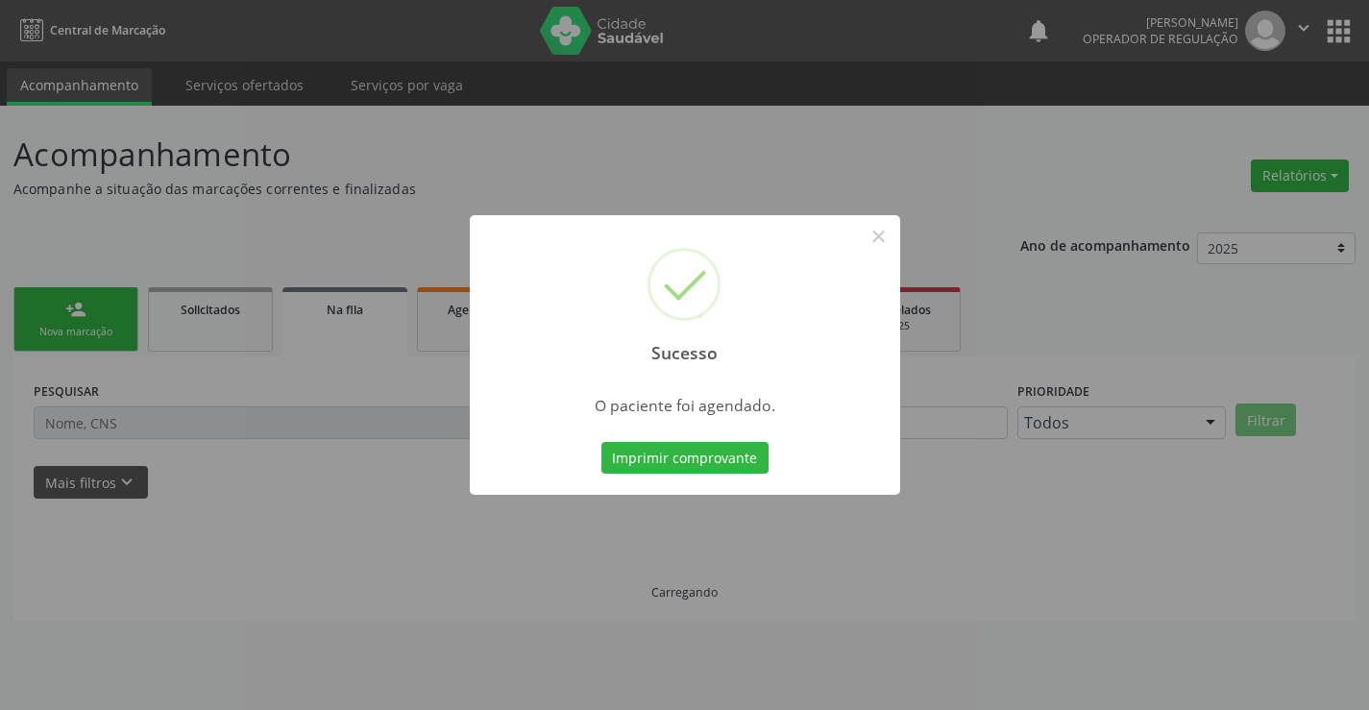
scroll to position [0, 0]
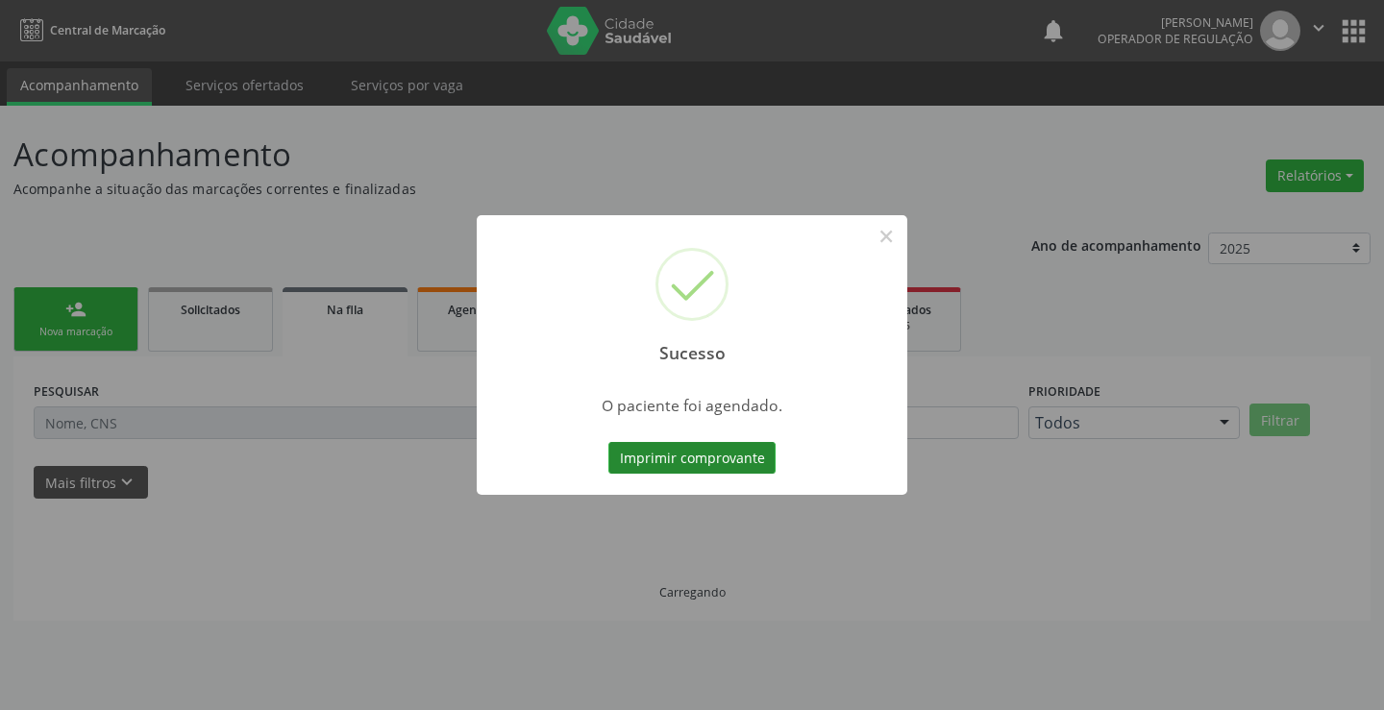
click at [739, 456] on button "Imprimir comprovante" at bounding box center [691, 458] width 167 height 33
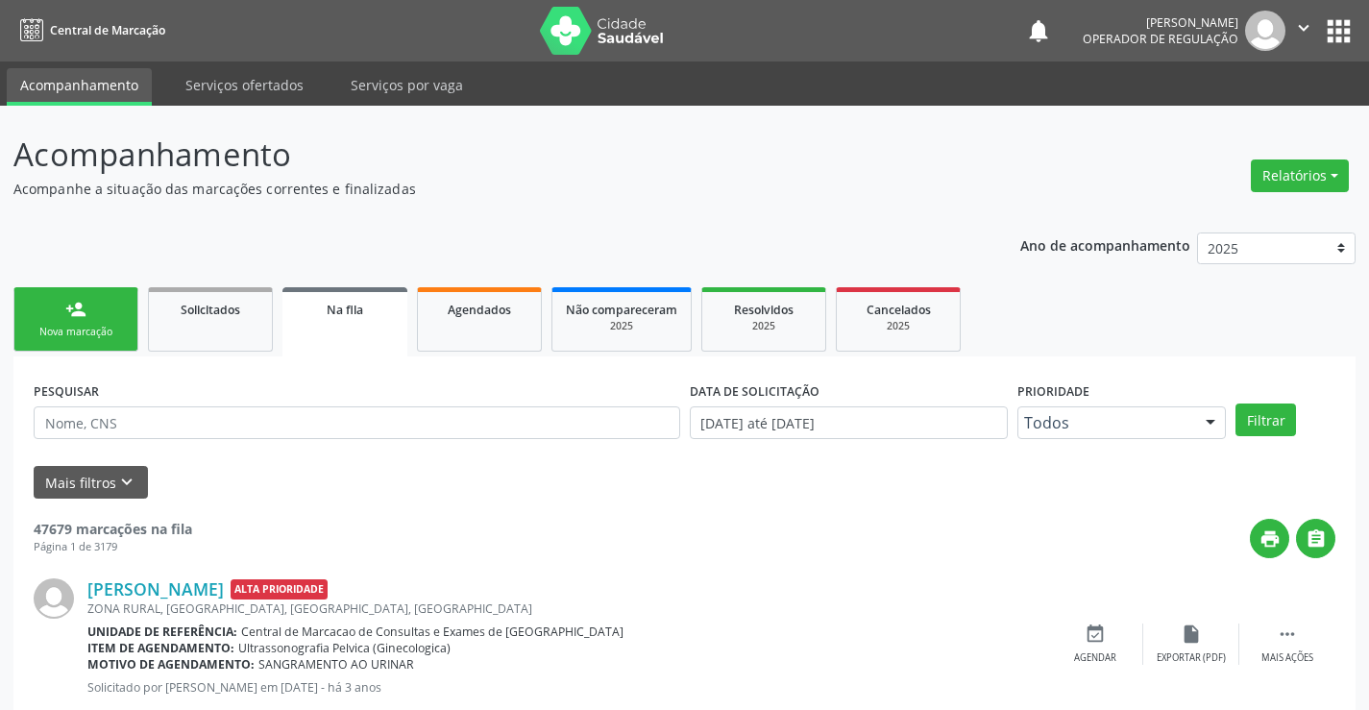
click at [68, 342] on link "person_add Nova marcação" at bounding box center [75, 319] width 125 height 64
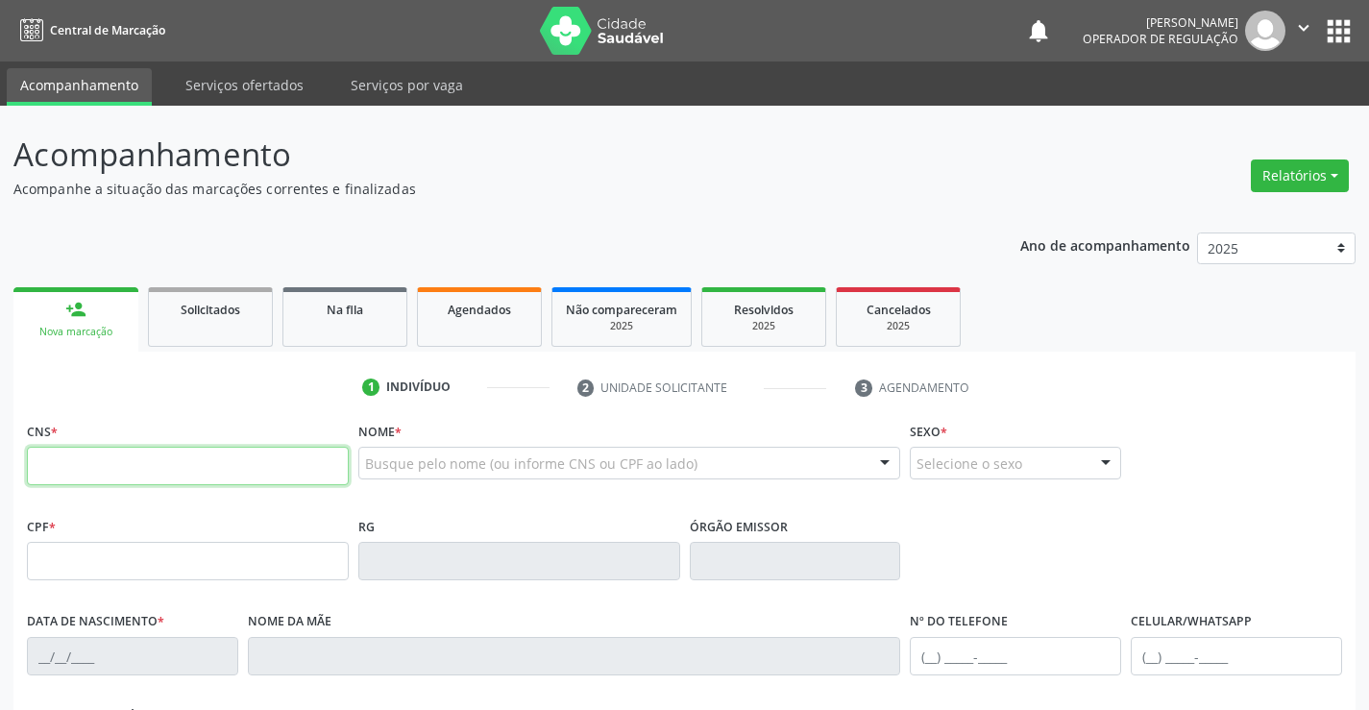
click at [65, 475] on input "text" at bounding box center [188, 466] width 322 height 38
type input "700 5025 7085 9958"
type input "2100761510"
type input "11/09/1999"
type input "(77) 99920-8456"
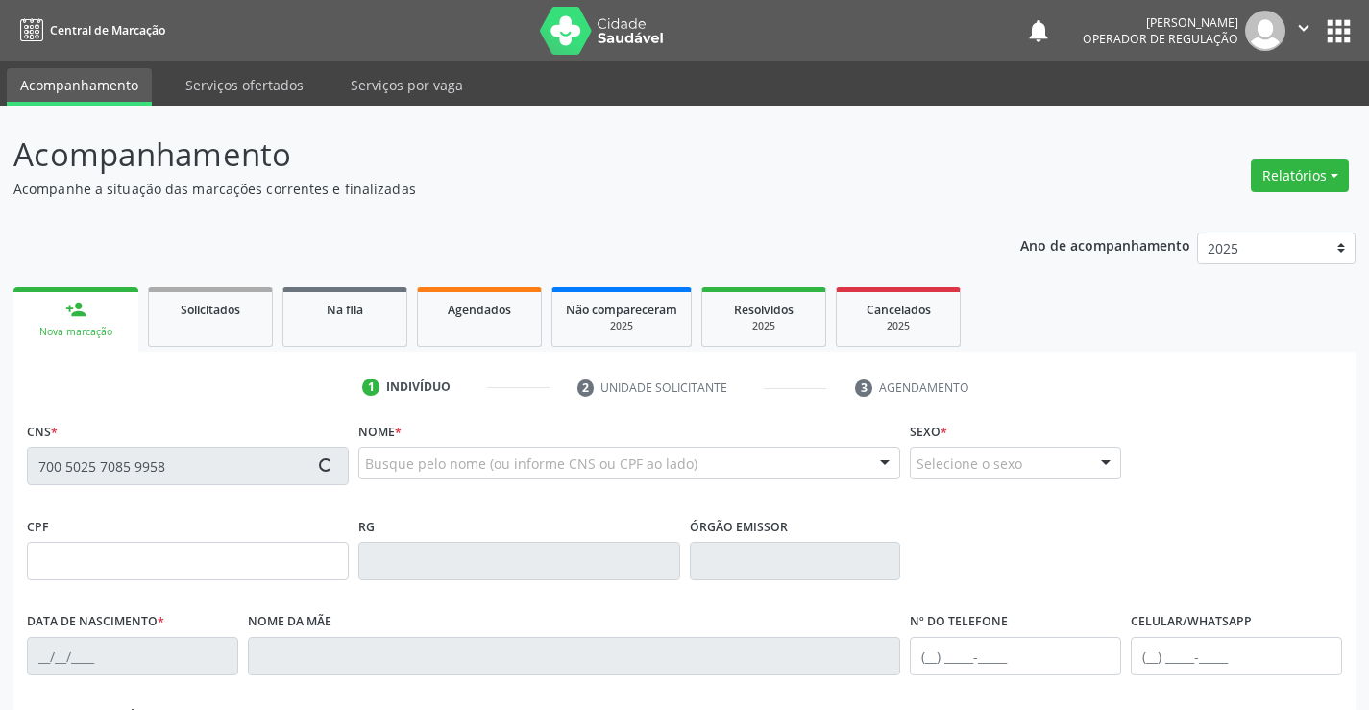
type input "(74) 99907-9707"
type input "861.422.945-30"
type input "S/N"
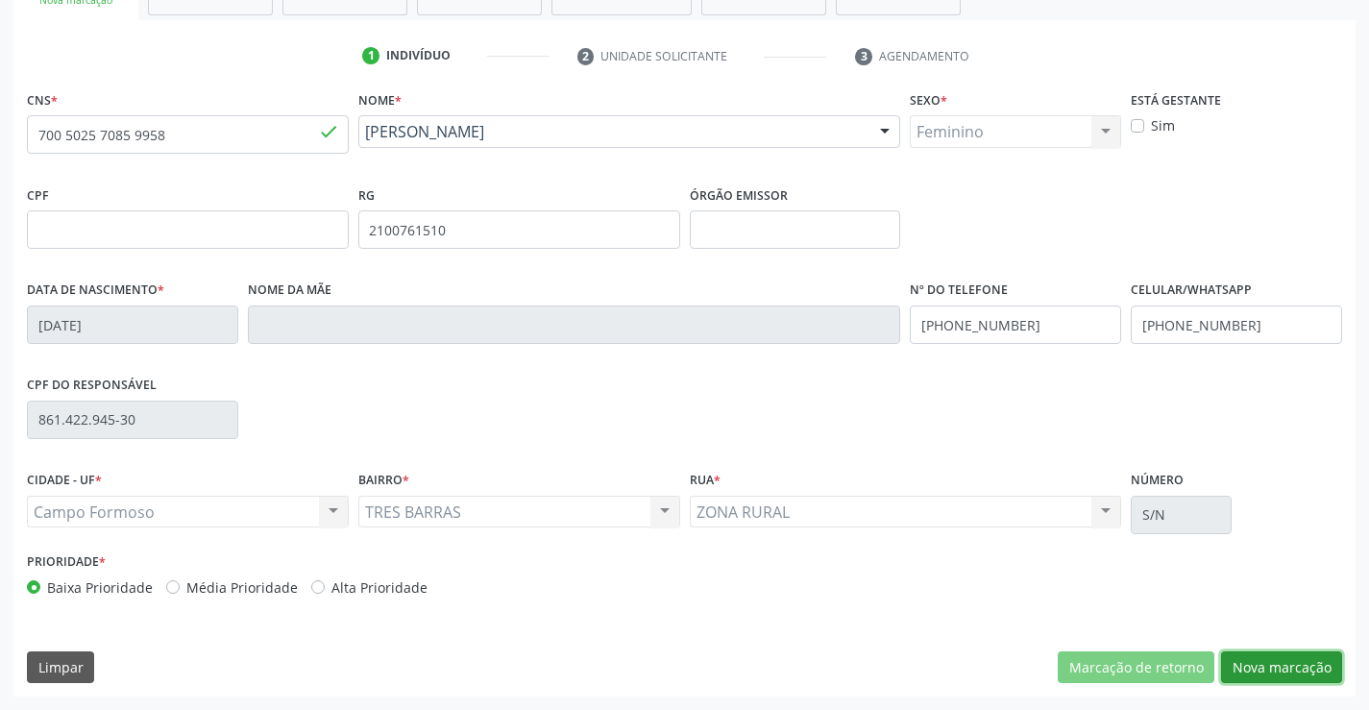
click at [1307, 675] on button "Nova marcação" at bounding box center [1281, 667] width 121 height 33
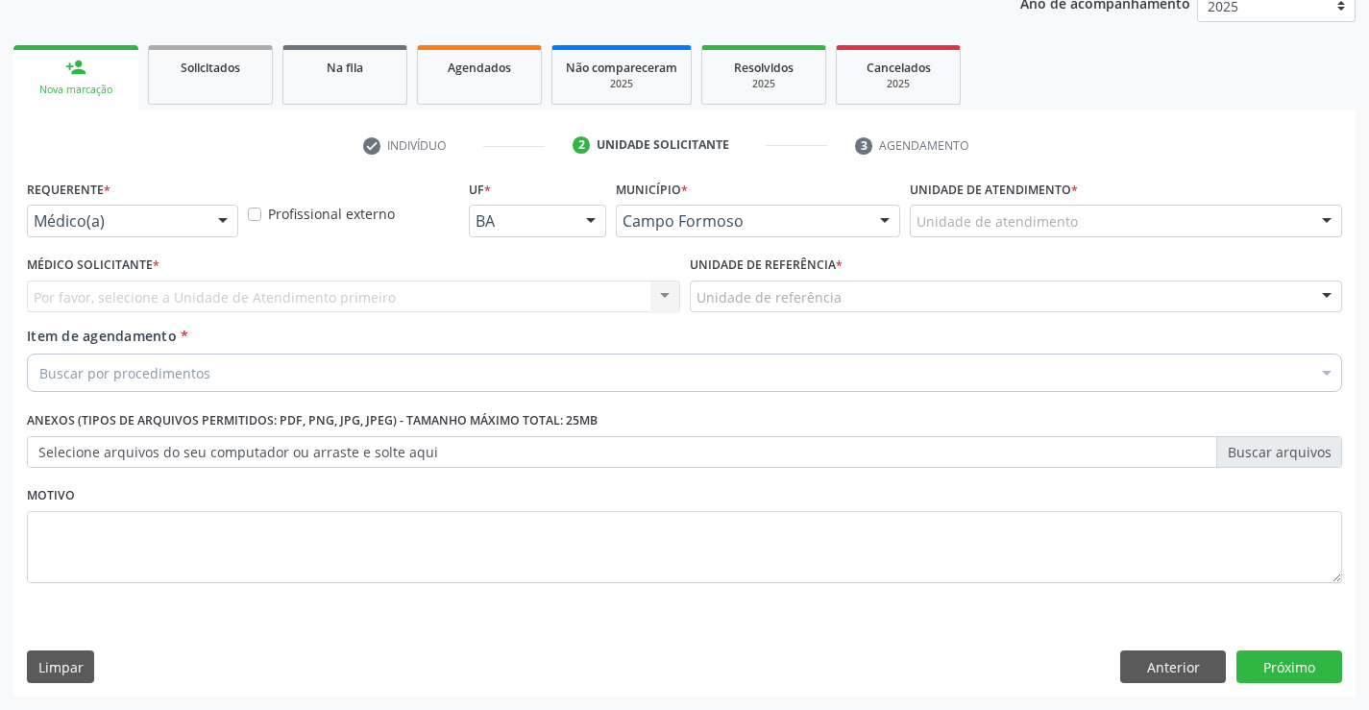
scroll to position [242, 0]
click at [223, 209] on div at bounding box center [222, 222] width 29 height 33
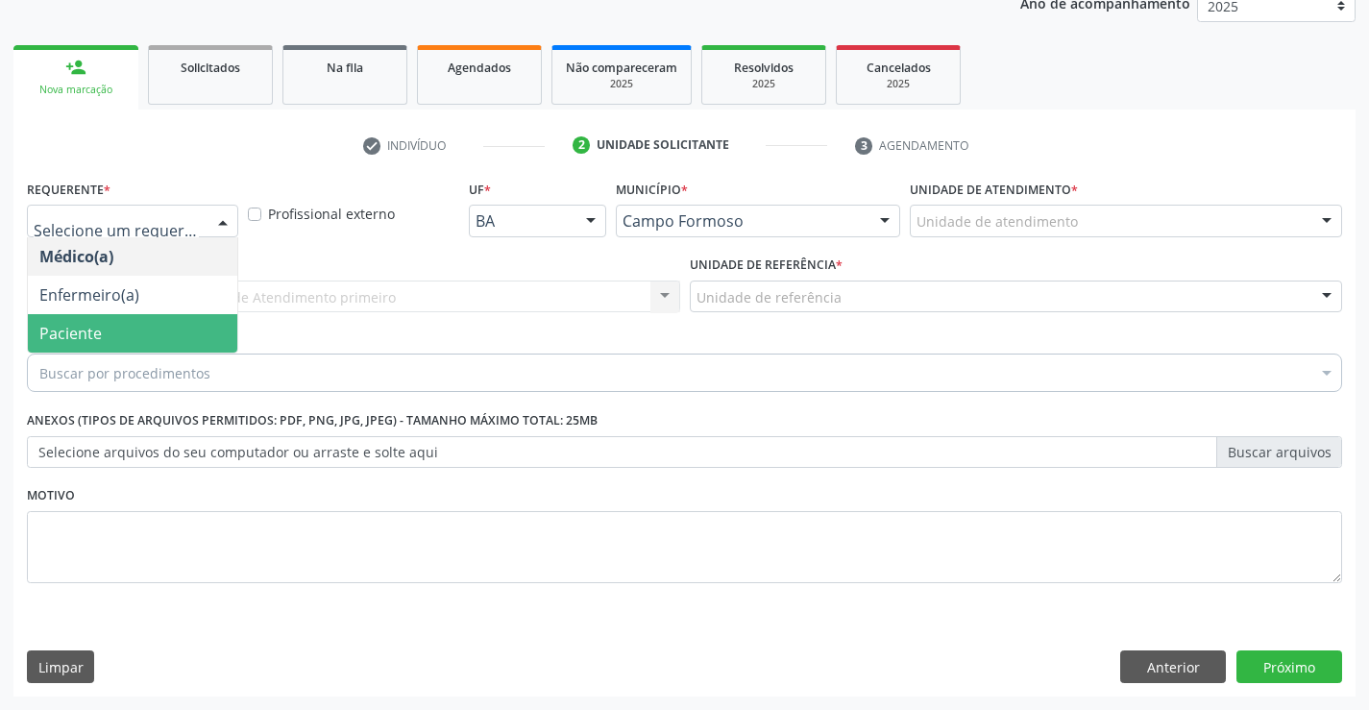
click at [41, 341] on span "Paciente" at bounding box center [70, 333] width 62 height 21
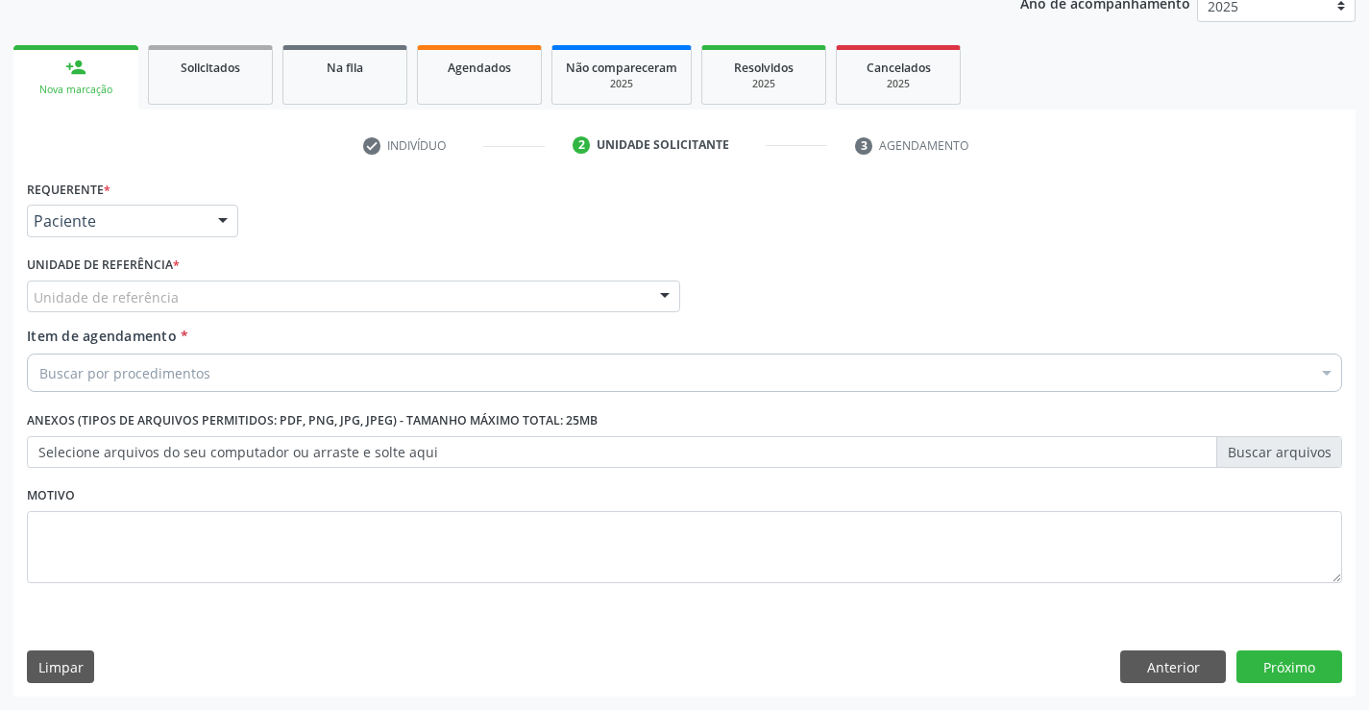
click at [224, 293] on div "Unidade de referência" at bounding box center [353, 297] width 653 height 33
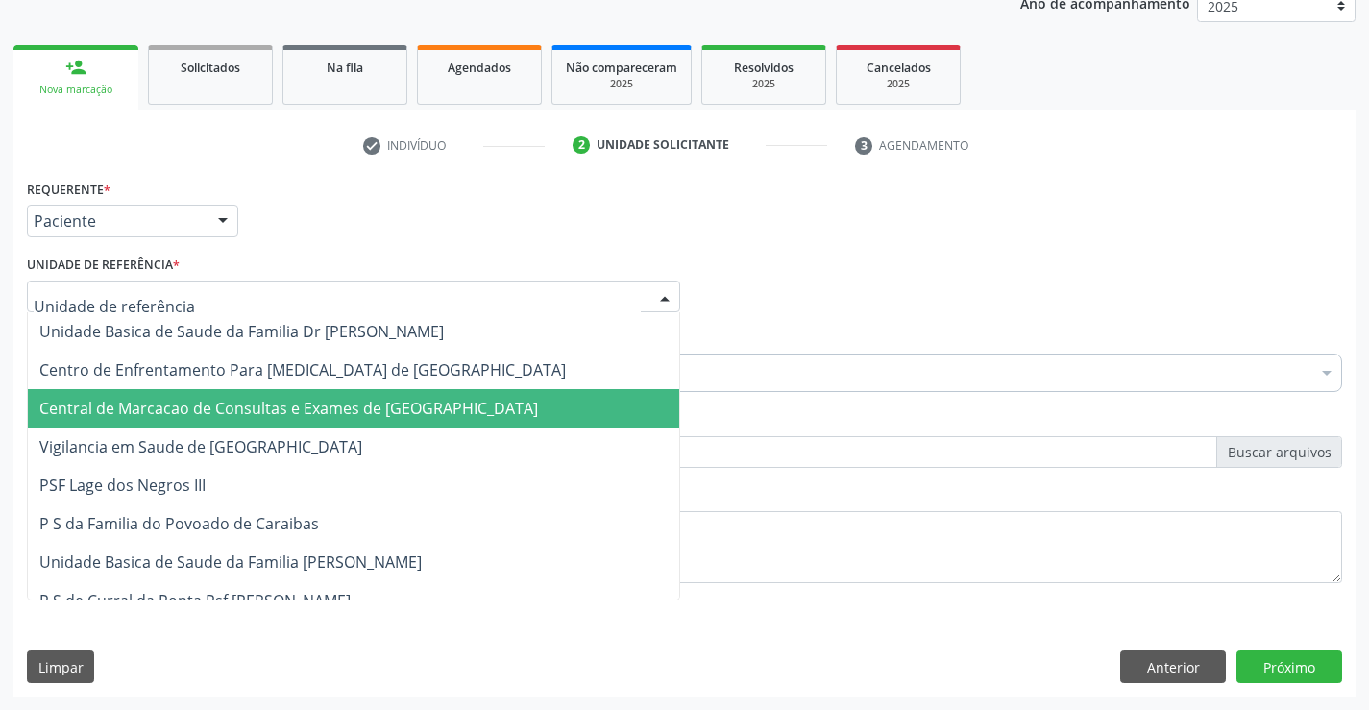
click at [208, 395] on span "Central de Marcacao de Consultas e Exames de [GEOGRAPHIC_DATA]" at bounding box center [353, 408] width 651 height 38
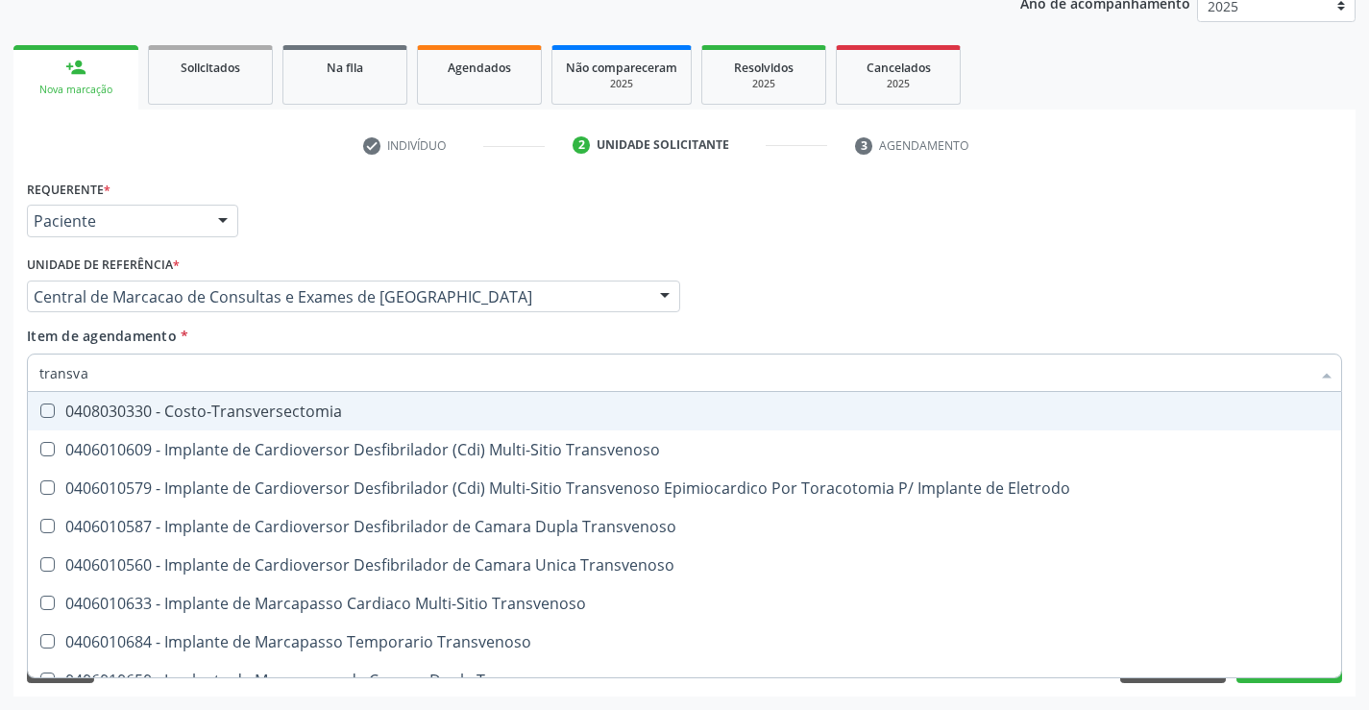
type input "transvag"
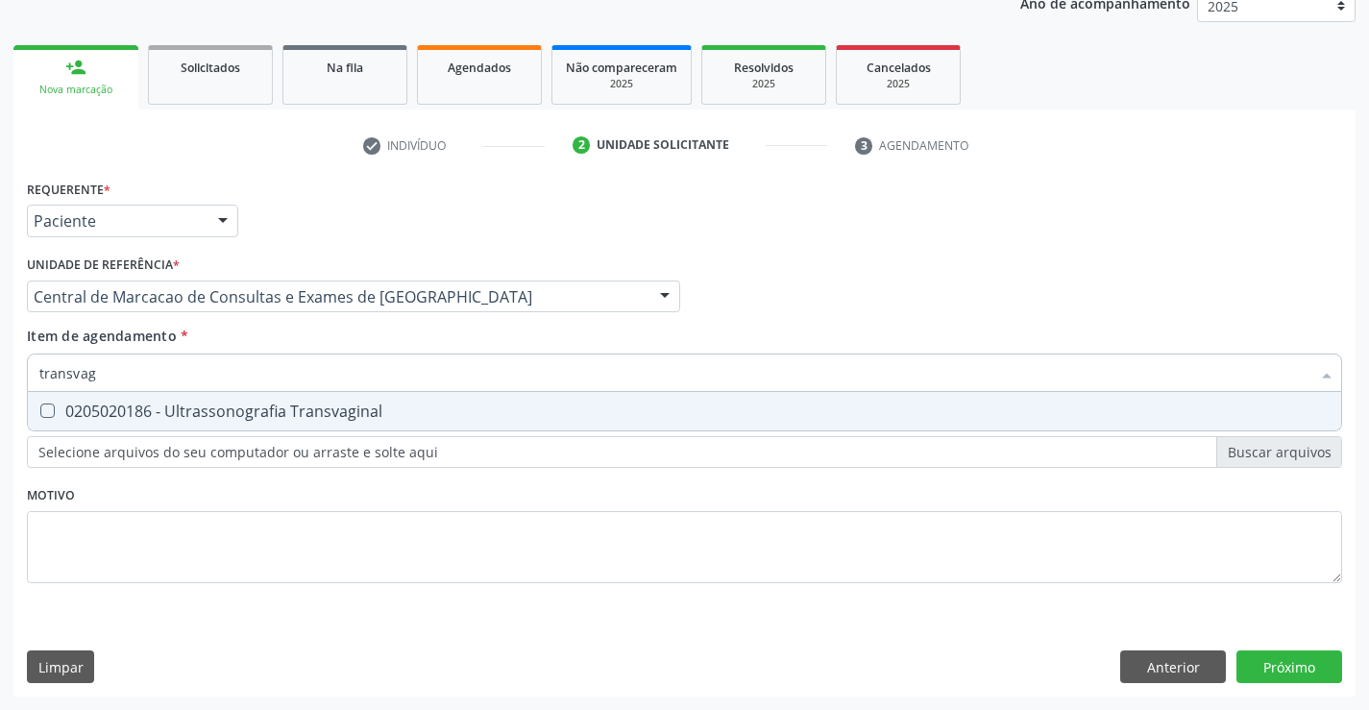
click at [173, 415] on div "0205020186 - Ultrassonografia Transvaginal" at bounding box center [684, 411] width 1290 height 15
checkbox Transvaginal "true"
click at [1009, 563] on div "Requerente * Paciente Médico(a) Enfermeiro(a) Paciente Nenhum resultado encontr…" at bounding box center [684, 392] width 1315 height 435
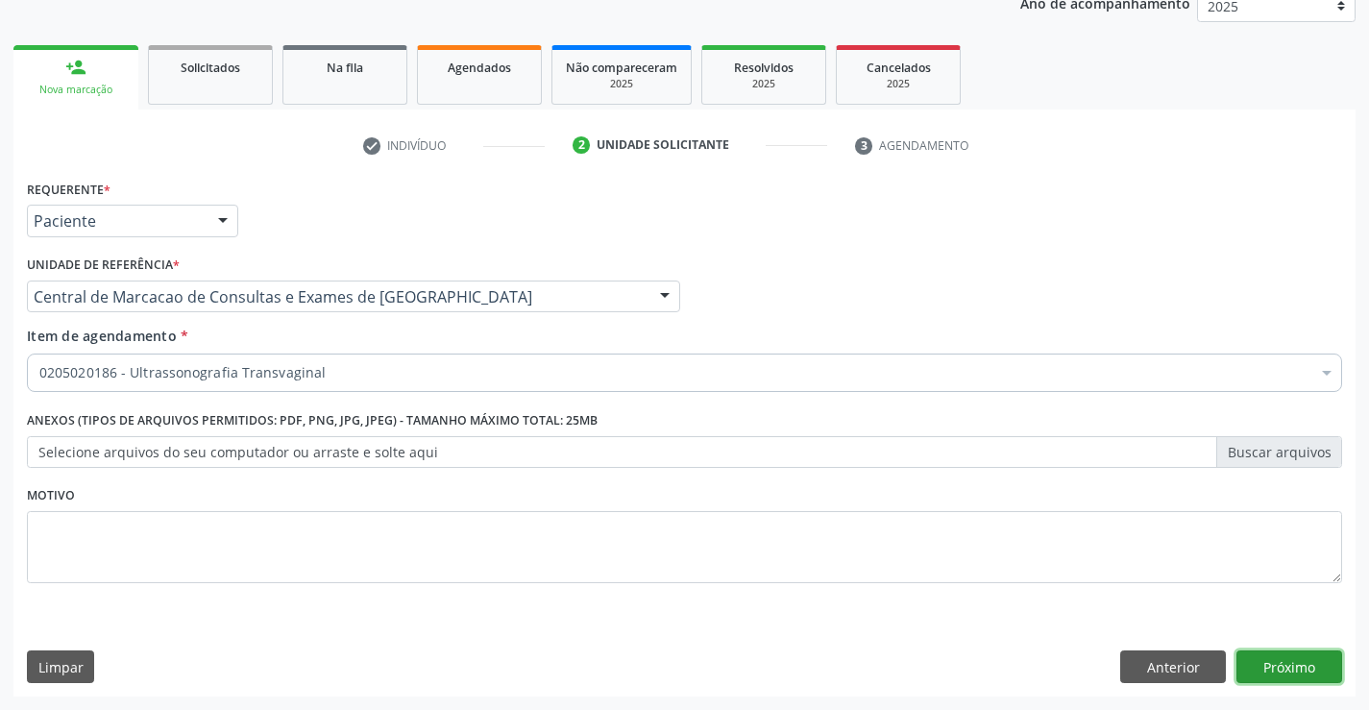
click at [1282, 664] on button "Próximo" at bounding box center [1290, 666] width 106 height 33
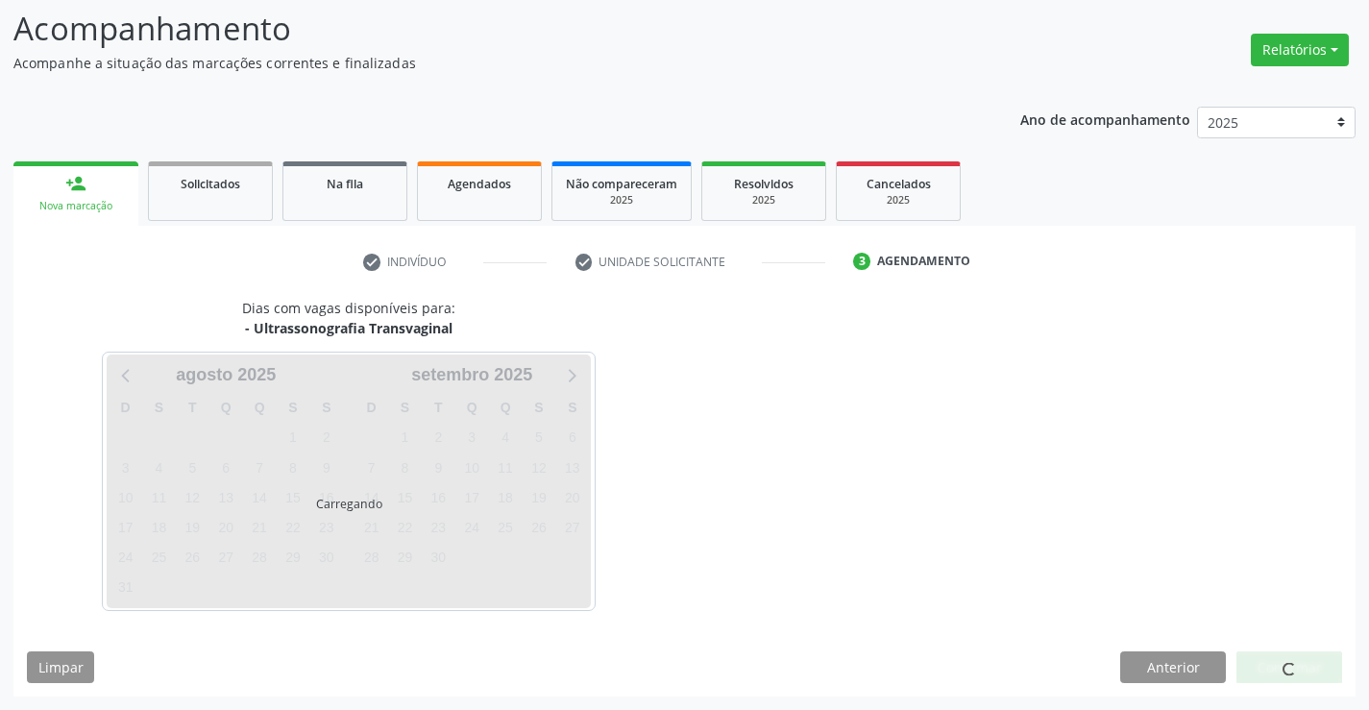
scroll to position [126, 0]
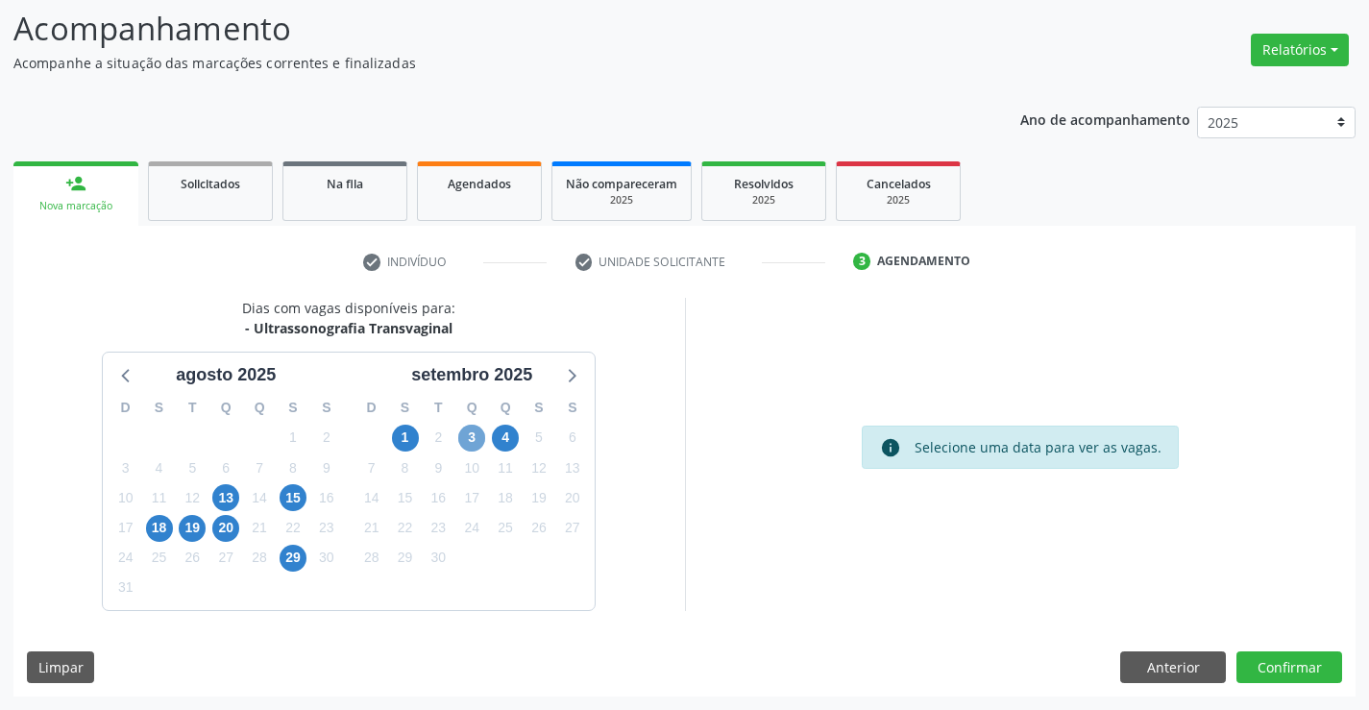
click at [469, 431] on span "3" at bounding box center [471, 438] width 27 height 27
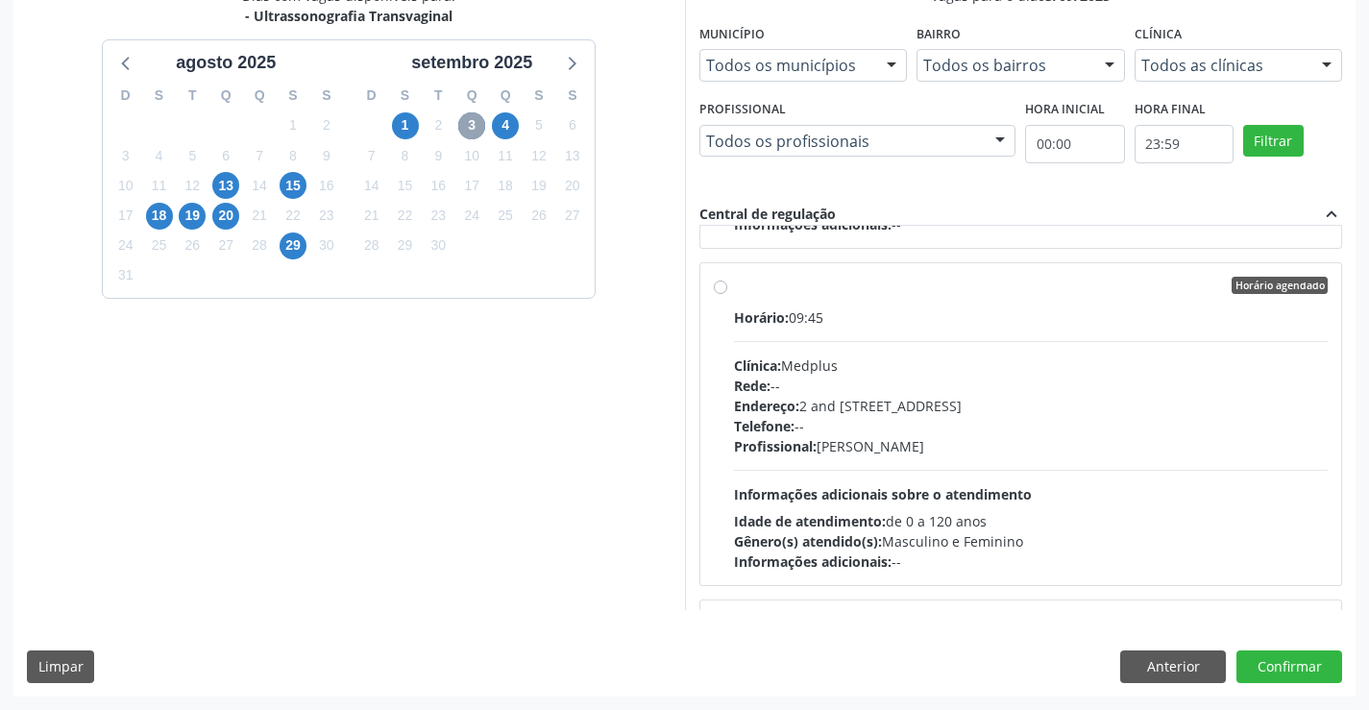
scroll to position [673, 0]
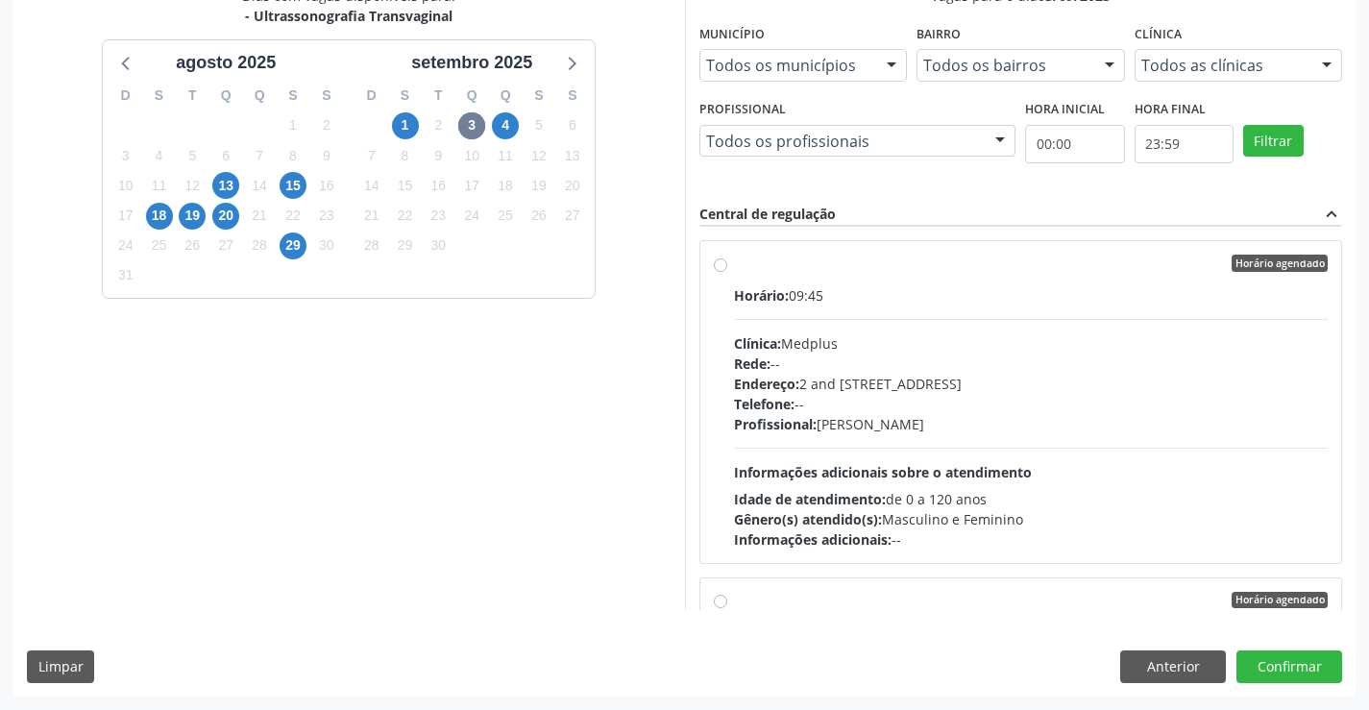
click at [931, 436] on div "Horário: 09:45 Clínica: Medplus Rede: -- Endereço: 2 and S 204 Ed Emp B, nº 35,…" at bounding box center [1031, 417] width 595 height 264
click at [727, 272] on input "Horário agendado Horário: 09:45 Clínica: Medplus Rede: -- Endereço: 2 and S 204…" at bounding box center [720, 263] width 13 height 17
radio input "true"
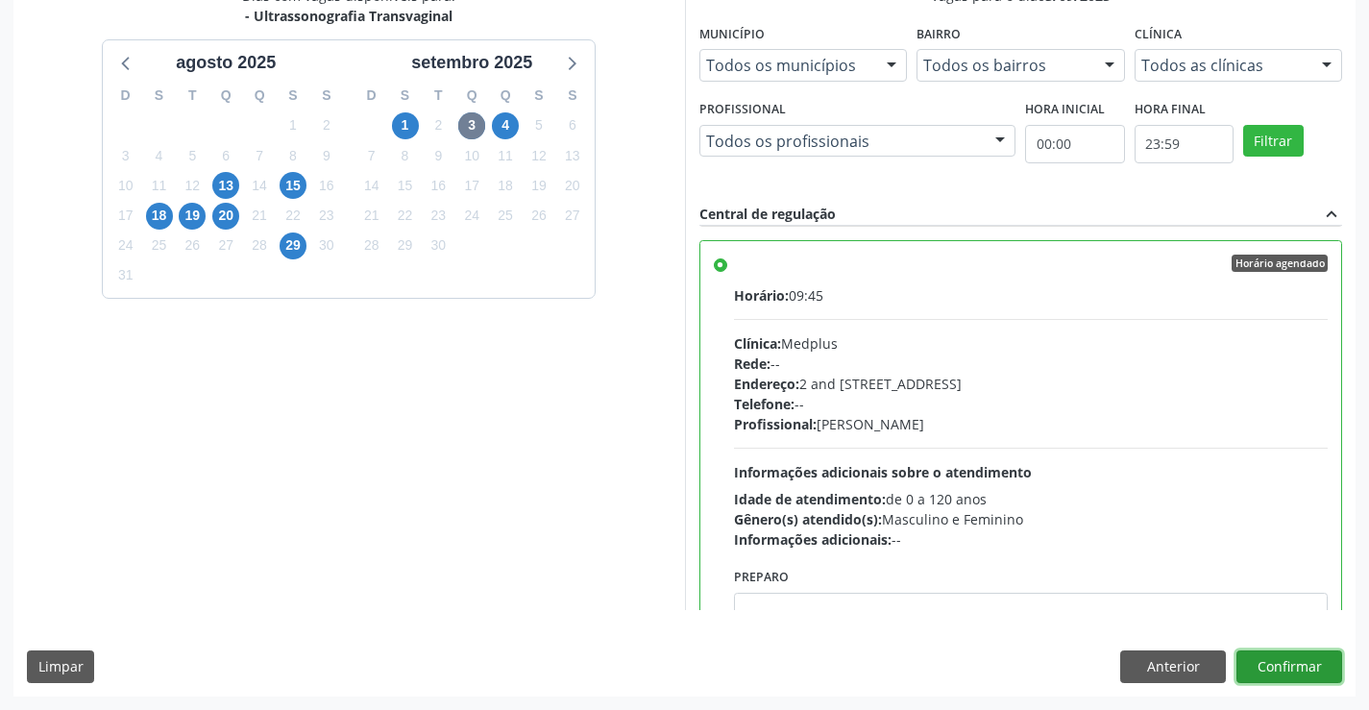
click at [1282, 664] on button "Confirmar" at bounding box center [1290, 666] width 106 height 33
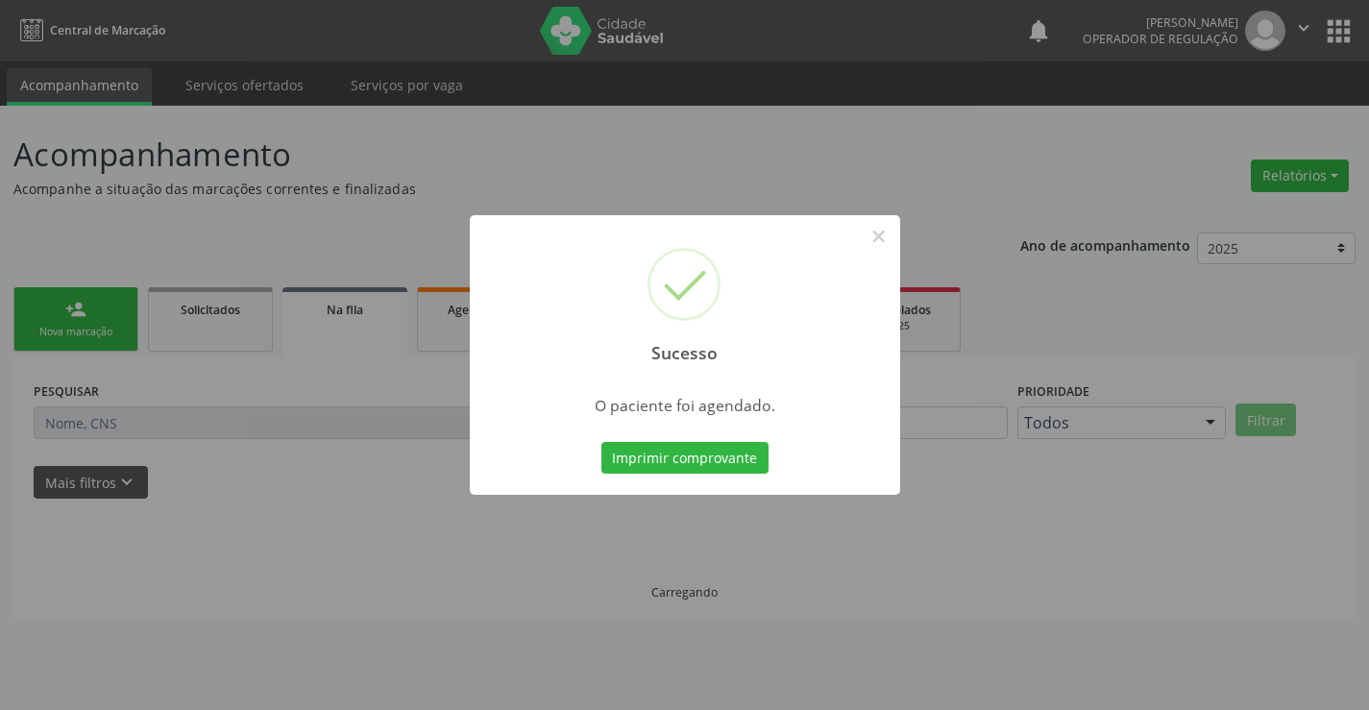
scroll to position [0, 0]
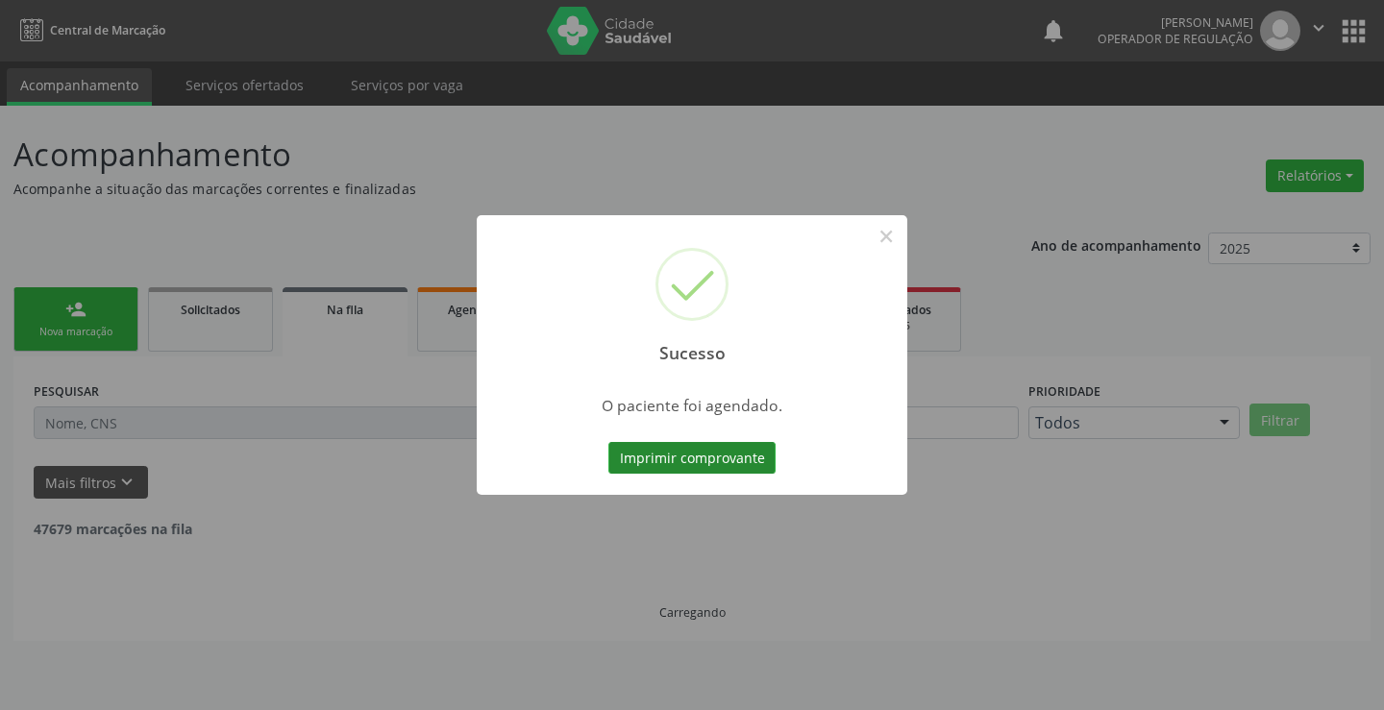
click at [719, 460] on button "Imprimir comprovante" at bounding box center [691, 458] width 167 height 33
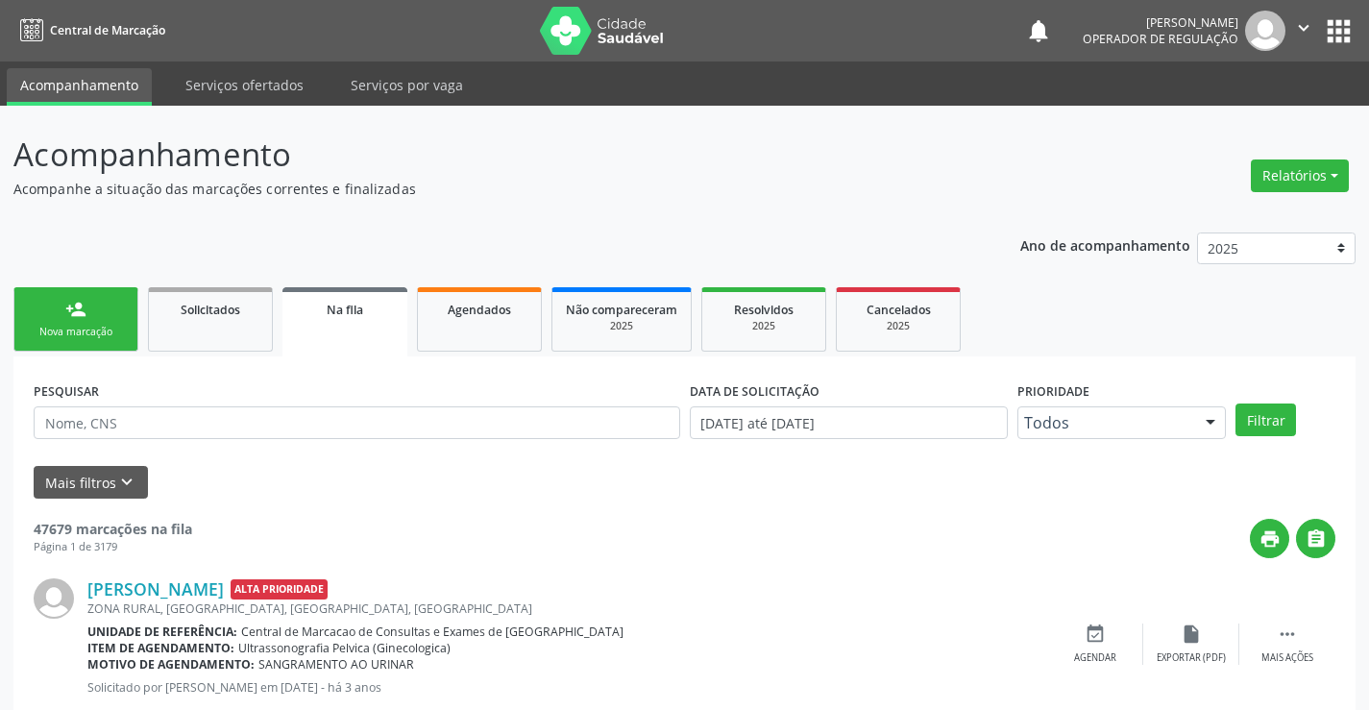
click at [77, 289] on link "person_add Nova marcação" at bounding box center [75, 319] width 125 height 64
click at [84, 310] on div "person_add" at bounding box center [75, 309] width 21 height 21
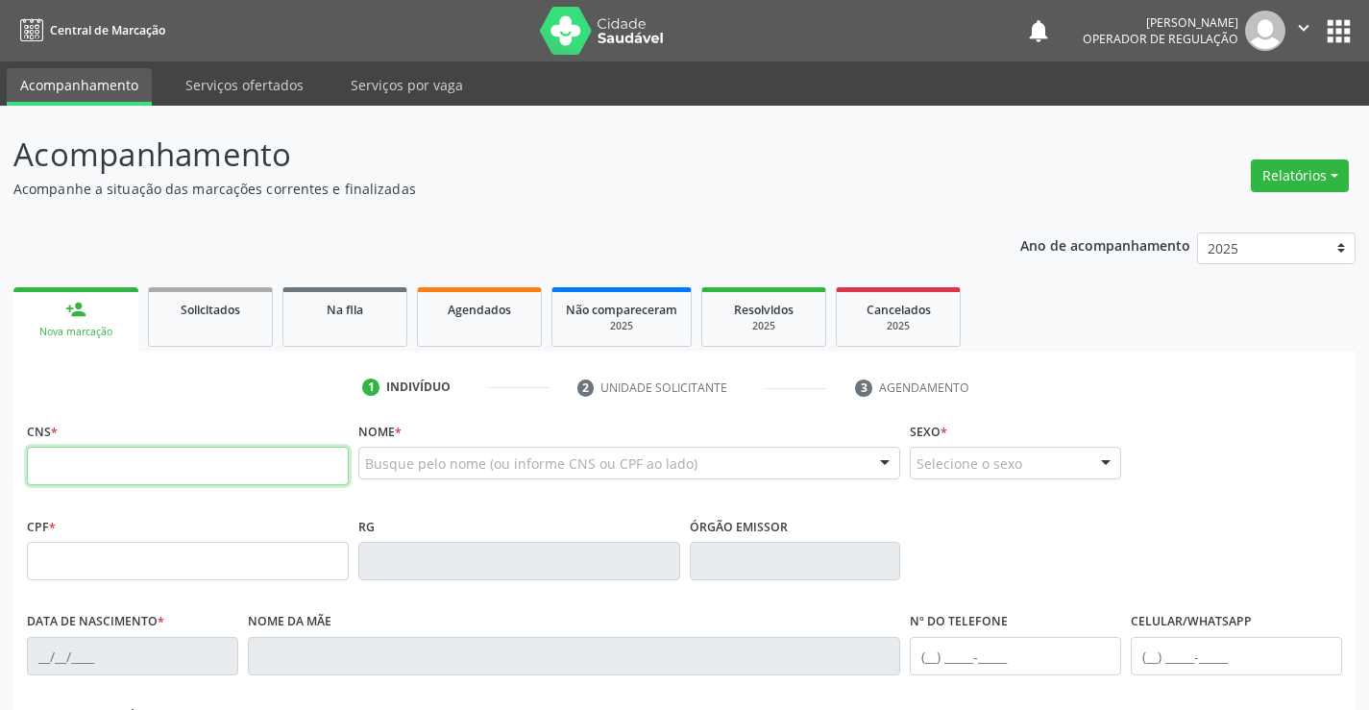
click at [195, 480] on input "text" at bounding box center [188, 466] width 322 height 38
type input "705 0054 9691 1155"
type input "0600677729"
type input "20/07/1957"
type input "(74) 99199-3811"
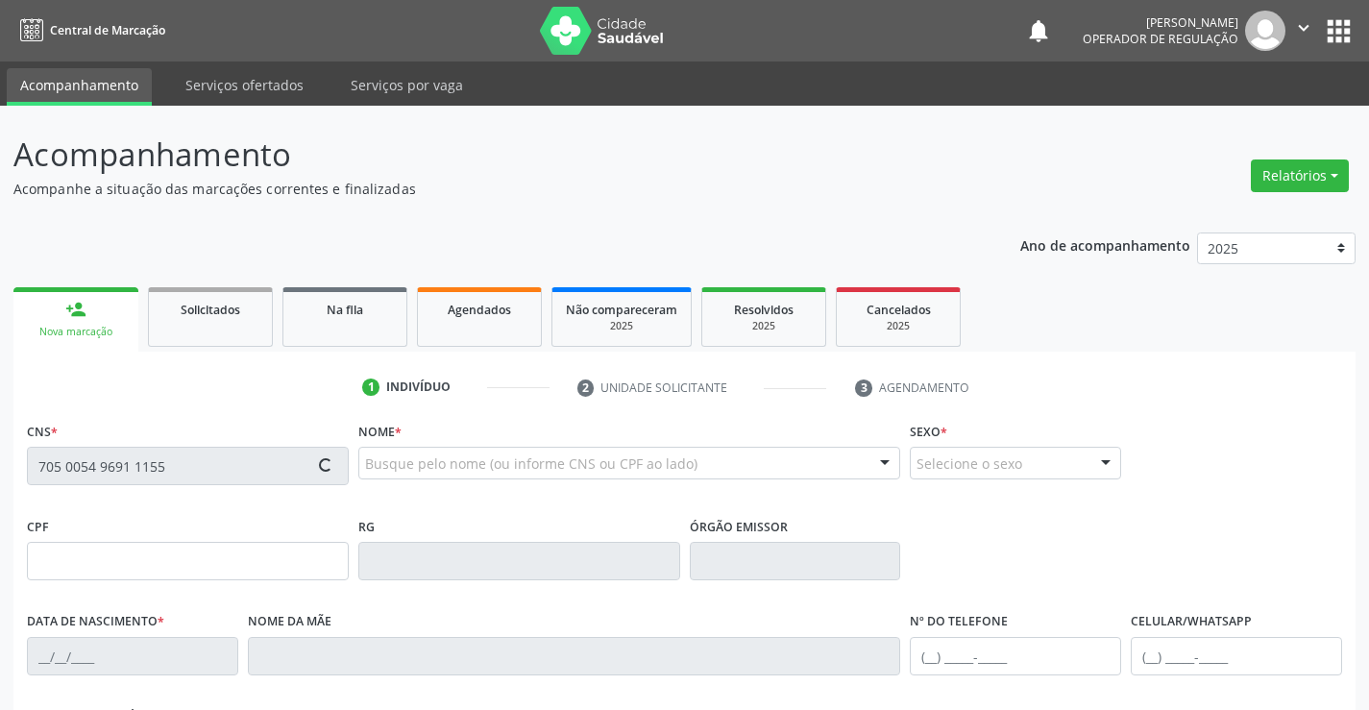
type input "(74) 99199-3811"
type input "036.041.515-62"
type input "S/N"
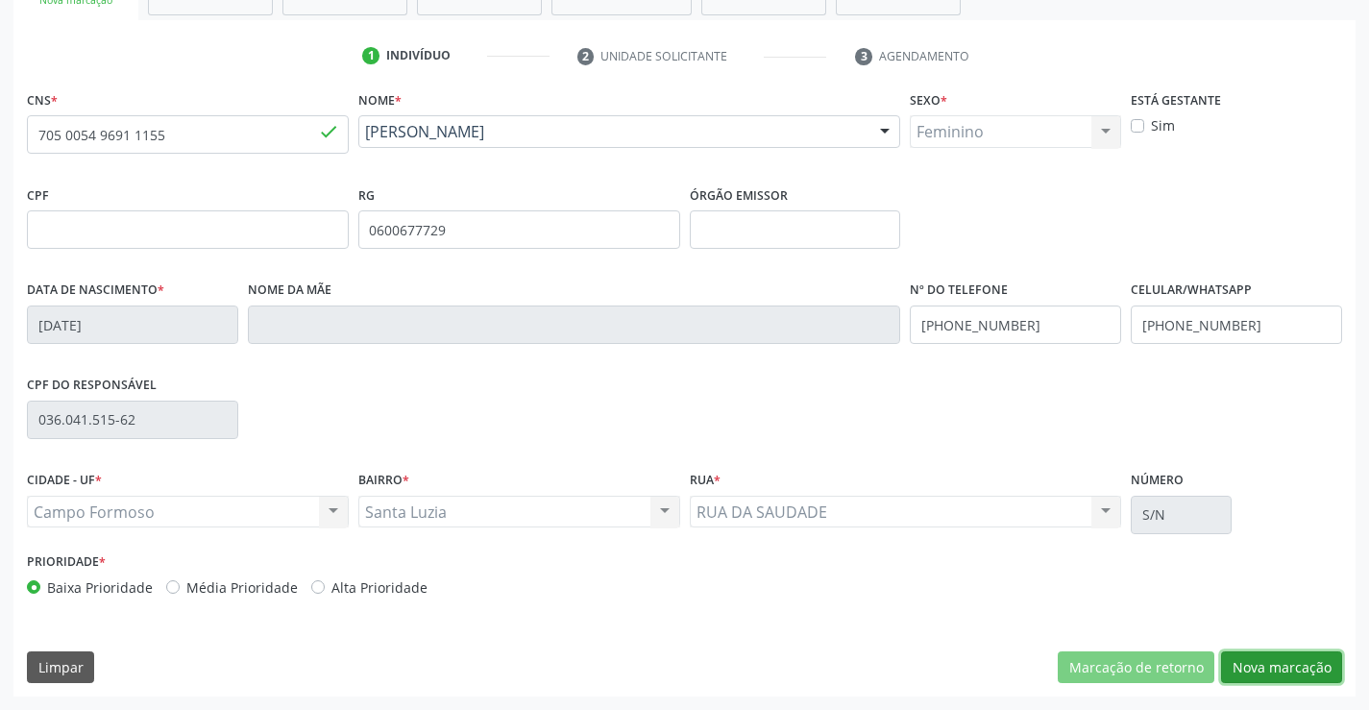
click at [1320, 667] on button "Nova marcação" at bounding box center [1281, 667] width 121 height 33
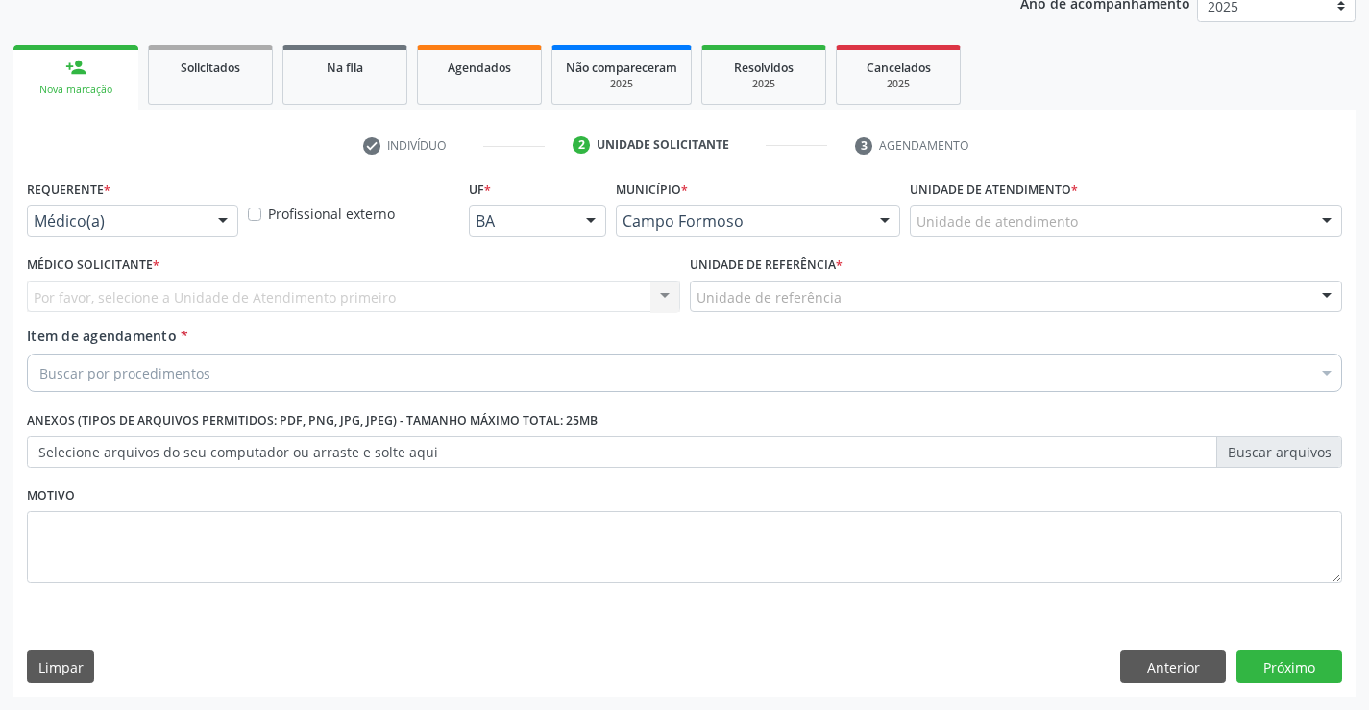
click at [195, 208] on div "Médico(a)" at bounding box center [132, 221] width 211 height 33
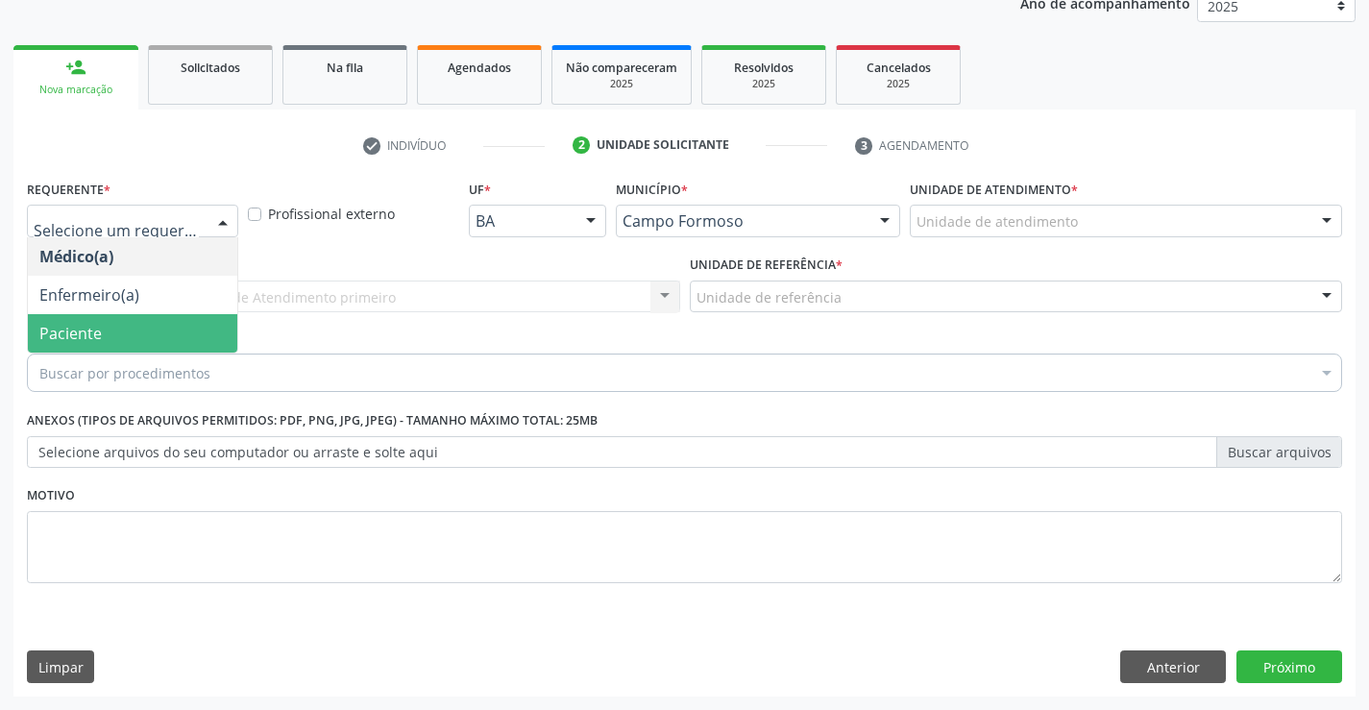
click at [82, 327] on span "Paciente" at bounding box center [70, 333] width 62 height 21
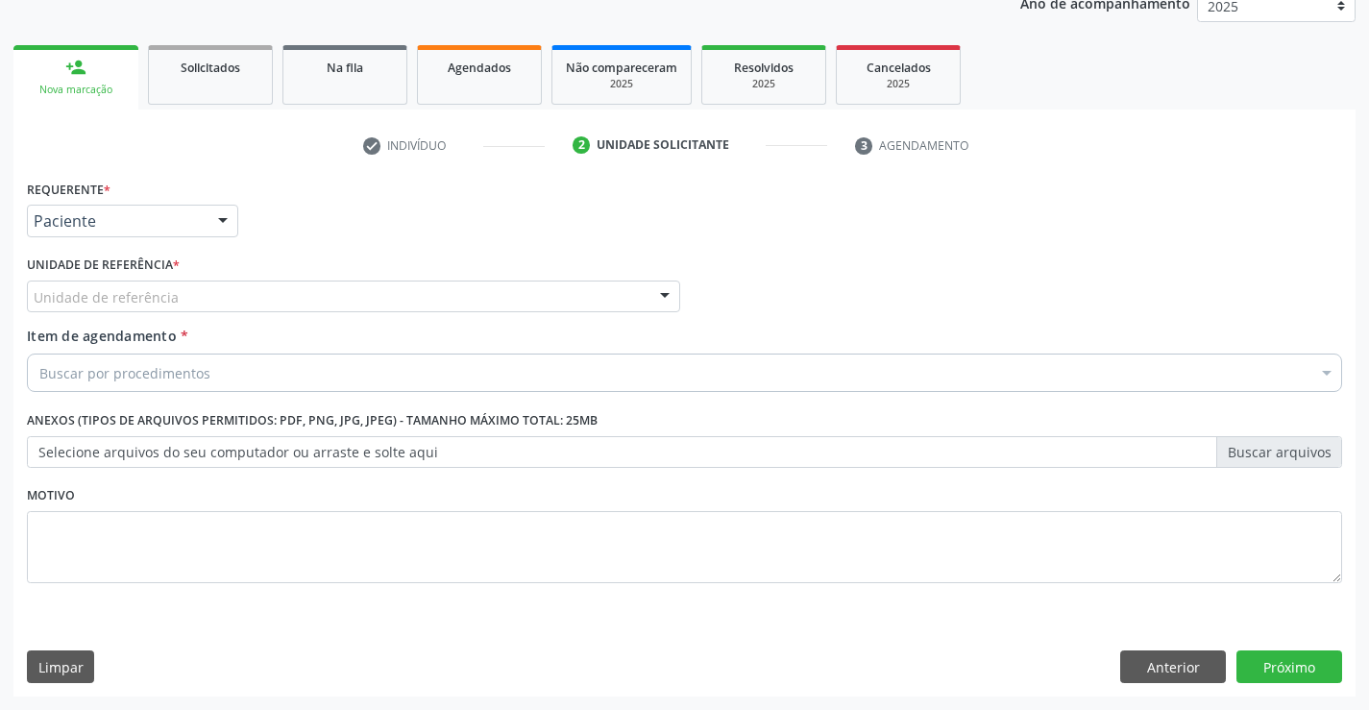
click at [666, 295] on div at bounding box center [664, 298] width 29 height 33
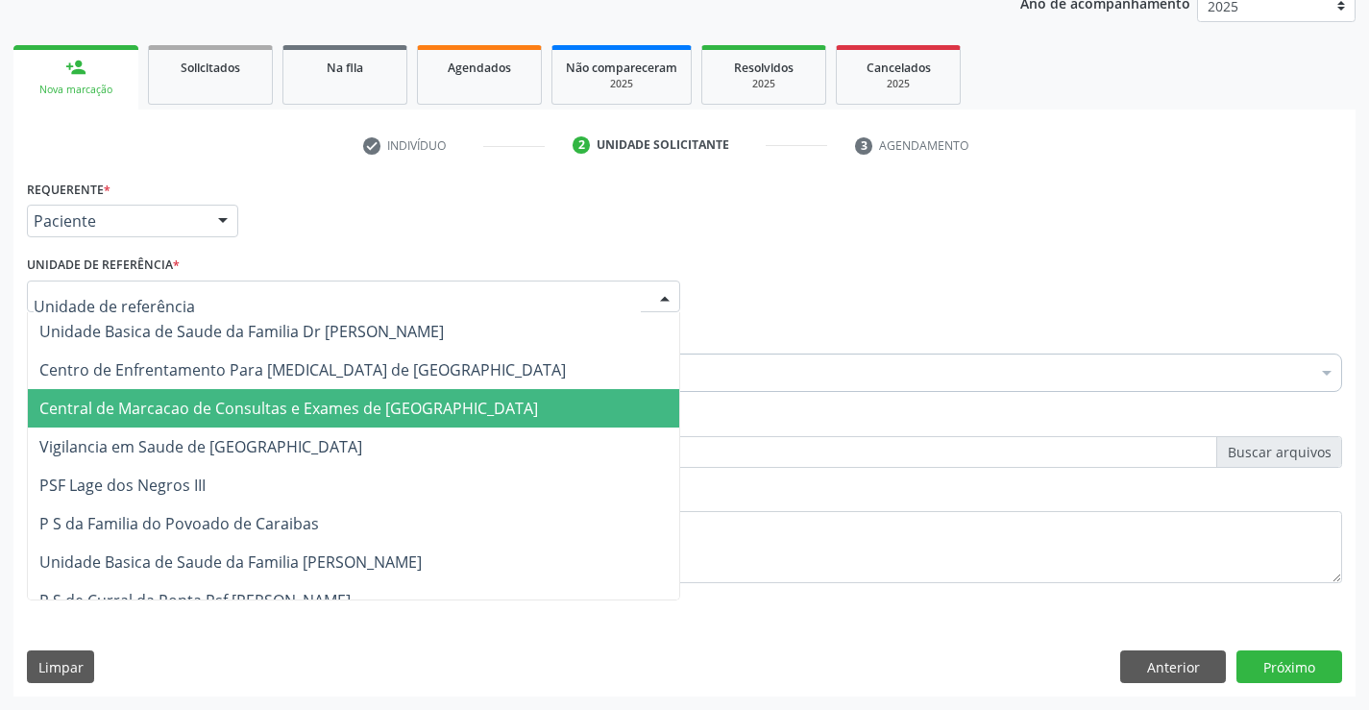
click at [405, 410] on span "Central de Marcacao de Consultas e Exames de [GEOGRAPHIC_DATA]" at bounding box center [288, 408] width 499 height 21
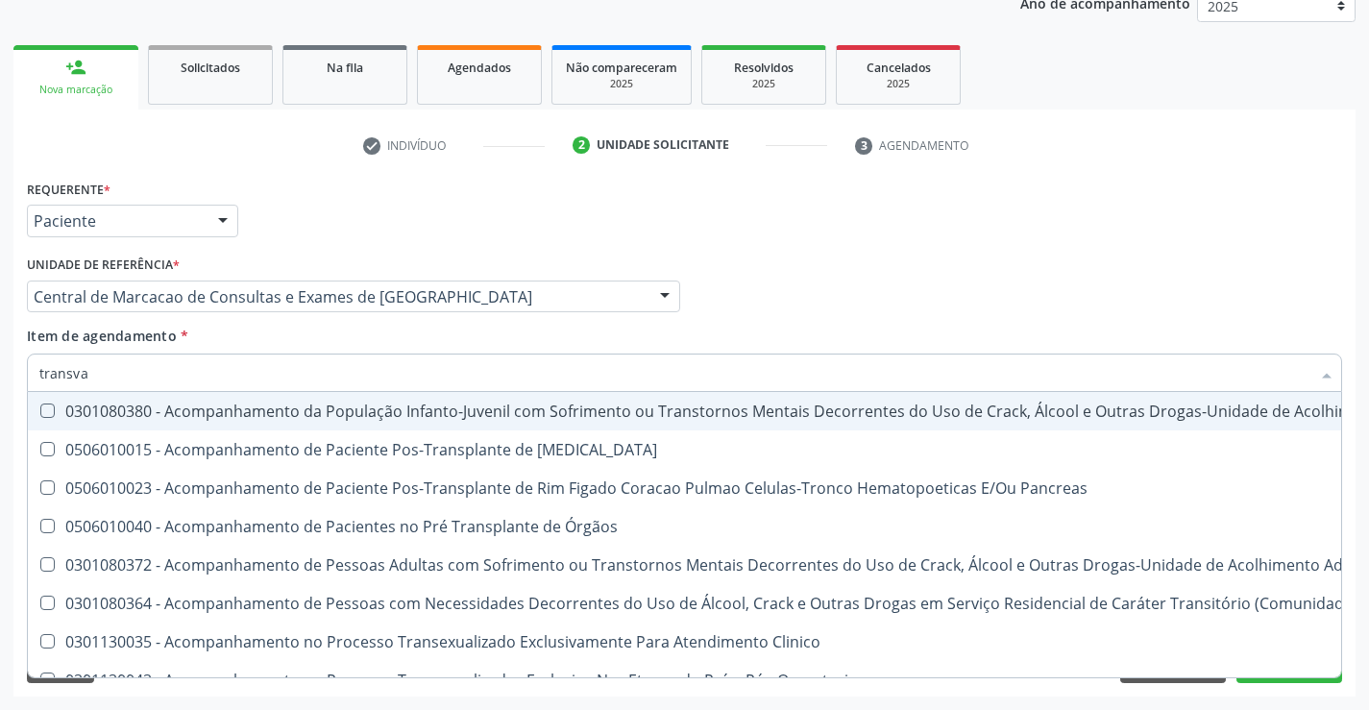
type input "transvag"
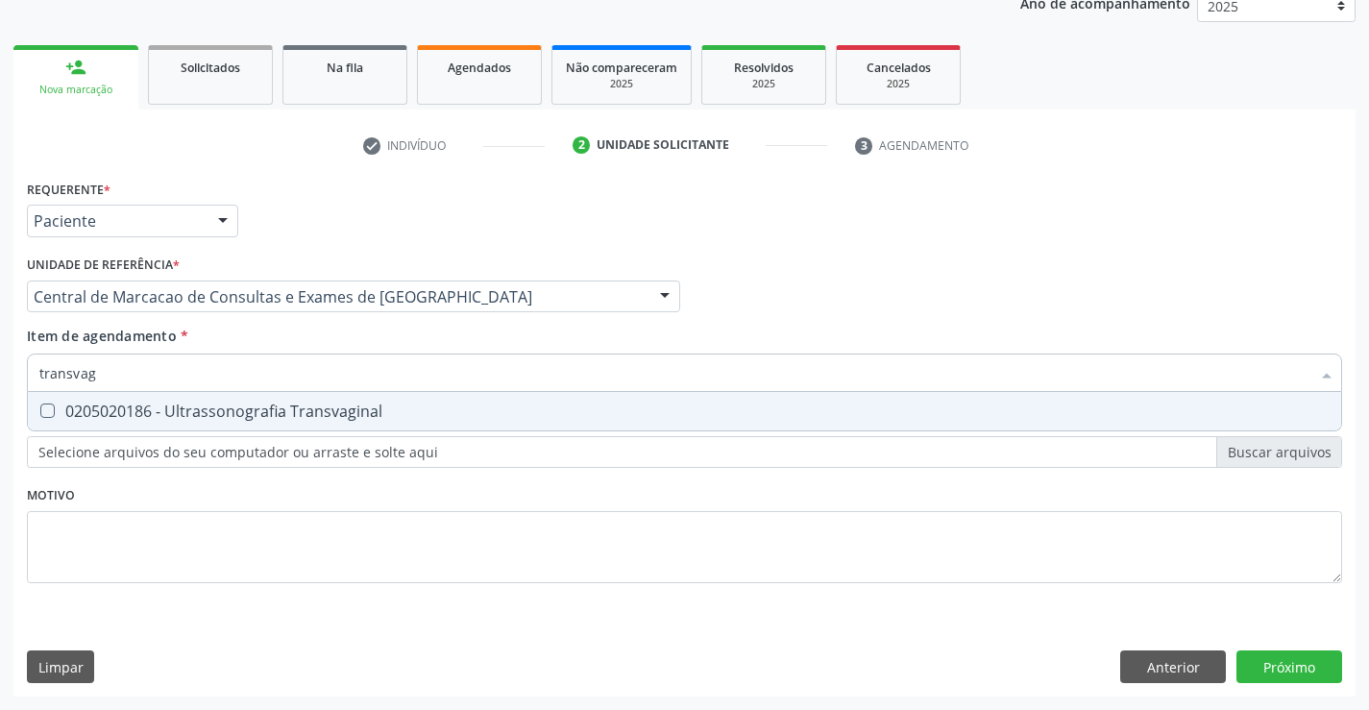
click at [250, 422] on span "0205020186 - Ultrassonografia Transvaginal" at bounding box center [684, 411] width 1313 height 38
checkbox Transvaginal "true"
click at [1297, 652] on div "Requerente * Paciente Médico(a) Enfermeiro(a) Paciente Nenhum resultado encontr…" at bounding box center [684, 436] width 1342 height 522
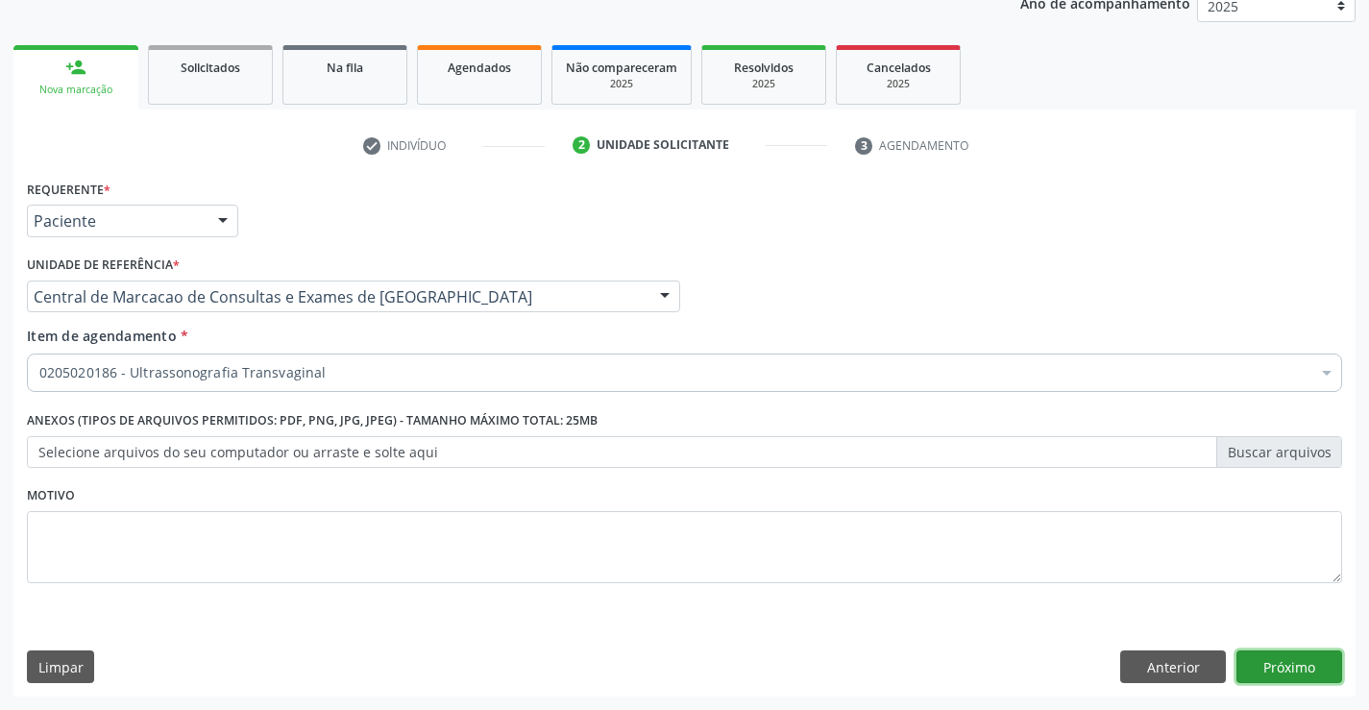
click at [1289, 661] on button "Próximo" at bounding box center [1290, 666] width 106 height 33
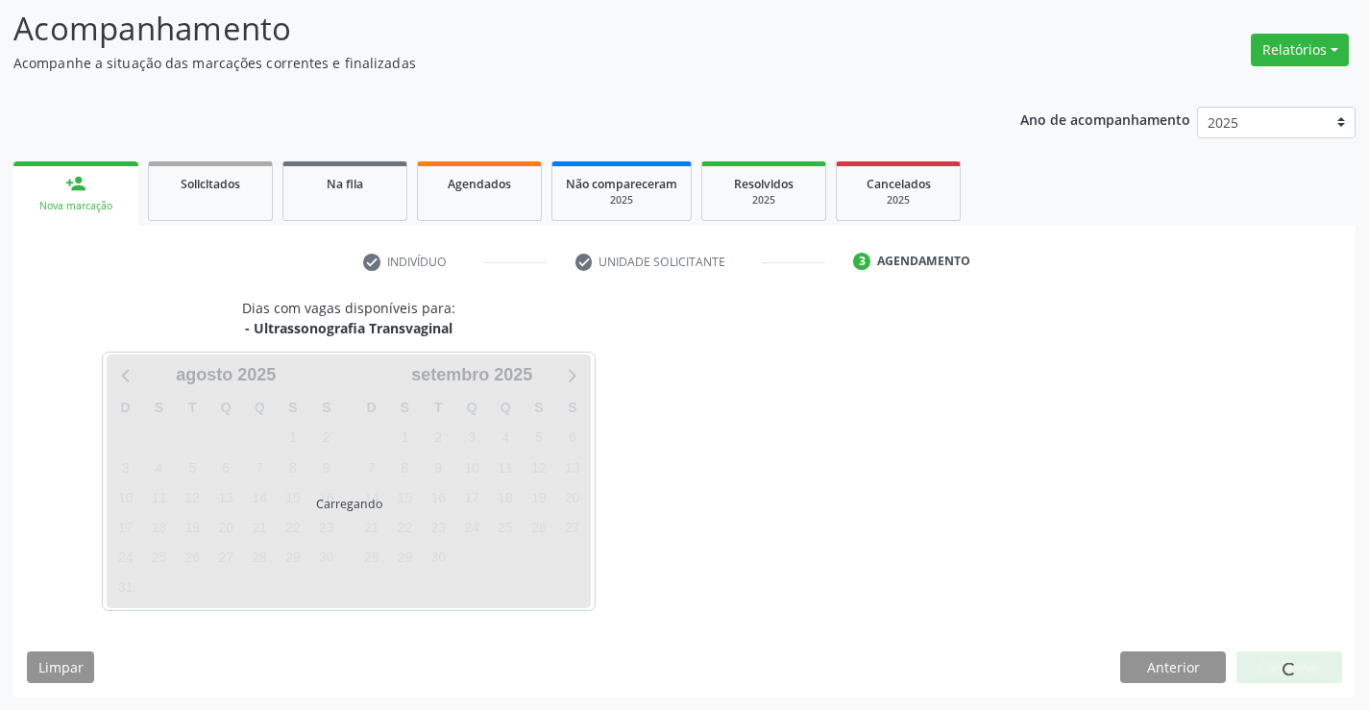
scroll to position [126, 0]
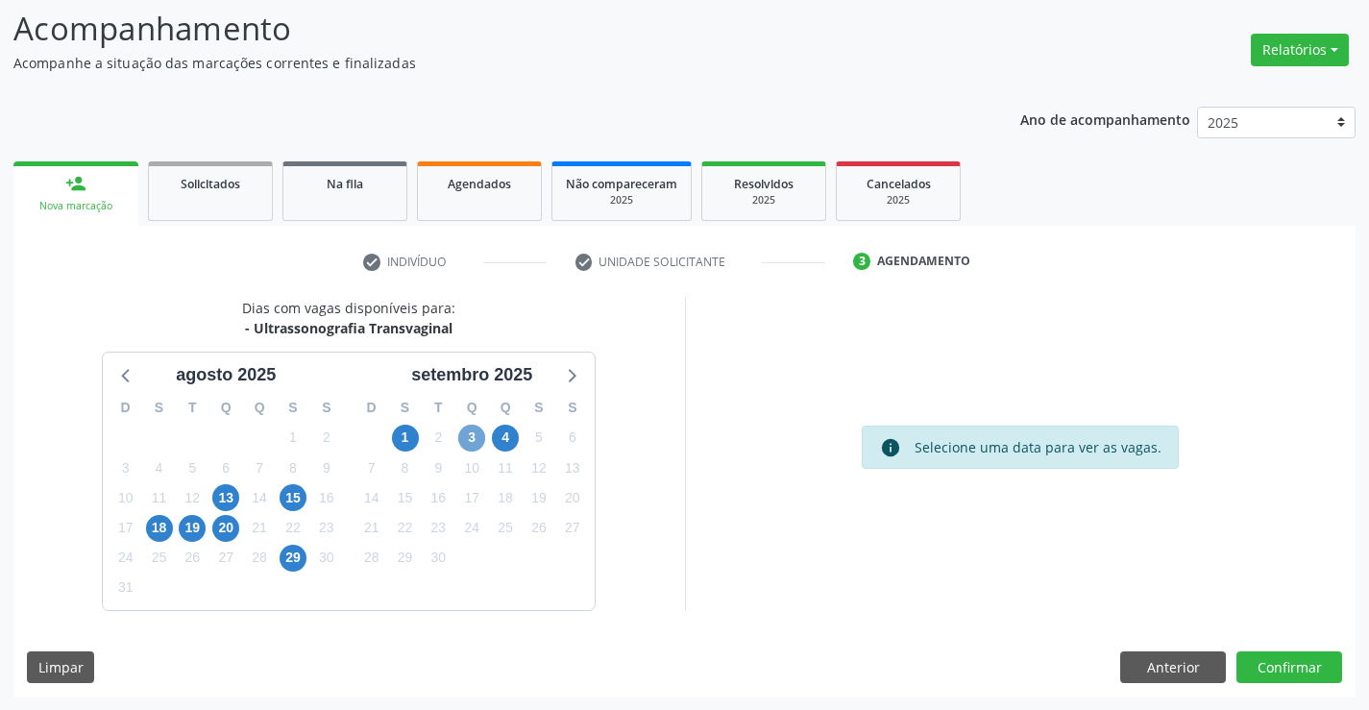
click at [463, 427] on span "3" at bounding box center [471, 438] width 27 height 27
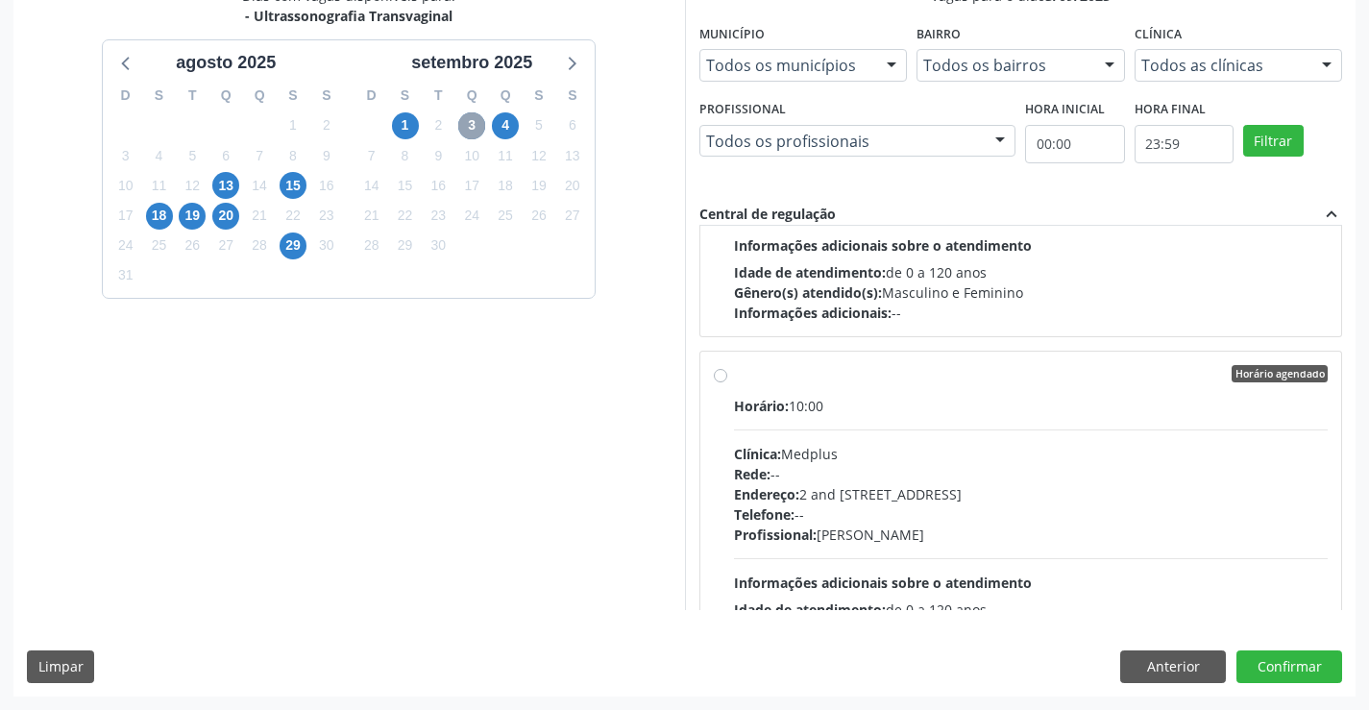
scroll to position [576, 0]
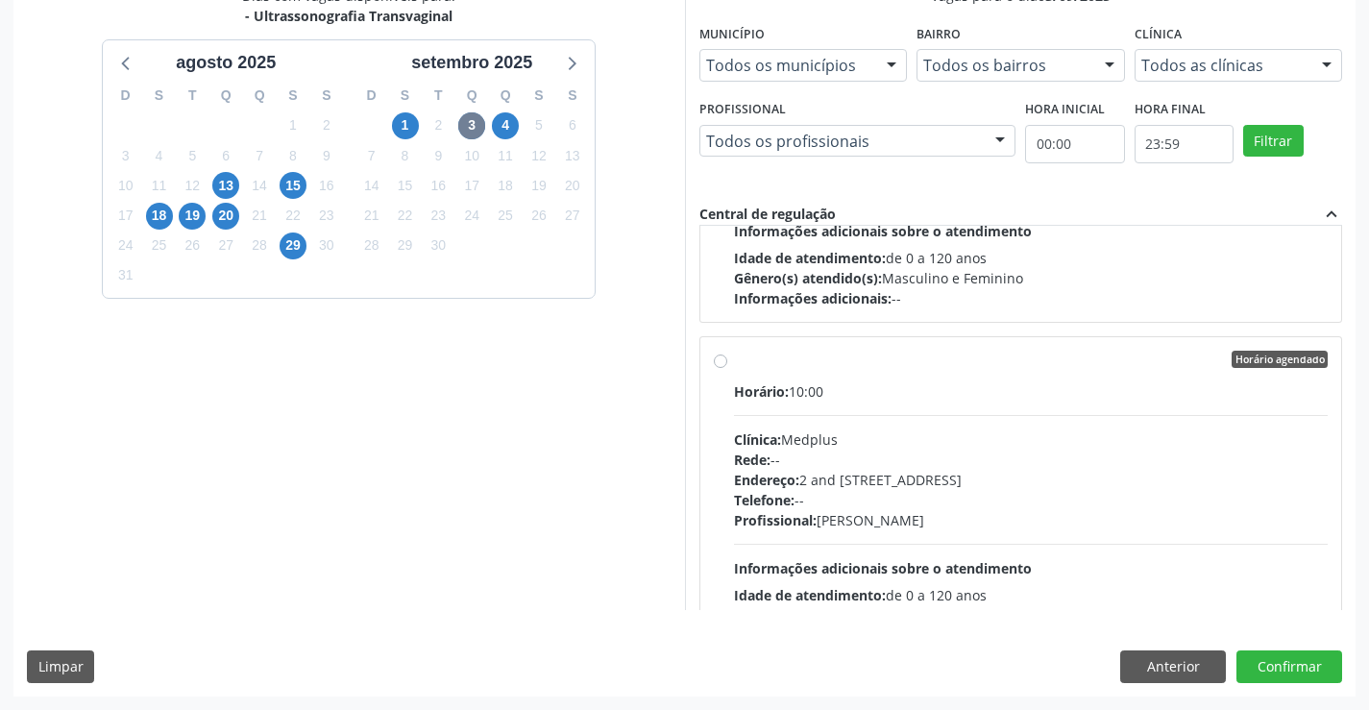
click at [924, 484] on div "Endereço: 2 and [STREET_ADDRESS]" at bounding box center [1031, 480] width 595 height 20
click at [727, 368] on input "Horário agendado Horário: 10:00 Clínica: Medplus Rede: -- Endereço: 2 and S 204…" at bounding box center [720, 359] width 13 height 17
radio input "true"
click at [1284, 671] on button "Confirmar" at bounding box center [1290, 666] width 106 height 33
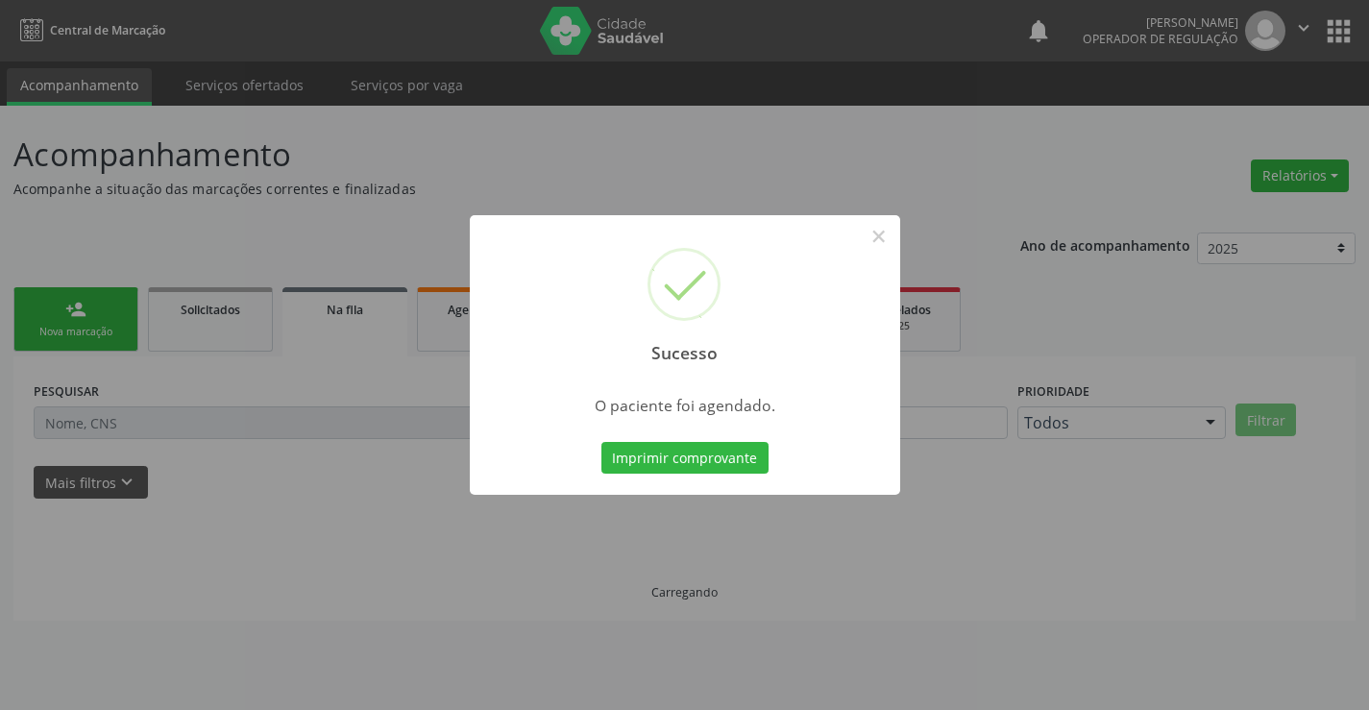
scroll to position [0, 0]
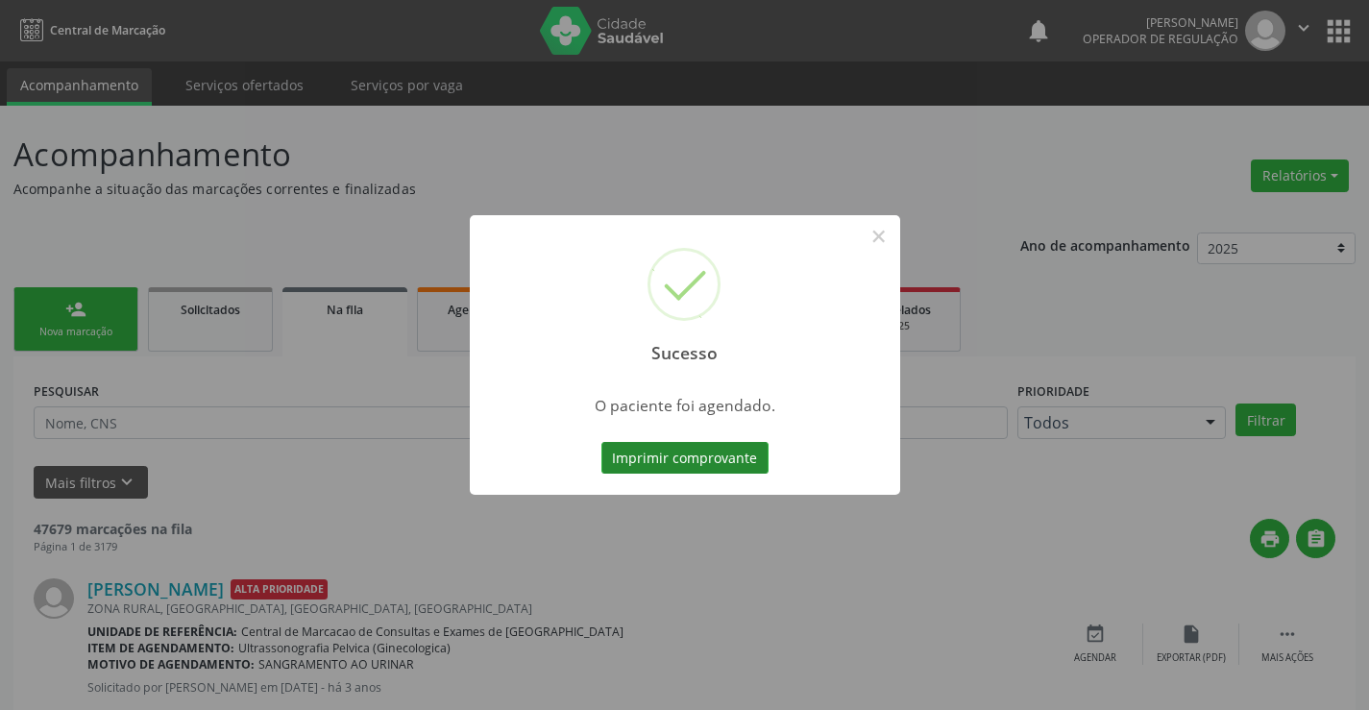
click at [708, 466] on button "Imprimir comprovante" at bounding box center [684, 458] width 167 height 33
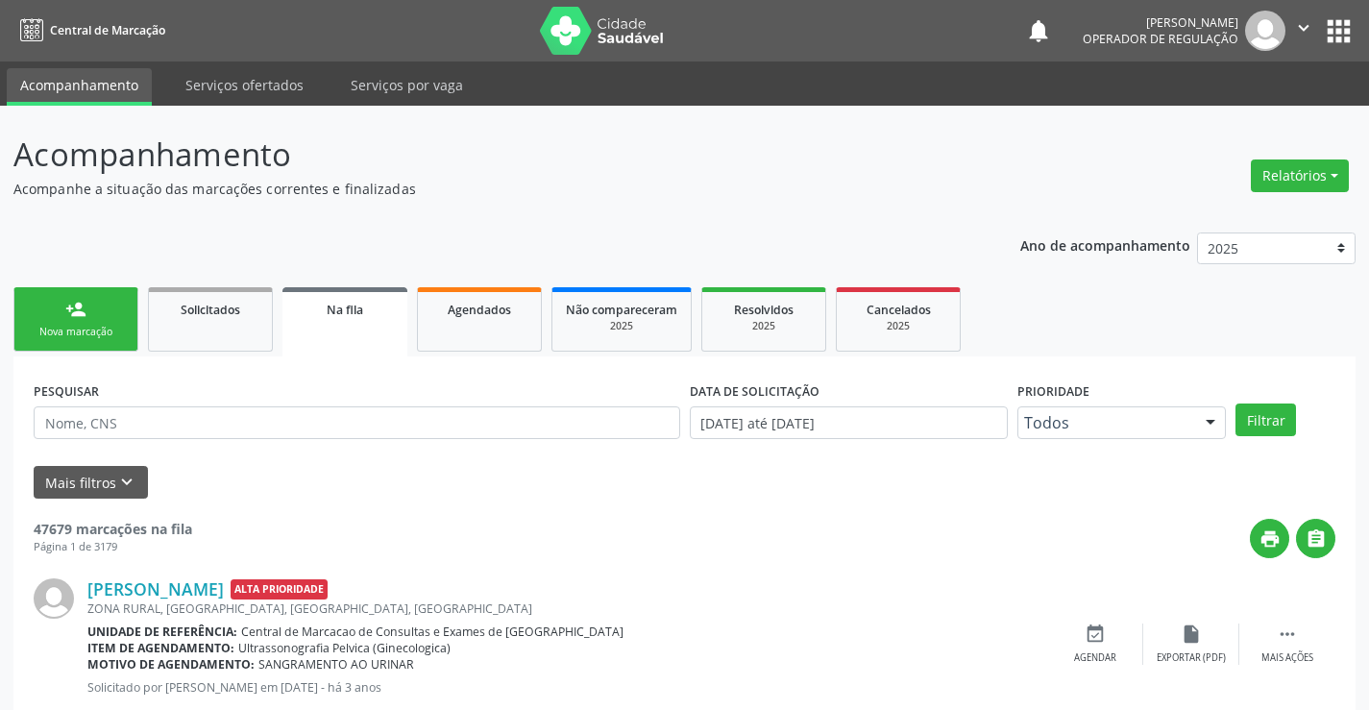
click at [83, 323] on link "person_add Nova marcação" at bounding box center [75, 319] width 125 height 64
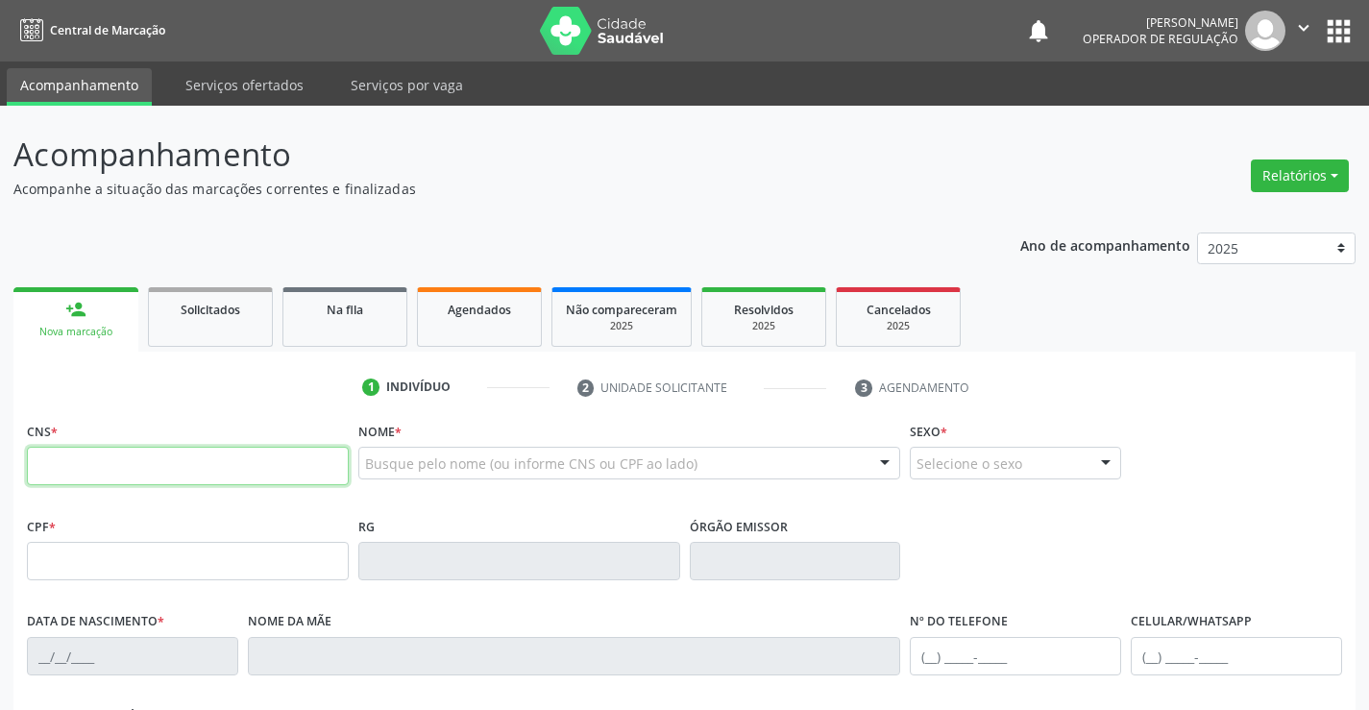
click at [86, 468] on input "text" at bounding box center [188, 466] width 322 height 38
type input "709 6036 0937 7073"
type input "1517230527"
type input "04/06/2004"
type input "(74) 99109-7150"
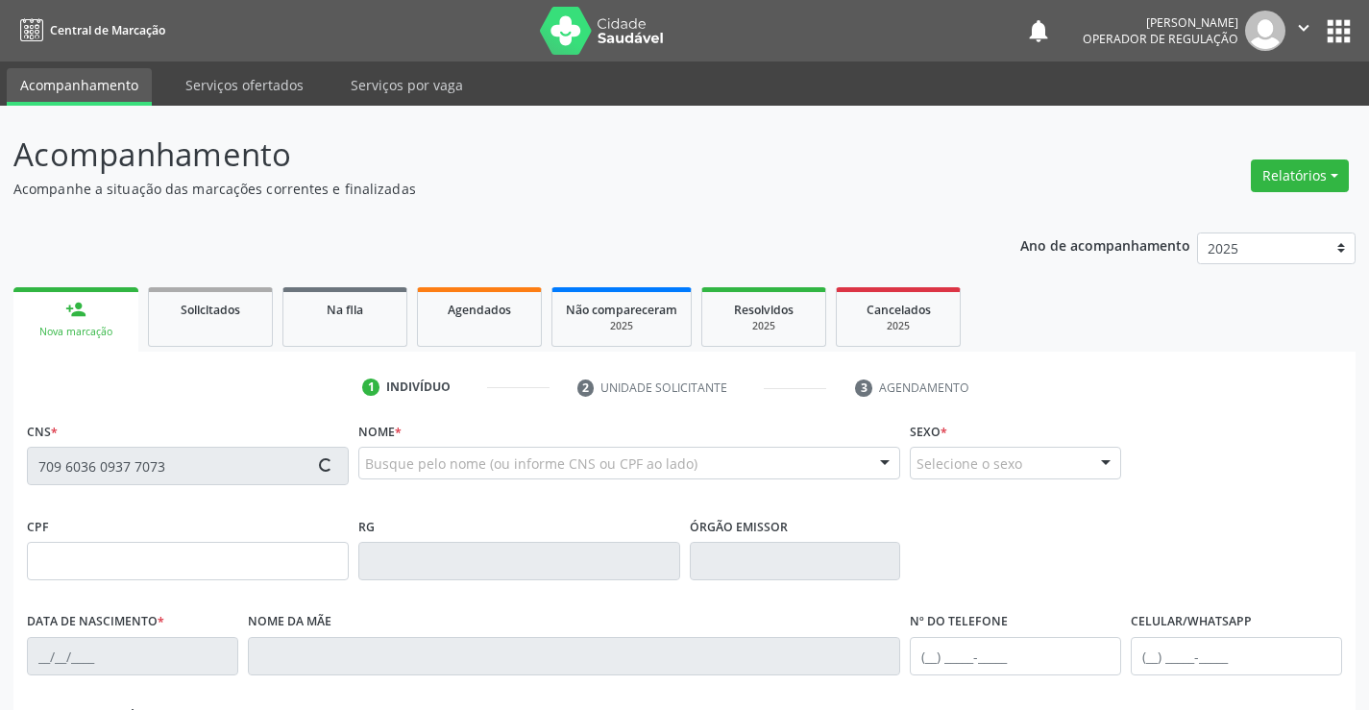
type input "(74) 99109-7150"
type input "044.236.875-50"
type input "sn"
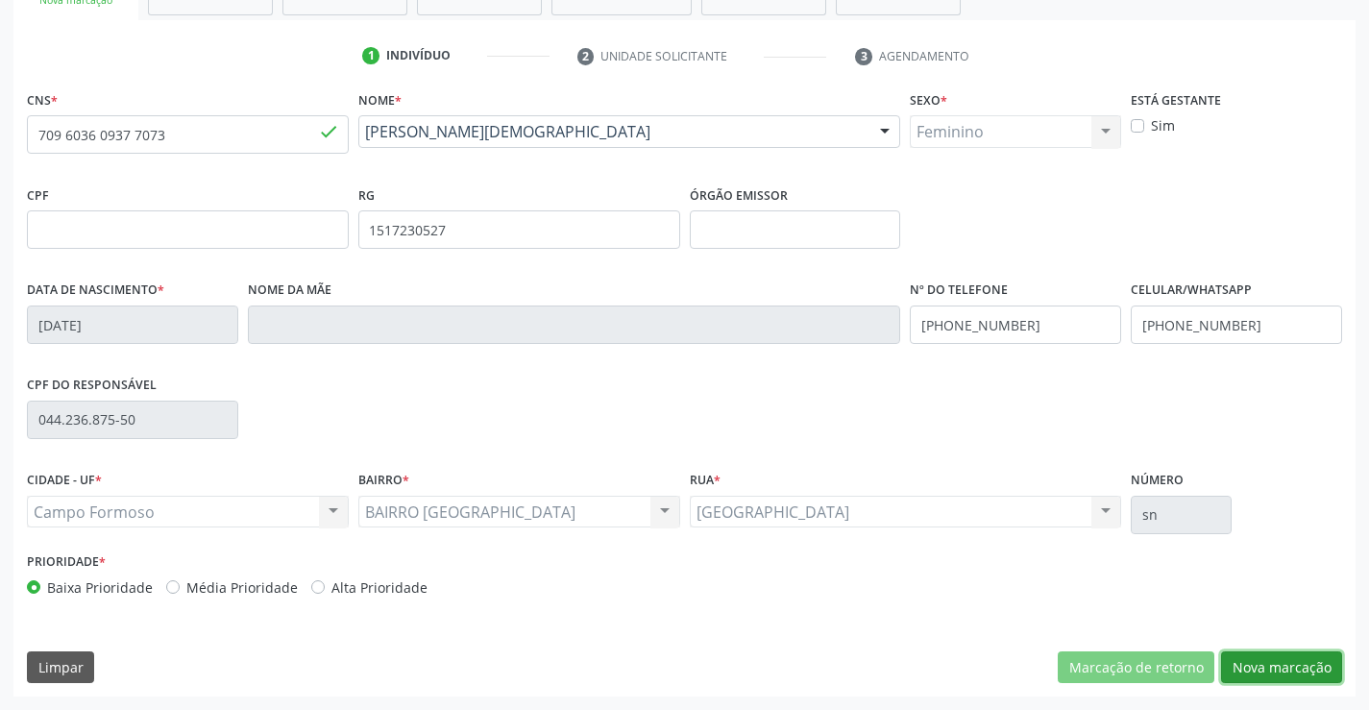
click at [1300, 677] on button "Nova marcação" at bounding box center [1281, 667] width 121 height 33
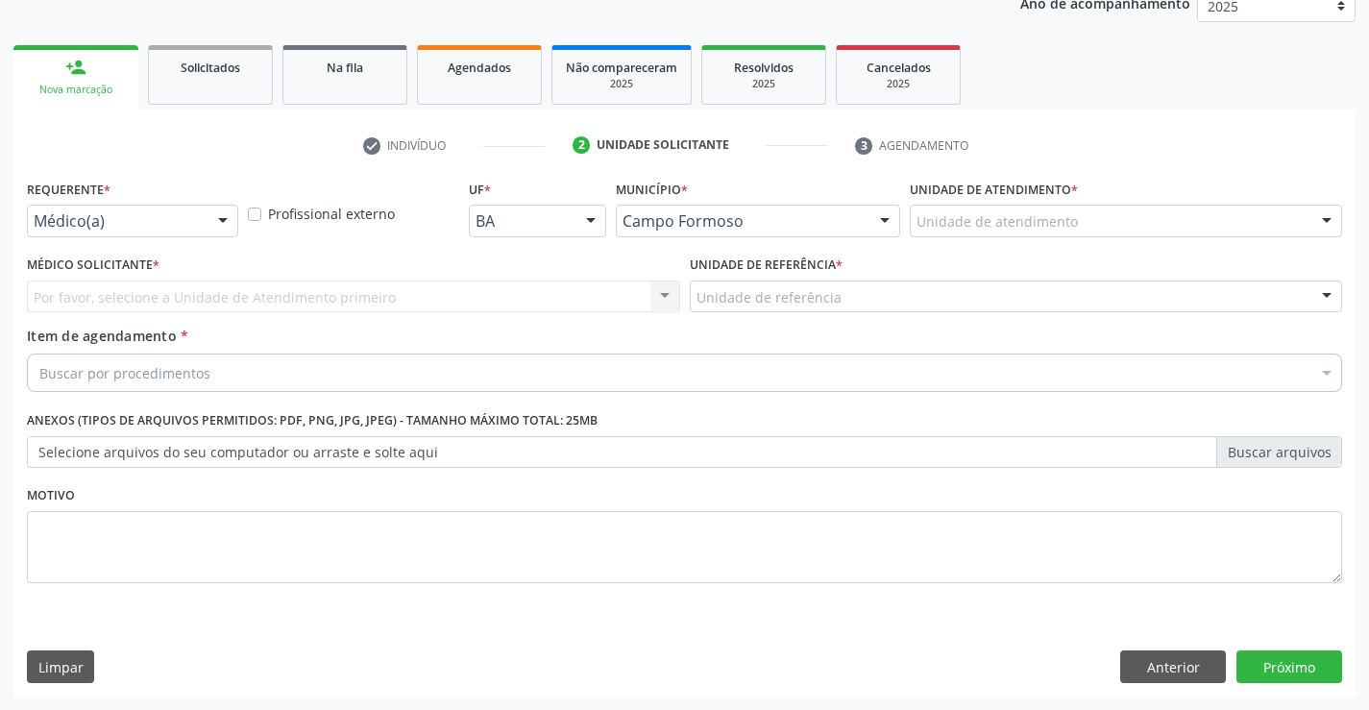
click at [200, 212] on div "Médico(a)" at bounding box center [132, 221] width 211 height 33
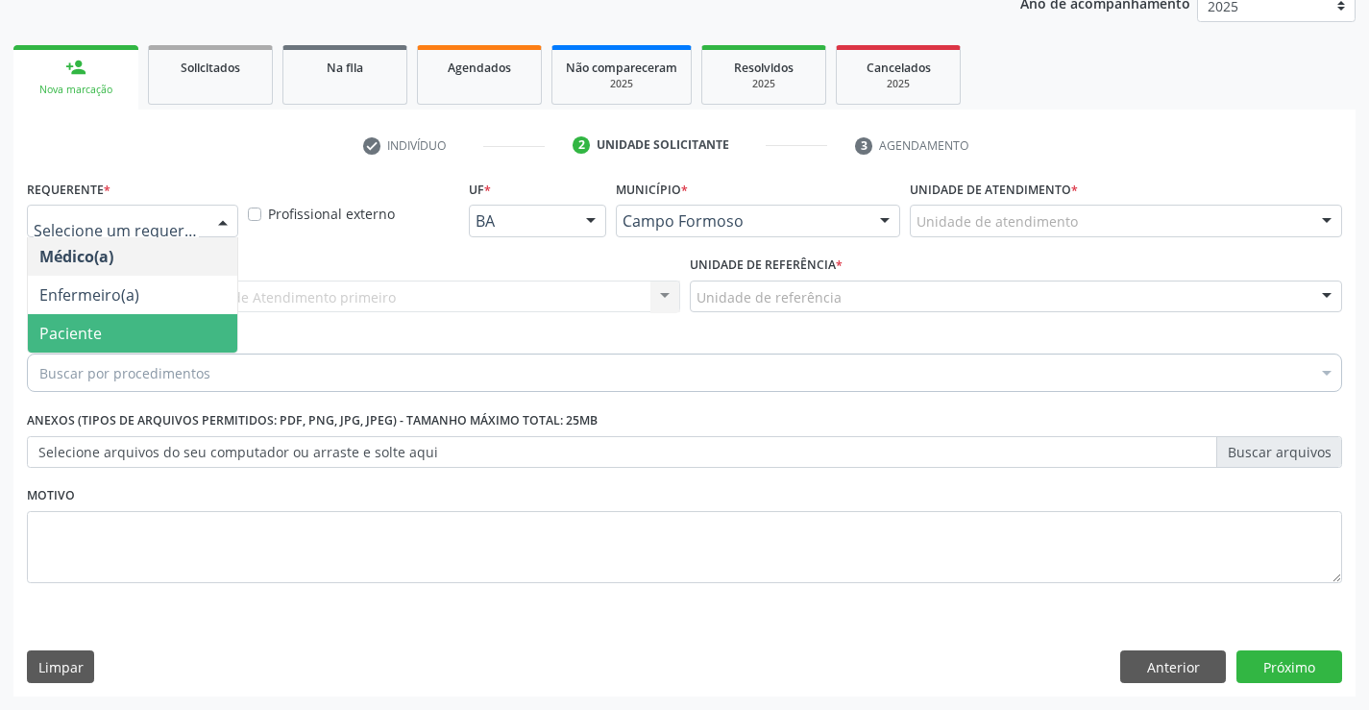
click at [112, 331] on span "Paciente" at bounding box center [132, 333] width 209 height 38
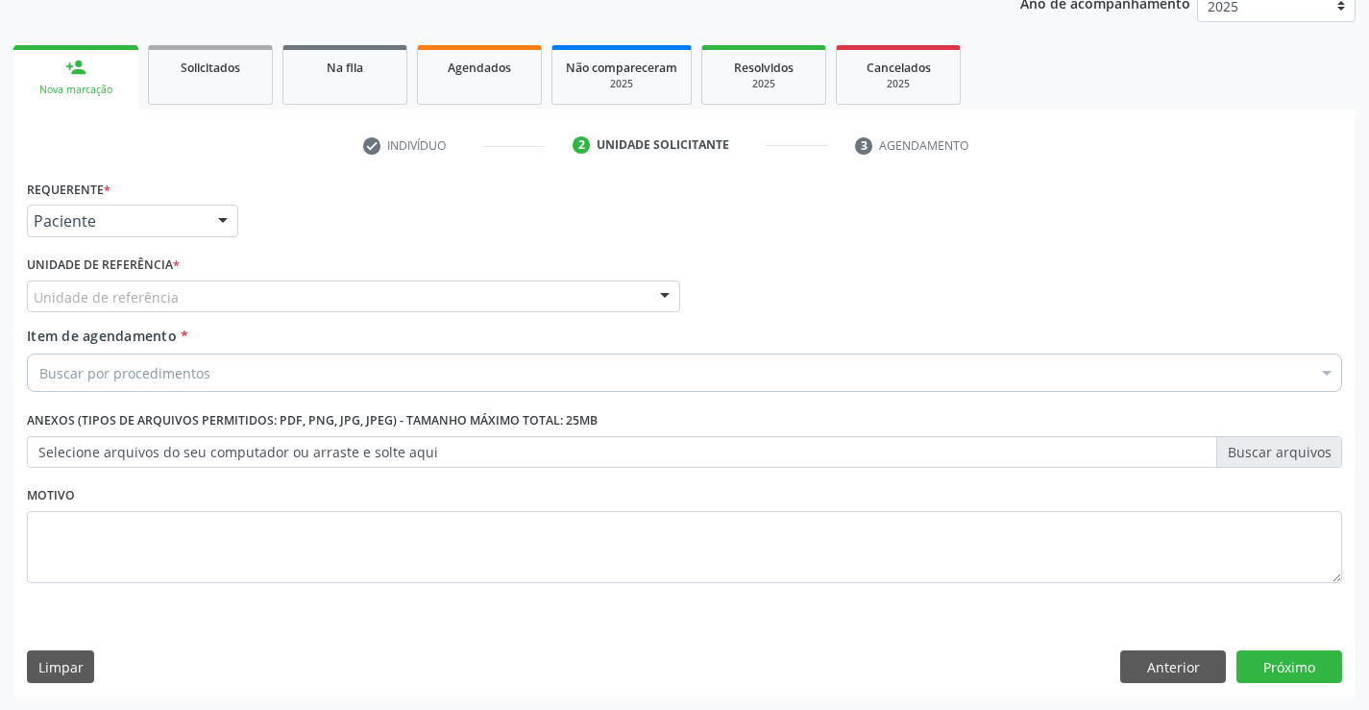
click at [320, 304] on div "Unidade de referência" at bounding box center [353, 297] width 653 height 33
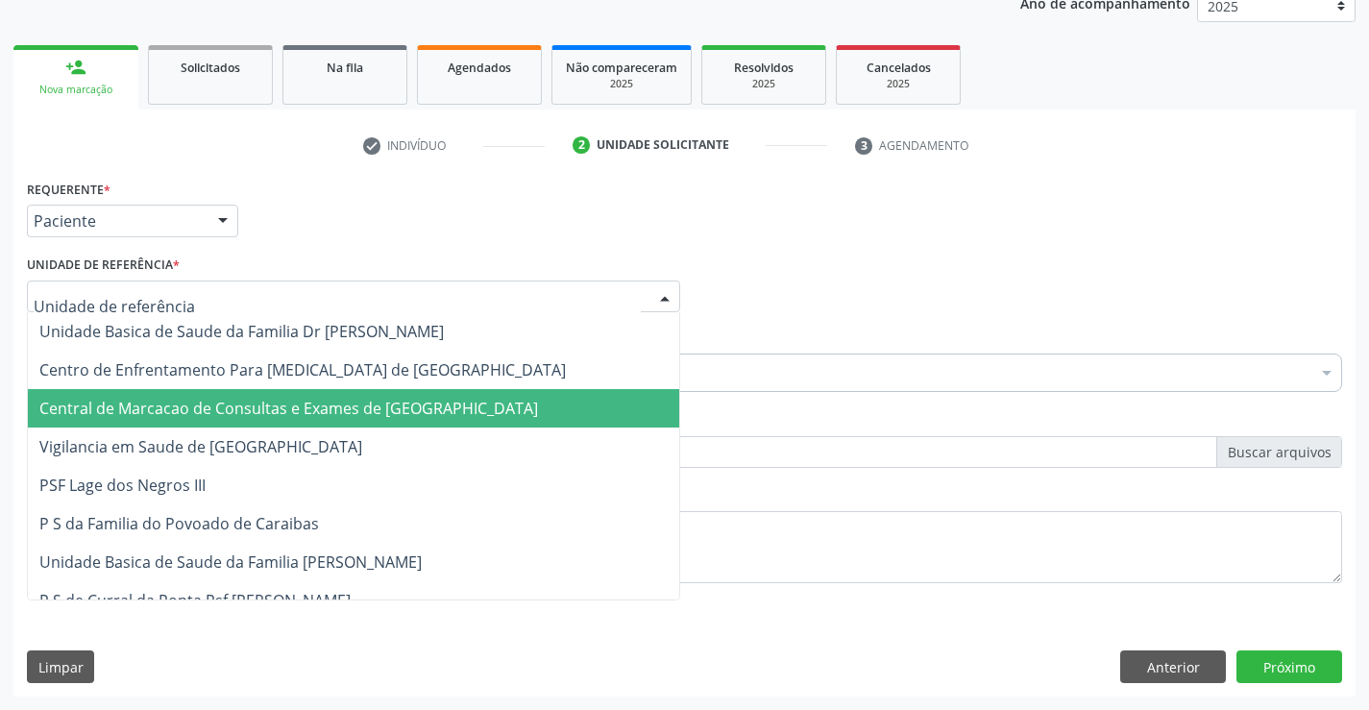
click at [326, 398] on span "Central de Marcacao de Consultas e Exames de [GEOGRAPHIC_DATA]" at bounding box center [288, 408] width 499 height 21
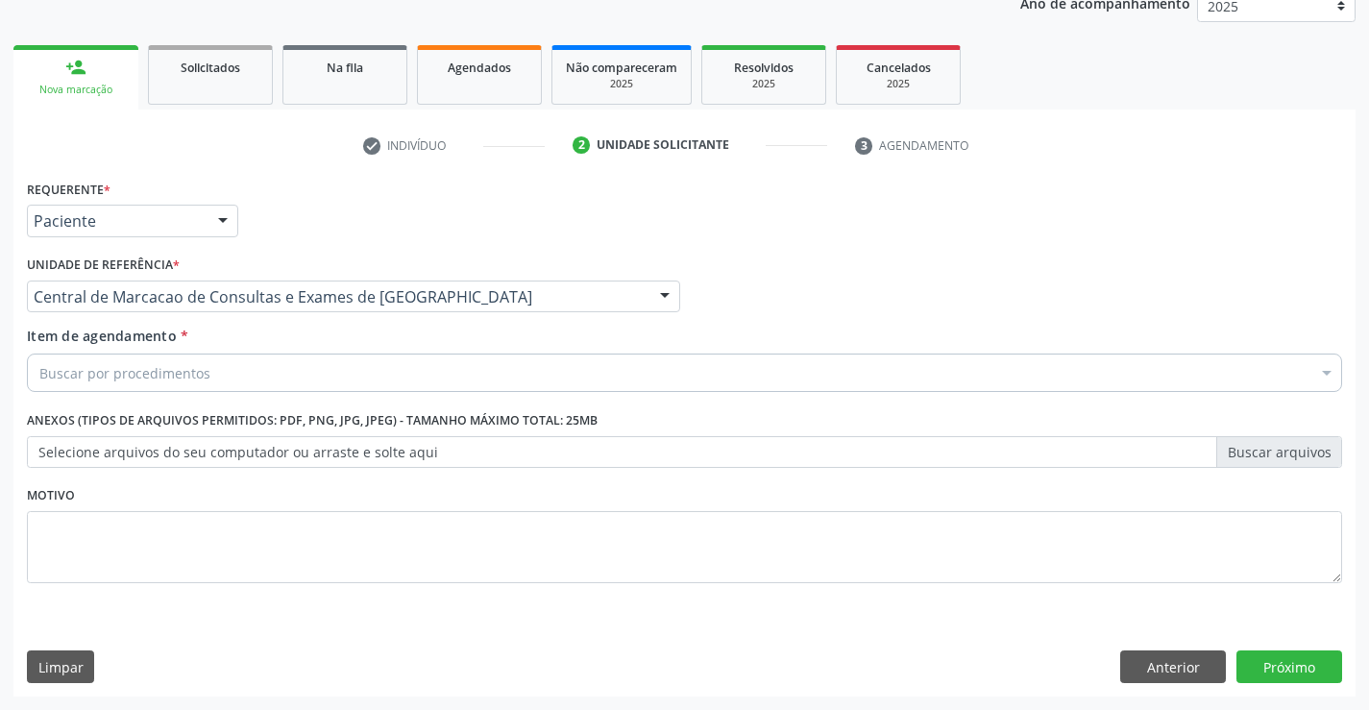
click at [251, 378] on div "Buscar por procedimentos" at bounding box center [684, 373] width 1315 height 38
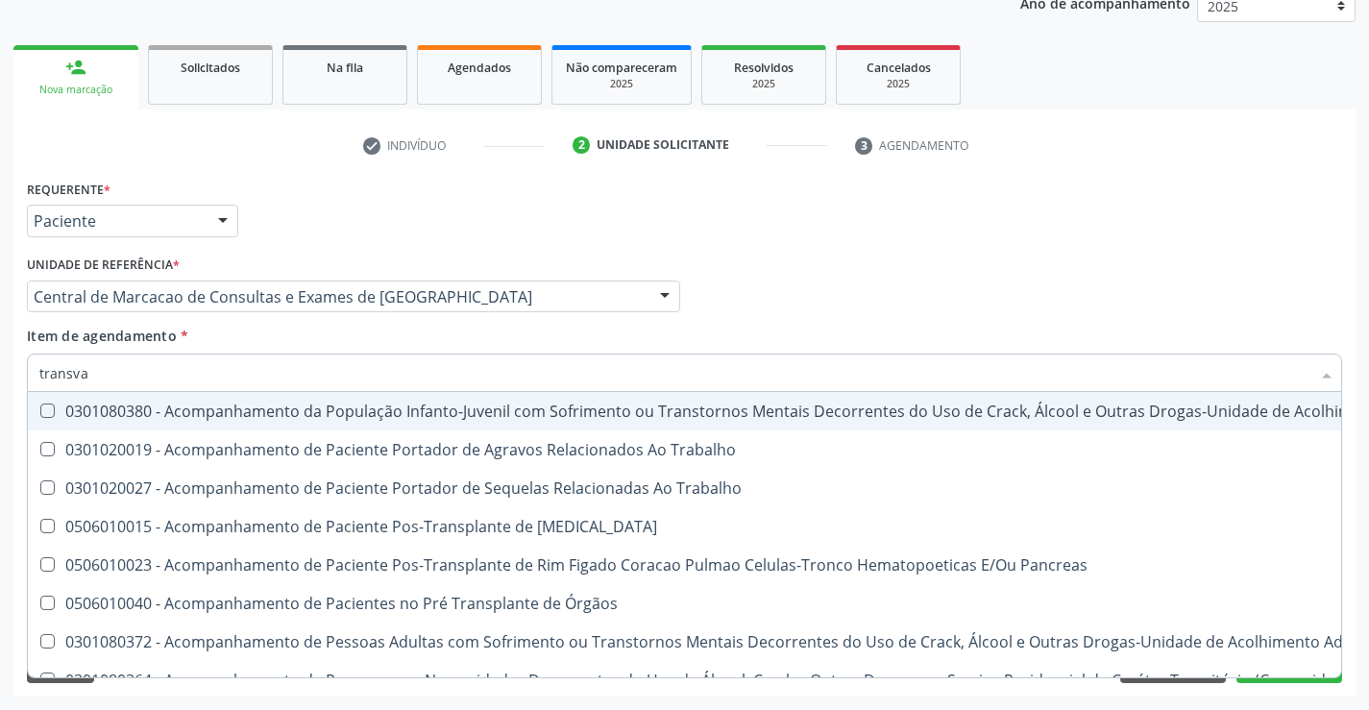
type input "transvag"
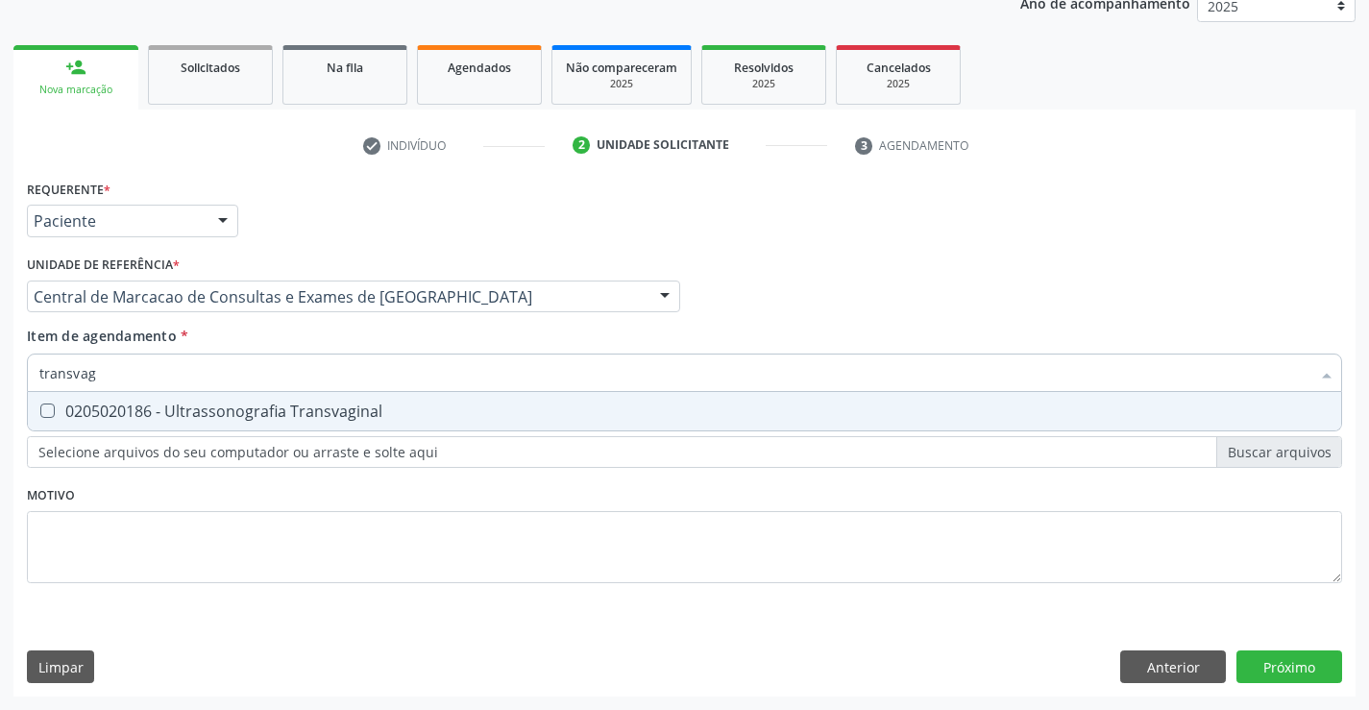
click at [250, 386] on input "transvag" at bounding box center [674, 373] width 1271 height 38
click at [245, 405] on div "0205020186 - Ultrassonografia Transvaginal" at bounding box center [684, 411] width 1290 height 15
checkbox Transvaginal "true"
click at [1265, 671] on div "Requerente * Paciente Médico(a) Enfermeiro(a) Paciente Nenhum resultado encontr…" at bounding box center [684, 436] width 1342 height 522
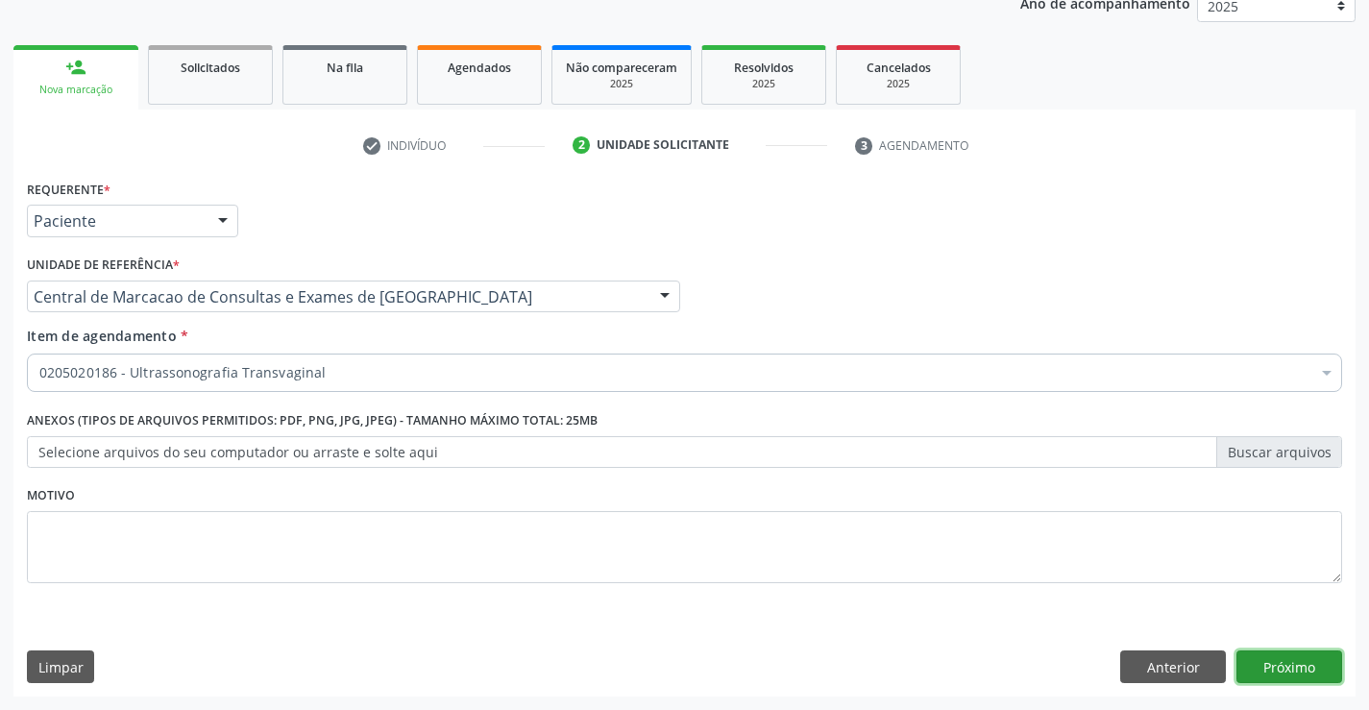
click at [1274, 659] on button "Próximo" at bounding box center [1290, 666] width 106 height 33
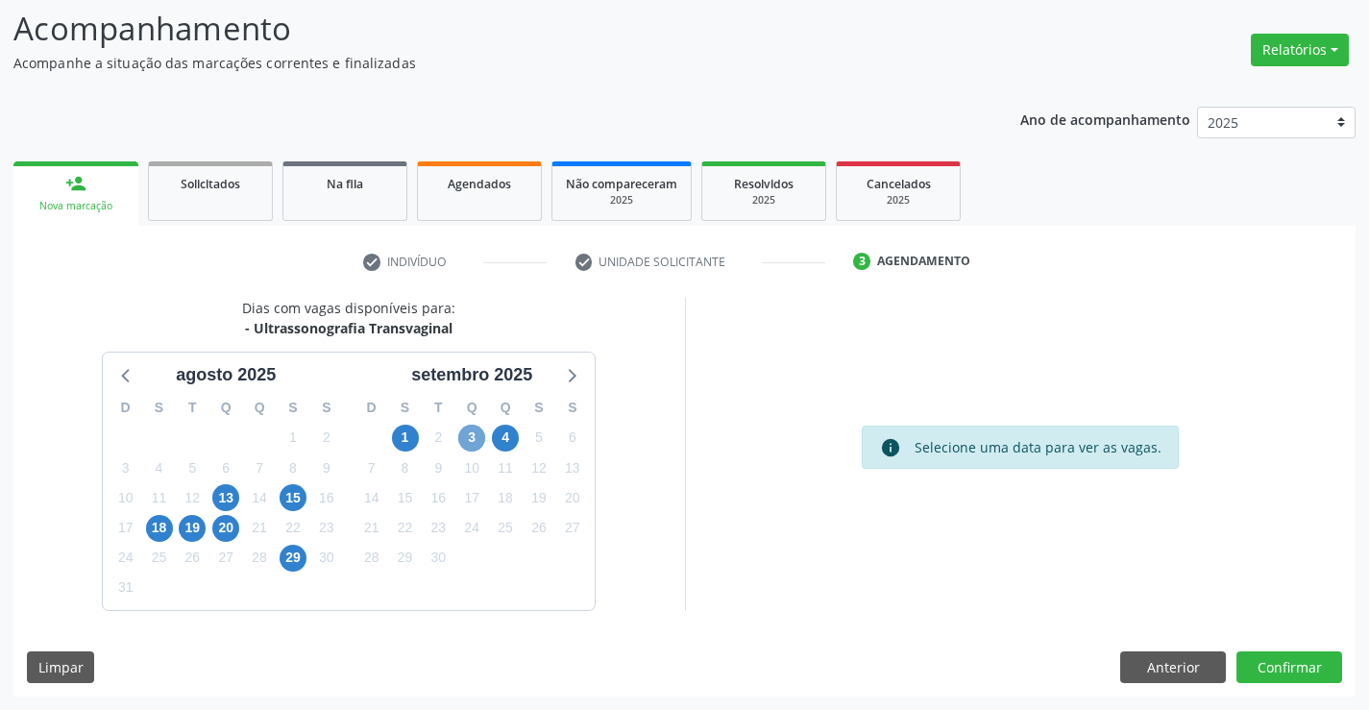
click at [469, 444] on span "3" at bounding box center [471, 438] width 27 height 27
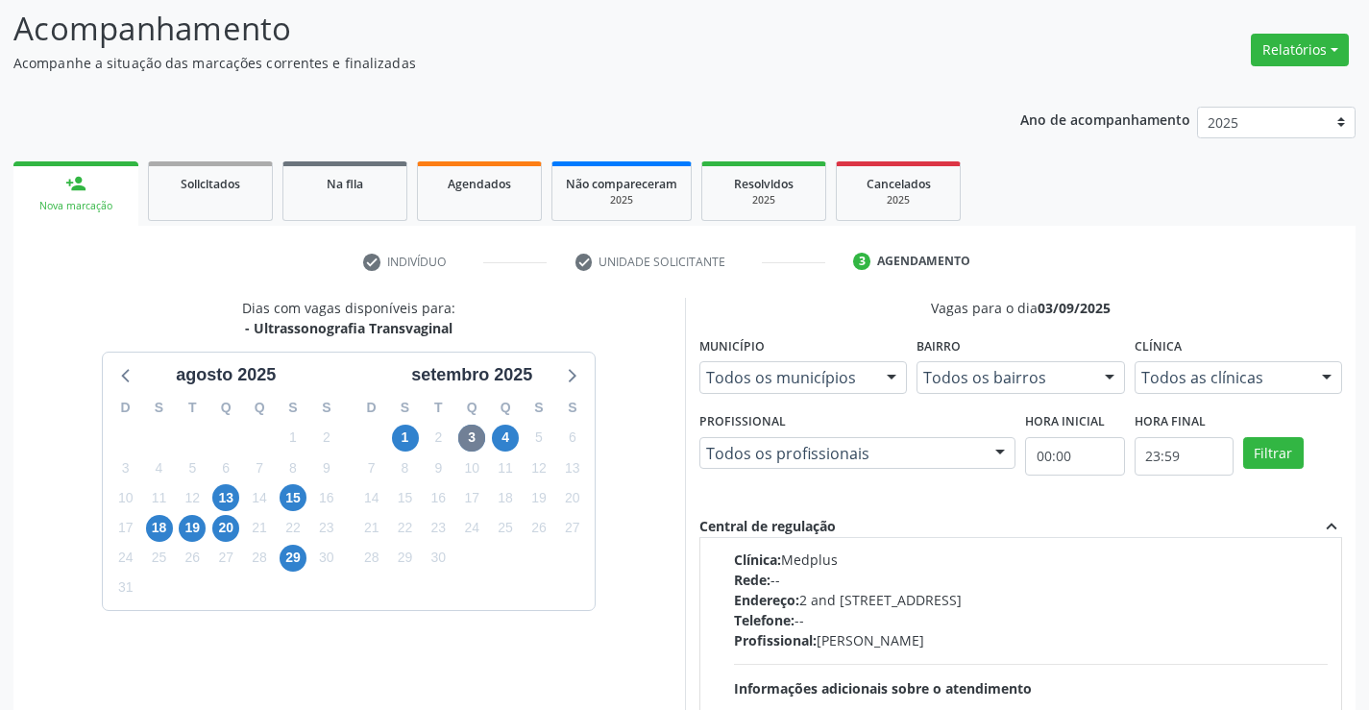
click at [1044, 584] on div "Rede: --" at bounding box center [1031, 580] width 595 height 20
click at [727, 488] on input "Horário agendado Horário: 10:15 Clínica: Medplus Rede: -- Endereço: 2 and S 204…" at bounding box center [720, 479] width 13 height 17
radio input "true"
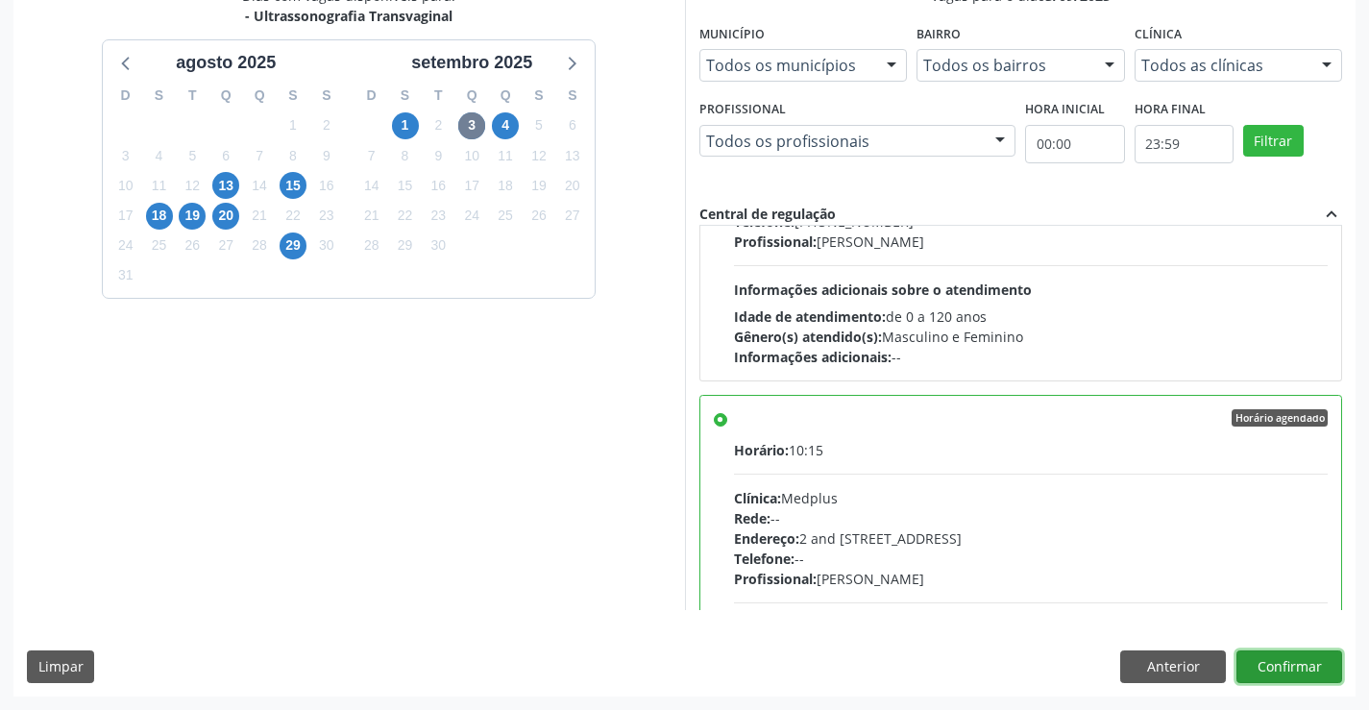
click at [1283, 661] on button "Confirmar" at bounding box center [1290, 666] width 106 height 33
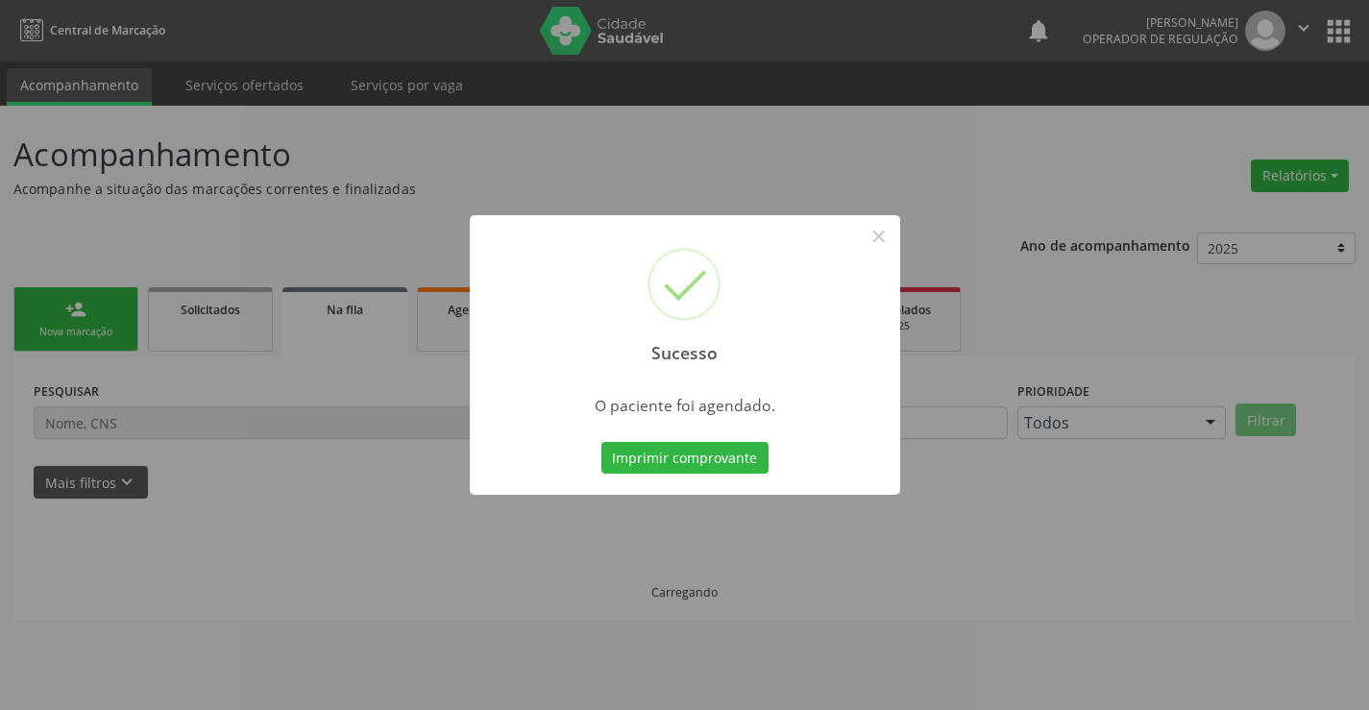
scroll to position [0, 0]
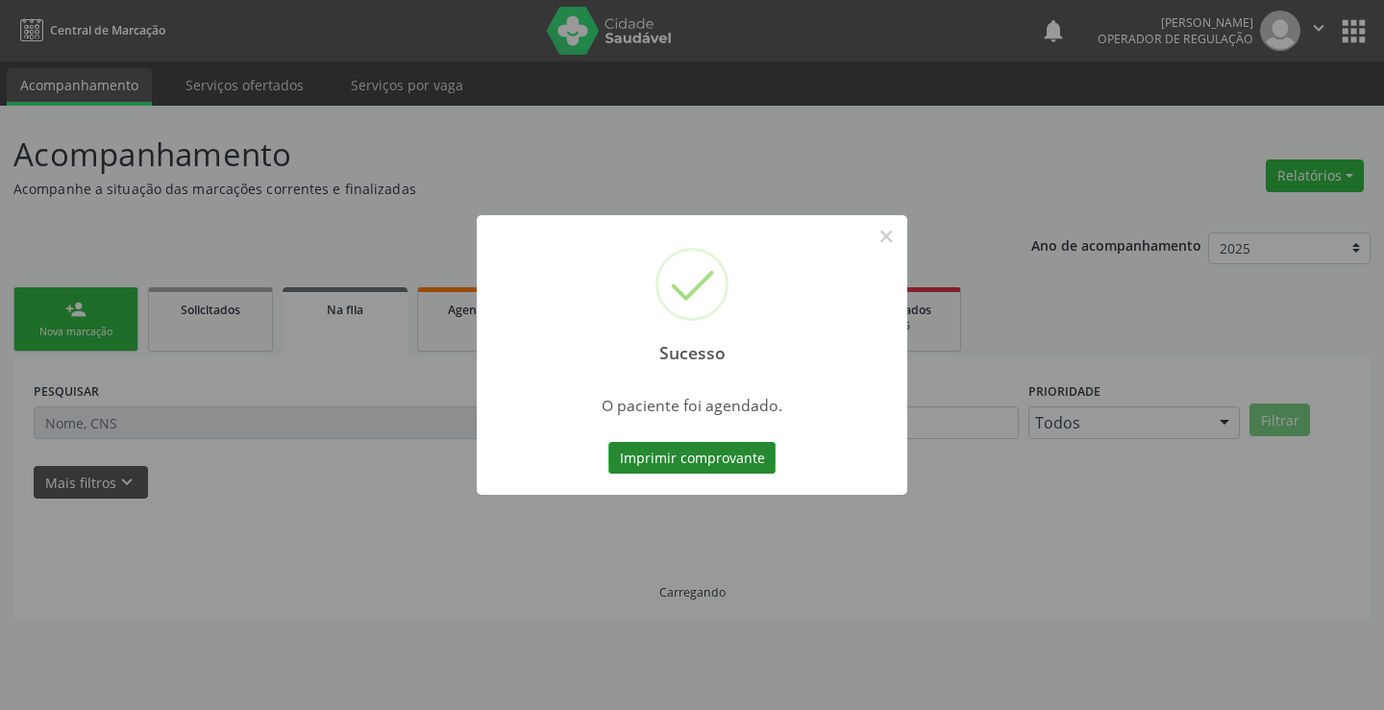
click at [741, 466] on button "Imprimir comprovante" at bounding box center [691, 458] width 167 height 33
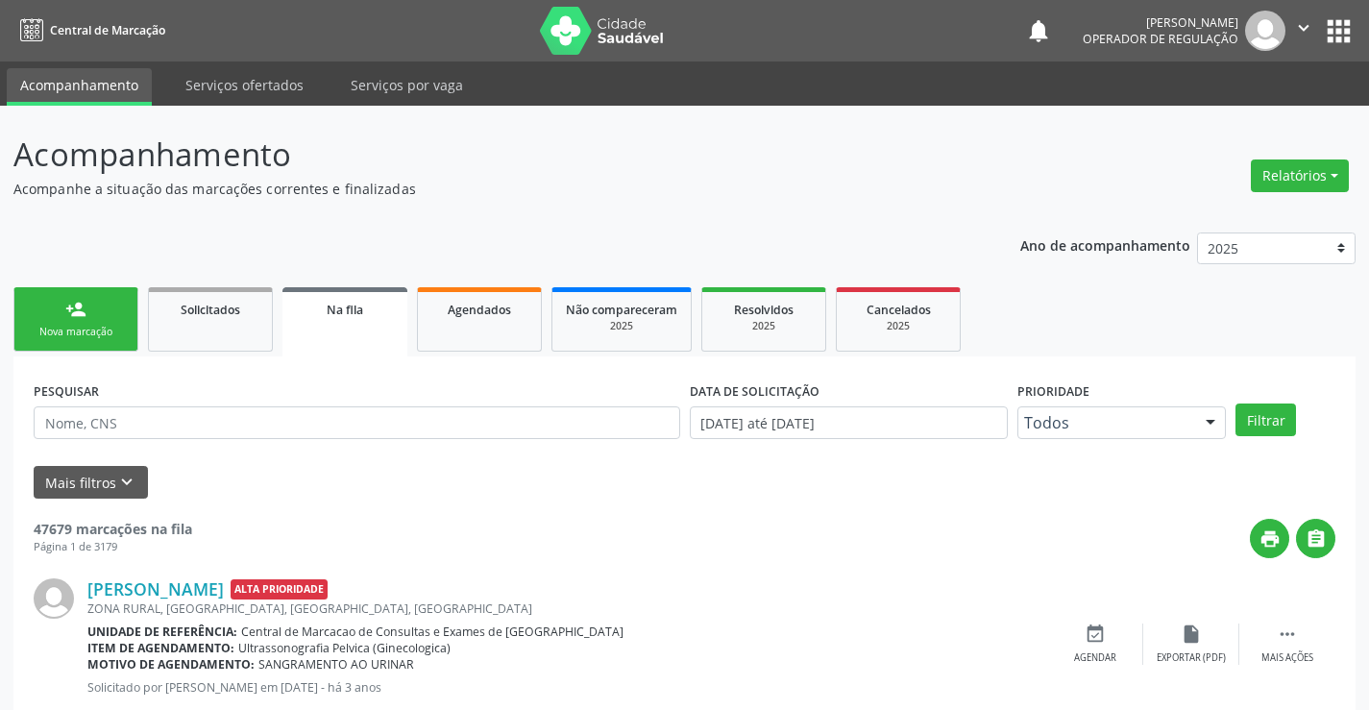
click at [94, 308] on link "person_add Nova marcação" at bounding box center [75, 319] width 125 height 64
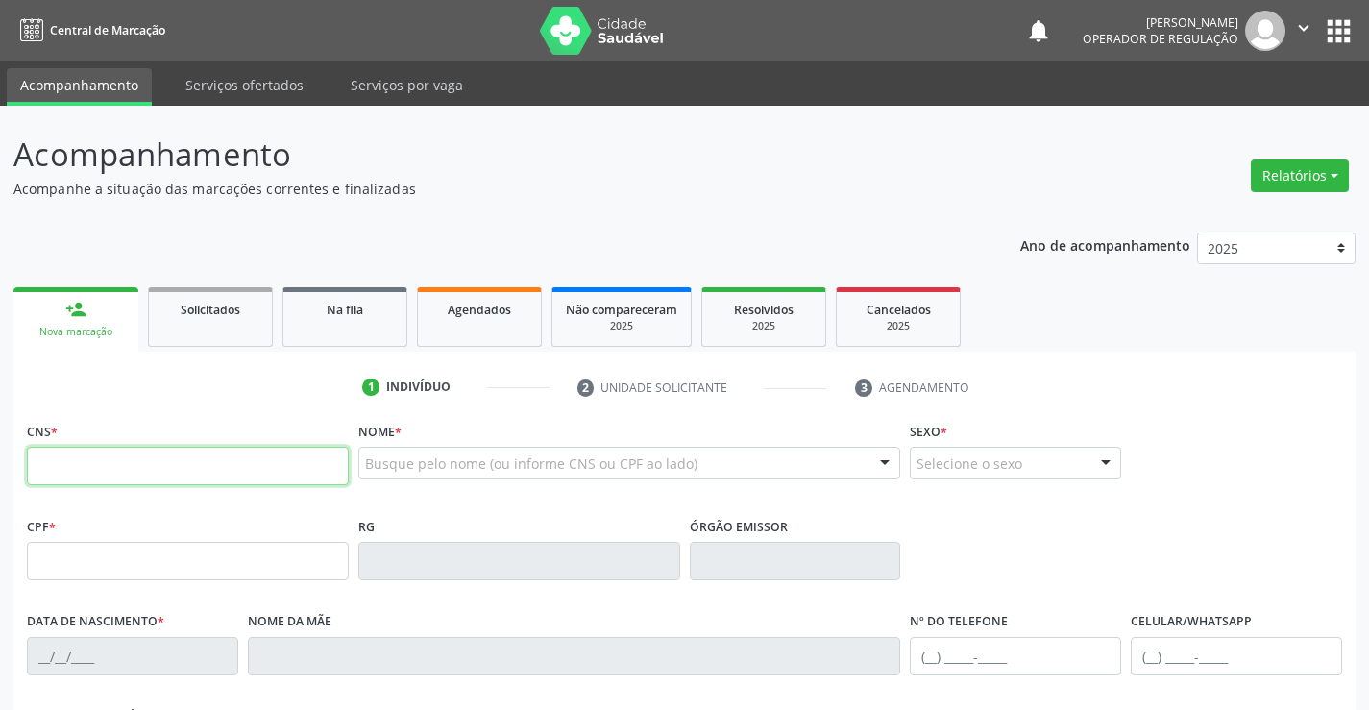
click at [99, 473] on input "text" at bounding box center [188, 466] width 322 height 38
type input "702 5073 5759 7438"
type input "1563432404"
type input "08/12/1993"
type input "(74) 99160-7715"
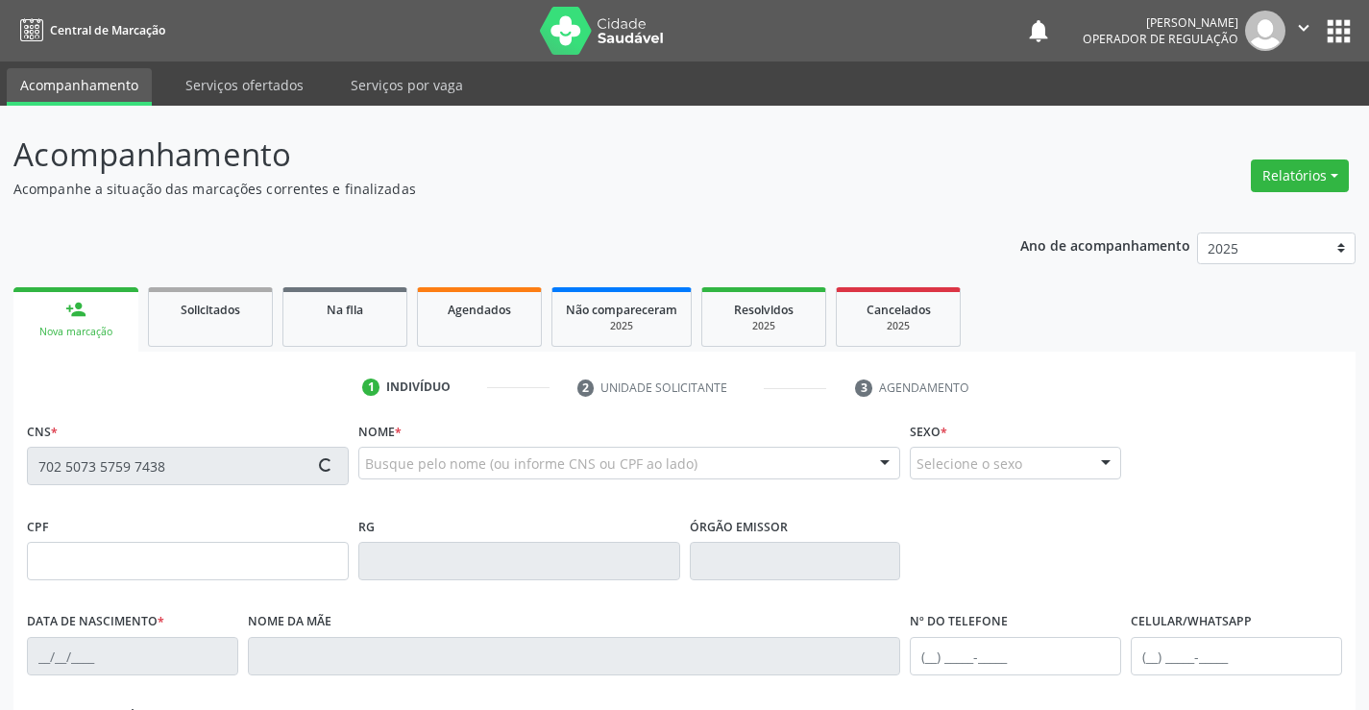
type input "(74) 99160-7715"
type input "S/N"
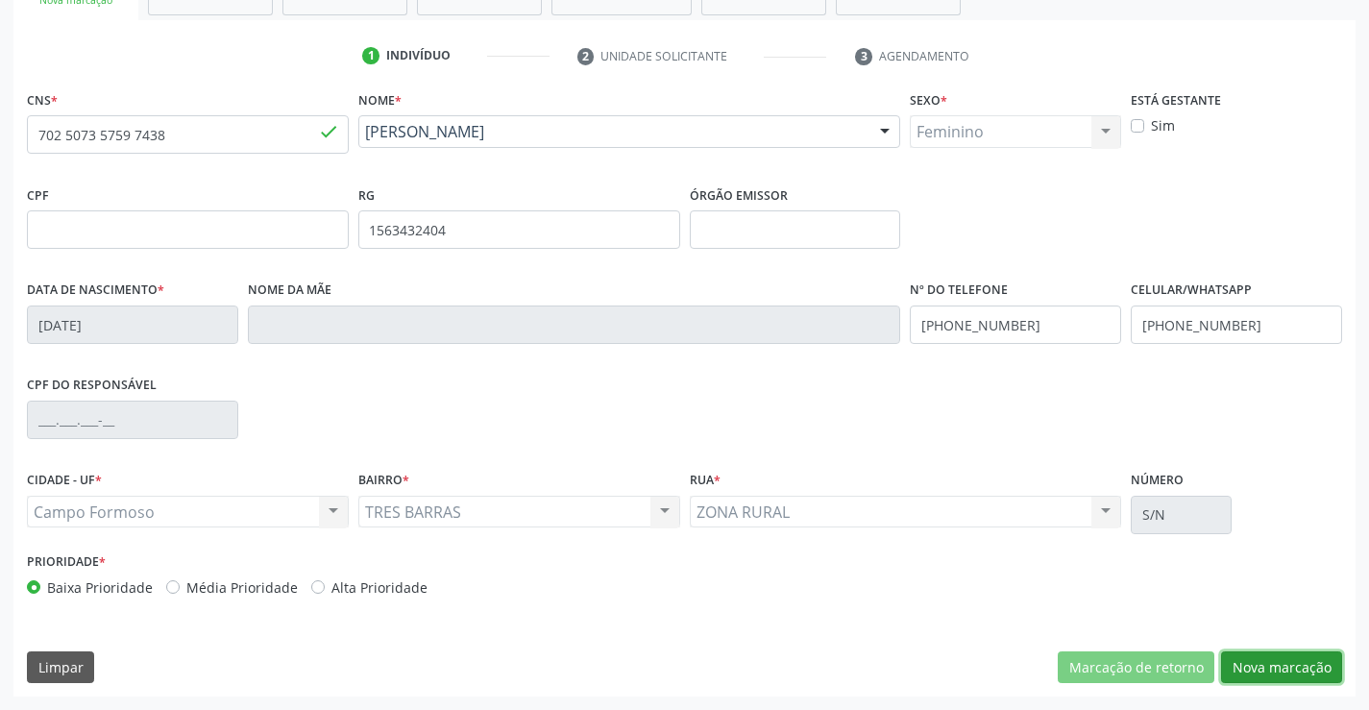
click at [1265, 671] on button "Nova marcação" at bounding box center [1281, 667] width 121 height 33
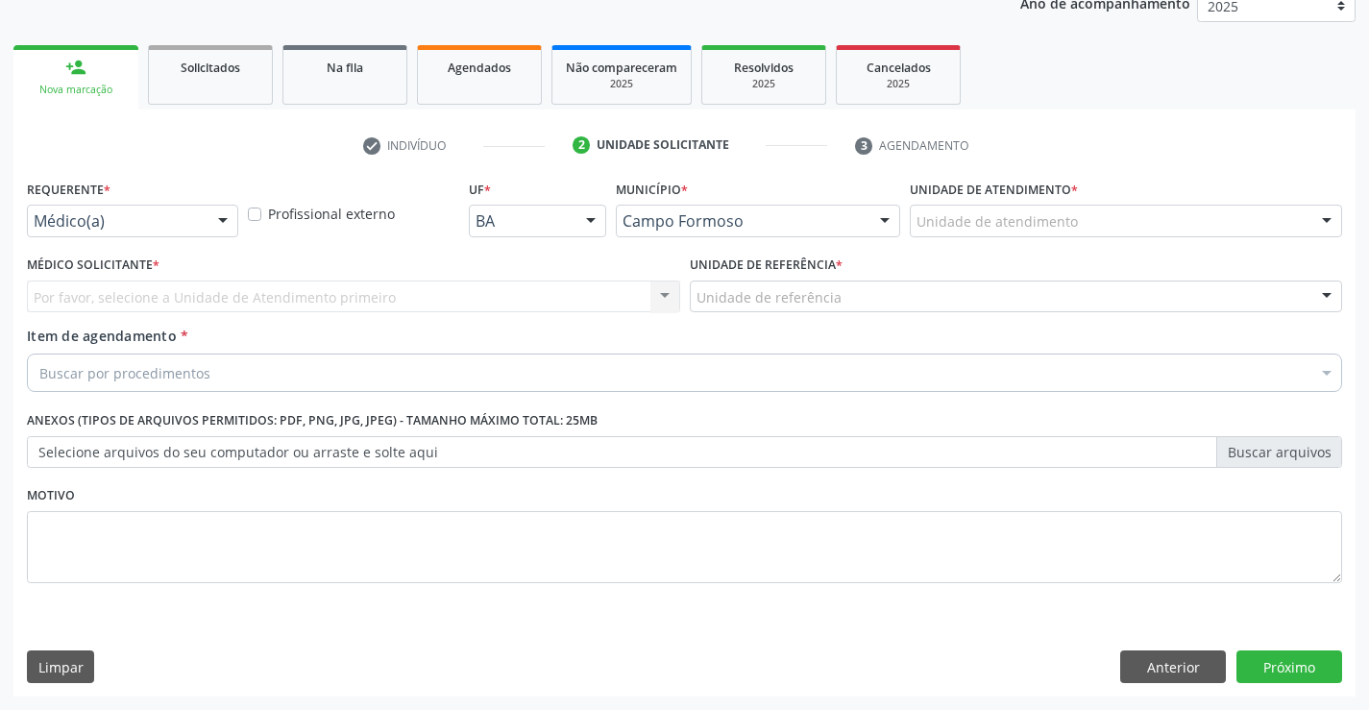
scroll to position [242, 0]
click at [221, 220] on div at bounding box center [222, 222] width 29 height 33
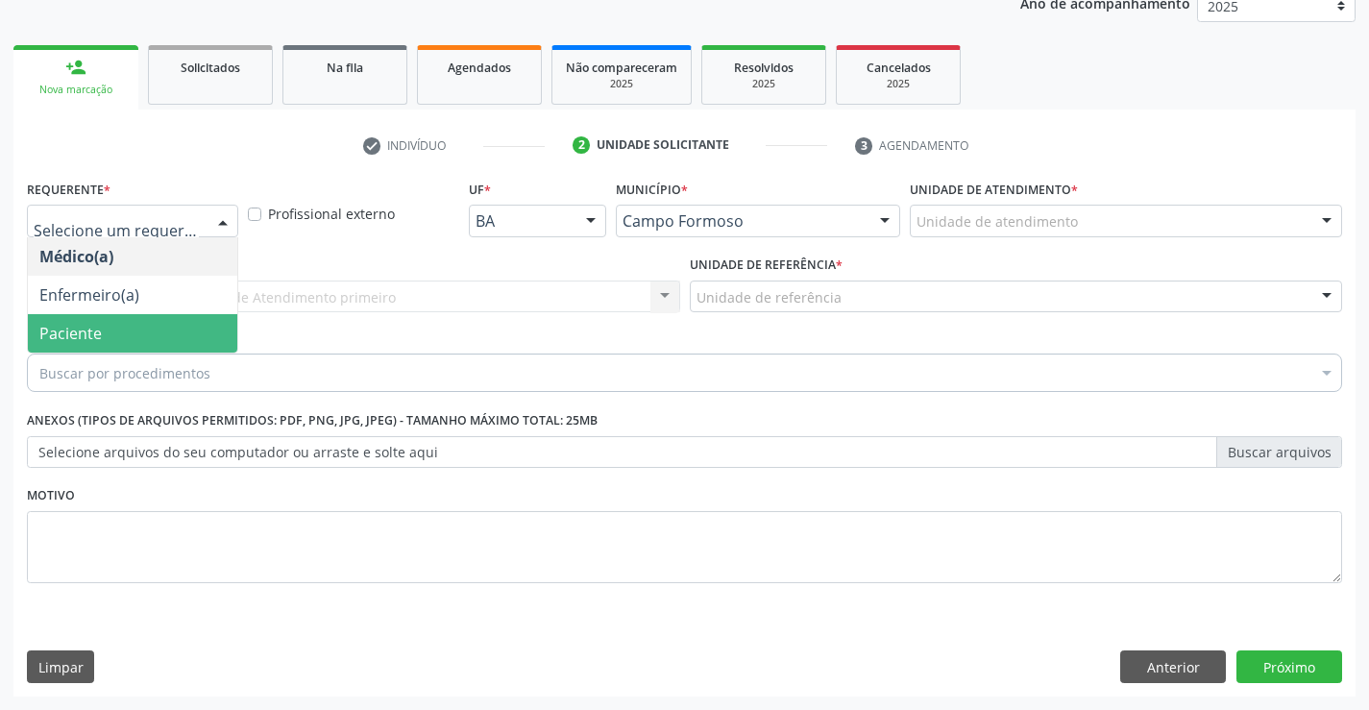
click at [98, 330] on span "Paciente" at bounding box center [70, 333] width 62 height 21
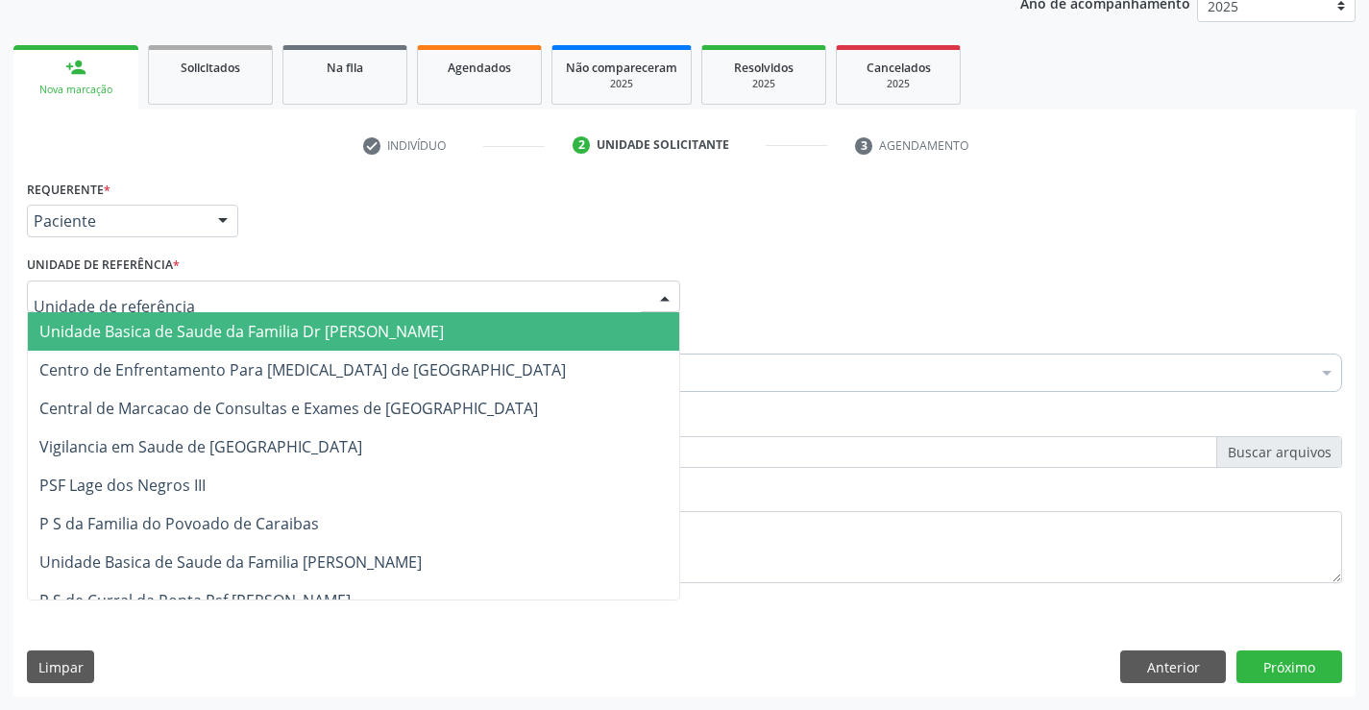
click at [450, 300] on div at bounding box center [353, 297] width 653 height 33
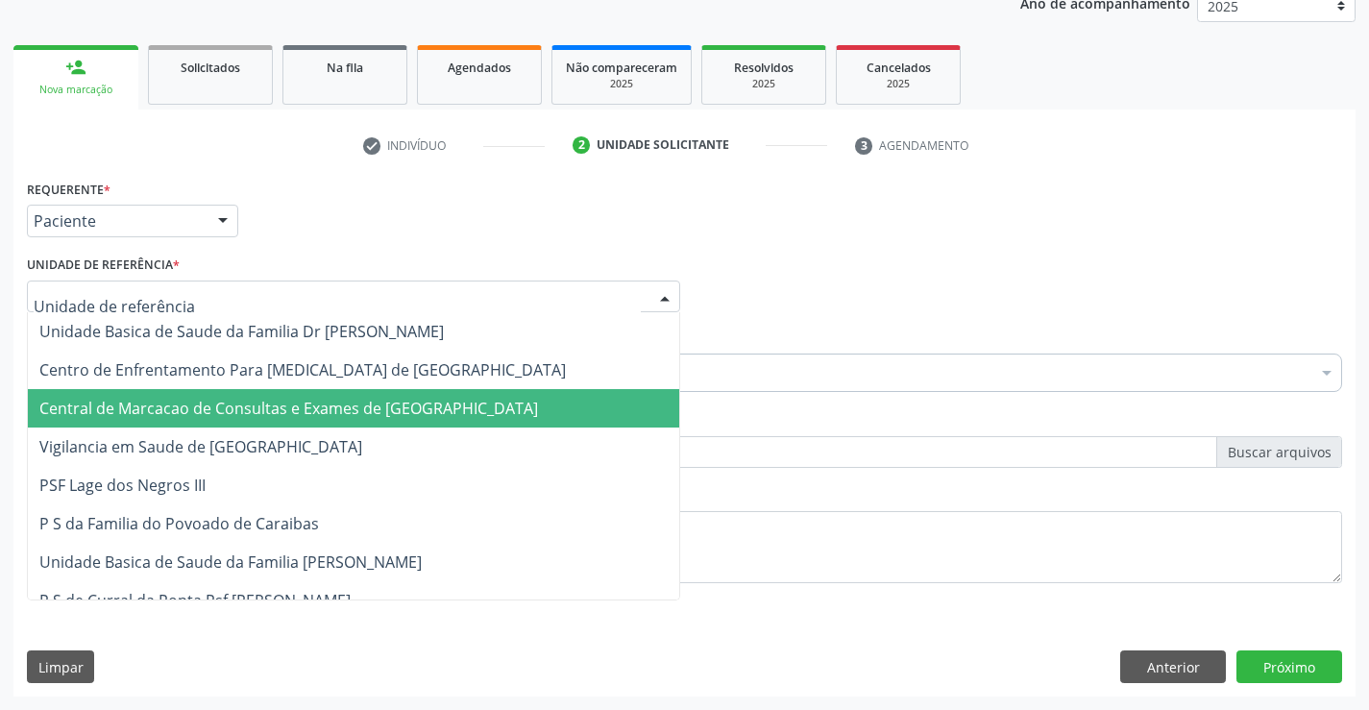
click at [436, 394] on span "Central de Marcacao de Consultas e Exames de [GEOGRAPHIC_DATA]" at bounding box center [353, 408] width 651 height 38
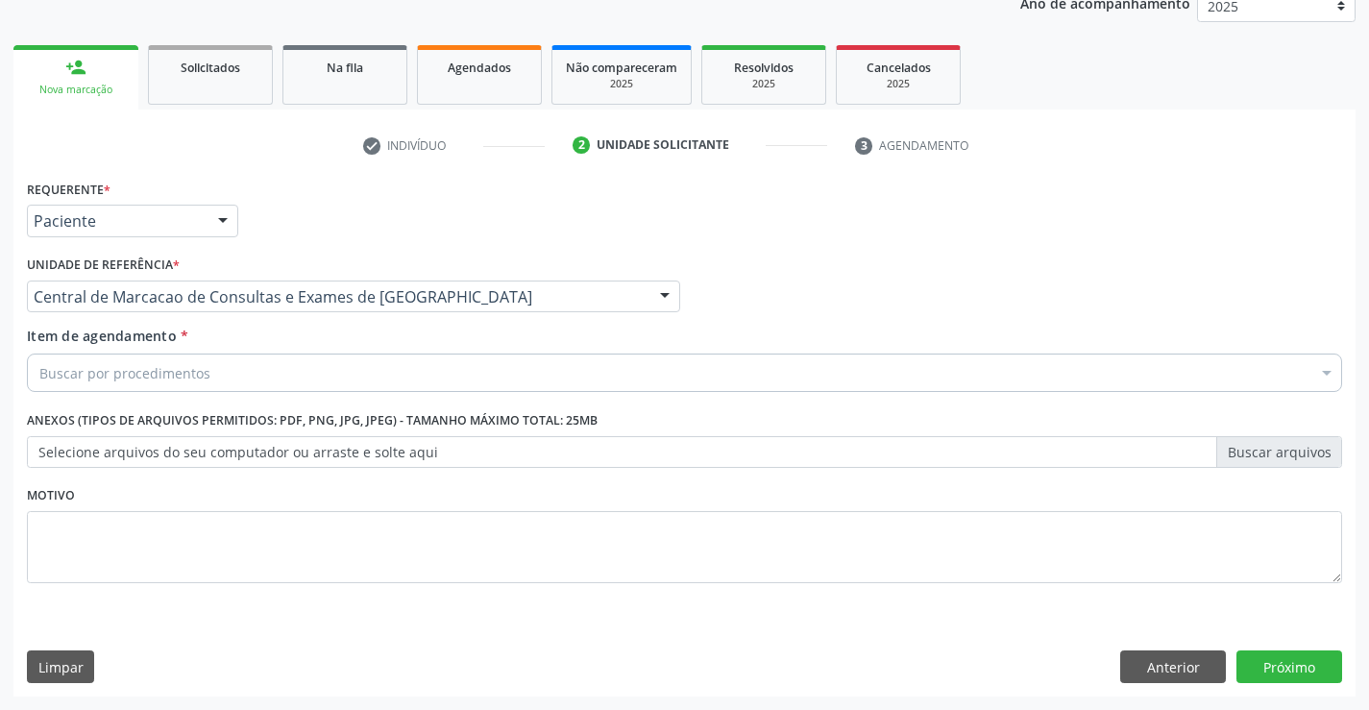
click at [254, 376] on div "Buscar por procedimentos" at bounding box center [684, 373] width 1315 height 38
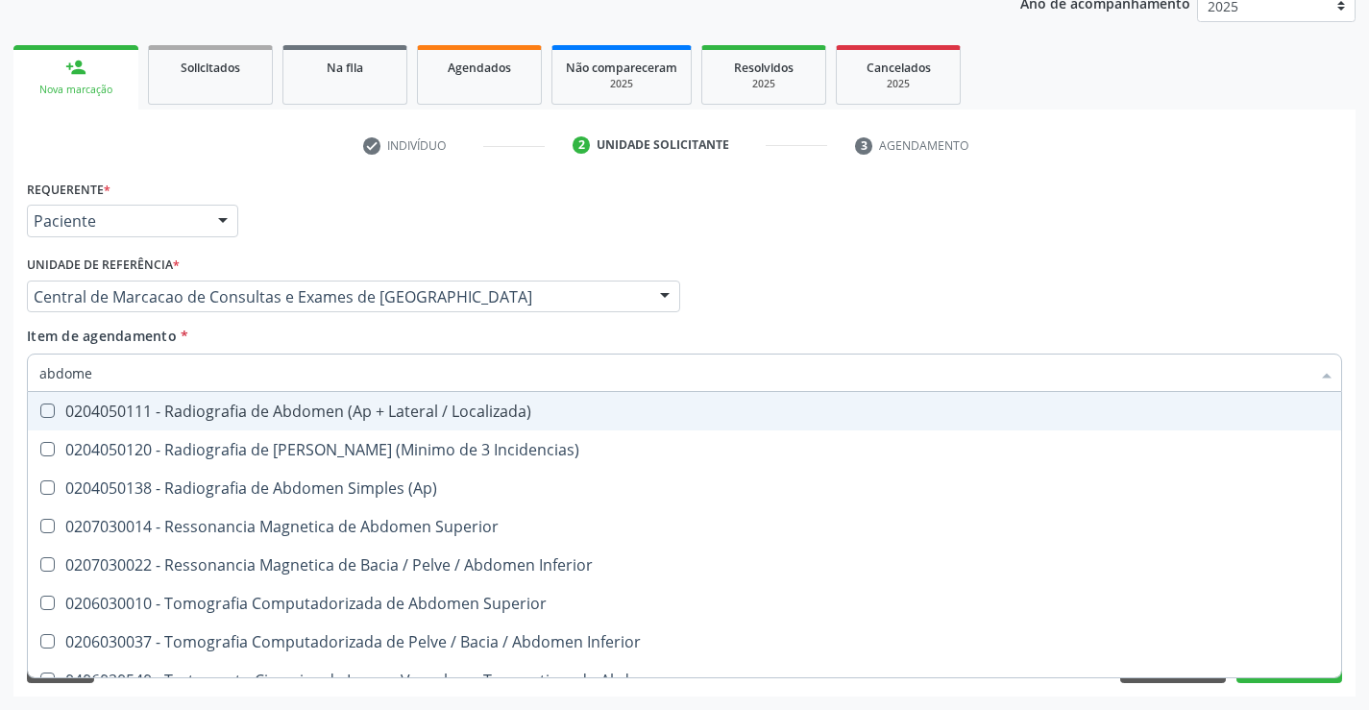
type input "abdomen"
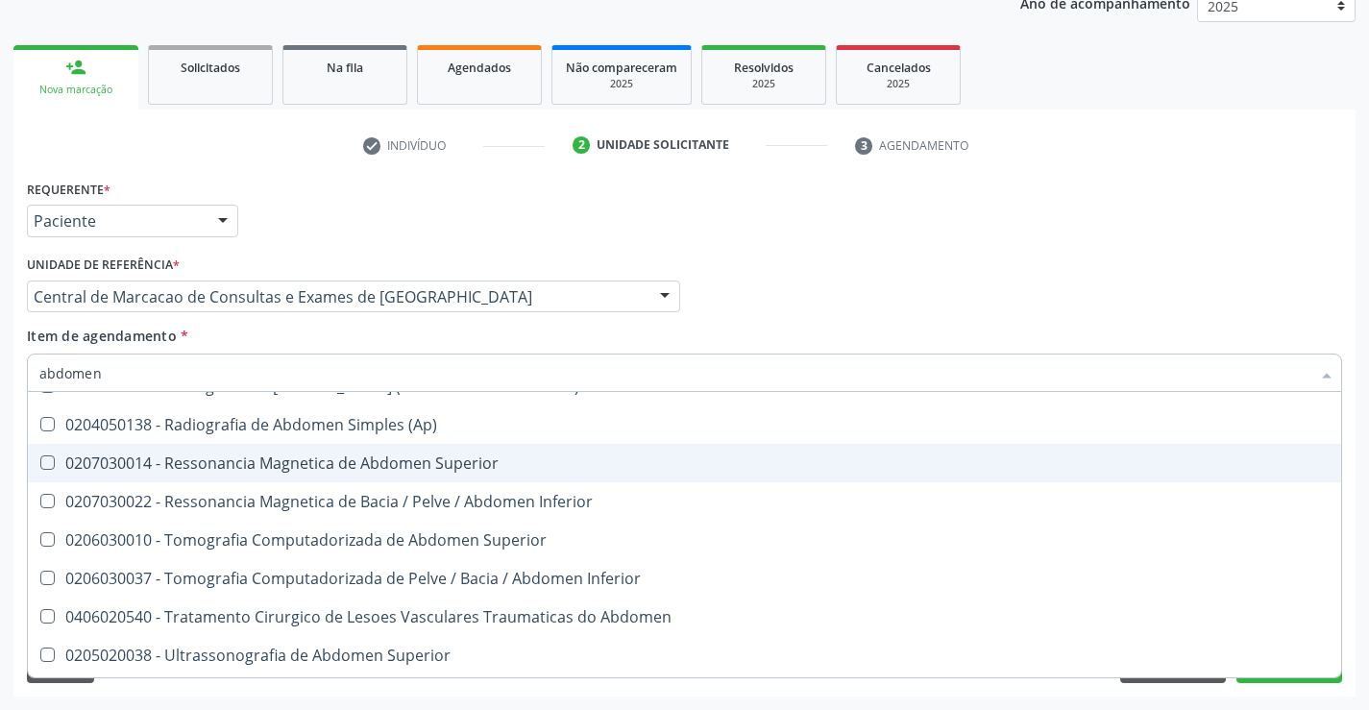
scroll to position [99, 0]
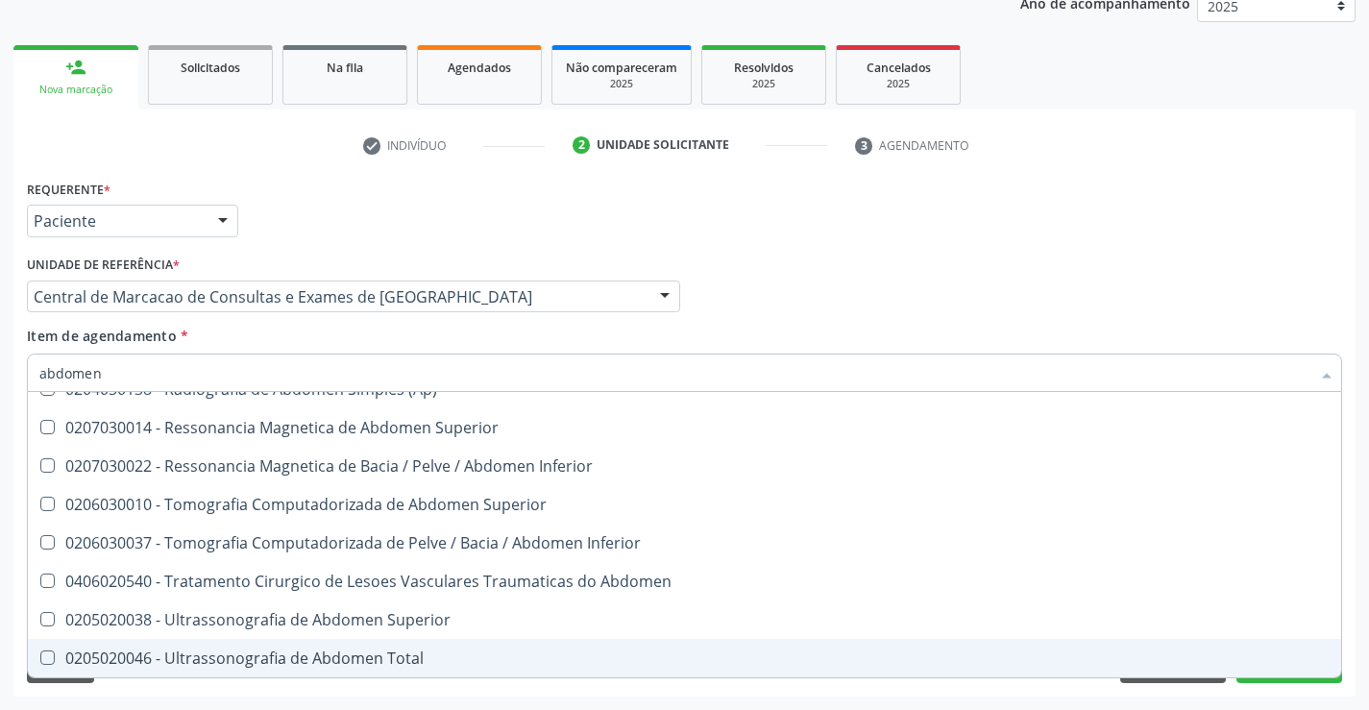
click at [380, 646] on span "0205020046 - Ultrassonografia de Abdomen Total" at bounding box center [684, 658] width 1313 height 38
checkbox Total "true"
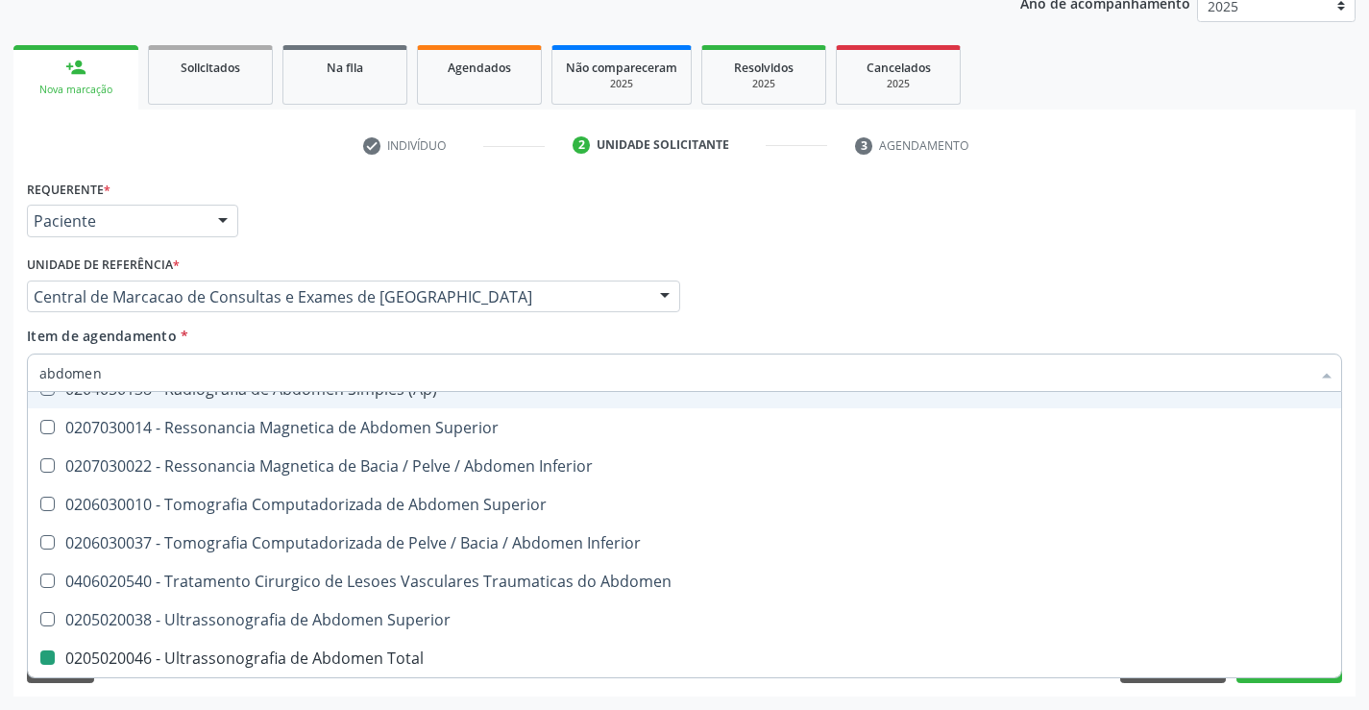
click at [1264, 281] on div "Médico Solicitante Por favor, selecione a Unidade de Atendimento primeiro Nenhu…" at bounding box center [684, 288] width 1325 height 75
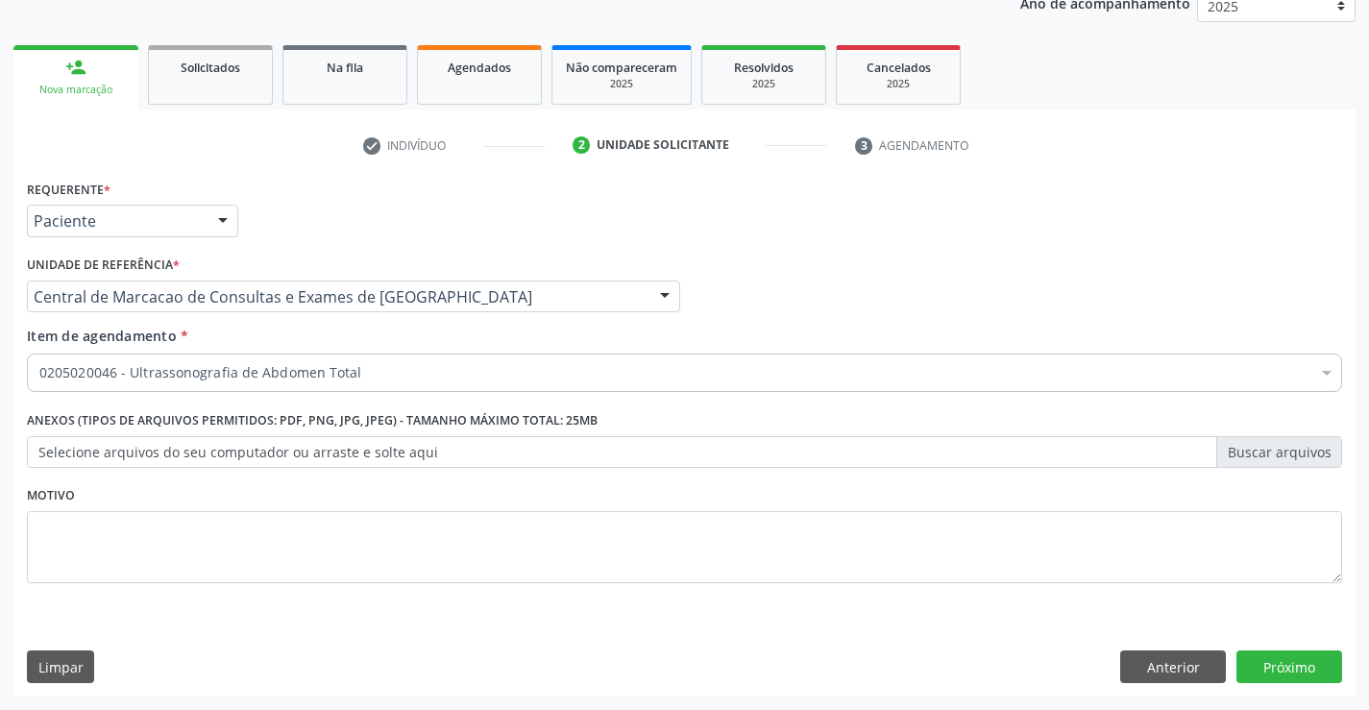
scroll to position [0, 0]
click at [1319, 669] on button "Próximo" at bounding box center [1290, 666] width 106 height 33
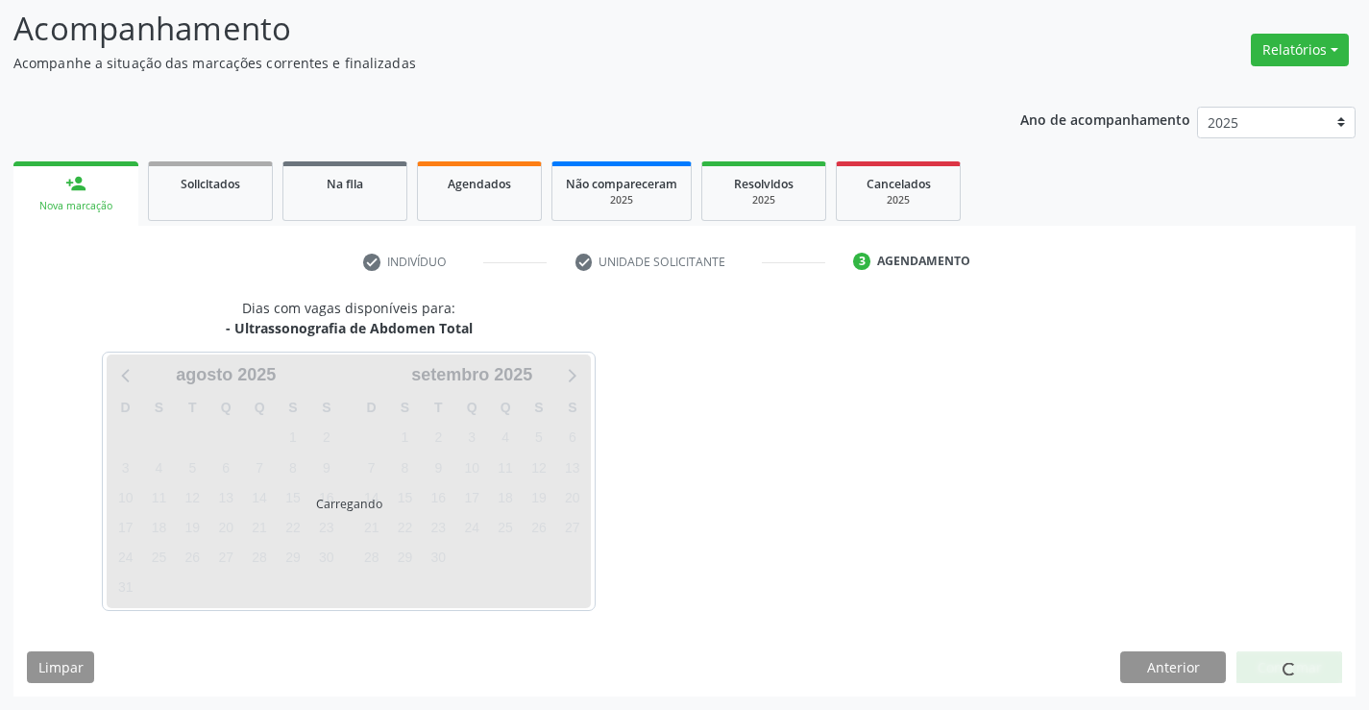
scroll to position [126, 0]
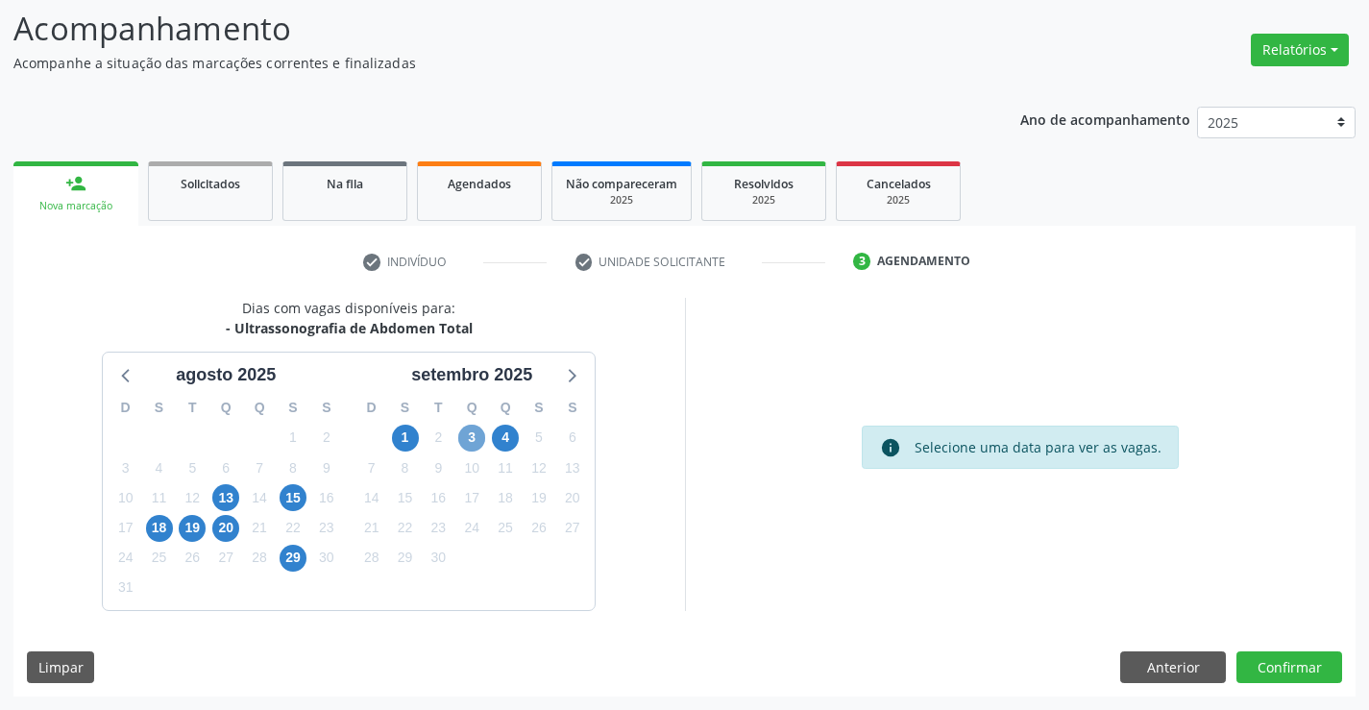
click at [466, 436] on span "3" at bounding box center [471, 438] width 27 height 27
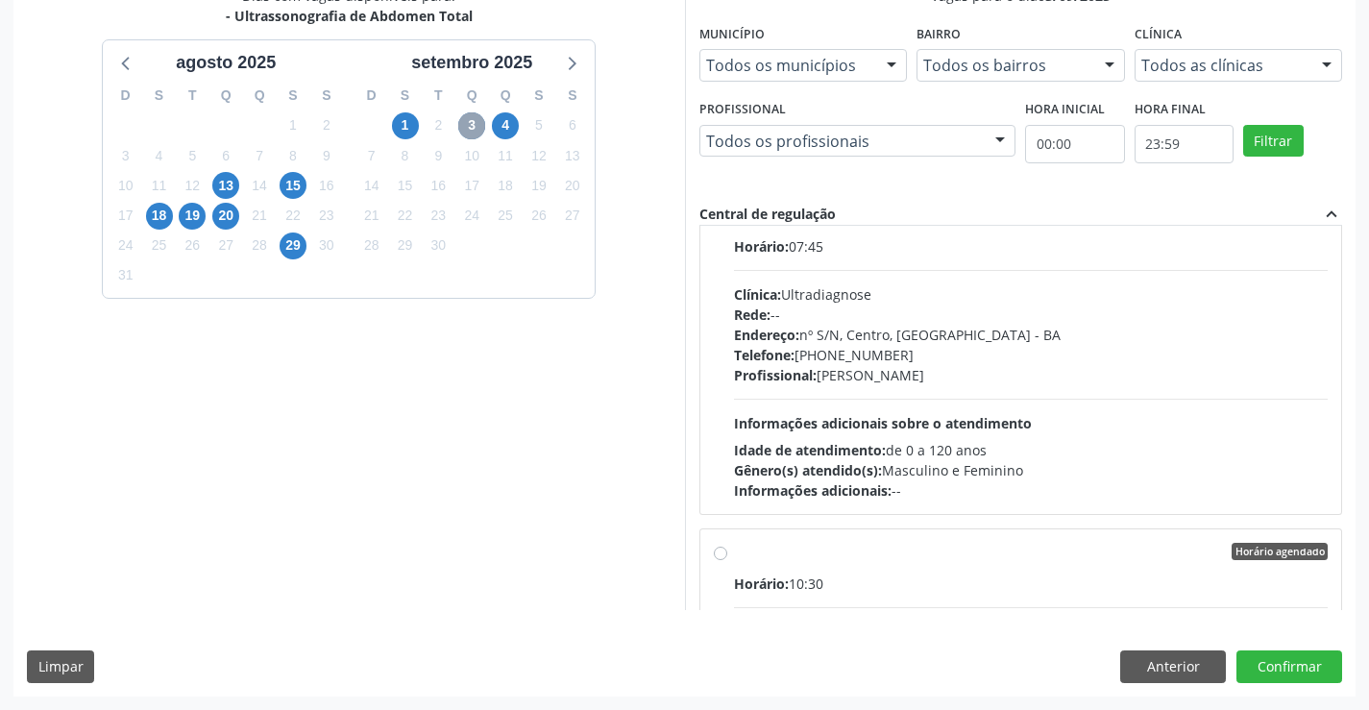
scroll to position [576, 0]
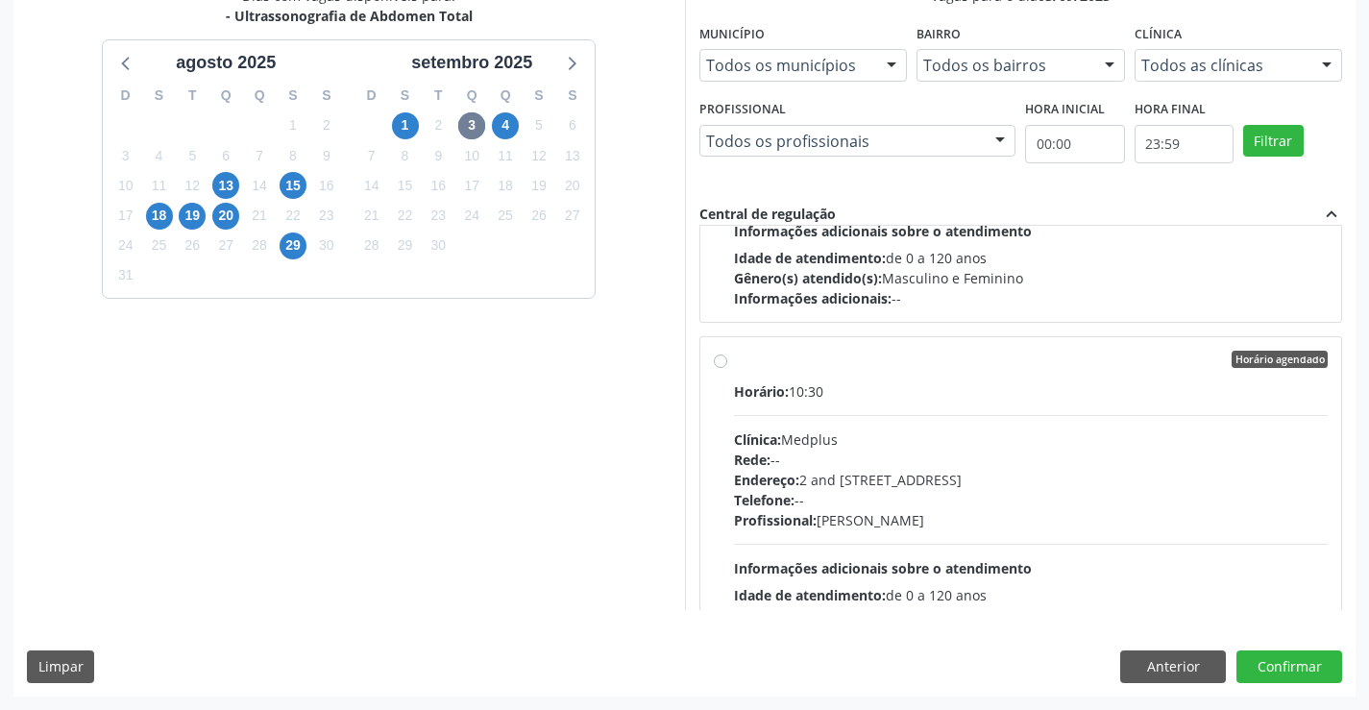
click at [898, 437] on div "Clínica: Medplus" at bounding box center [1031, 439] width 595 height 20
click at [727, 368] on input "Horário agendado Horário: 10:30 Clínica: Medplus Rede: -- Endereço: 2 and S 204…" at bounding box center [720, 359] width 13 height 17
radio input "true"
click at [1285, 656] on button "Confirmar" at bounding box center [1290, 666] width 106 height 33
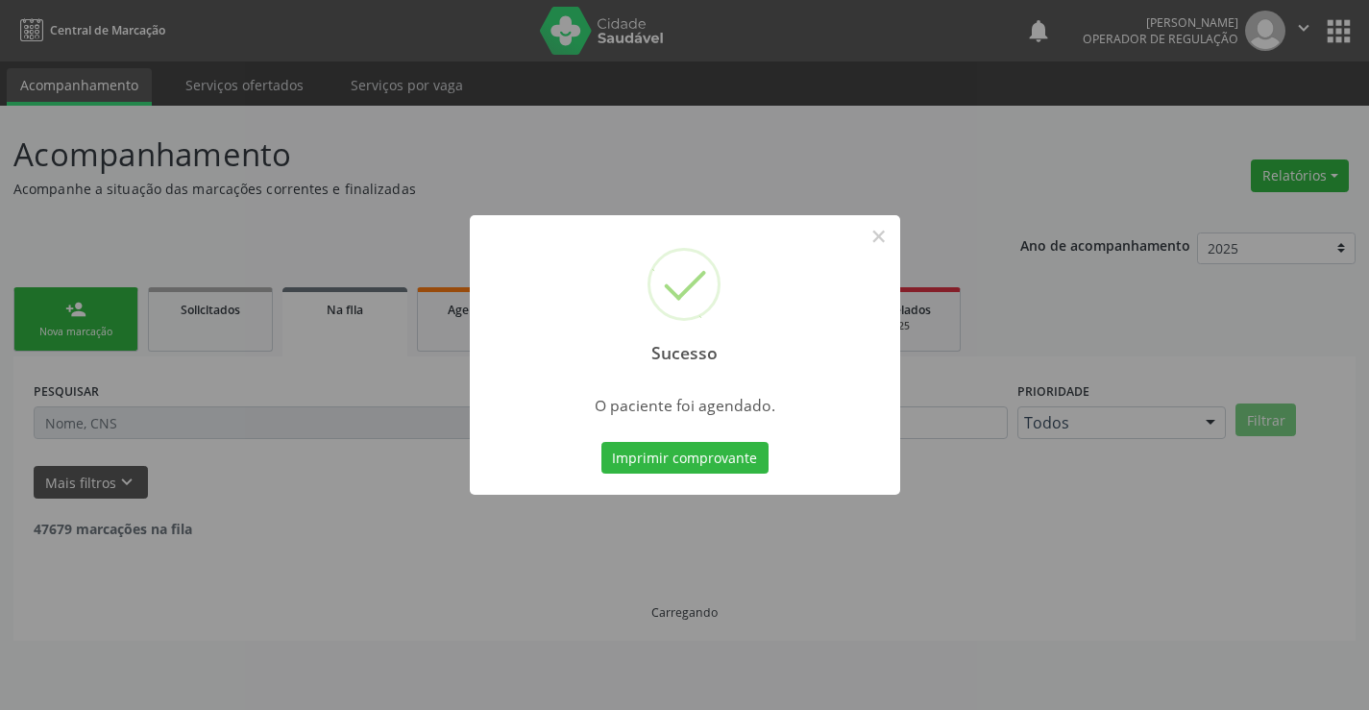
scroll to position [0, 0]
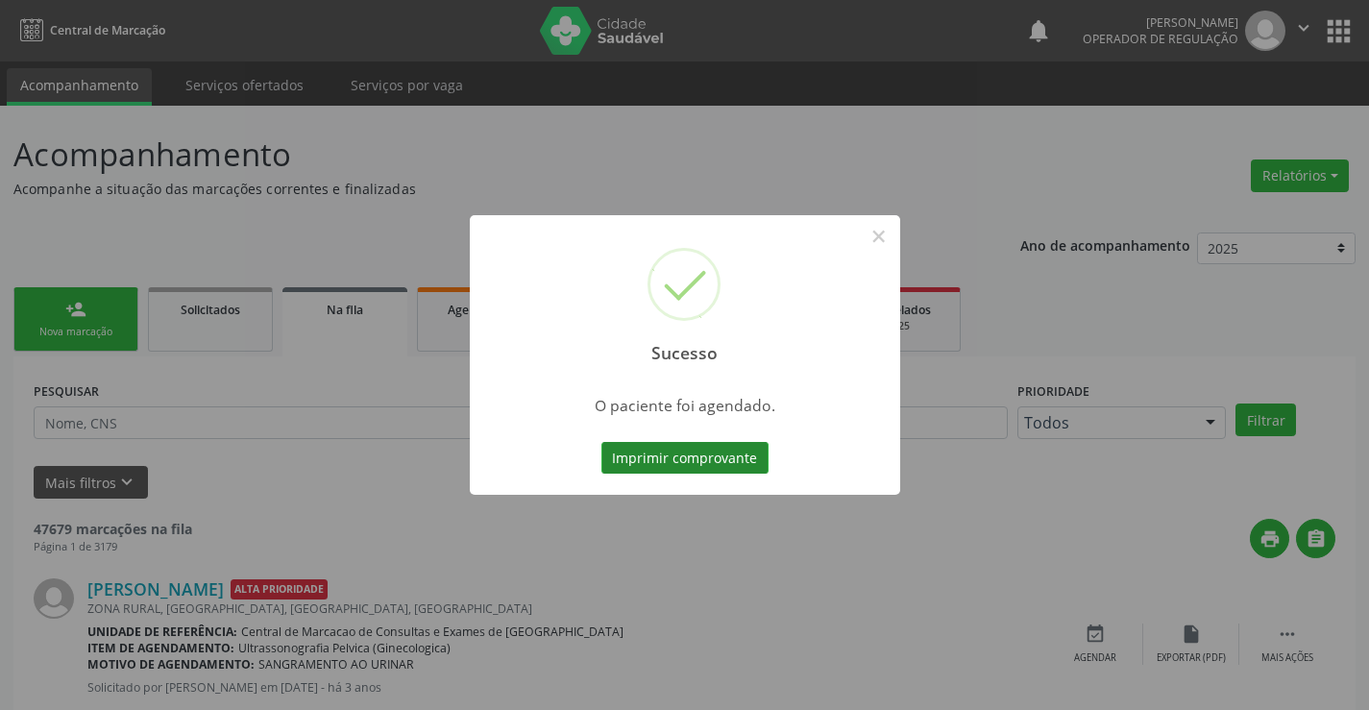
click at [656, 474] on button "Imprimir comprovante" at bounding box center [684, 458] width 167 height 33
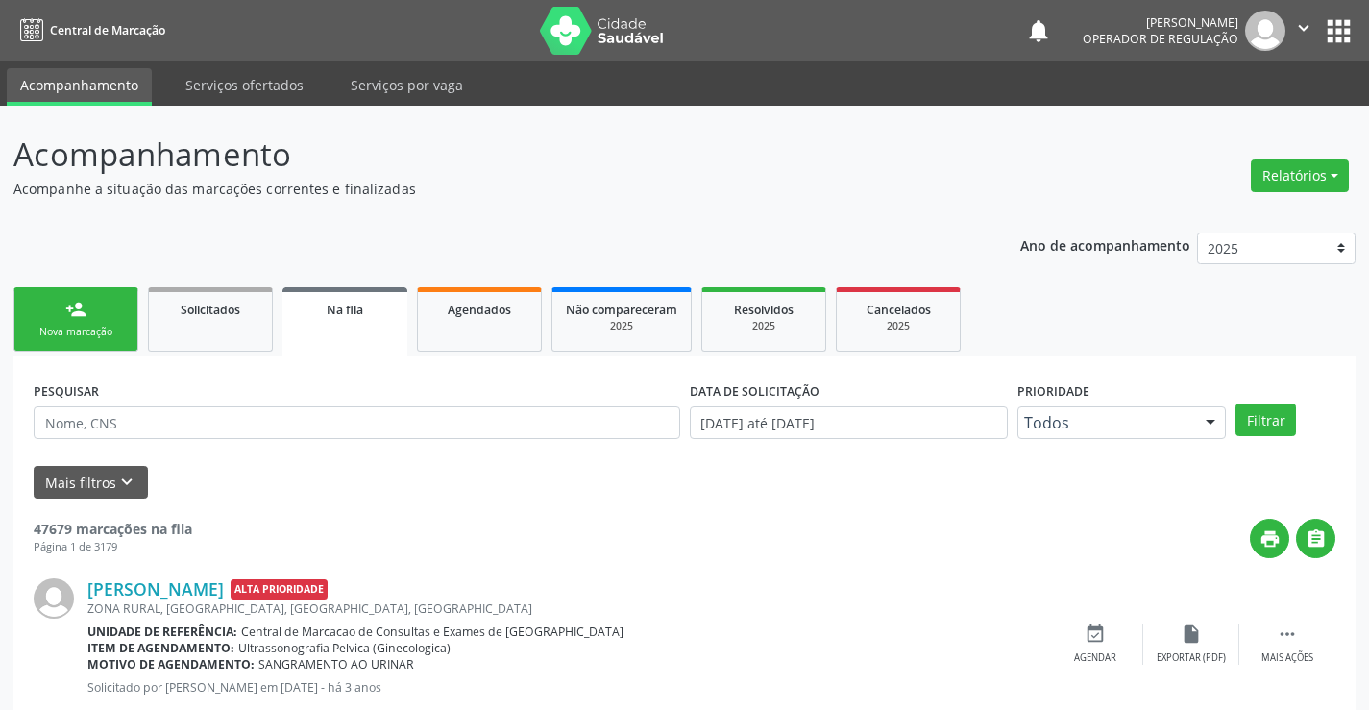
click at [61, 304] on link "person_add Nova marcação" at bounding box center [75, 319] width 125 height 64
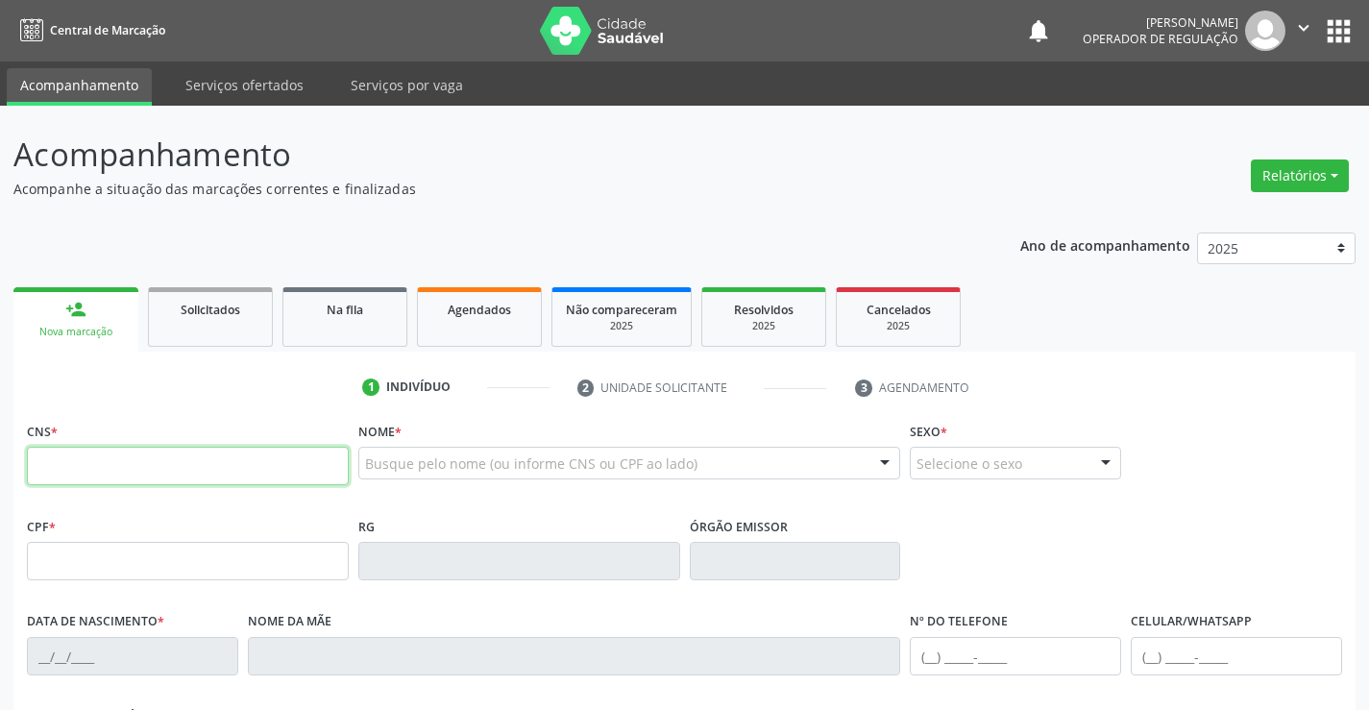
click at [76, 470] on input "text" at bounding box center [188, 466] width 322 height 38
type input "704 1051 4142 5173"
type input "1272620670"
type input "SSPBA"
type input "29/04/1991"
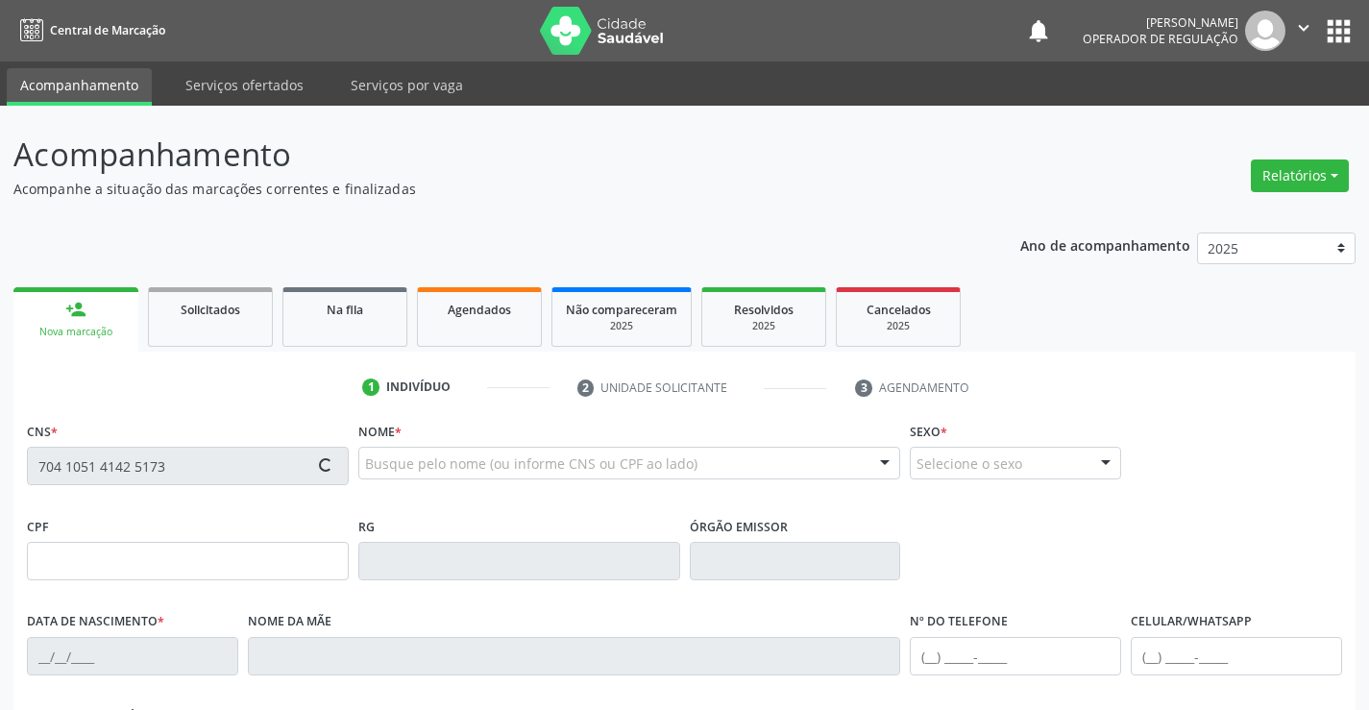
type input "(74) 99948-0660"
type input "036.096.895-36"
type input "S/N"
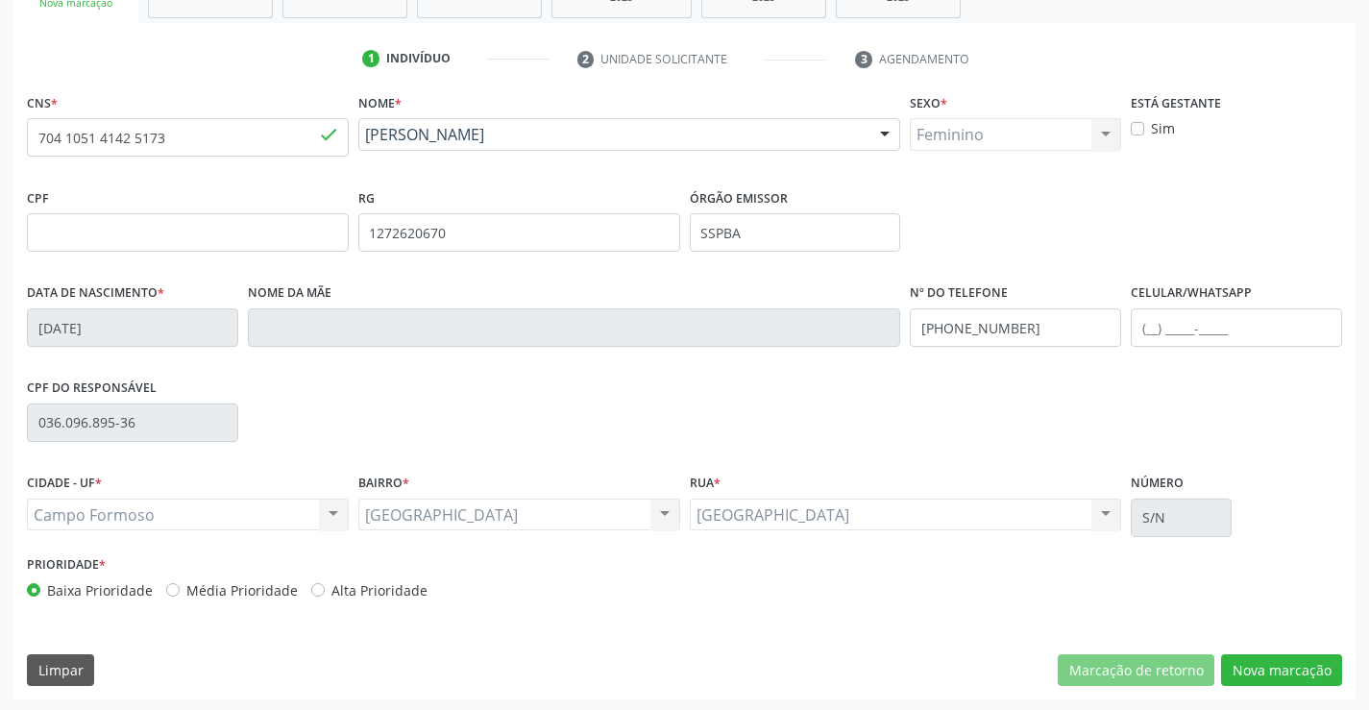
scroll to position [331, 0]
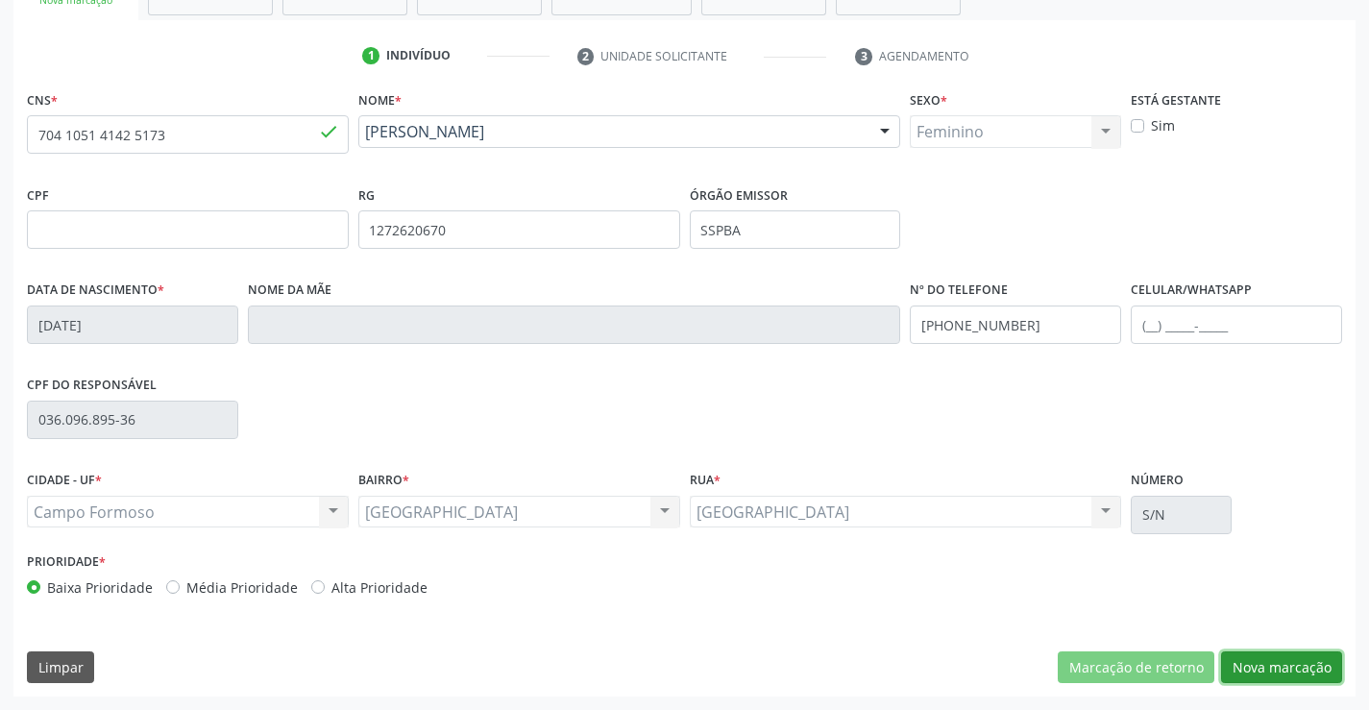
click at [1298, 676] on button "Nova marcação" at bounding box center [1281, 667] width 121 height 33
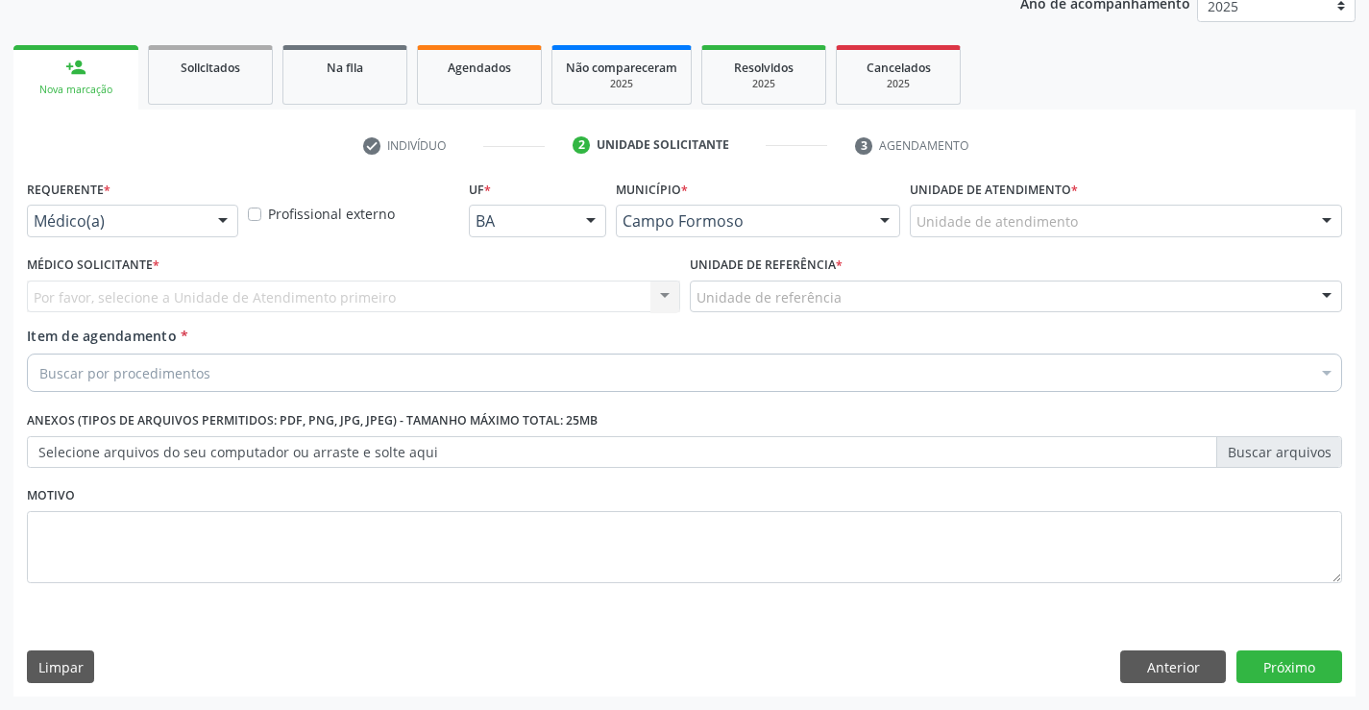
scroll to position [242, 0]
click at [208, 224] on div at bounding box center [222, 222] width 29 height 33
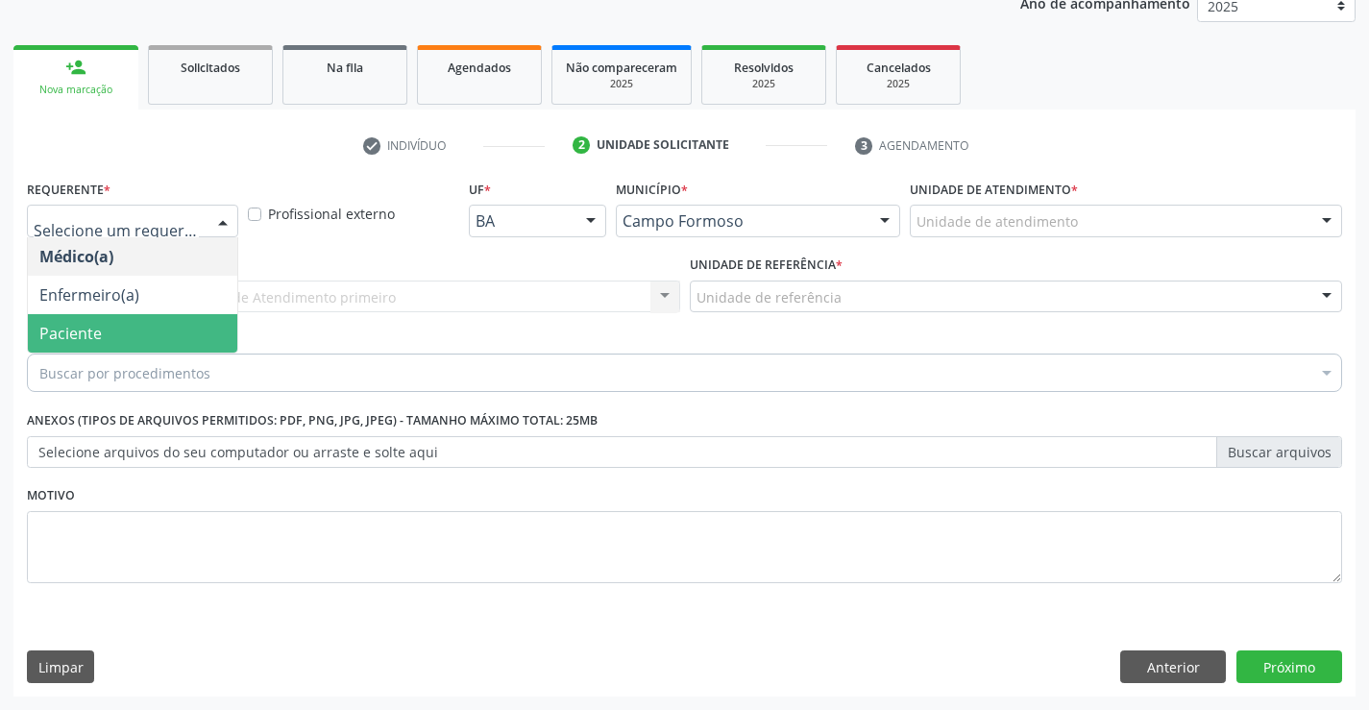
click at [82, 331] on span "Paciente" at bounding box center [70, 333] width 62 height 21
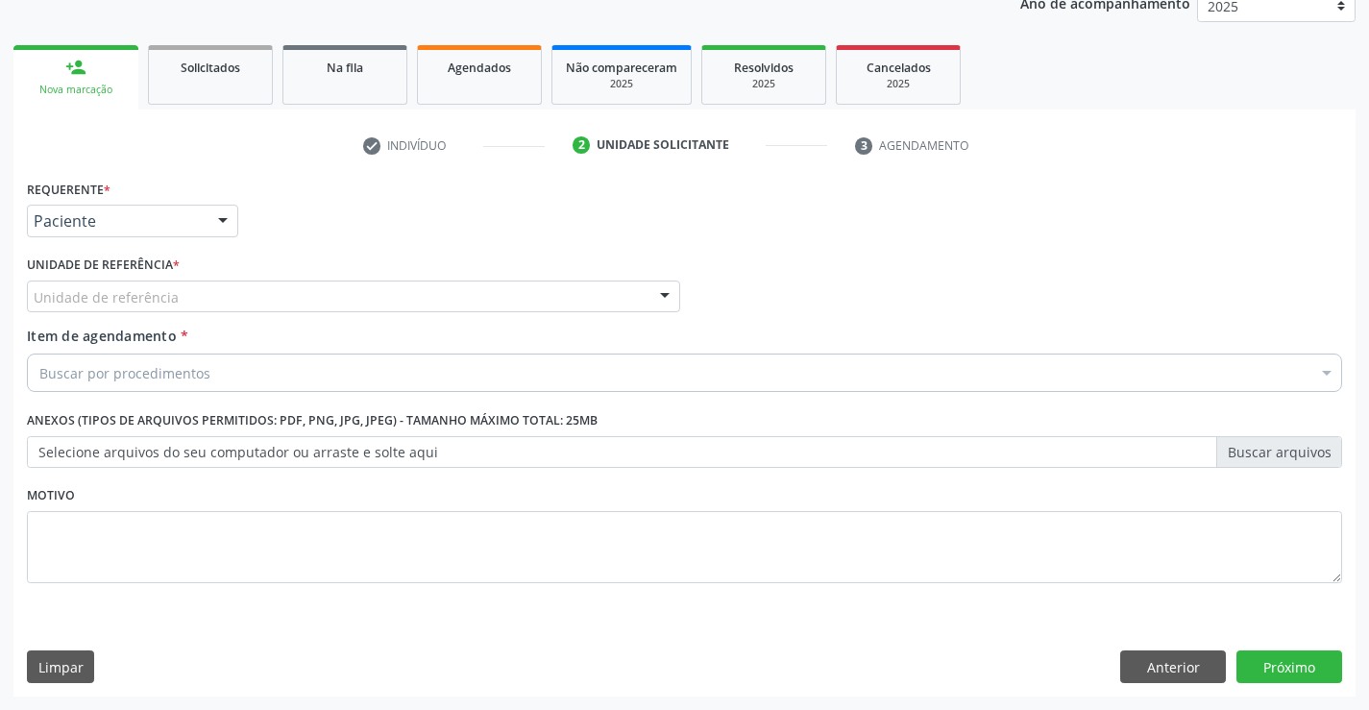
click at [291, 301] on div "Unidade de referência" at bounding box center [353, 297] width 653 height 33
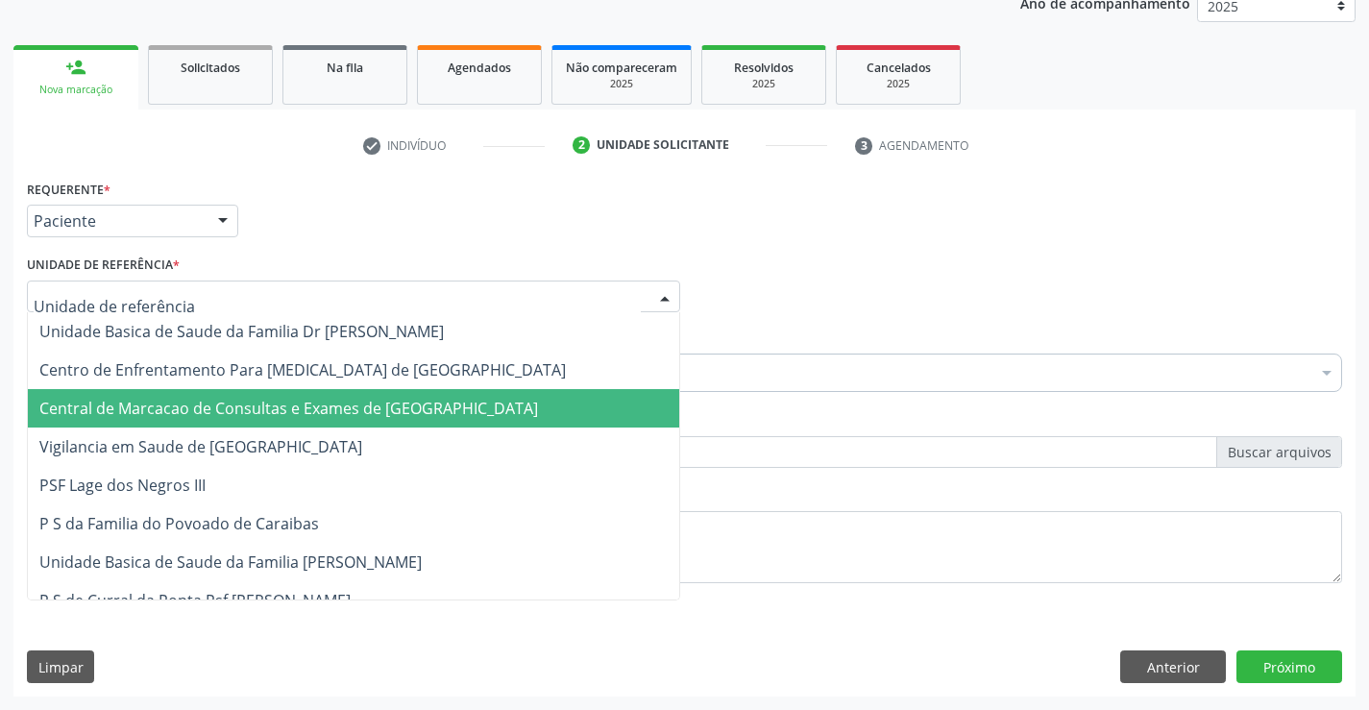
click at [264, 403] on span "Central de Marcacao de Consultas e Exames de [GEOGRAPHIC_DATA]" at bounding box center [288, 408] width 499 height 21
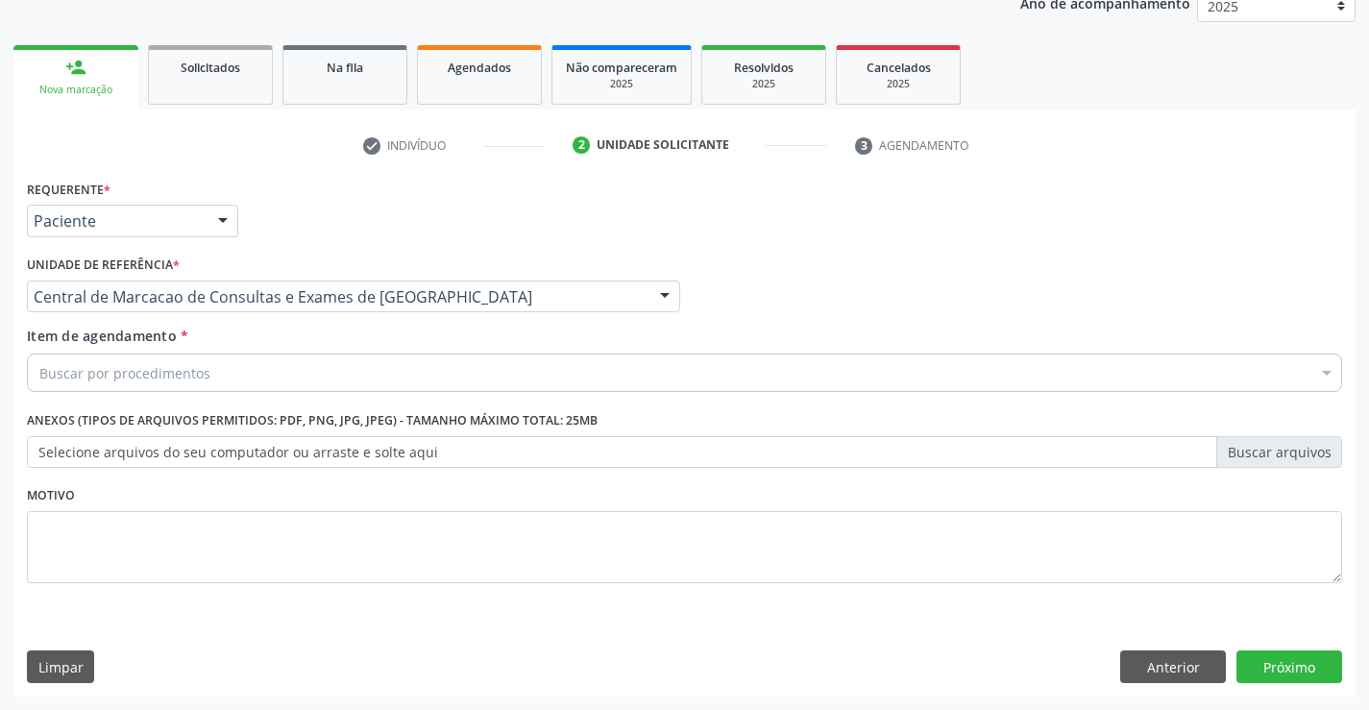
click at [188, 388] on div "Buscar por procedimentos" at bounding box center [684, 373] width 1315 height 38
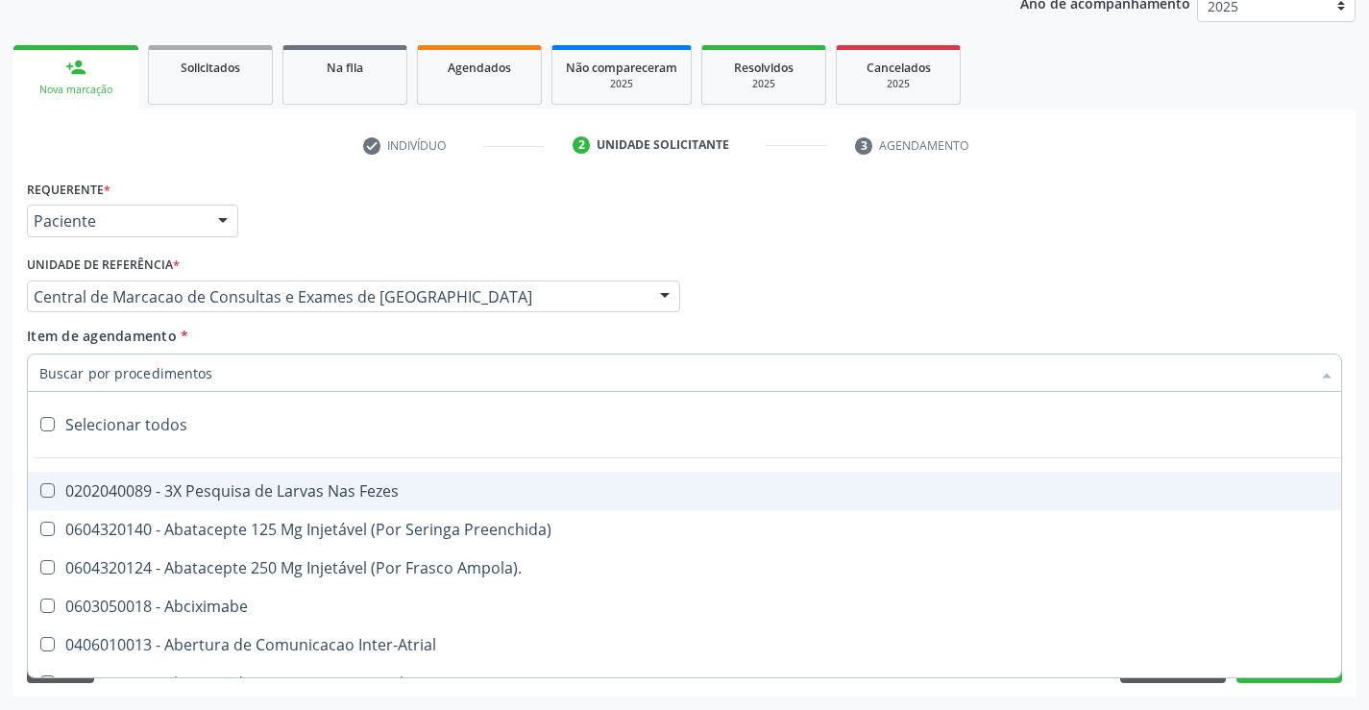
click at [188, 388] on input "Item de agendamento *" at bounding box center [674, 373] width 1271 height 38
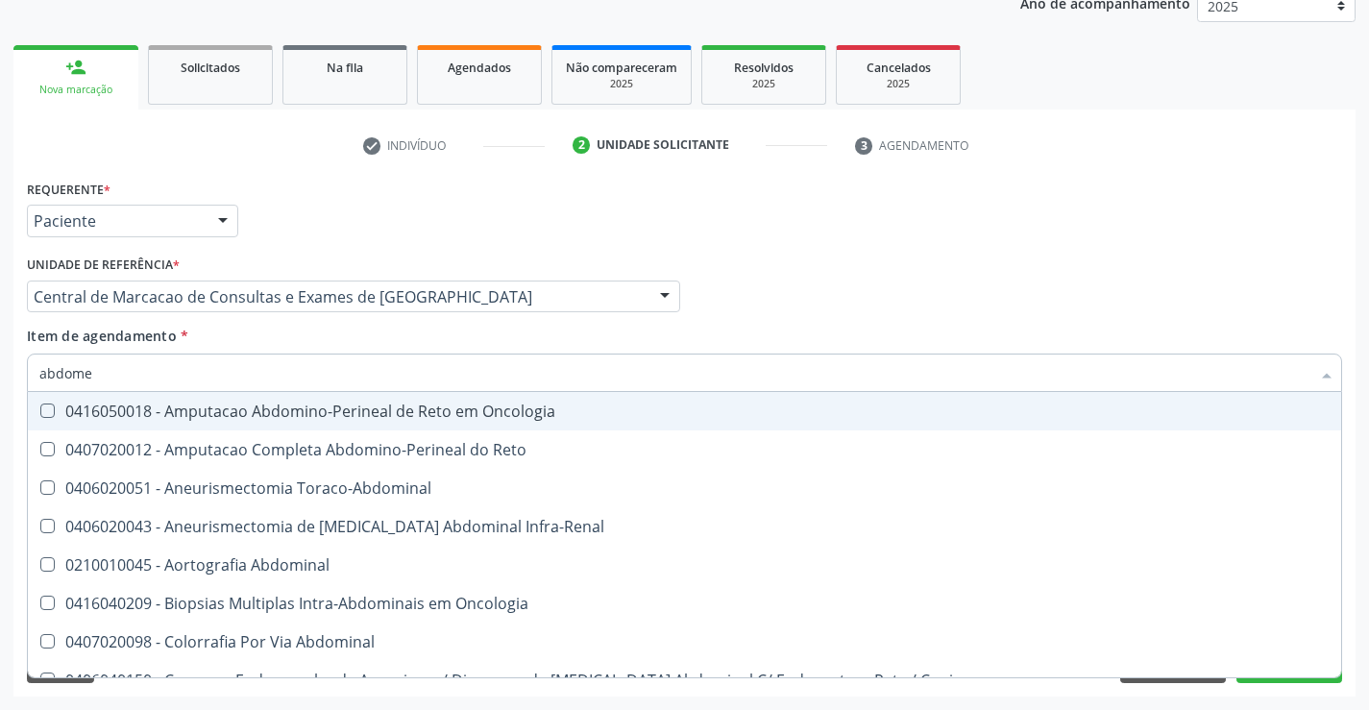
type input "abdomen"
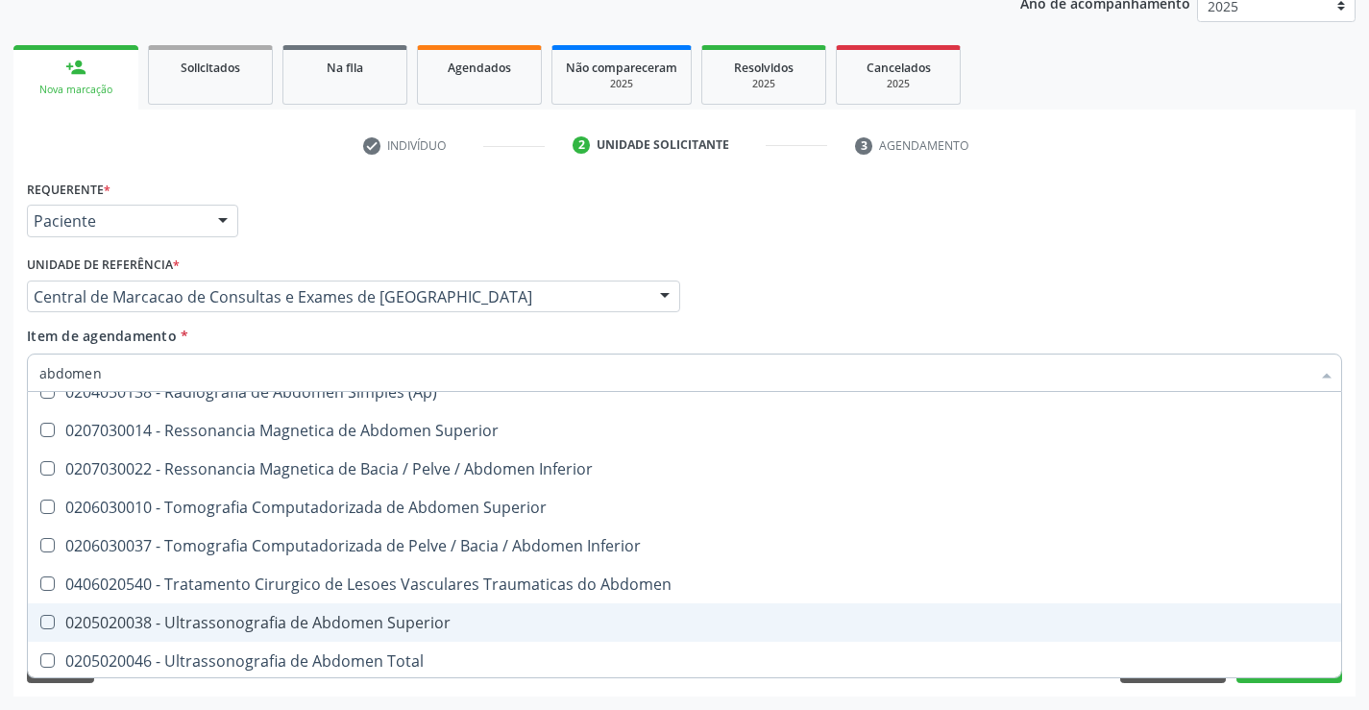
scroll to position [99, 0]
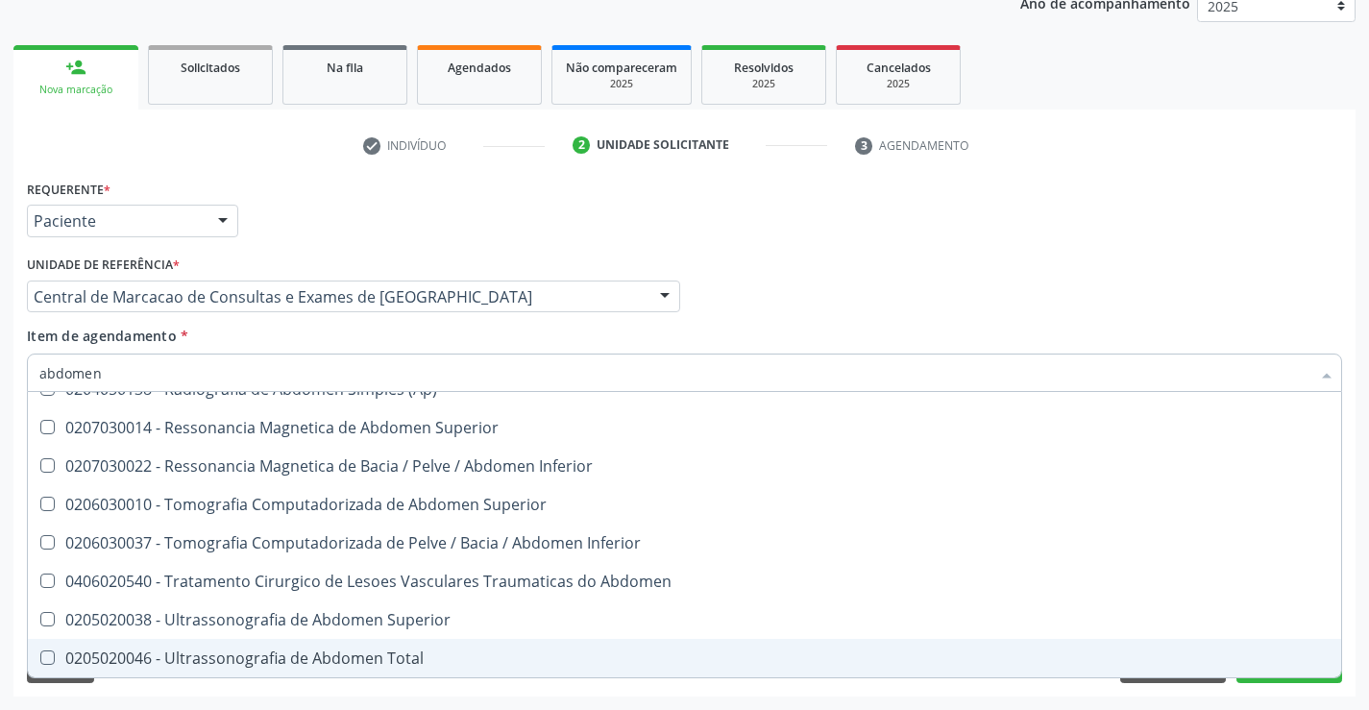
click at [384, 644] on span "0205020046 - Ultrassonografia de Abdomen Total" at bounding box center [684, 658] width 1313 height 38
checkbox Total "true"
click at [1243, 251] on div "Médico Solicitante Por favor, selecione a Unidade de Atendimento primeiro Nenhu…" at bounding box center [684, 288] width 1325 height 75
checkbox Incidencias\) "true"
checkbox Total "false"
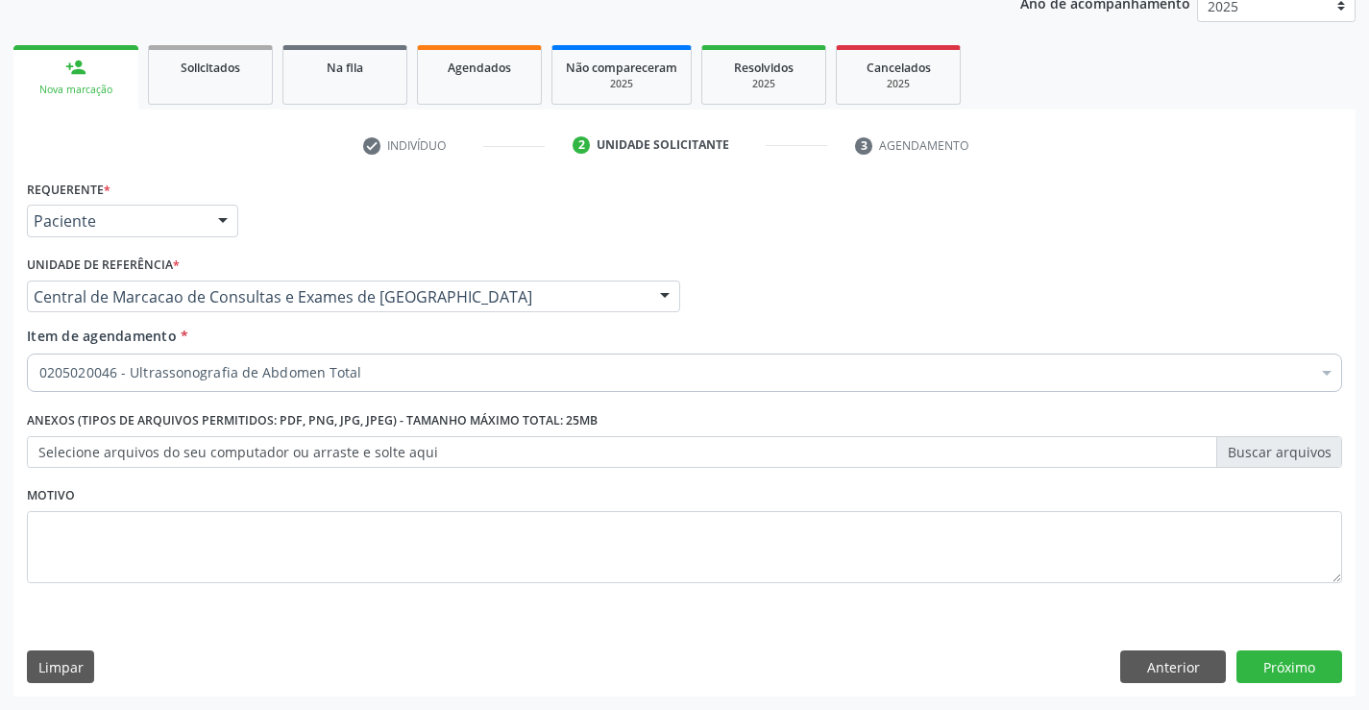
scroll to position [0, 0]
click at [1281, 649] on div "Requerente * Paciente Médico(a) Enfermeiro(a) Paciente Nenhum resultado encontr…" at bounding box center [684, 436] width 1342 height 522
click at [1297, 676] on button "Próximo" at bounding box center [1290, 666] width 106 height 33
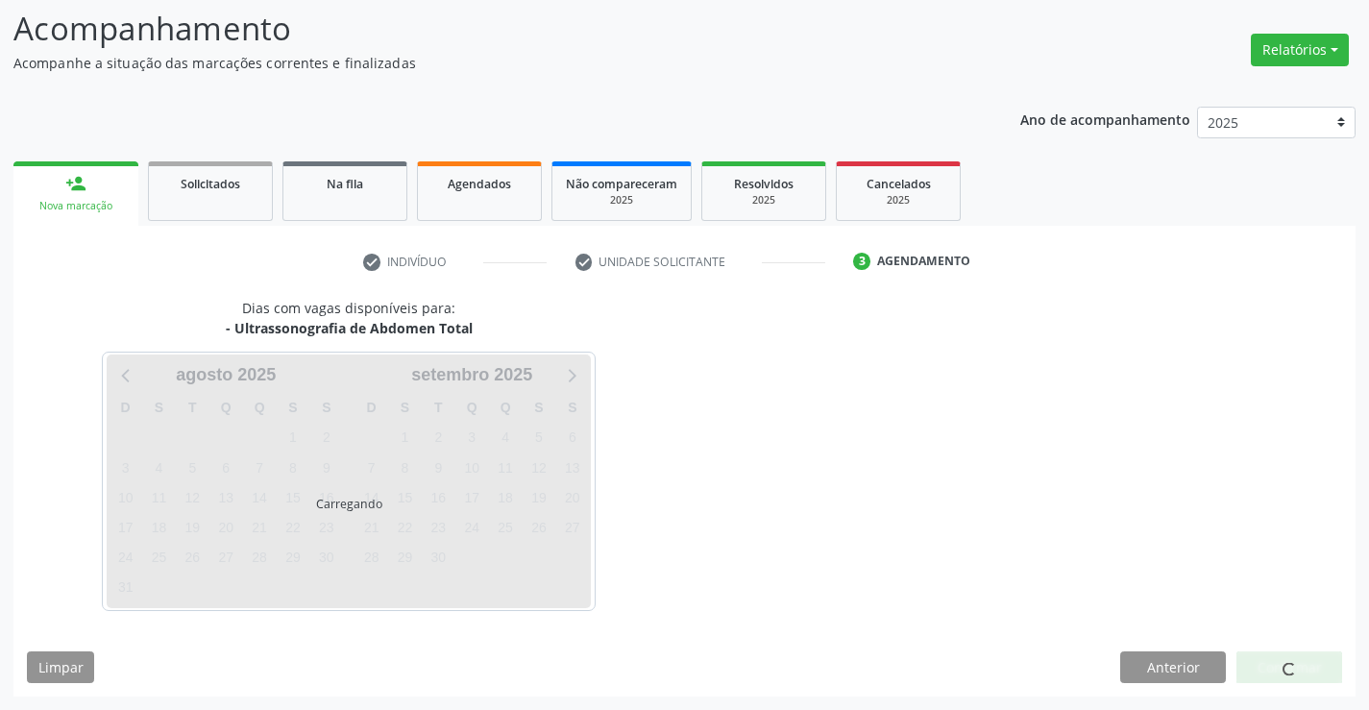
scroll to position [126, 0]
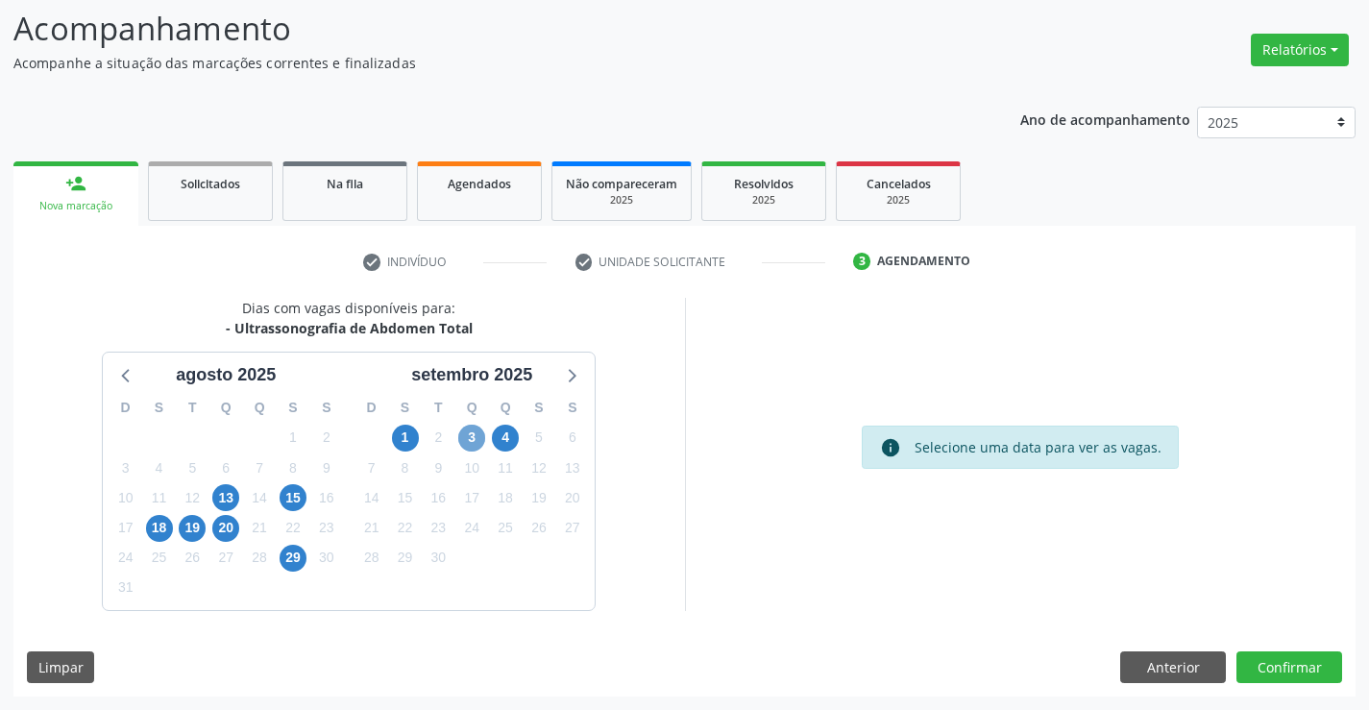
click at [467, 433] on span "3" at bounding box center [471, 438] width 27 height 27
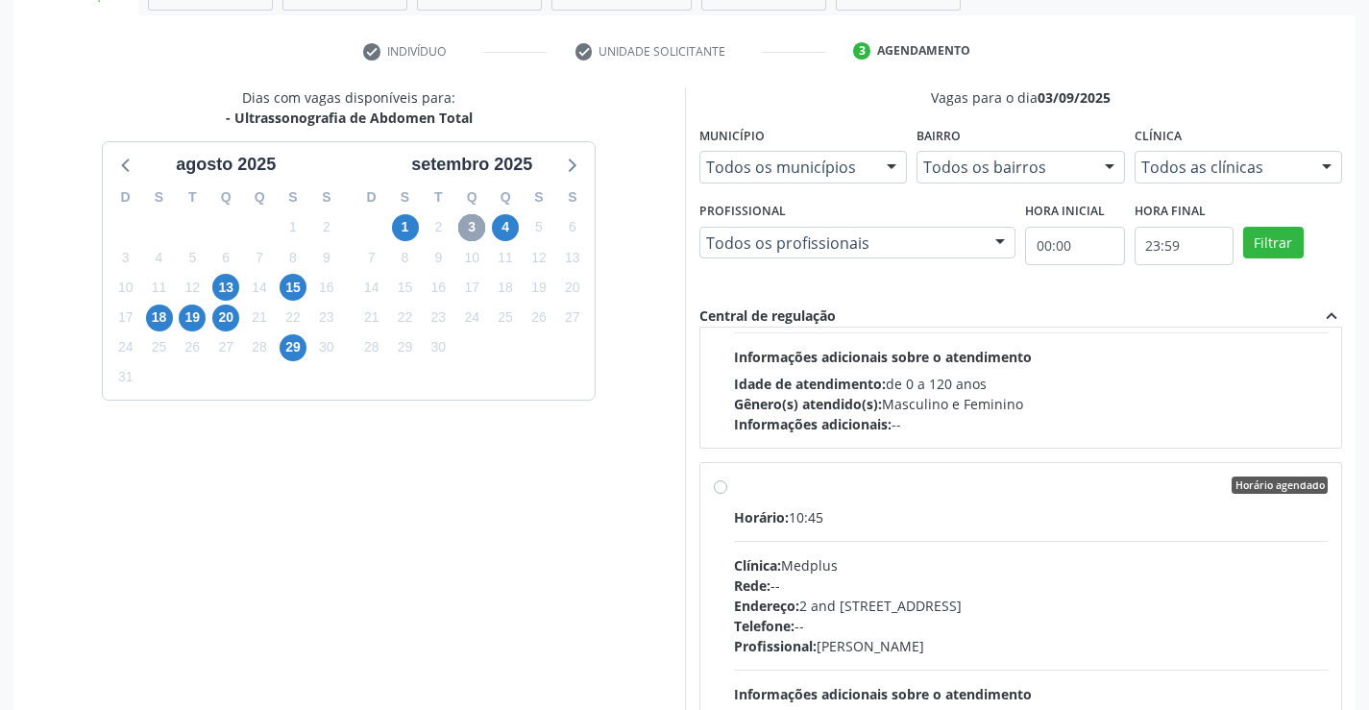
scroll to position [576, 0]
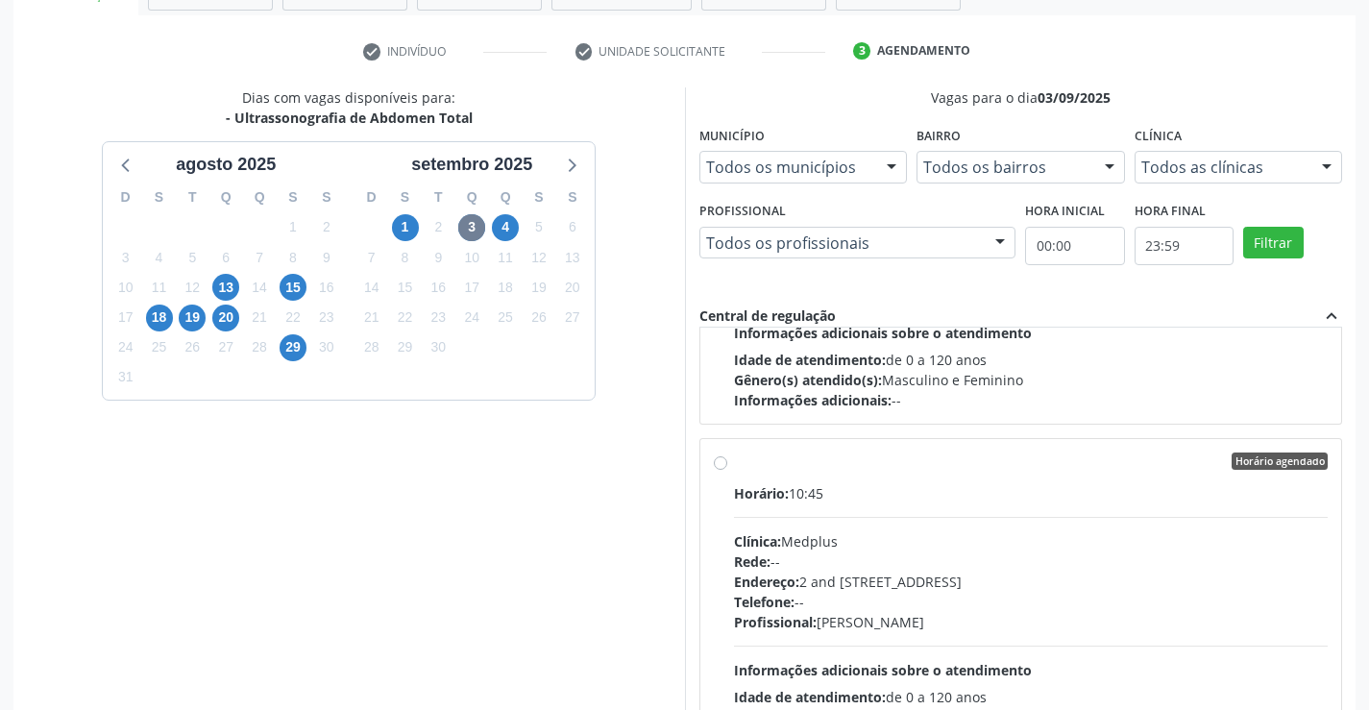
click at [993, 506] on div "Horário: 10:45 Clínica: Medplus Rede: -- Endereço: 2 and S 204 Ed Emp B, nº 35,…" at bounding box center [1031, 615] width 595 height 264
click at [727, 470] on input "Horário agendado Horário: 10:45 Clínica: Medplus Rede: -- Endereço: 2 and S 204…" at bounding box center [720, 461] width 13 height 17
radio input "true"
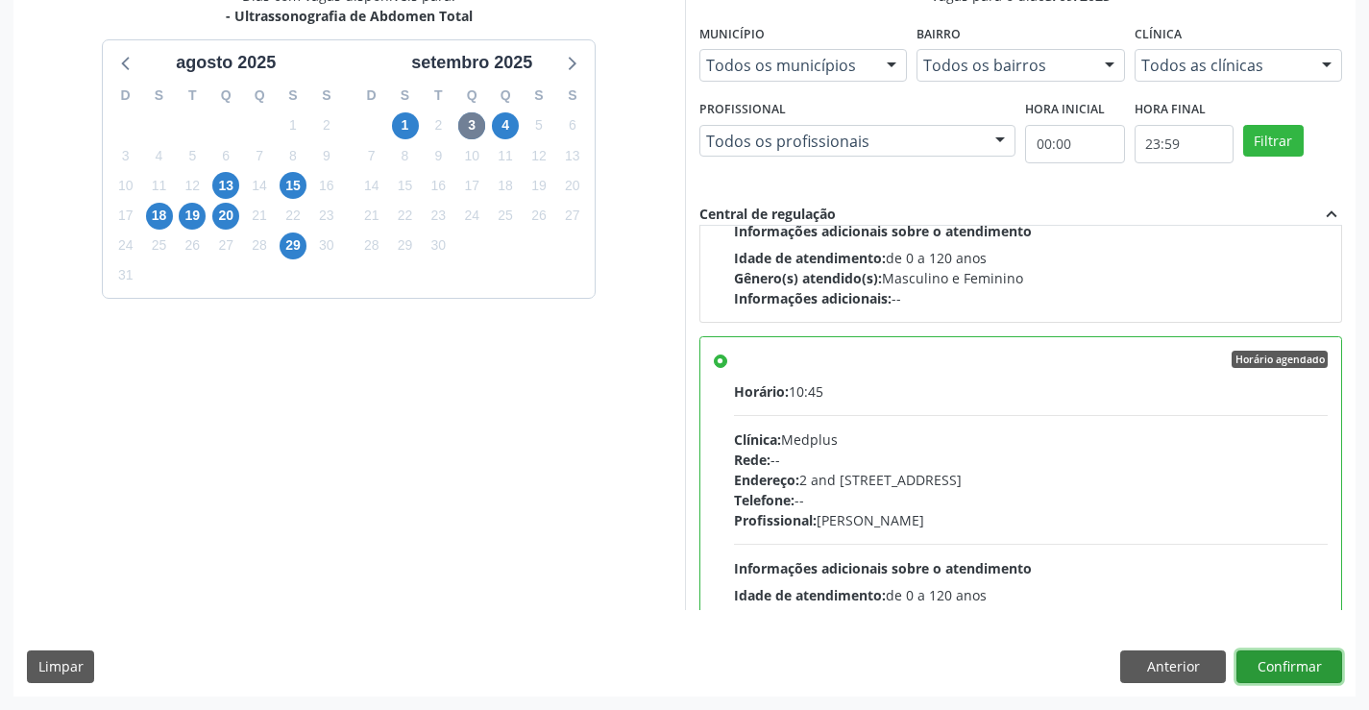
click at [1298, 651] on button "Confirmar" at bounding box center [1290, 666] width 106 height 33
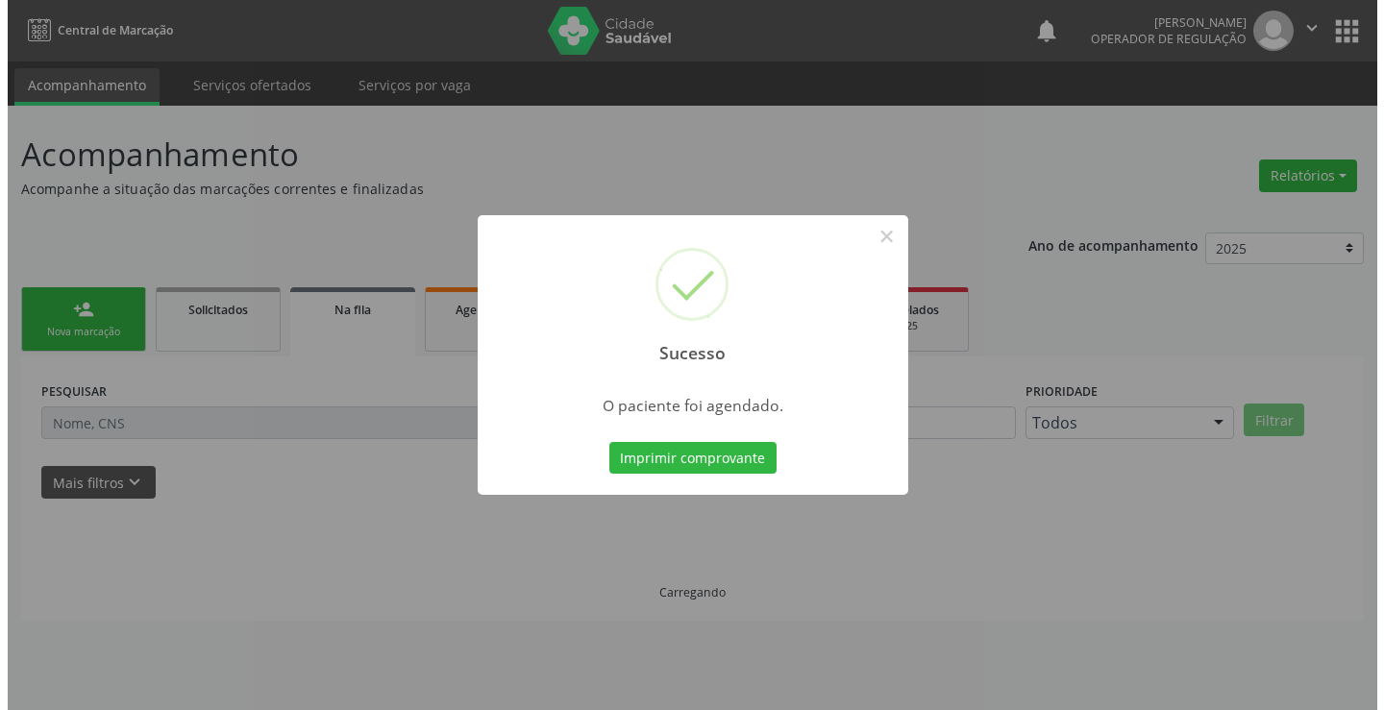
scroll to position [0, 0]
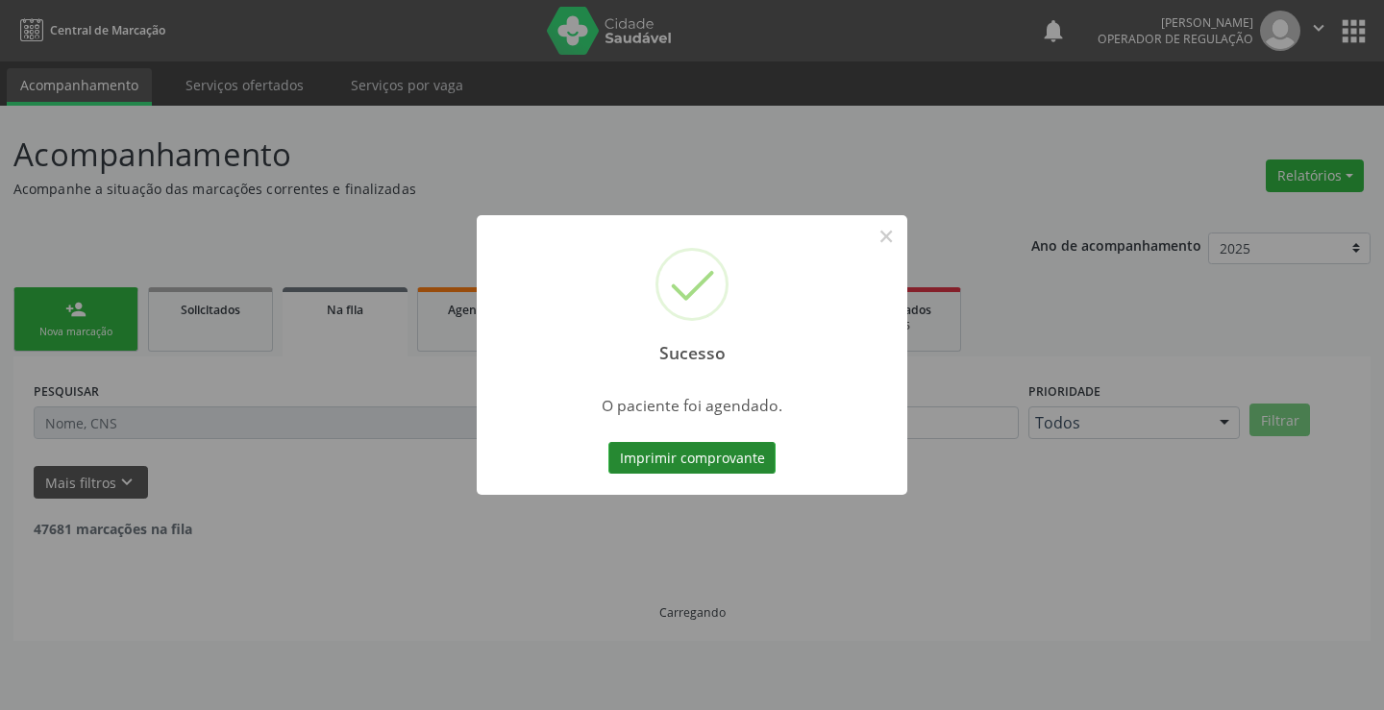
click at [740, 457] on button "Imprimir comprovante" at bounding box center [691, 458] width 167 height 33
